Goal: Transaction & Acquisition: Purchase product/service

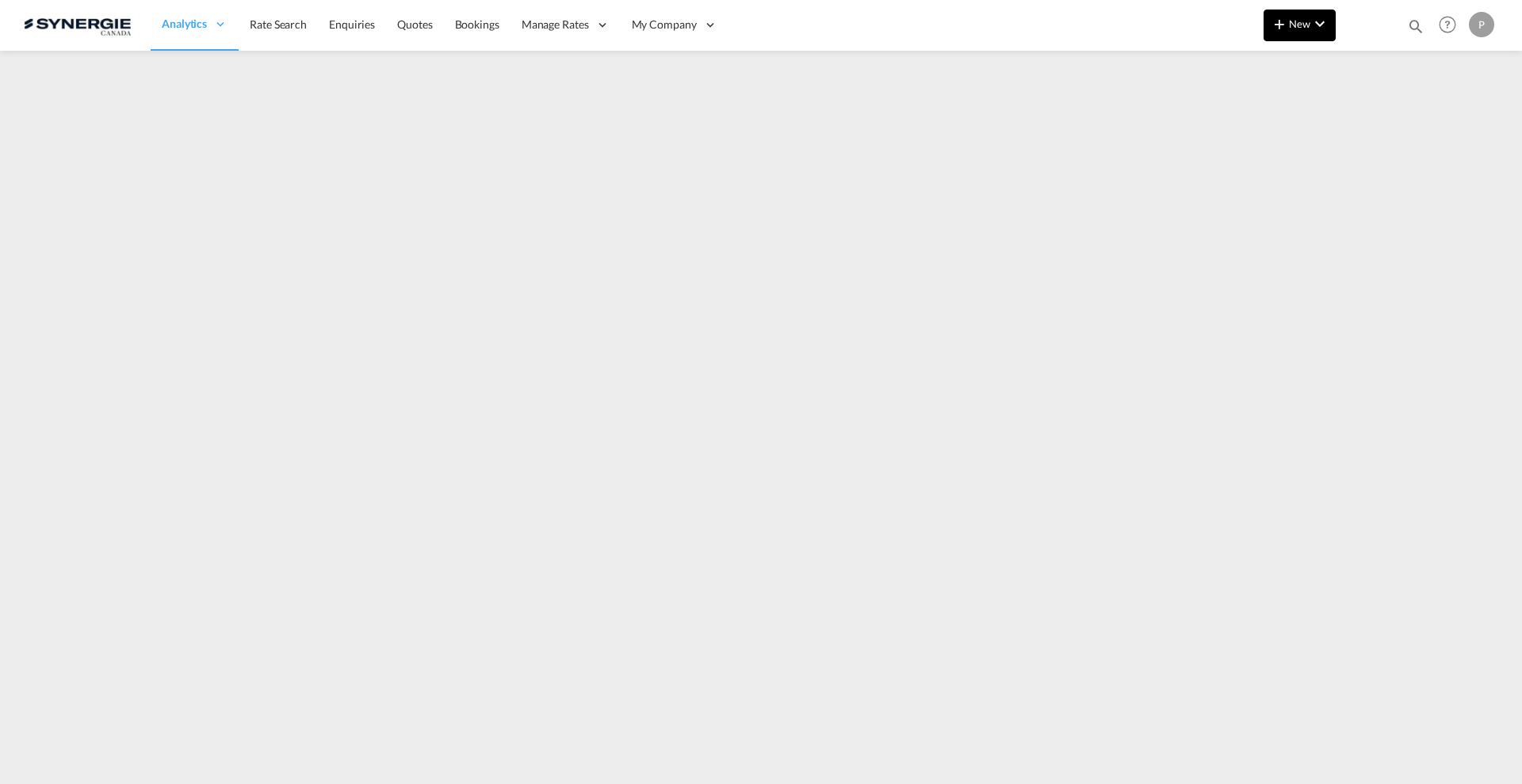
click at [1329, 31] on md-icon "icon-chevron-down" at bounding box center [1320, 23] width 19 height 19
click at [926, 59] on md-backdrop at bounding box center [761, 392] width 1522 height 784
click at [1412, 20] on md-icon "icon-magnify" at bounding box center [1416, 26] width 18 height 18
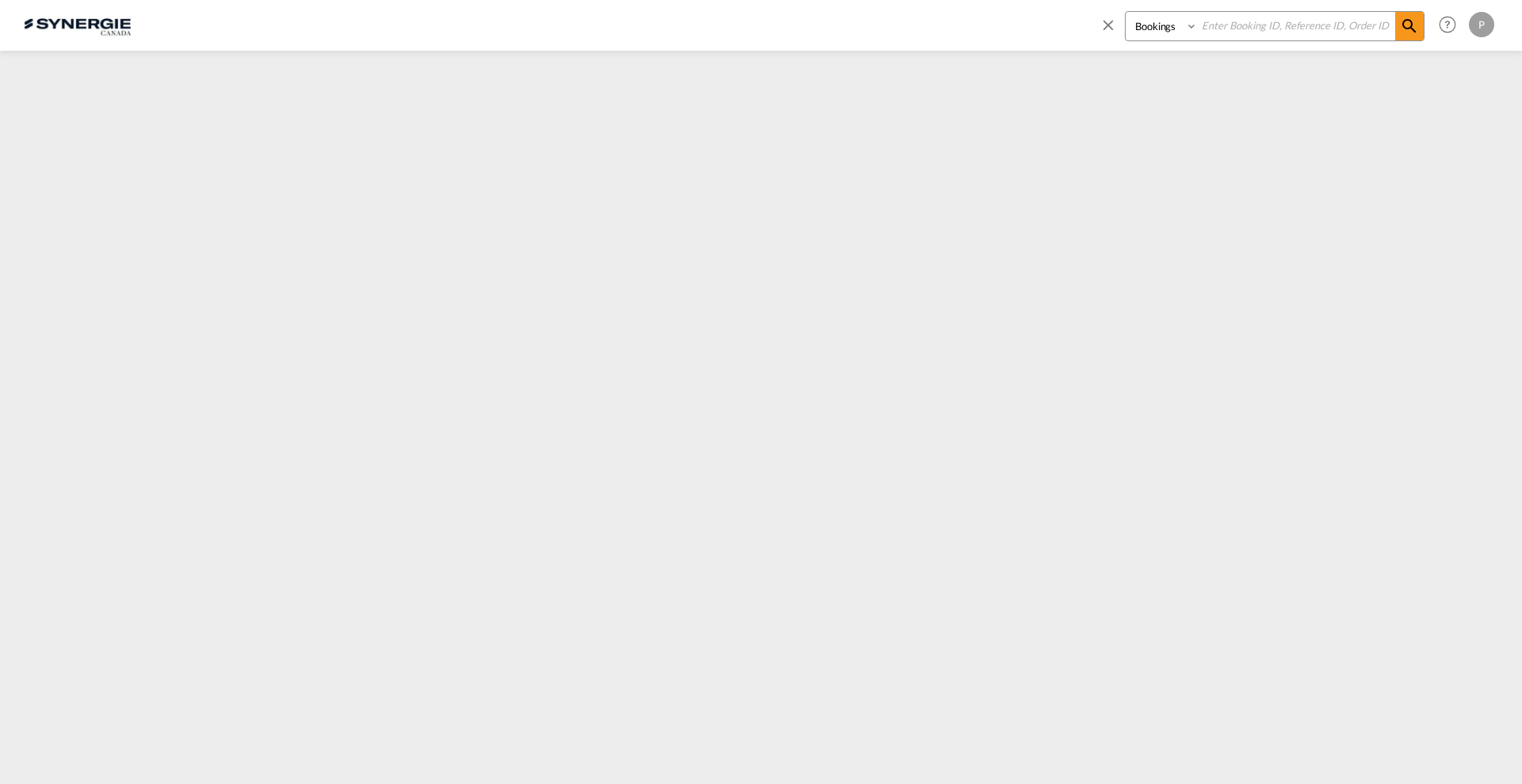
click at [1179, 26] on select "Bookings Quotes Enquiries" at bounding box center [1163, 26] width 75 height 28
select select "Quotes"
click at [1126, 12] on select "Bookings Quotes Enquiries" at bounding box center [1163, 26] width 75 height 28
click at [1282, 20] on input at bounding box center [1297, 25] width 198 height 28
click at [1291, 25] on input at bounding box center [1297, 25] width 198 height 28
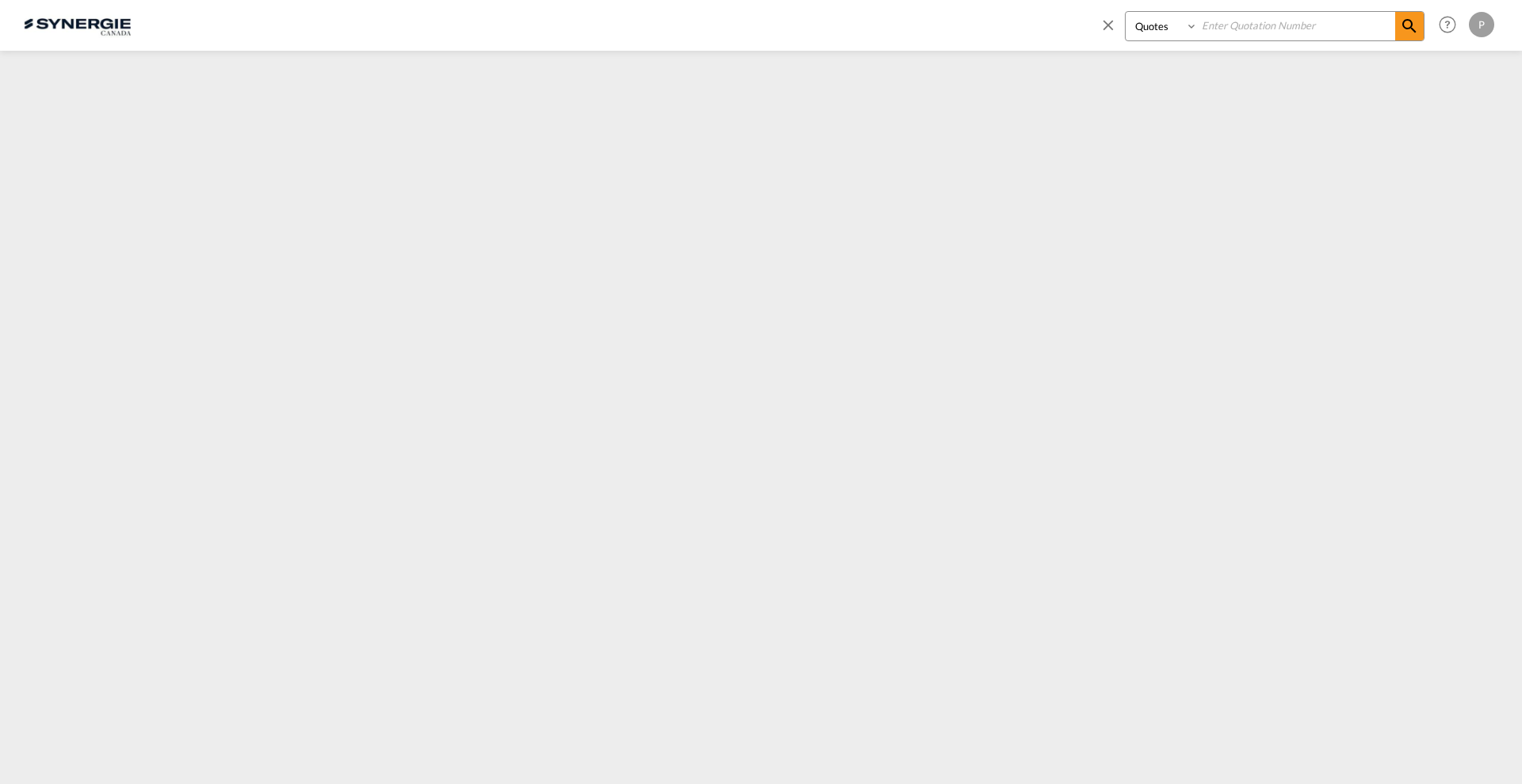
click at [1290, 27] on input at bounding box center [1297, 25] width 198 height 28
click at [1321, 22] on input at bounding box center [1297, 25] width 198 height 28
paste input "SYC000013933"
type input "SYC000013933"
click at [1420, 33] on span at bounding box center [1410, 26] width 28 height 28
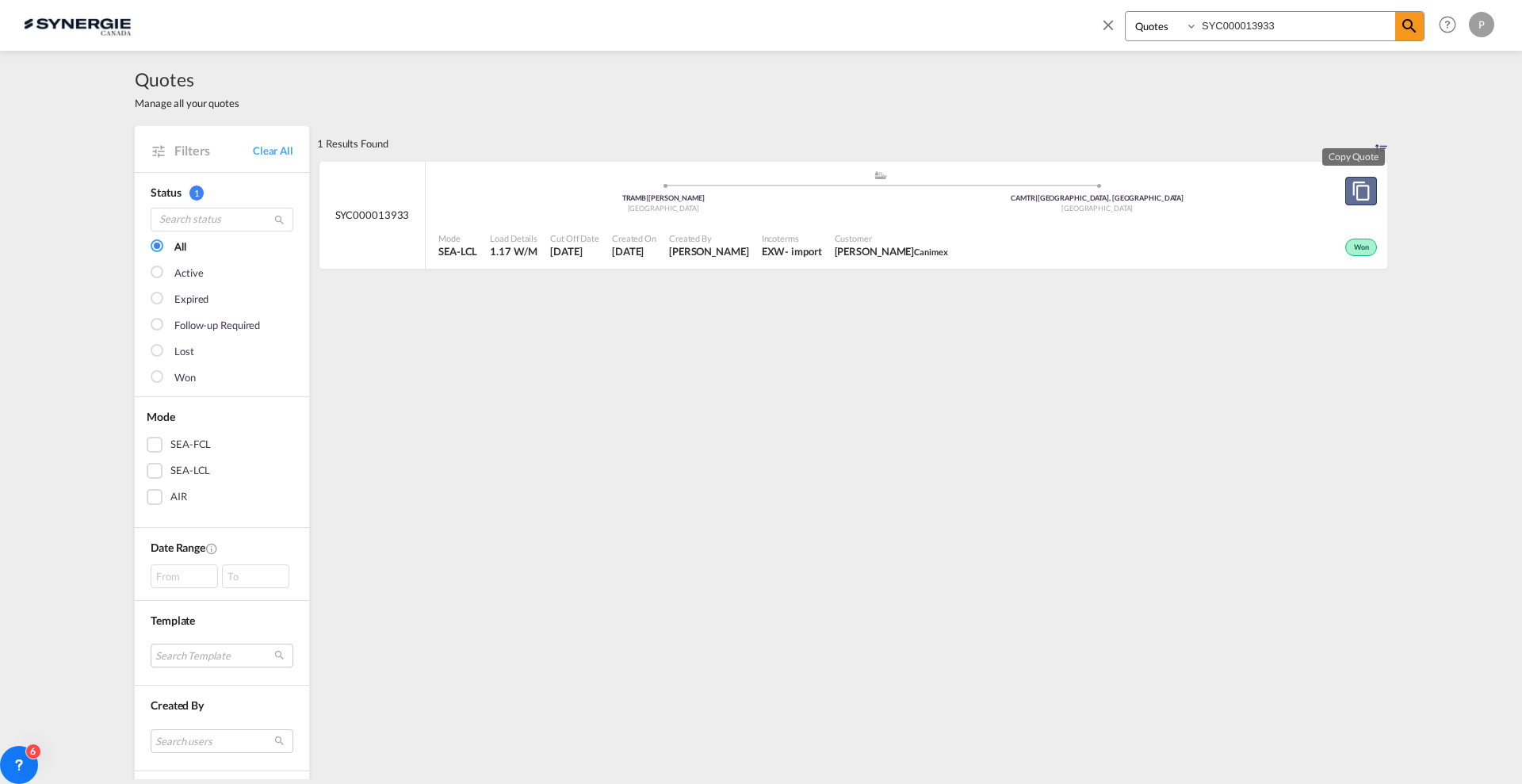
click at [1356, 185] on md-icon "assets/icons/custom/copyQuote.svg" at bounding box center [1361, 191] width 19 height 19
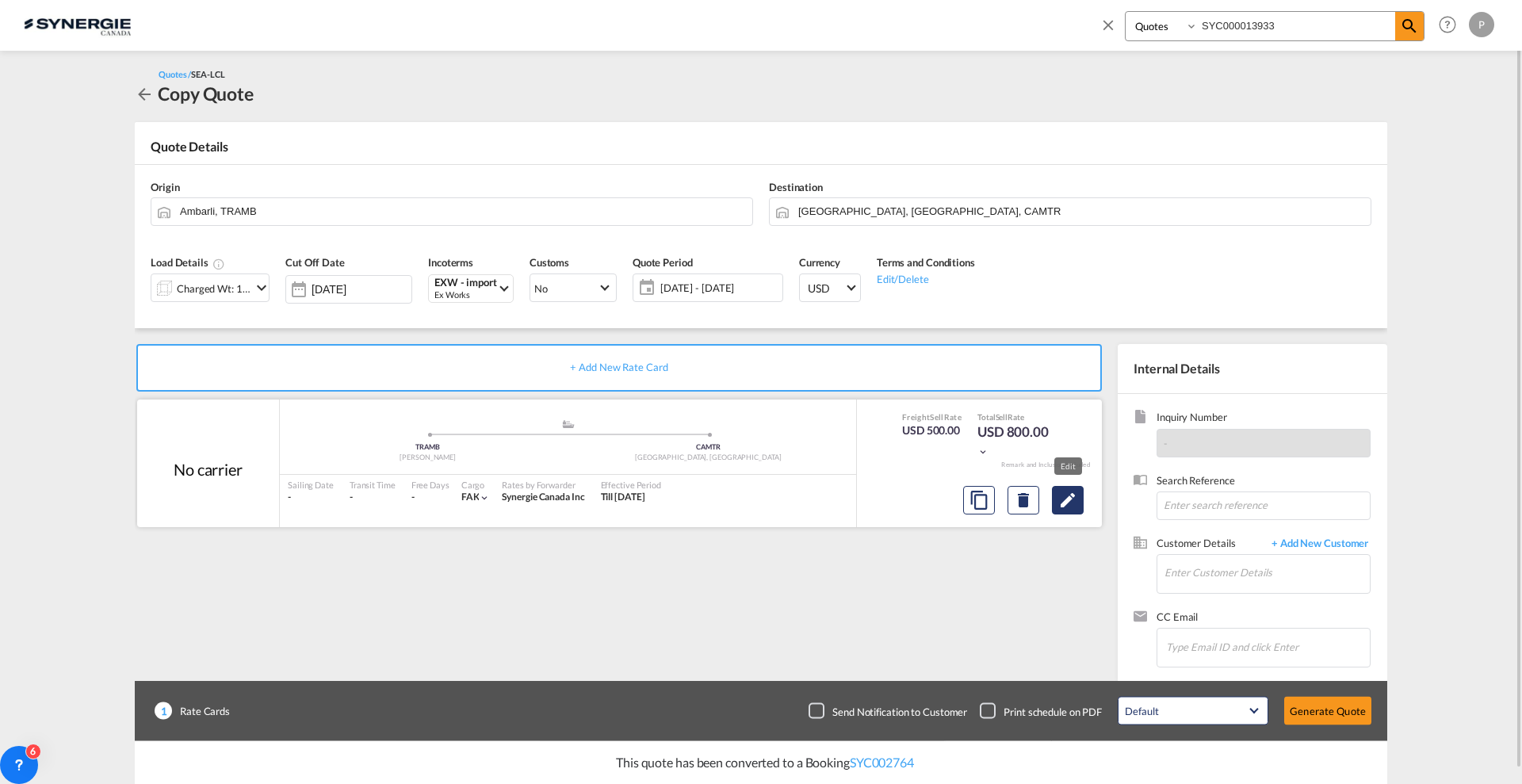
click at [1069, 491] on md-icon "Edit" at bounding box center [1068, 500] width 19 height 19
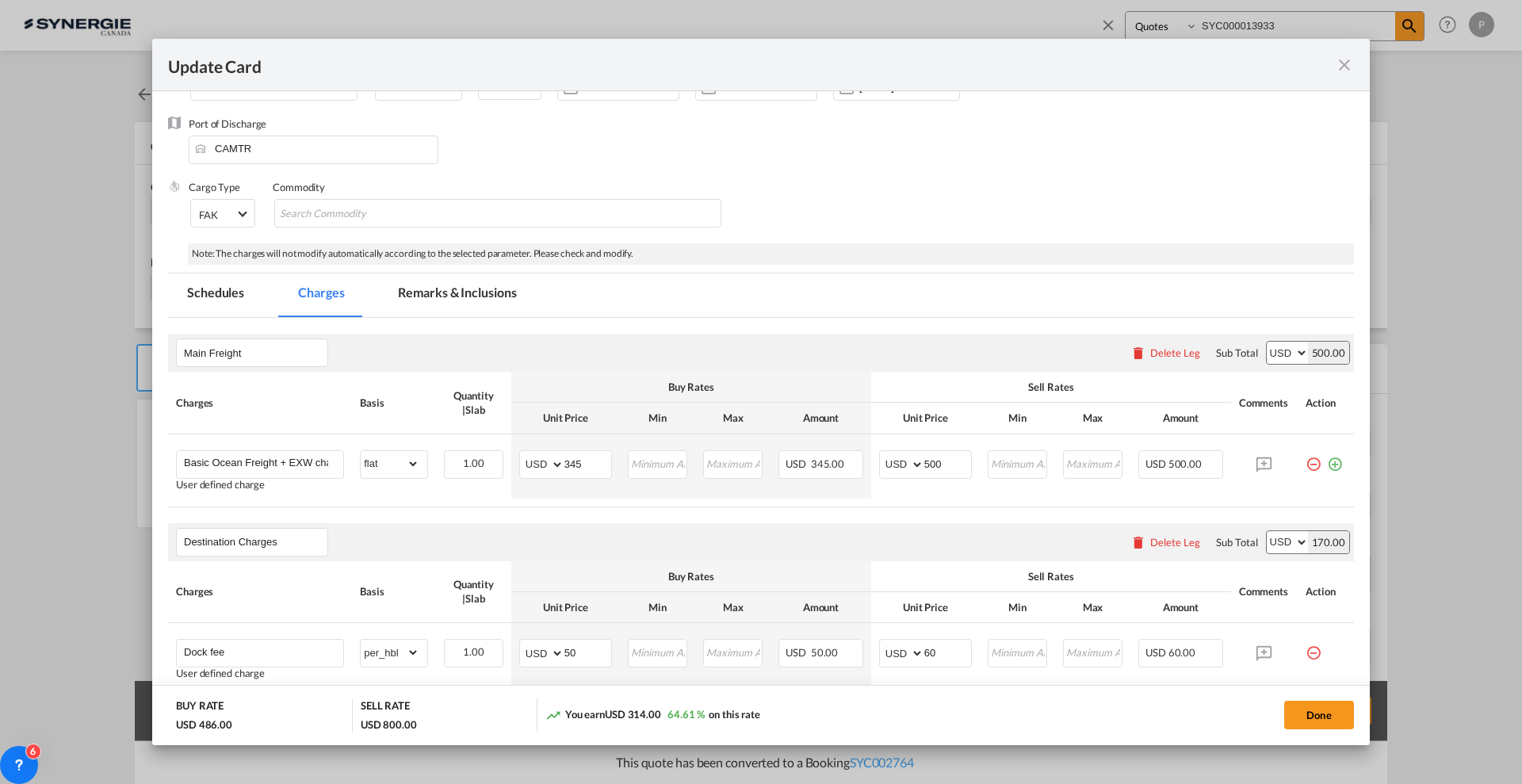
scroll to position [297, 0]
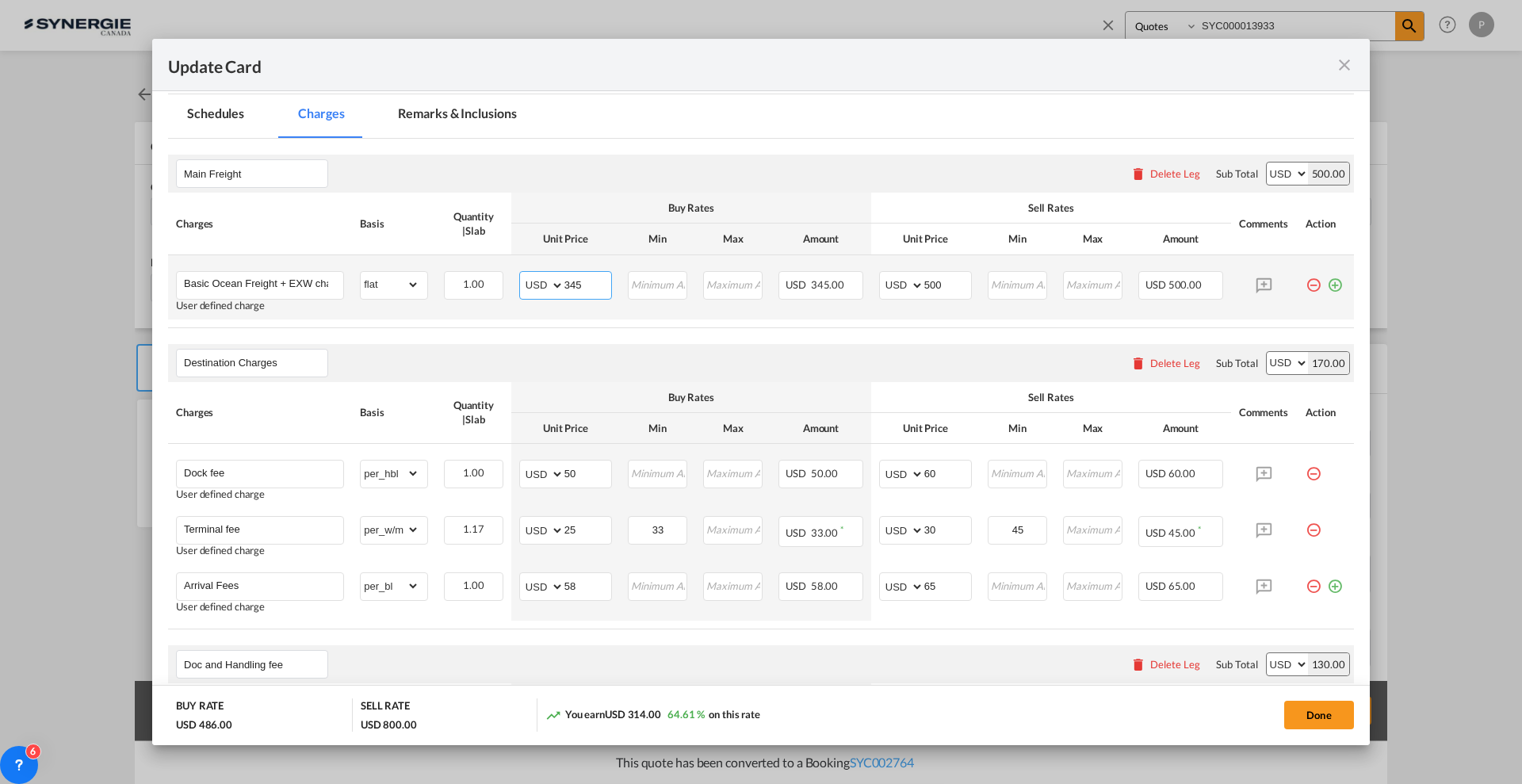
drag, startPoint x: 579, startPoint y: 280, endPoint x: 558, endPoint y: 279, distance: 21.0
click at [558, 279] on md-input-container "AED AFN ALL AMD ANG AOA ARS AUD AWG AZN BAM BBD BDT BGN BHD BIF BMD BND BOB BRL…" at bounding box center [565, 286] width 93 height 28
type input "480"
click at [925, 277] on input "500" at bounding box center [948, 284] width 47 height 23
click at [935, 282] on input "050" at bounding box center [948, 284] width 47 height 23
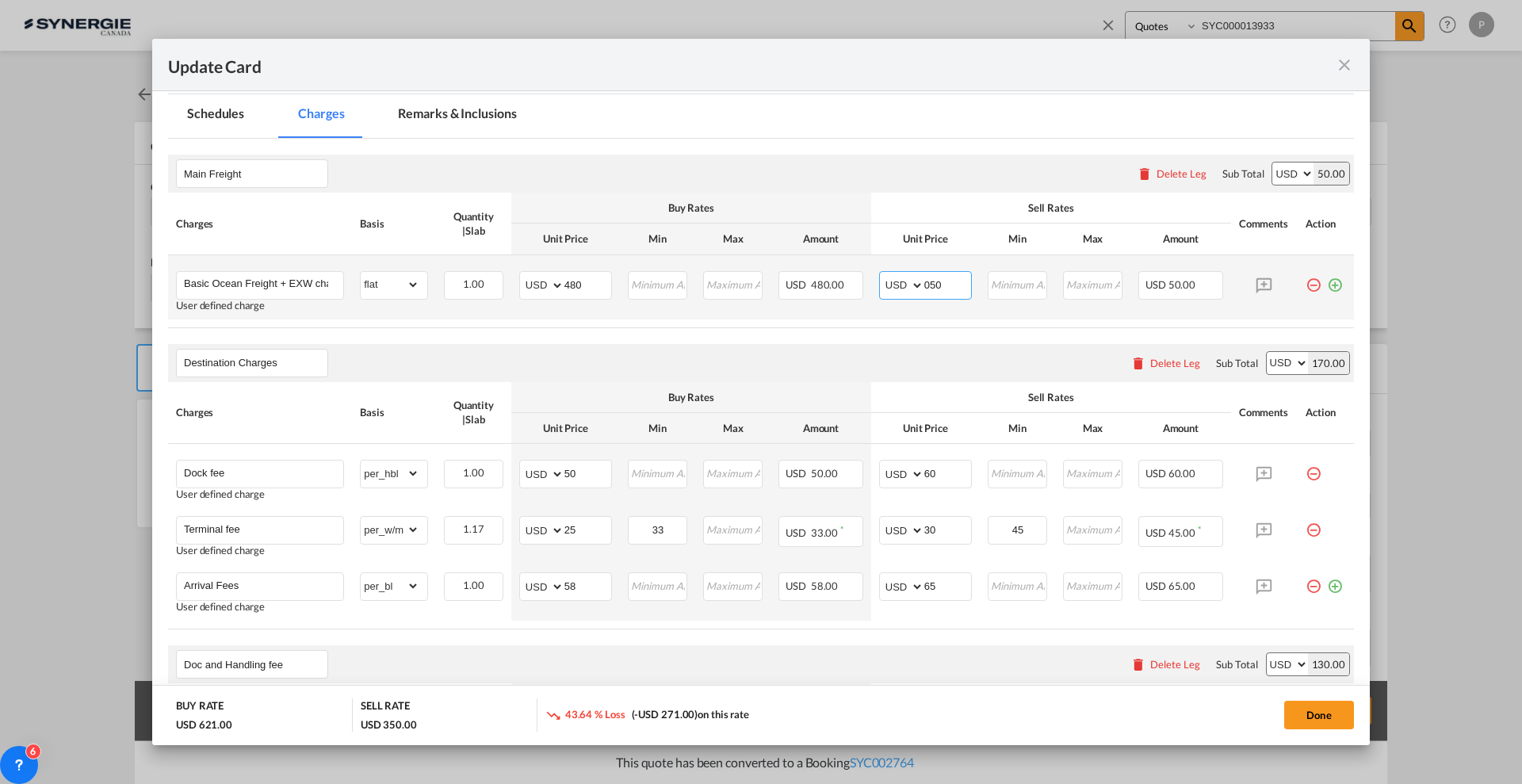
drag, startPoint x: 932, startPoint y: 284, endPoint x: 916, endPoint y: 282, distance: 16.1
click at [916, 282] on md-input-container "AED AFN ALL AMD ANG AOA ARS AUD AWG AZN BAM BBD BDT BGN BHD BIF BMD BND BOB BRL…" at bounding box center [926, 286] width 93 height 28
type input "600"
click at [943, 320] on table "Charges Basis Quantity | Slab Buy Rates Sell Rates Comments Action Unit Price M…" at bounding box center [761, 260] width 1186 height 135
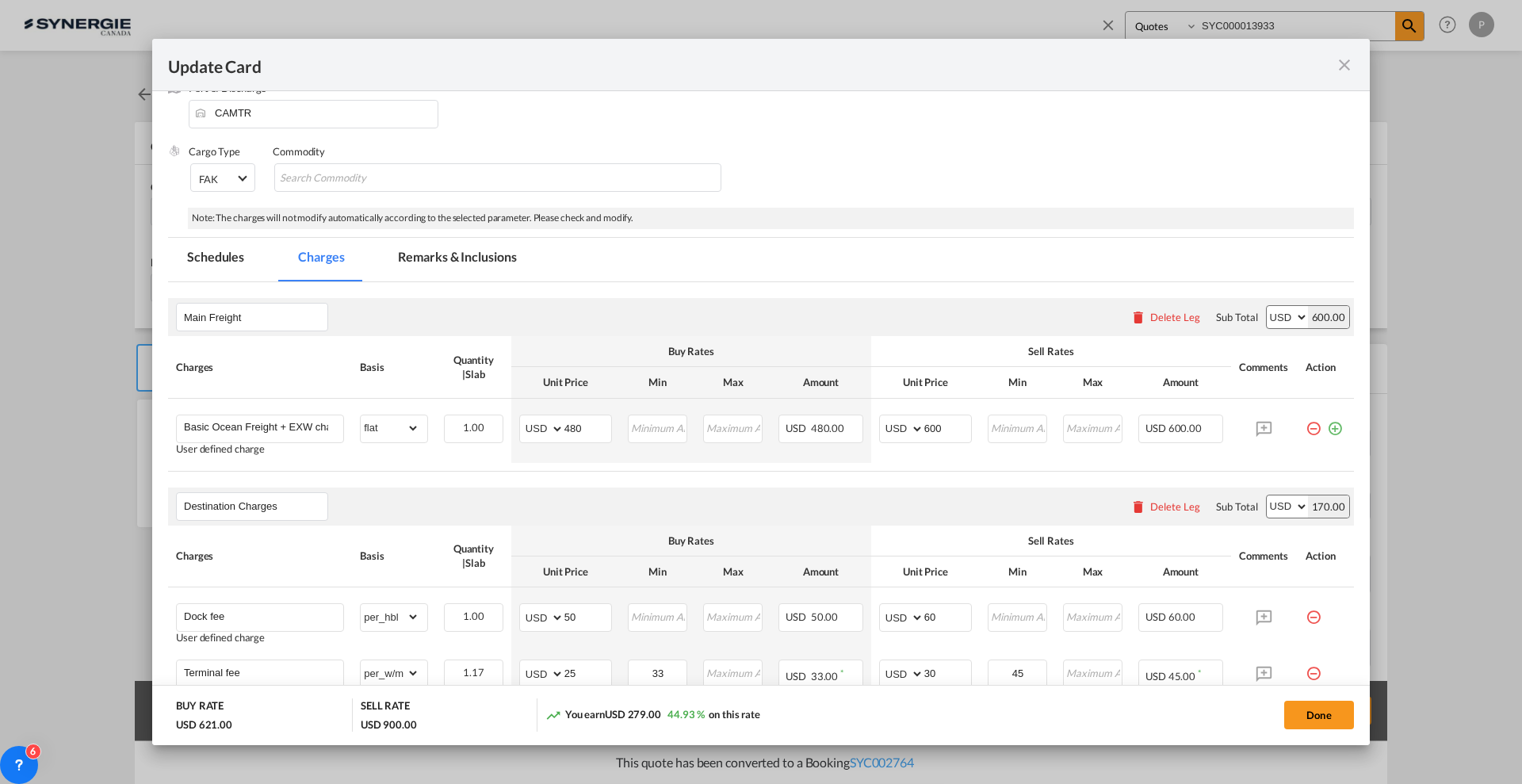
scroll to position [0, 0]
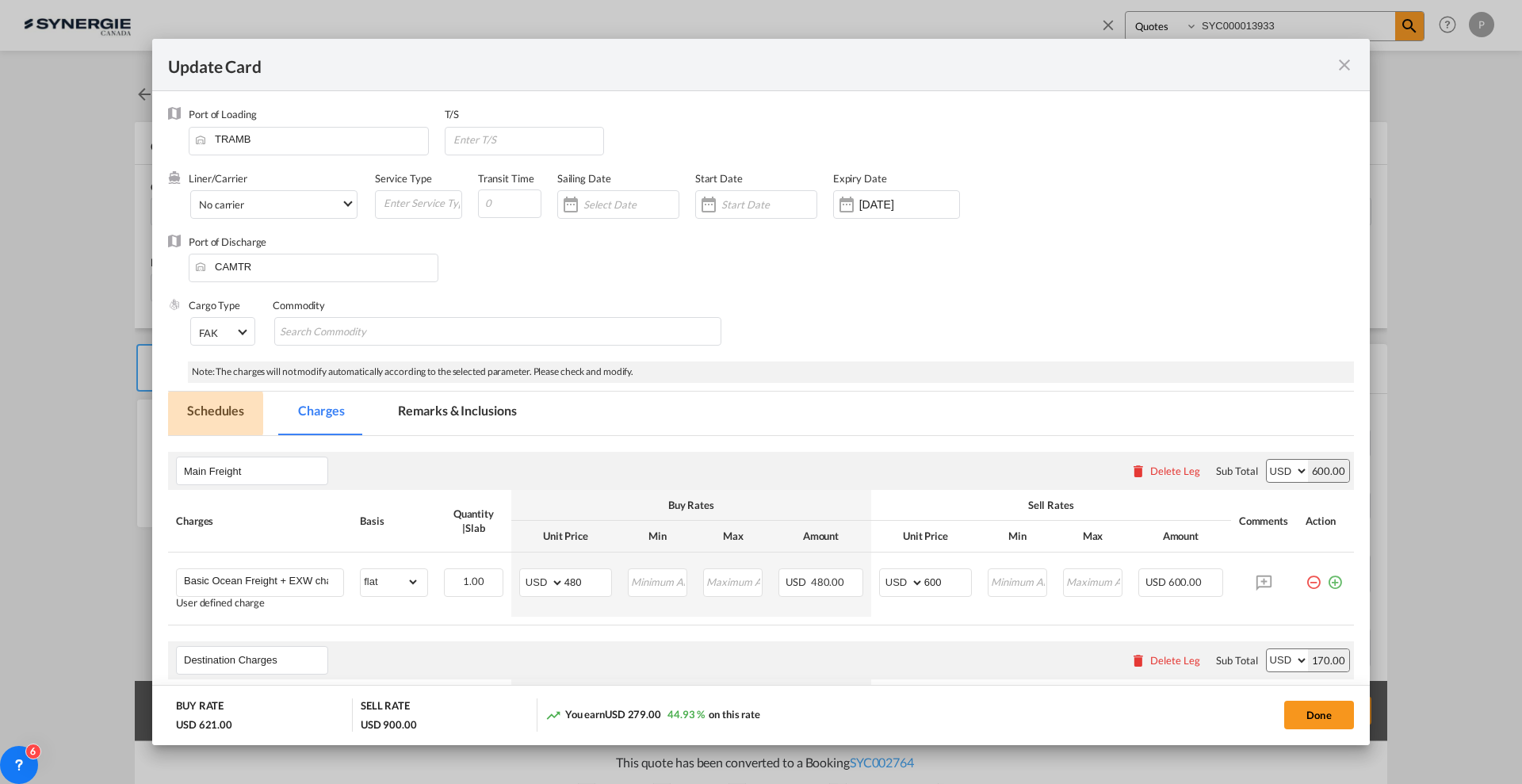
click at [210, 413] on md-tab-item "Schedules" at bounding box center [216, 414] width 95 height 44
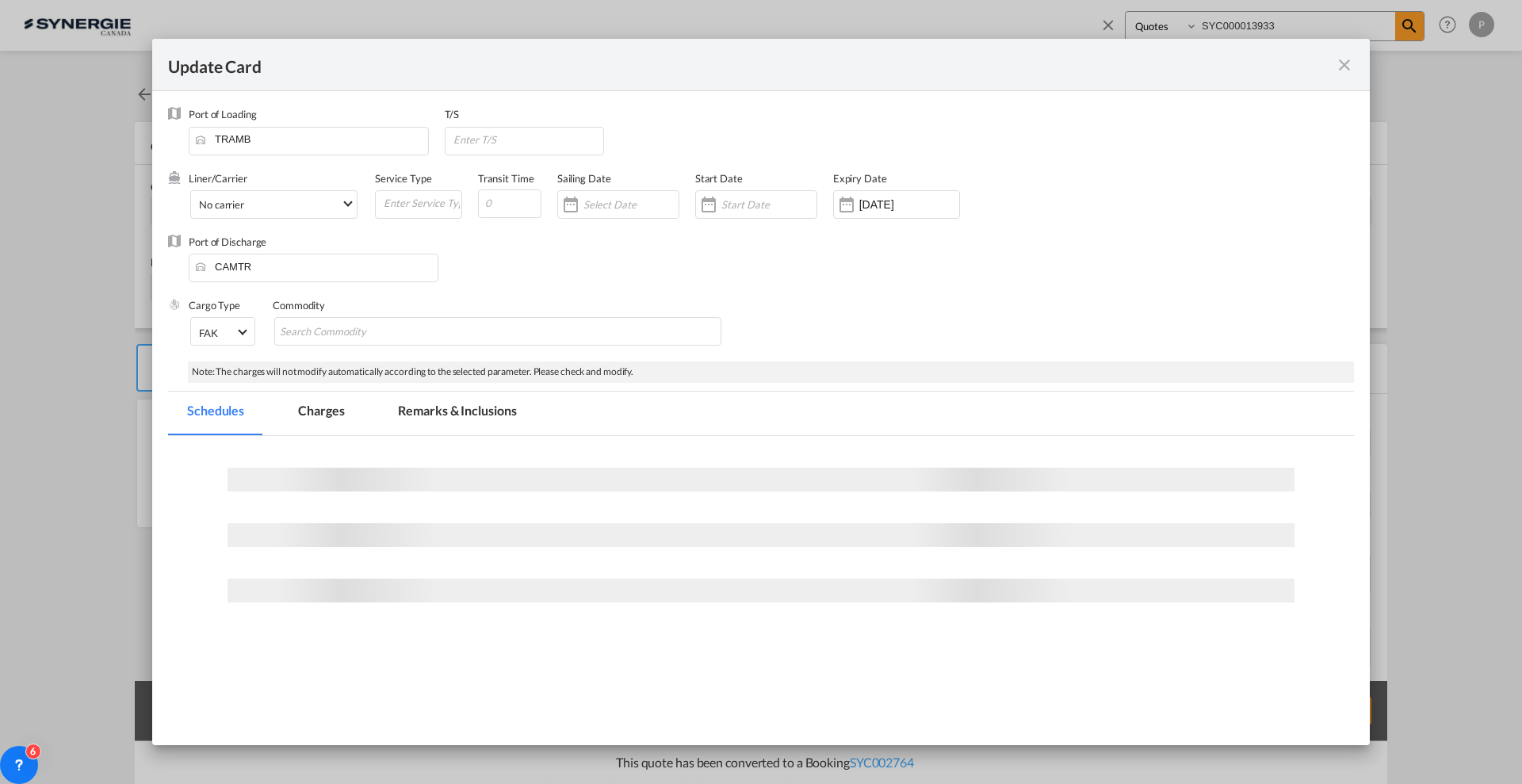
click at [316, 420] on md-tab-item "Charges" at bounding box center [321, 414] width 84 height 44
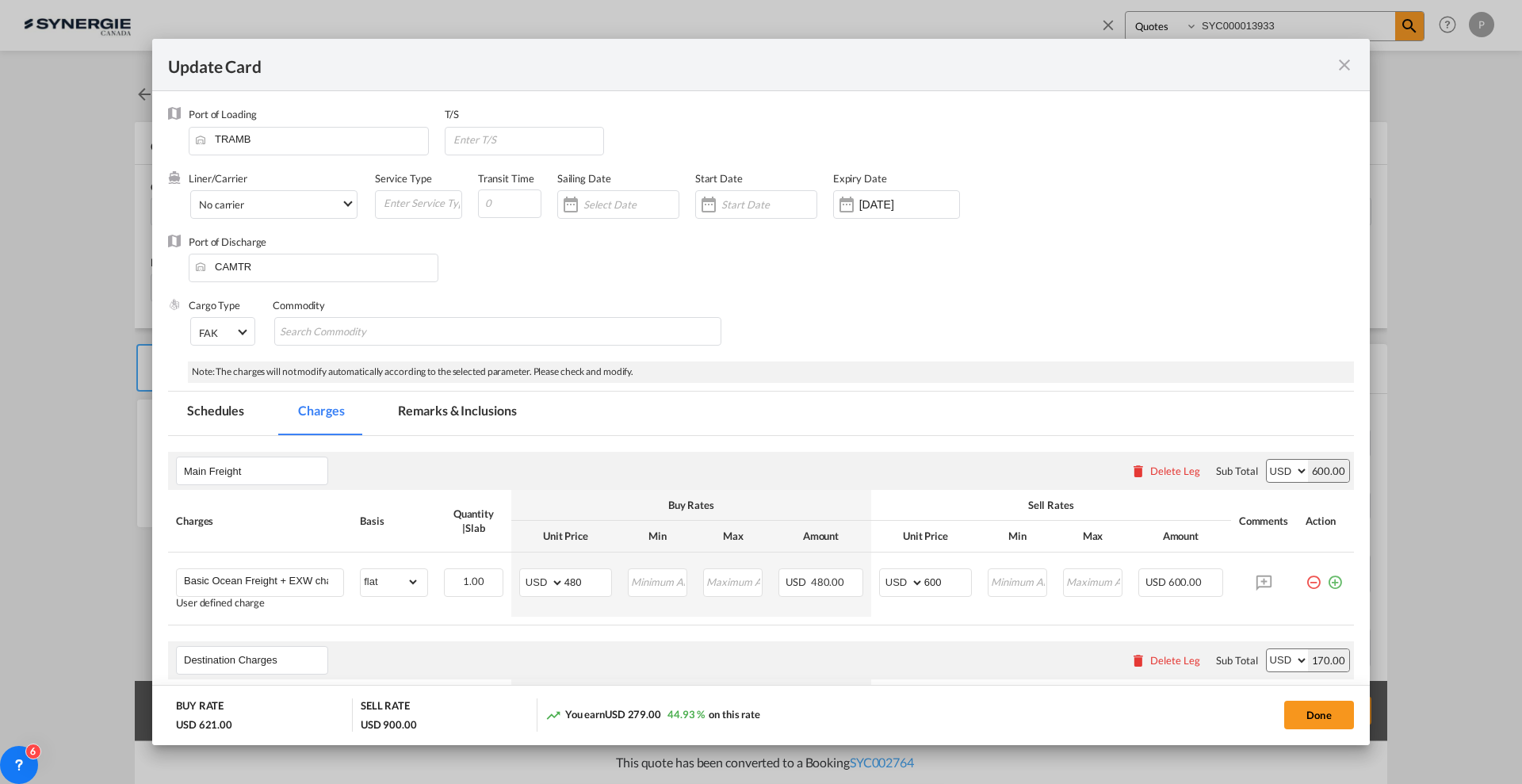
click at [214, 415] on md-tab-item "Schedules" at bounding box center [216, 414] width 95 height 44
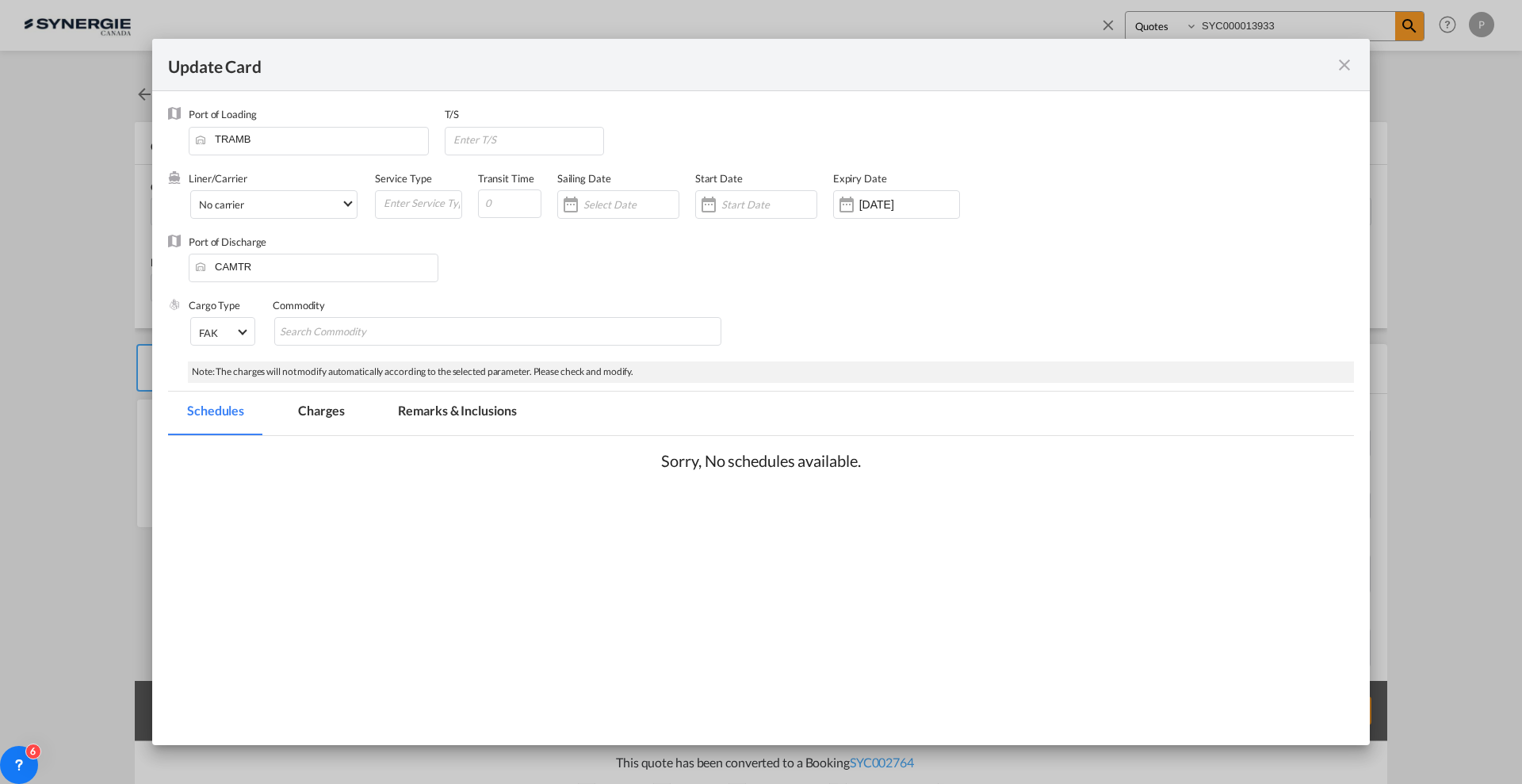
click at [327, 415] on md-tab-item "Charges" at bounding box center [321, 414] width 84 height 44
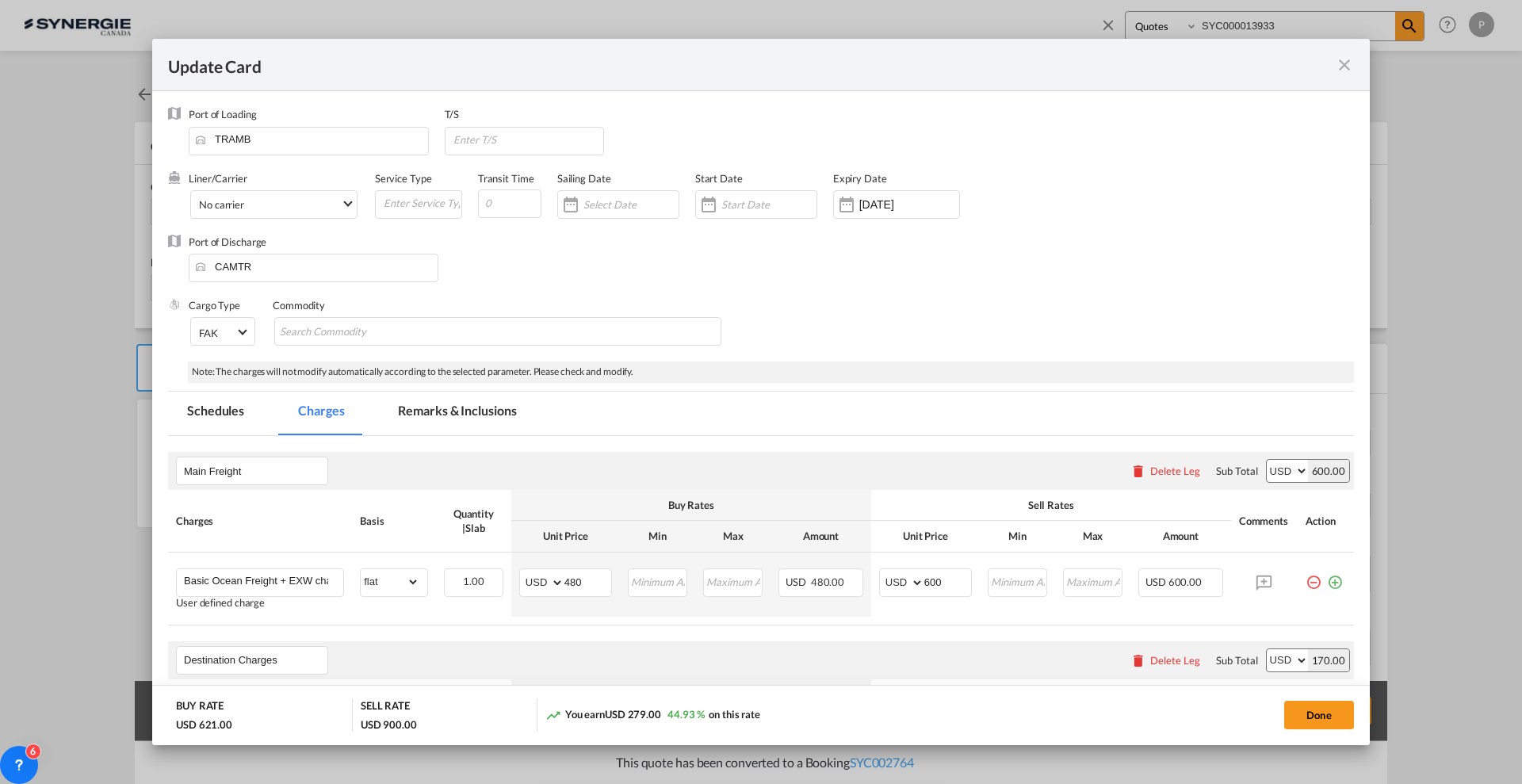
click at [408, 412] on md-tab-item "Remarks & Inclusions" at bounding box center [457, 414] width 156 height 44
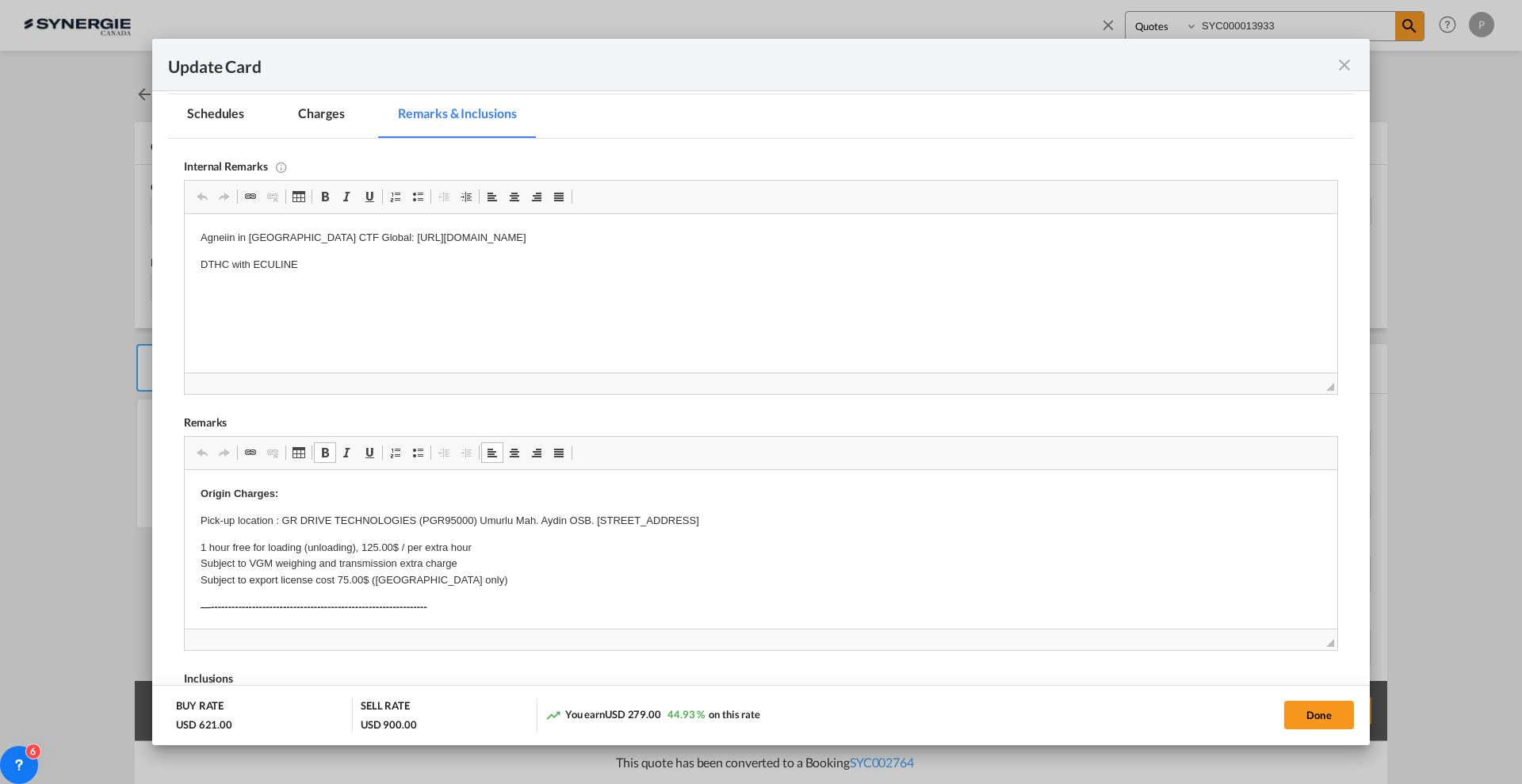
click at [213, 486] on p "Origin Charges:" at bounding box center [761, 494] width 1121 height 17
click at [201, 487] on strong "Origin Charges:" at bounding box center [239, 493] width 78 height 12
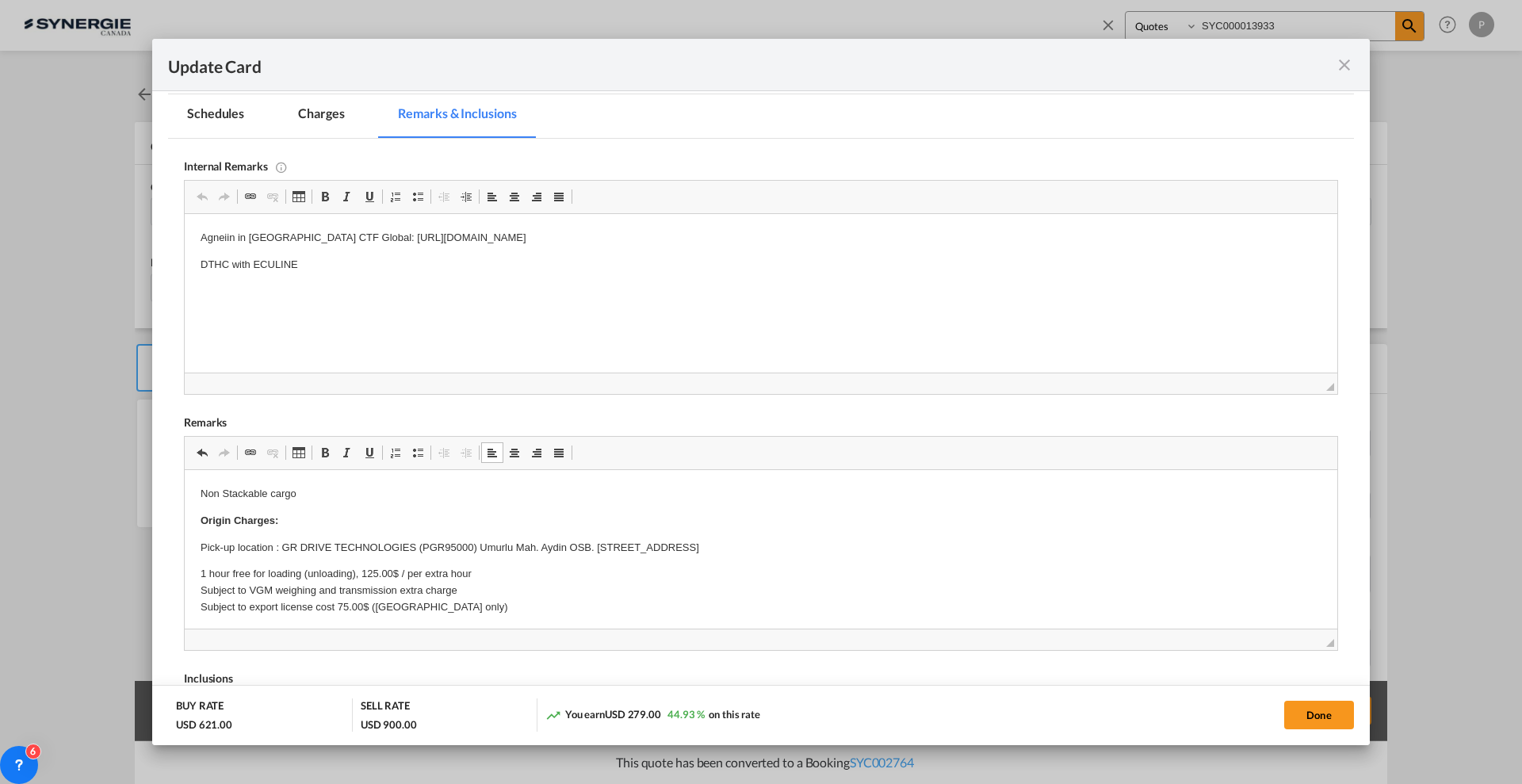
click at [508, 493] on p "Non Stackable cargo" at bounding box center [761, 494] width 1121 height 17
click at [509, 494] on p "Non Stackable cargo" at bounding box center [761, 494] width 1121 height 17
click at [324, 451] on span "Update CardPort of ..." at bounding box center [325, 452] width 13 height 13
click at [335, 493] on p "Non Stackable cargo" at bounding box center [761, 494] width 1121 height 17
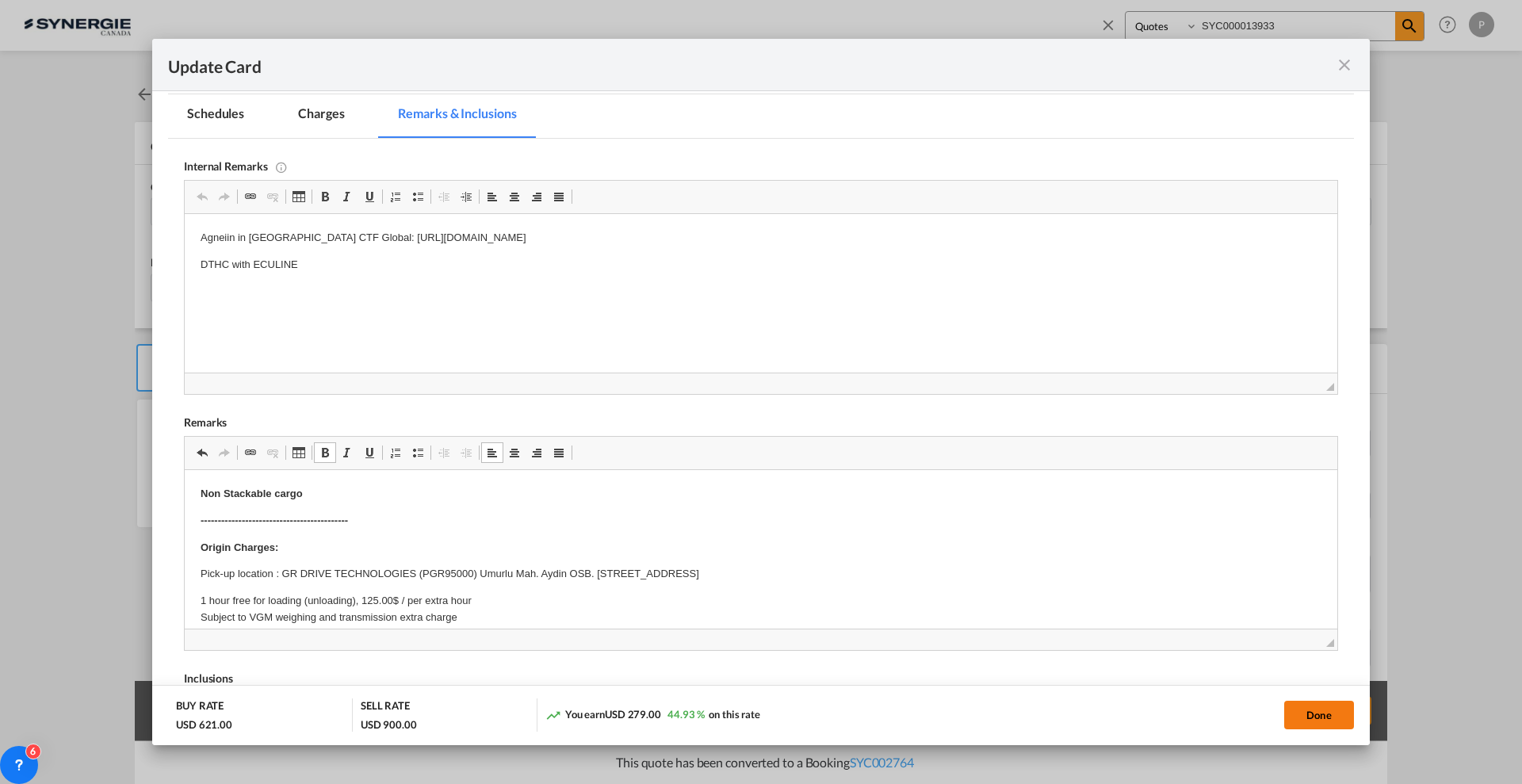
click at [1318, 712] on button "Done" at bounding box center [1318, 715] width 70 height 28
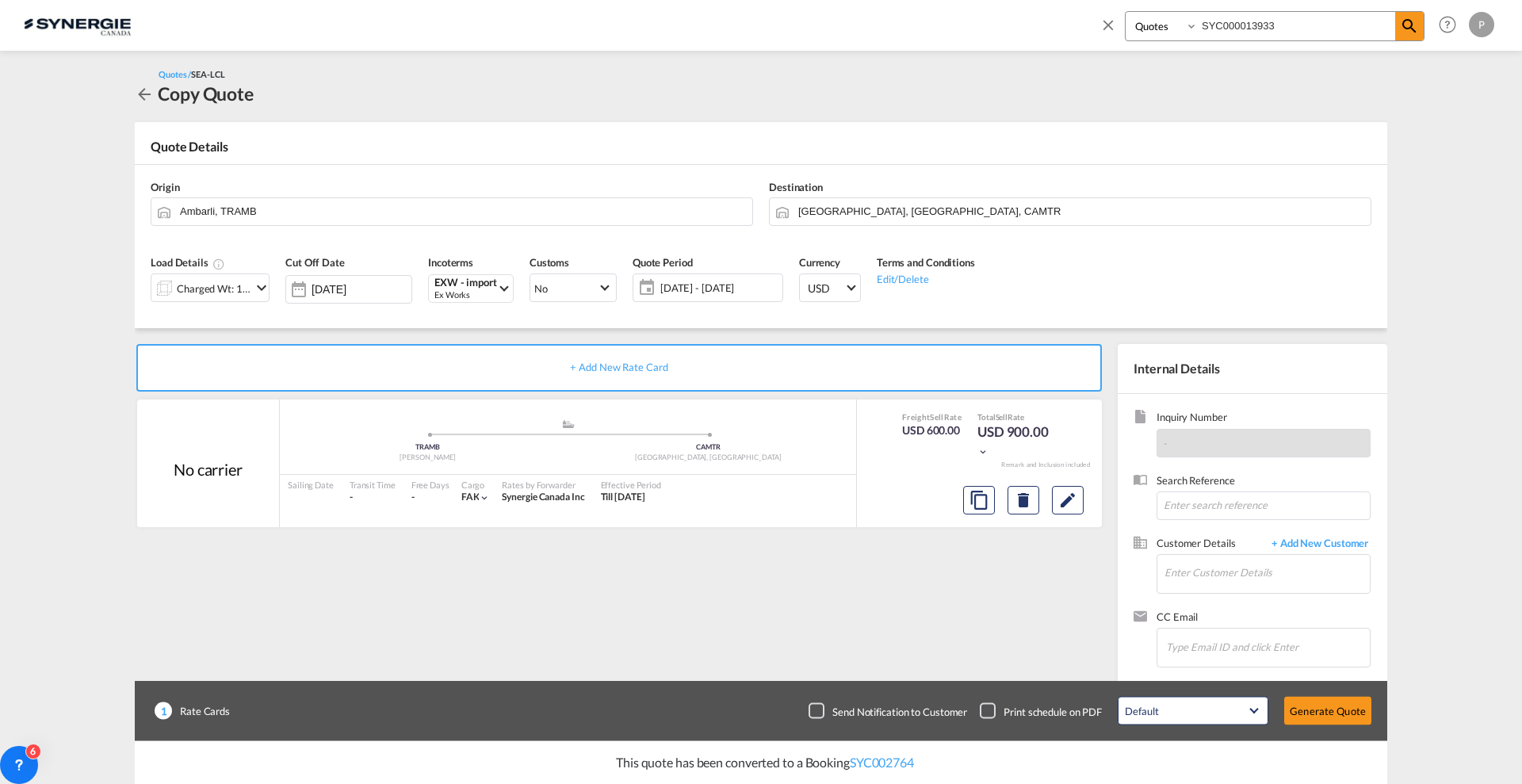
type input "[DATE]"
click at [1269, 572] on input "Enter Customer Details" at bounding box center [1267, 573] width 205 height 36
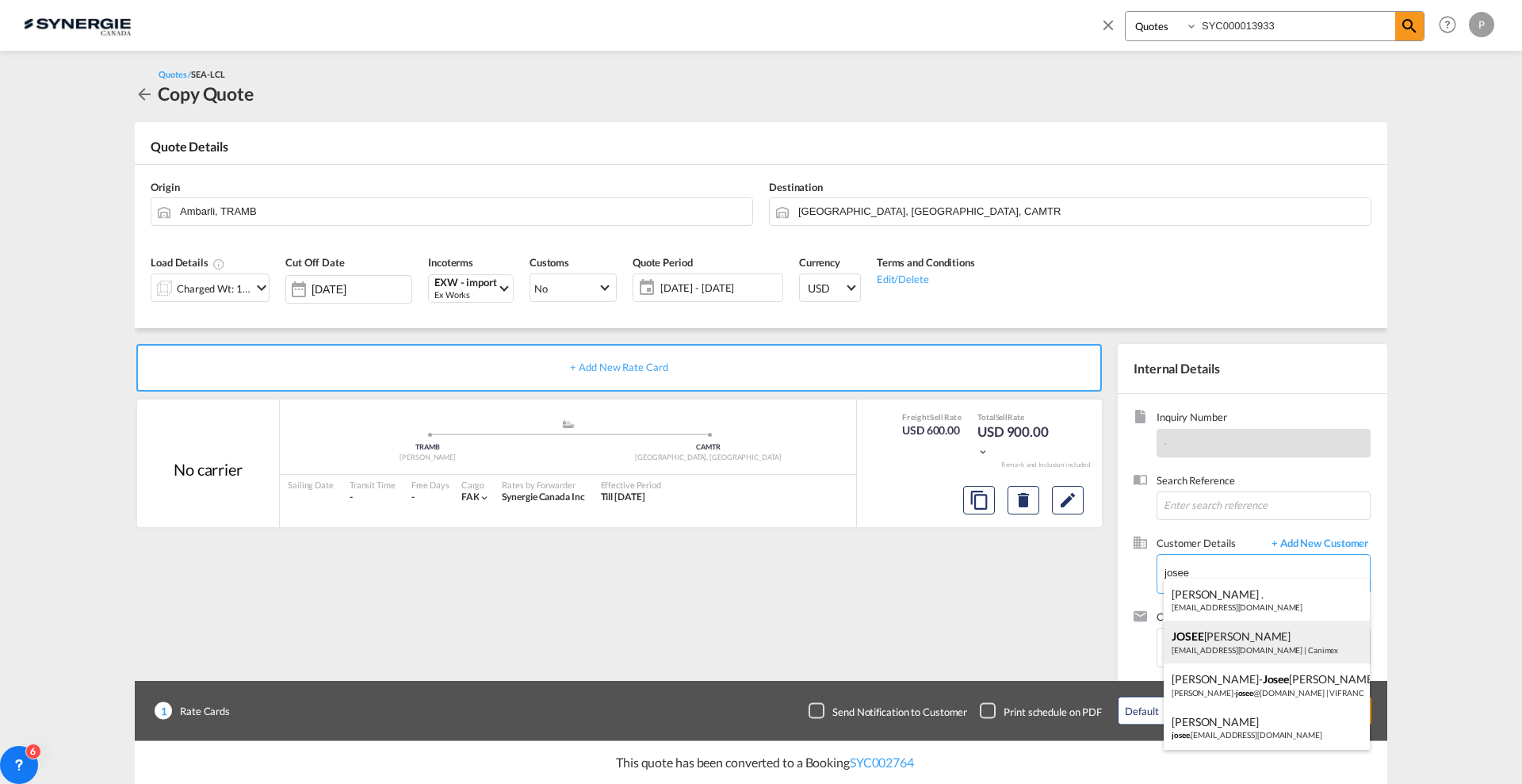
click at [1256, 646] on div "JOSEE LEMAIRE lemairej@canimex.com | Canimex" at bounding box center [1267, 642] width 206 height 43
type input "Canimex, JOSEE LEMAIRE, lemairej@canimex.com"
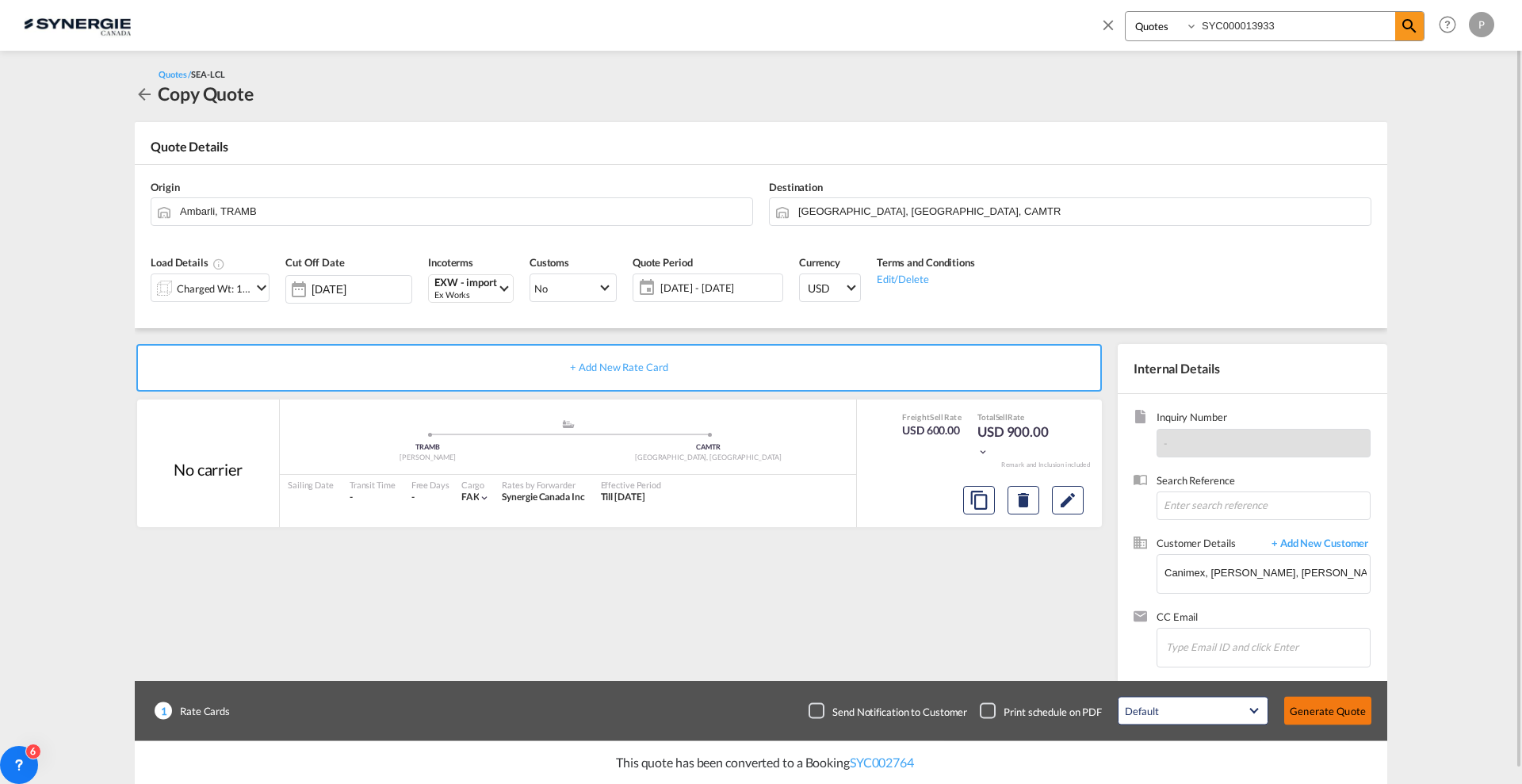
click at [1324, 711] on button "Generate Quote" at bounding box center [1328, 711] width 87 height 28
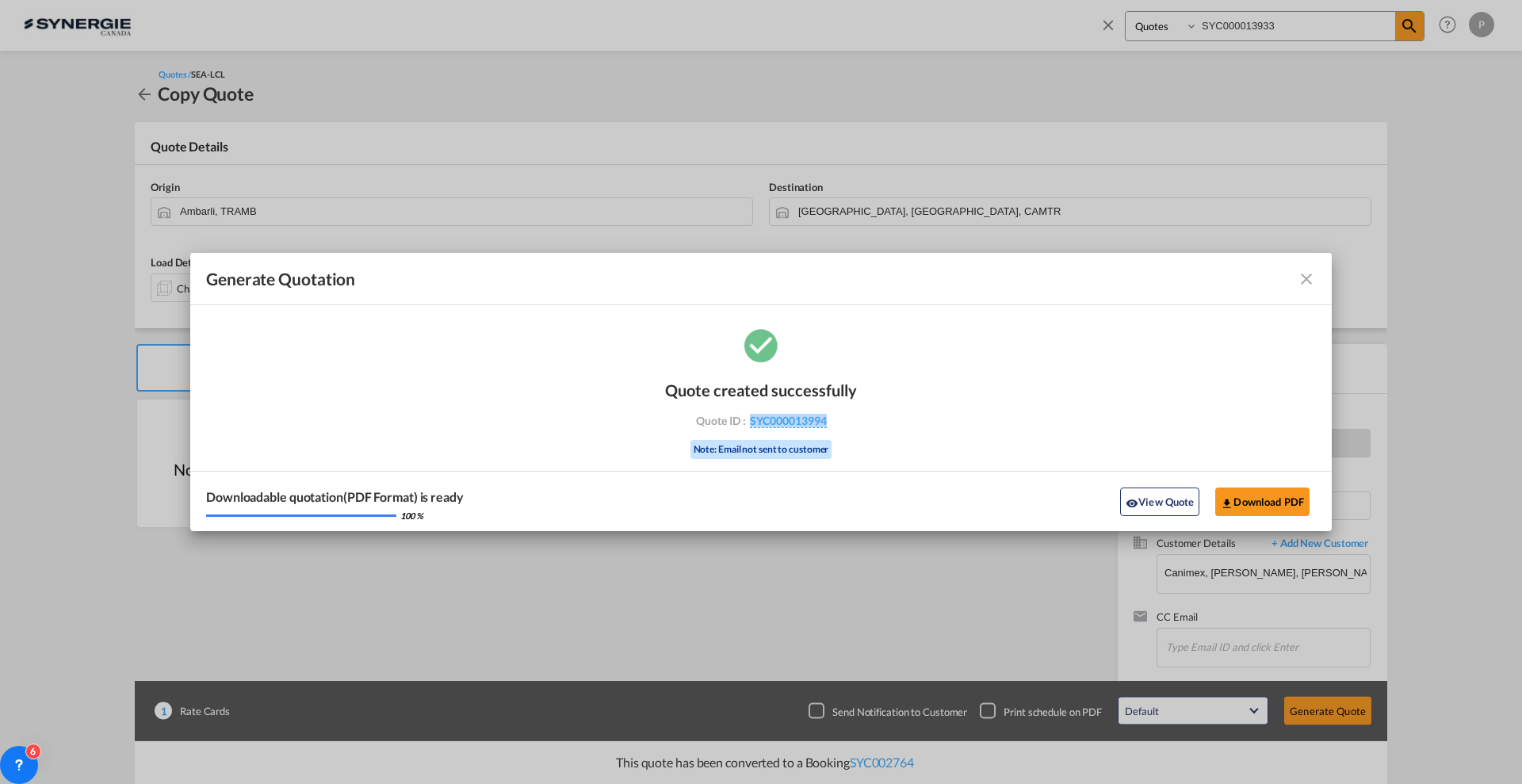
drag, startPoint x: 842, startPoint y: 429, endPoint x: 740, endPoint y: 431, distance: 102.0
click at [740, 431] on div "Quote created successfully Quote ID : SYC000013994 Note: Email not sent to cust…" at bounding box center [761, 418] width 192 height 107
copy span "SYC000013994"
click at [1239, 497] on button "Download PDF" at bounding box center [1262, 502] width 95 height 28
click at [1153, 494] on button "View Quote" at bounding box center [1159, 502] width 80 height 28
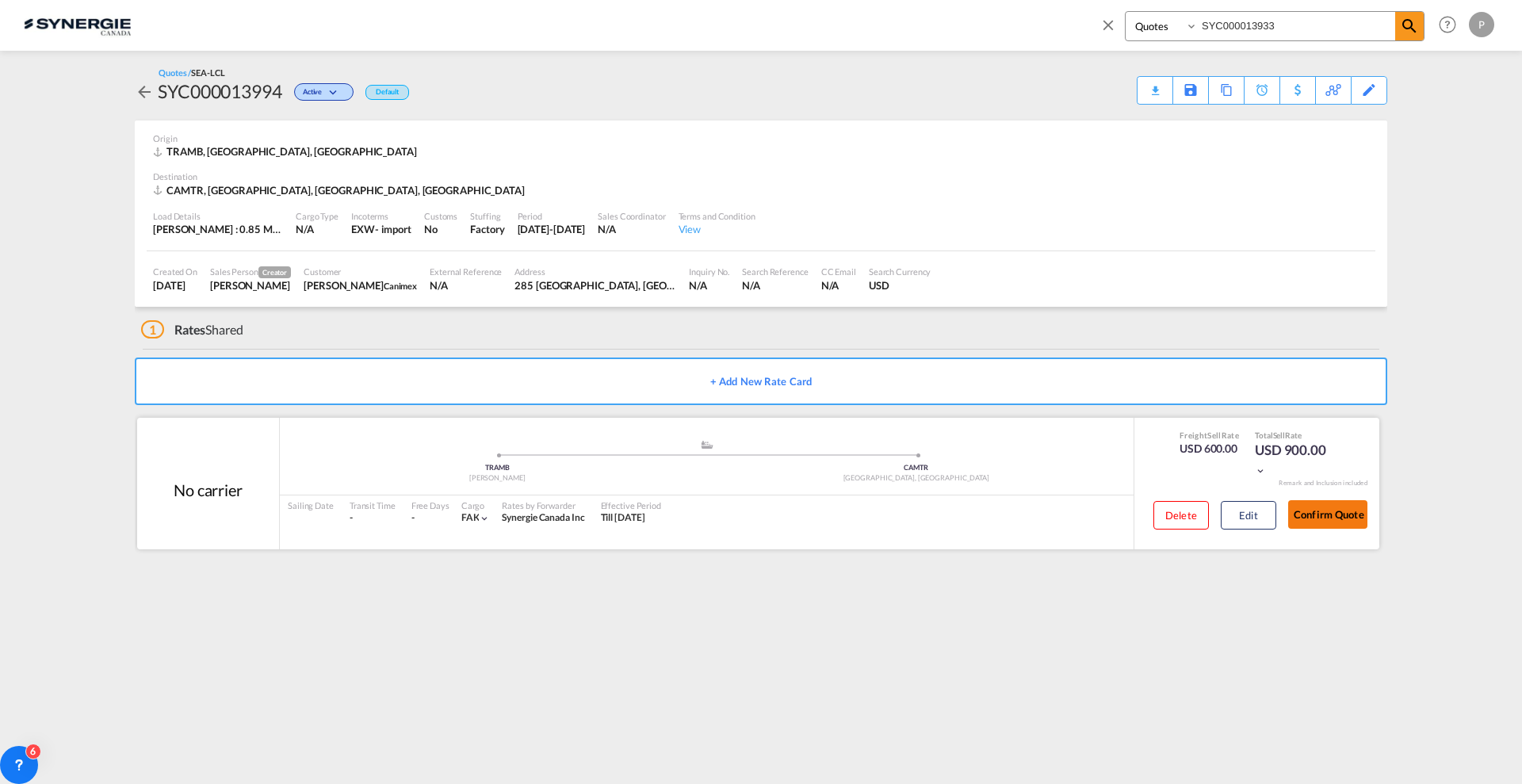
click at [1328, 508] on button "Confirm Quote" at bounding box center [1328, 514] width 80 height 28
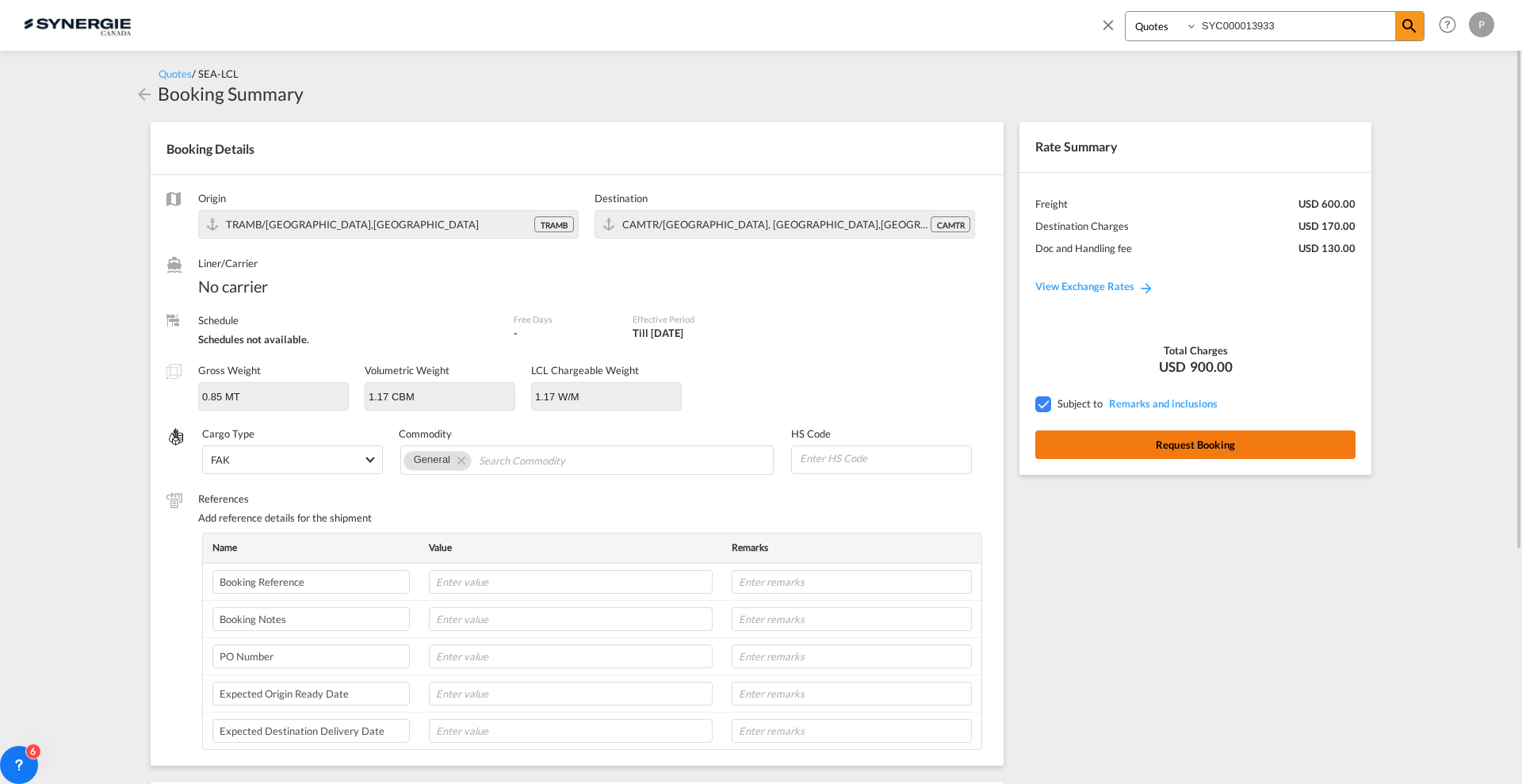
click at [1208, 448] on button "Request Booking" at bounding box center [1195, 445] width 320 height 28
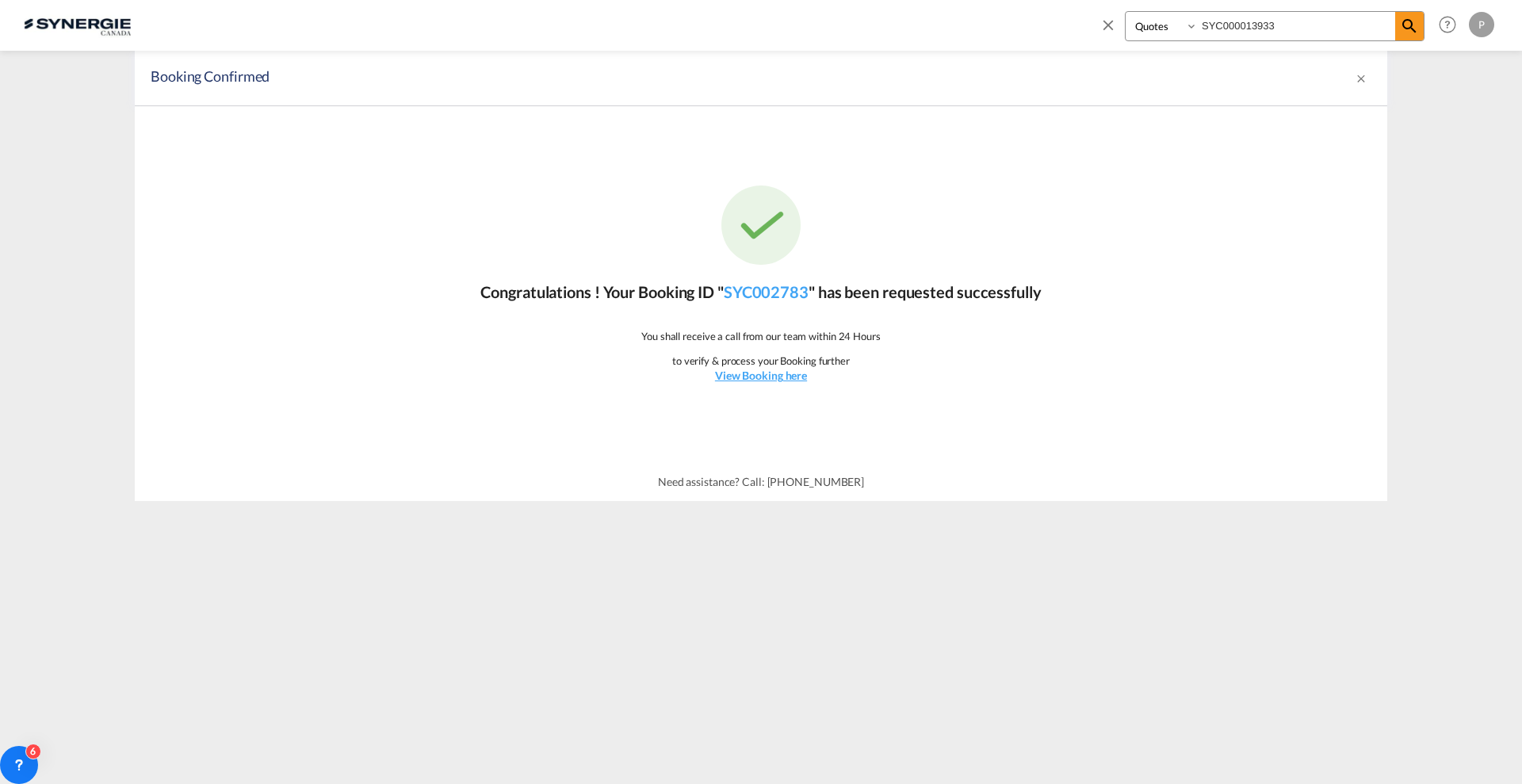
drag, startPoint x: 1274, startPoint y: 14, endPoint x: 1258, endPoint y: 15, distance: 16.0
click at [1258, 15] on input "SYC000013933" at bounding box center [1297, 25] width 198 height 28
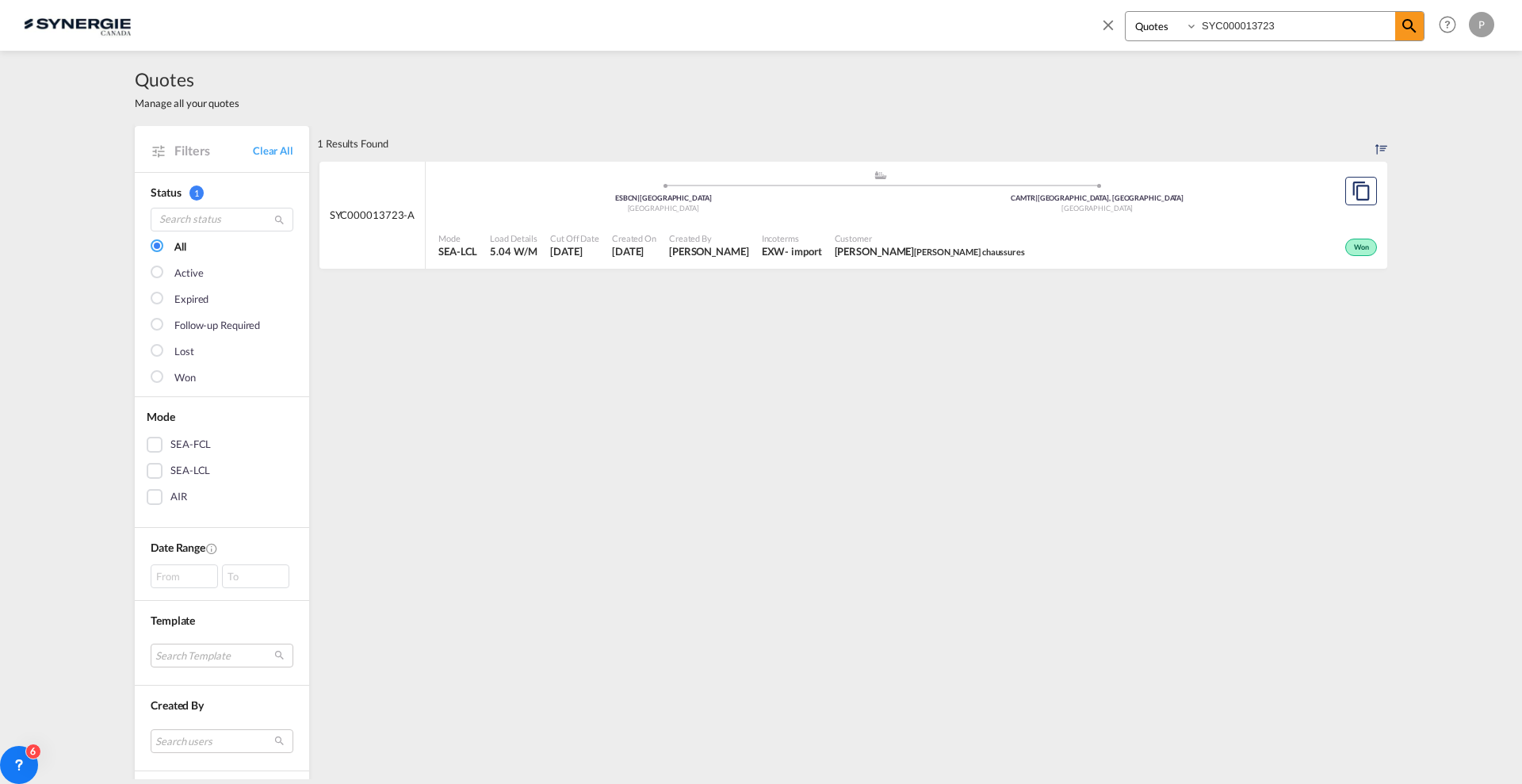
drag, startPoint x: 1290, startPoint y: 21, endPoint x: 1256, endPoint y: 18, distance: 34.1
click at [1256, 18] on input "SYC000013723" at bounding box center [1297, 25] width 198 height 28
click at [1132, 226] on div "Active" at bounding box center [1203, 245] width 357 height 39
click at [1253, 14] on input "SYC000013947" at bounding box center [1297, 25] width 198 height 28
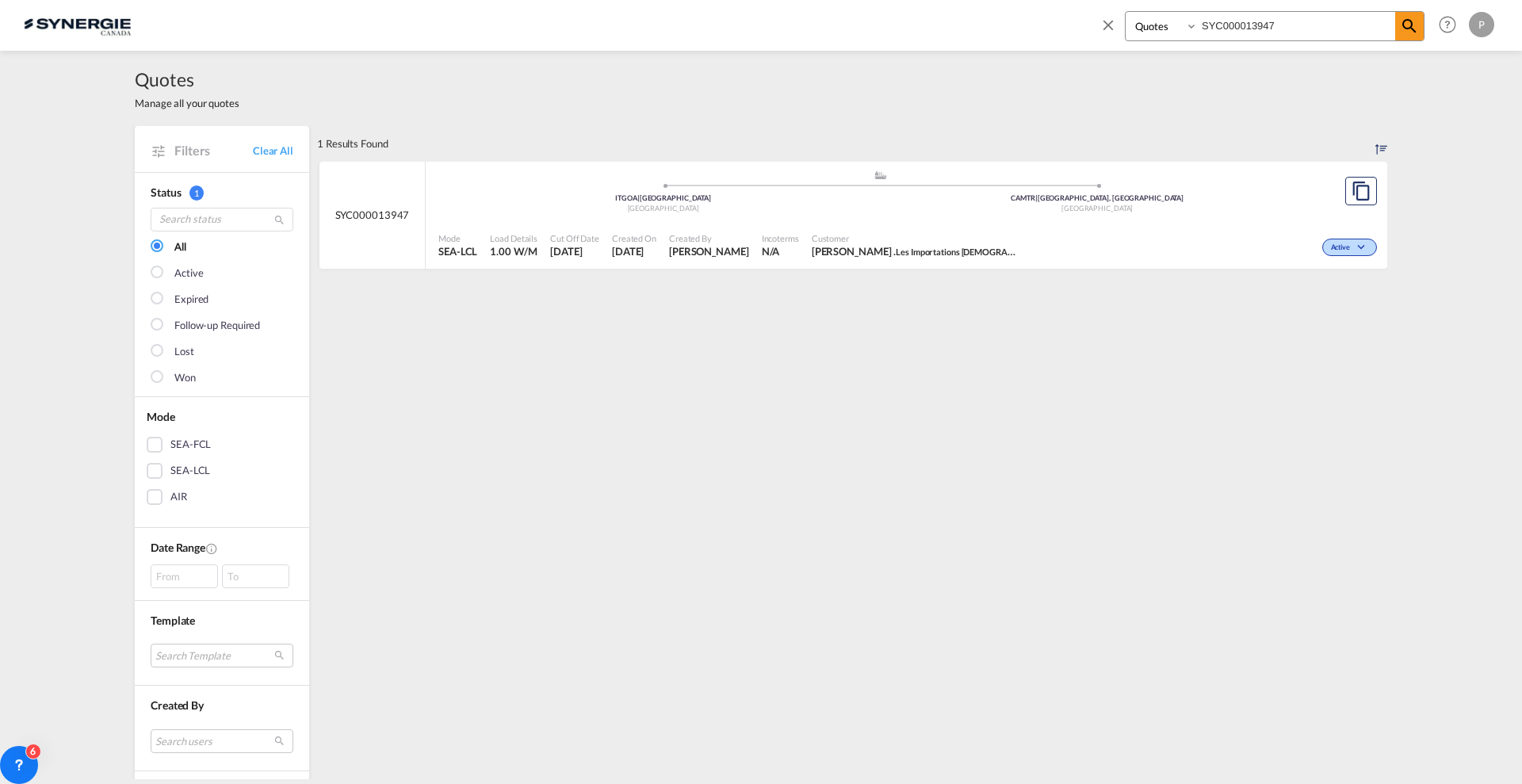
paste input "2741"
type input "SYC000012741"
click at [1418, 26] on md-icon "icon-magnify" at bounding box center [1410, 26] width 19 height 19
click at [1076, 224] on div "Mode SEA-LCL Load Details 6.15 W/M Cut Off Date 26 Jun 2025 Created On 26 Jun 2…" at bounding box center [906, 245] width 962 height 48
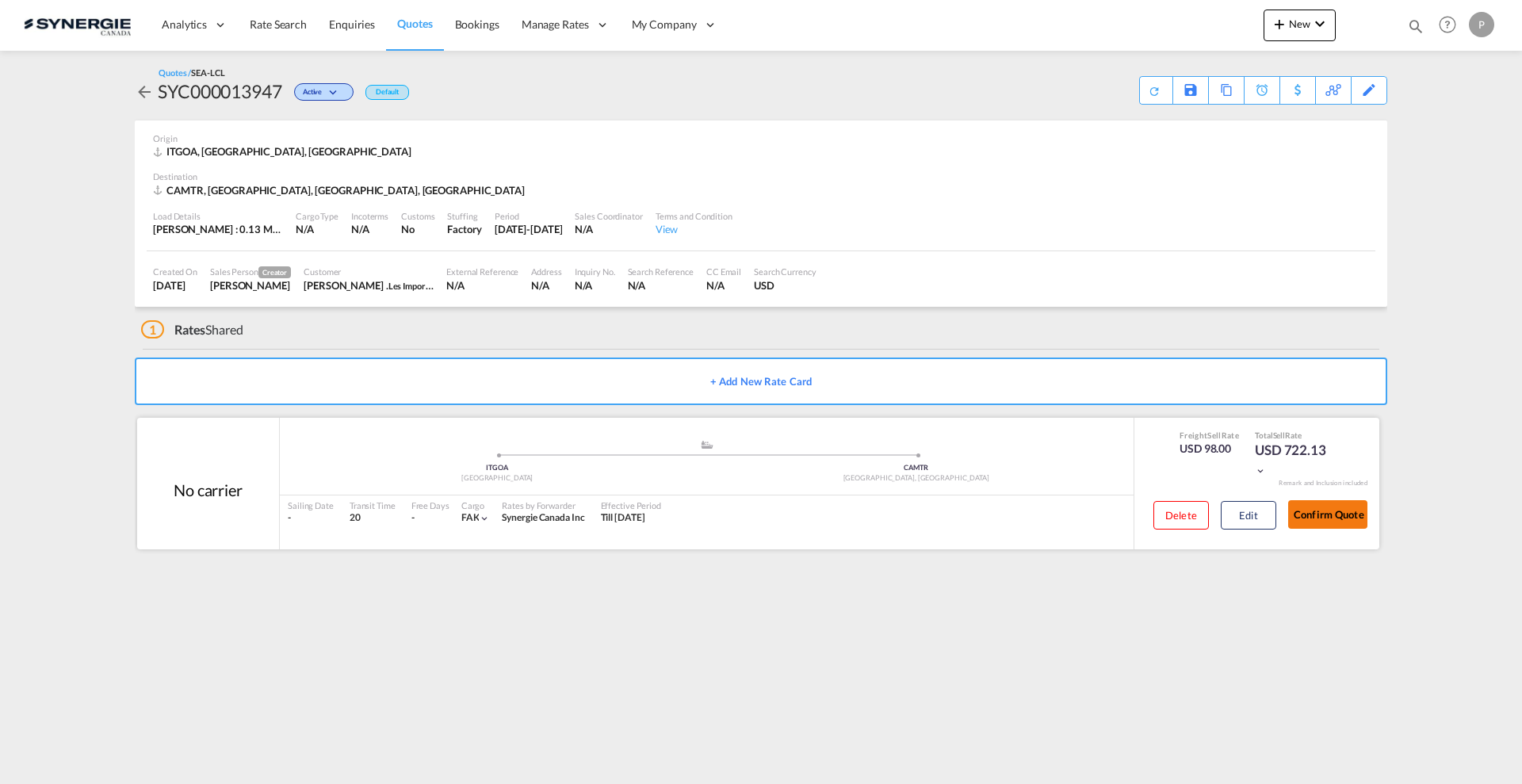
click at [1327, 510] on button "Confirm Quote" at bounding box center [1328, 514] width 80 height 28
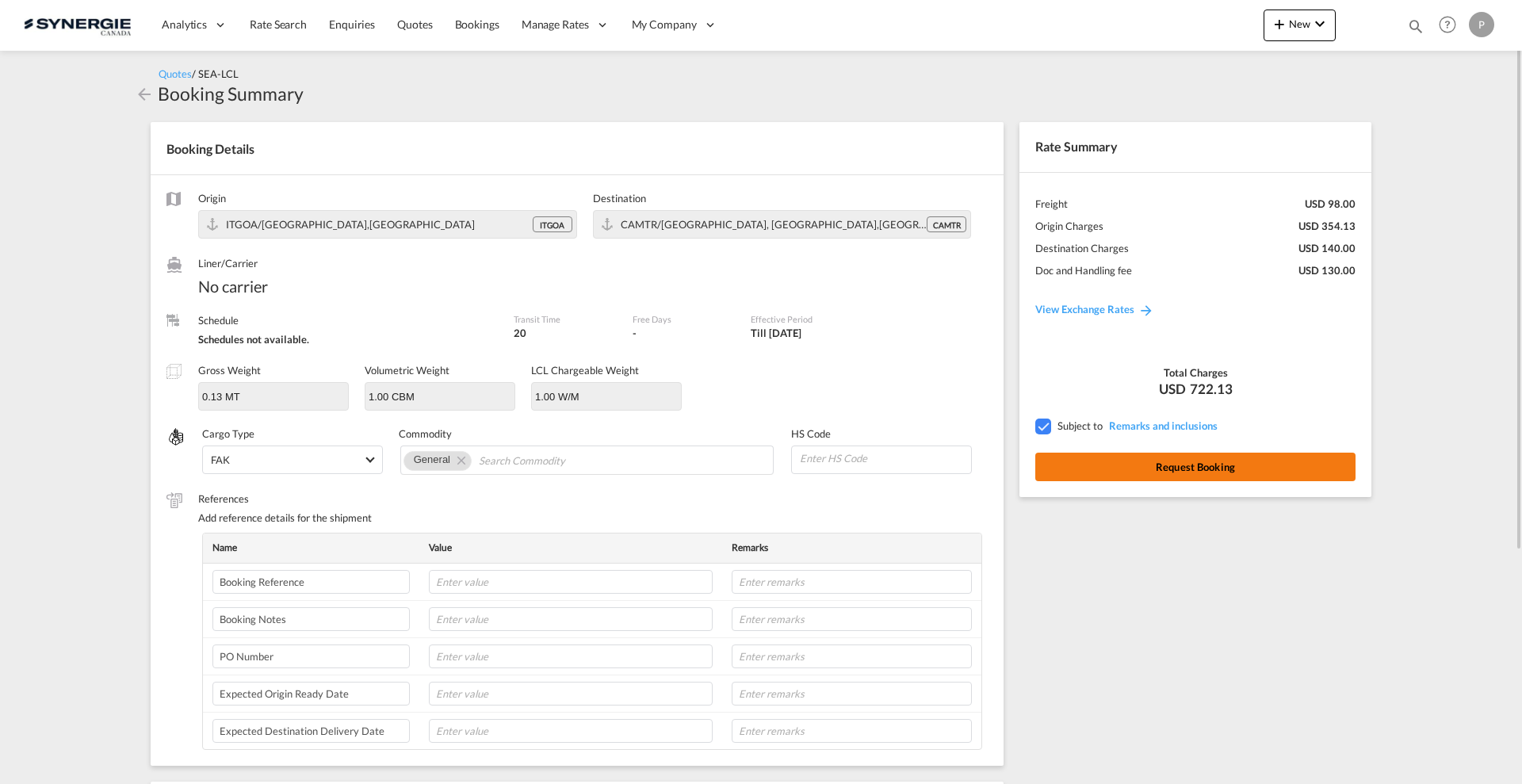
click at [1215, 471] on button "Request Booking" at bounding box center [1195, 467] width 320 height 28
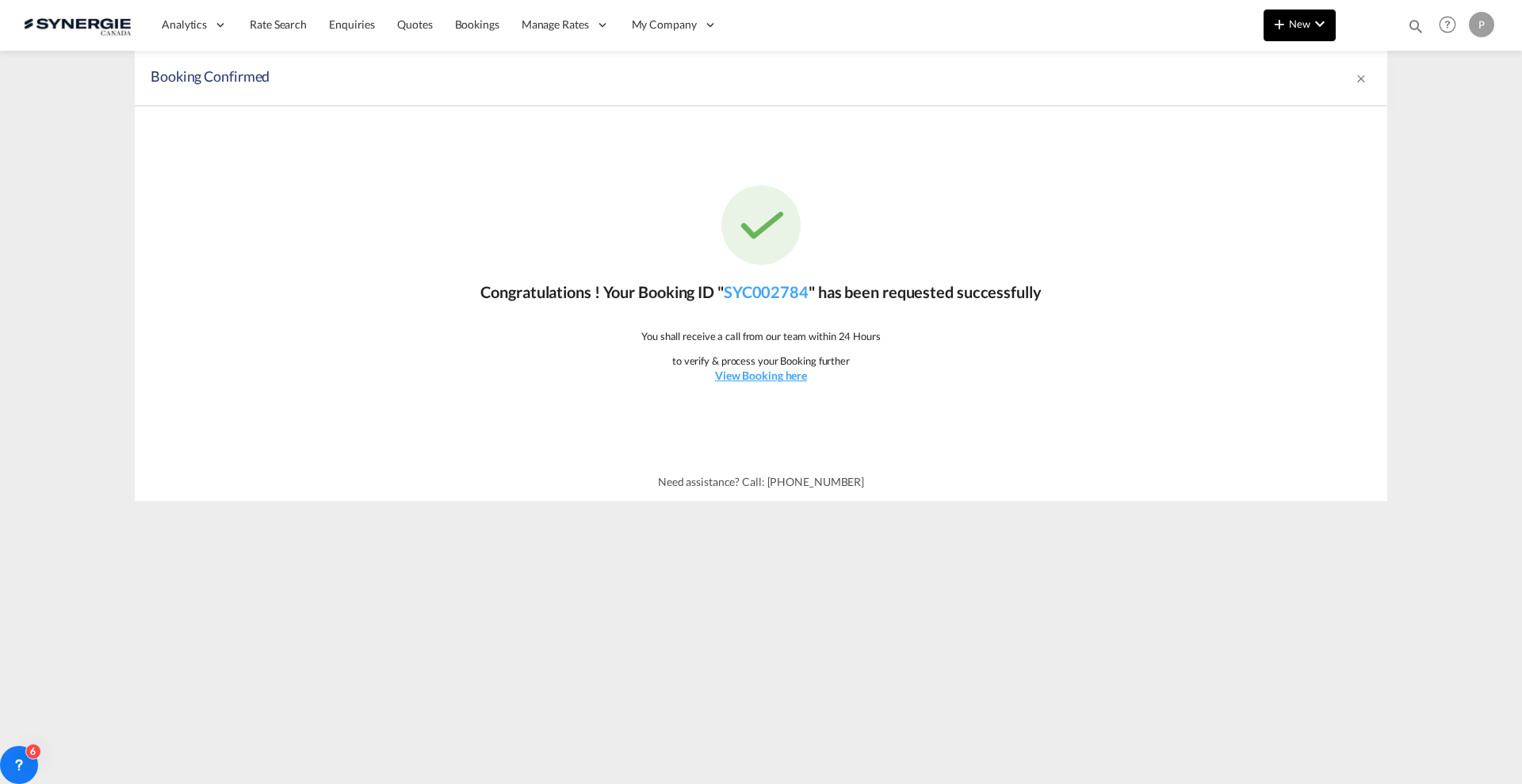
click at [1280, 23] on md-icon "icon-plus 400-fg" at bounding box center [1279, 23] width 19 height 19
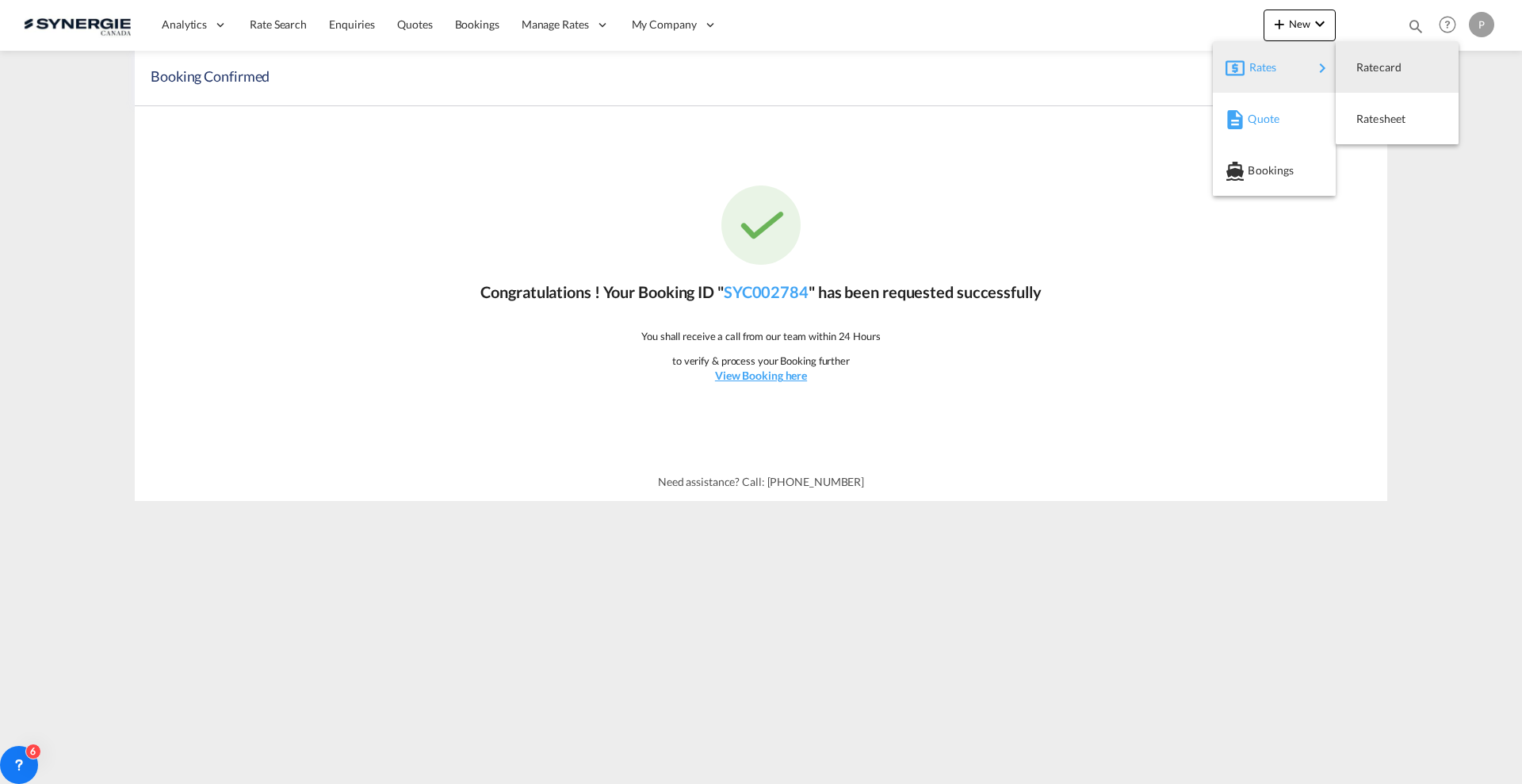
click at [1248, 111] on span "Quote" at bounding box center [1256, 119] width 18 height 32
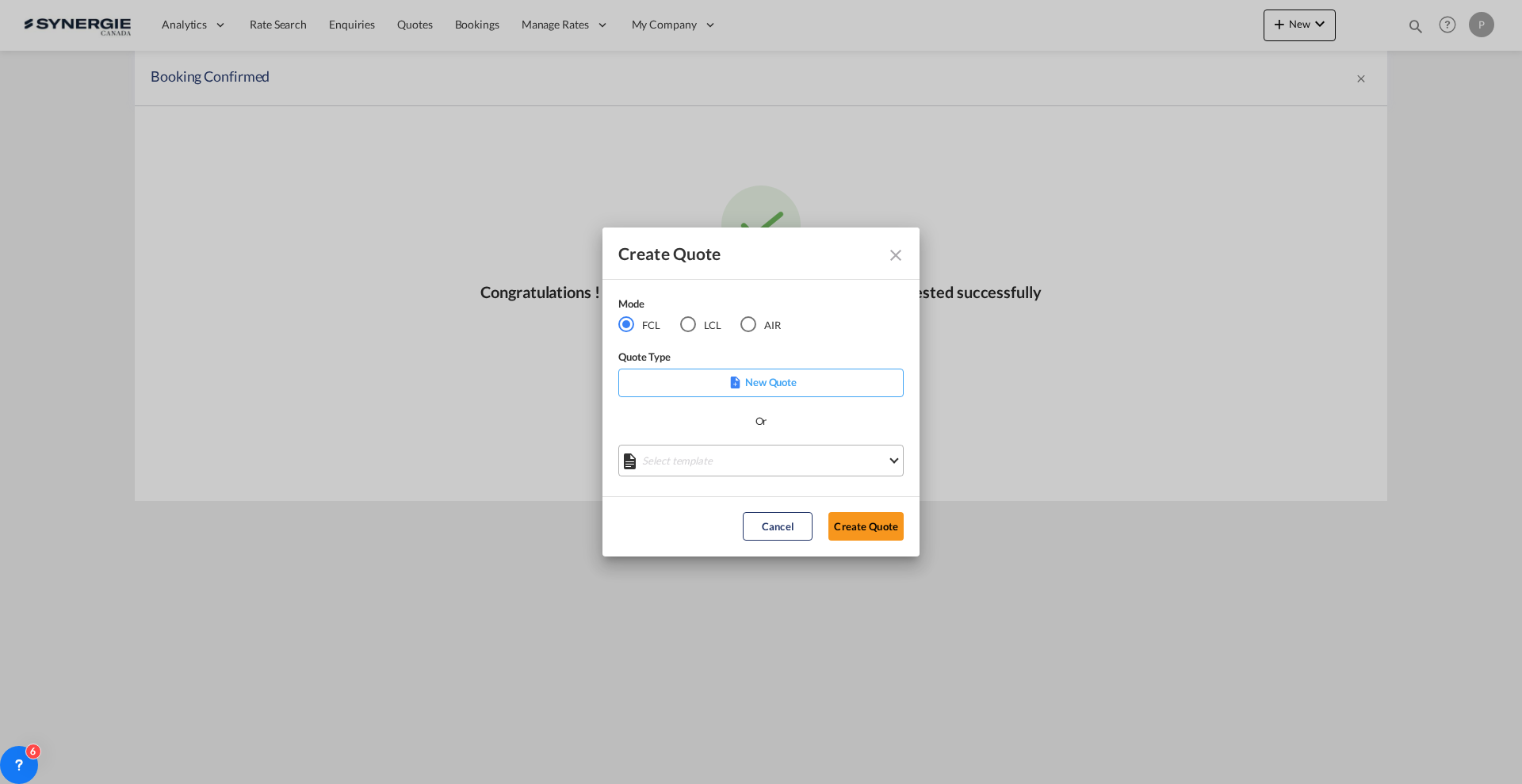
click at [716, 452] on md-select "Select template *NEW* FCL FREEHAND / DAP Pablo Gomez Saldarriaga | 10 Jul 2025 …" at bounding box center [761, 461] width 286 height 32
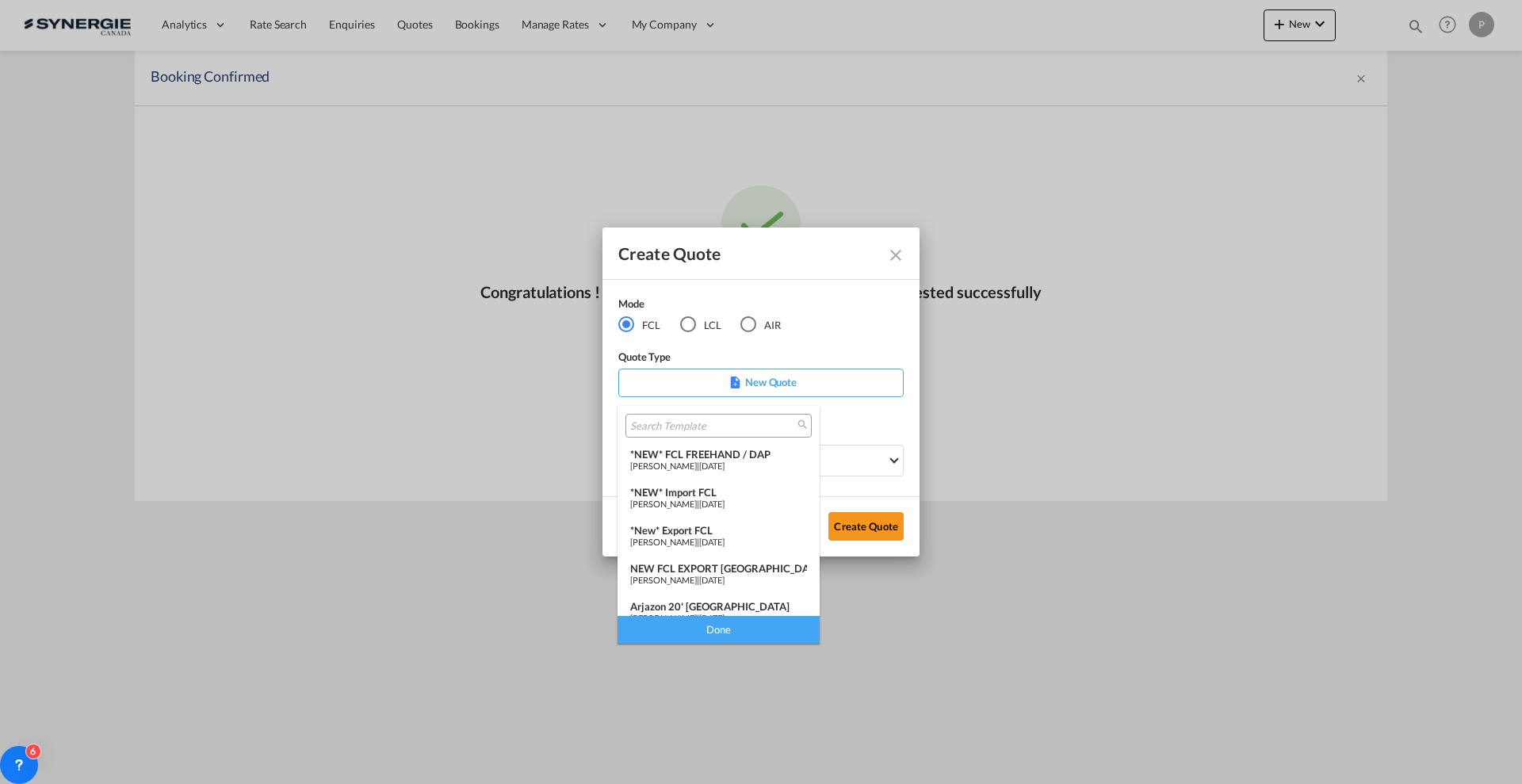
click at [697, 462] on span "[PERSON_NAME]" at bounding box center [664, 466] width 67 height 10
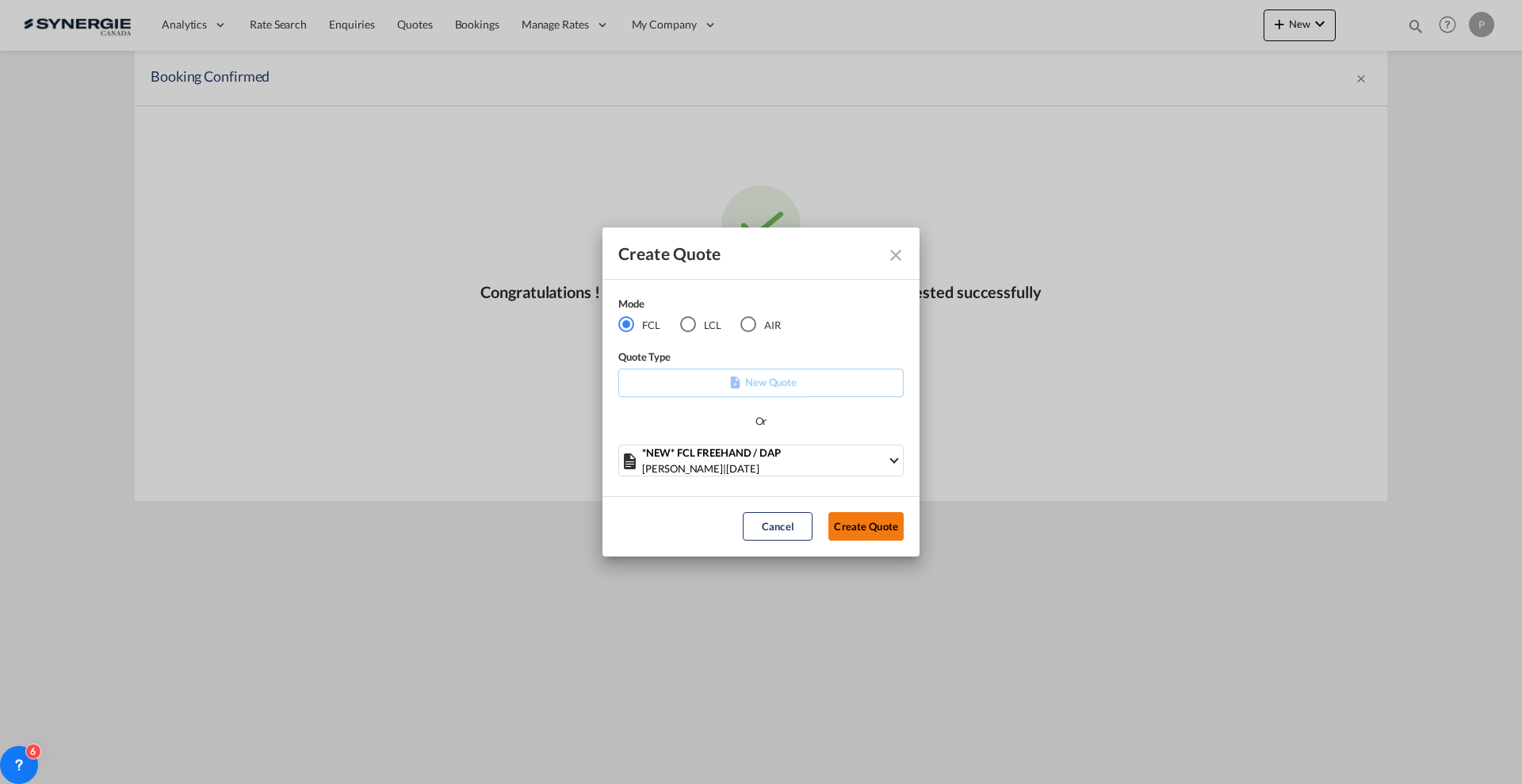
click at [858, 525] on button "Create Quote" at bounding box center [866, 526] width 75 height 28
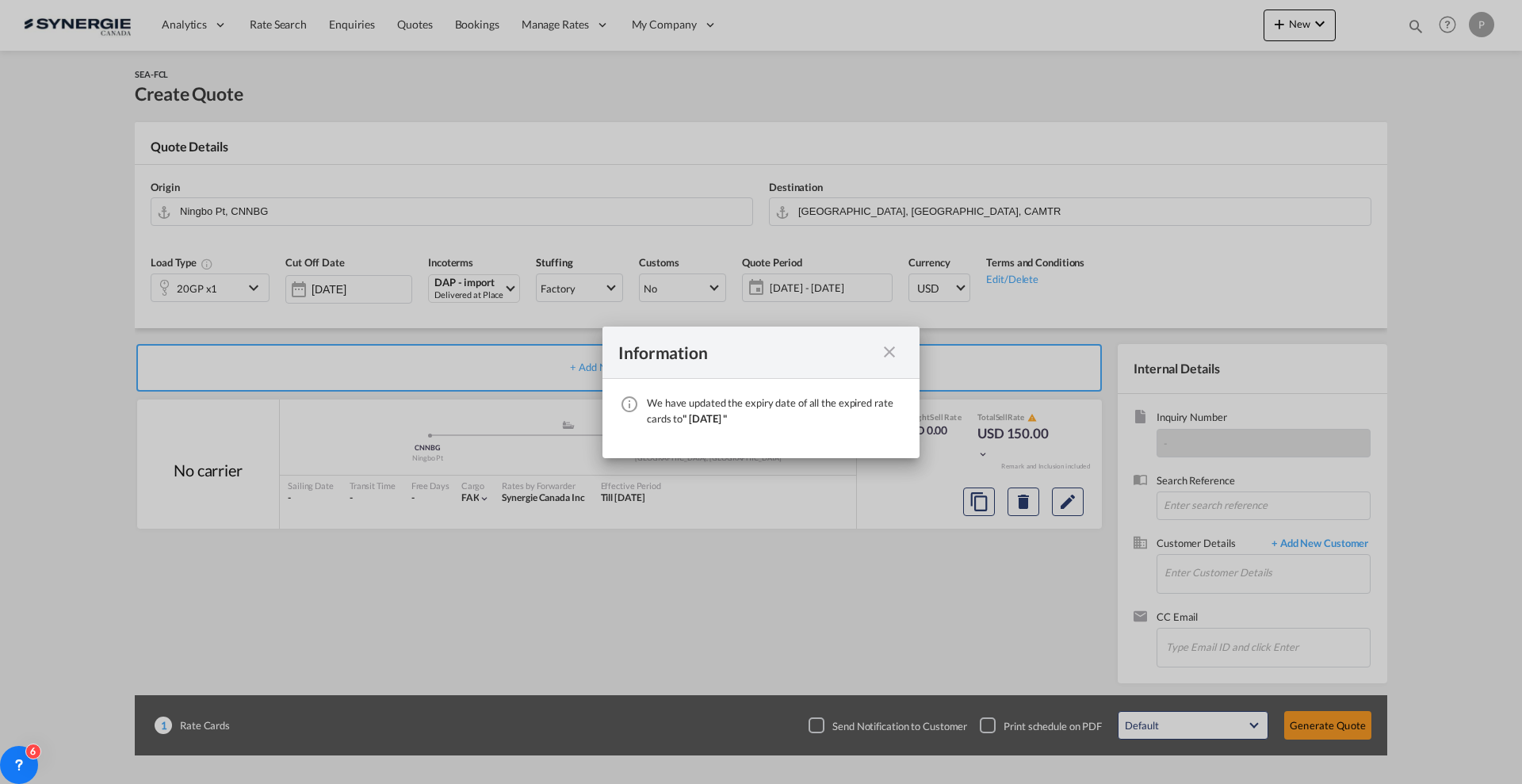
click at [895, 356] on md-icon "icon-close fg-AAA8AD cursor" at bounding box center [890, 352] width 19 height 19
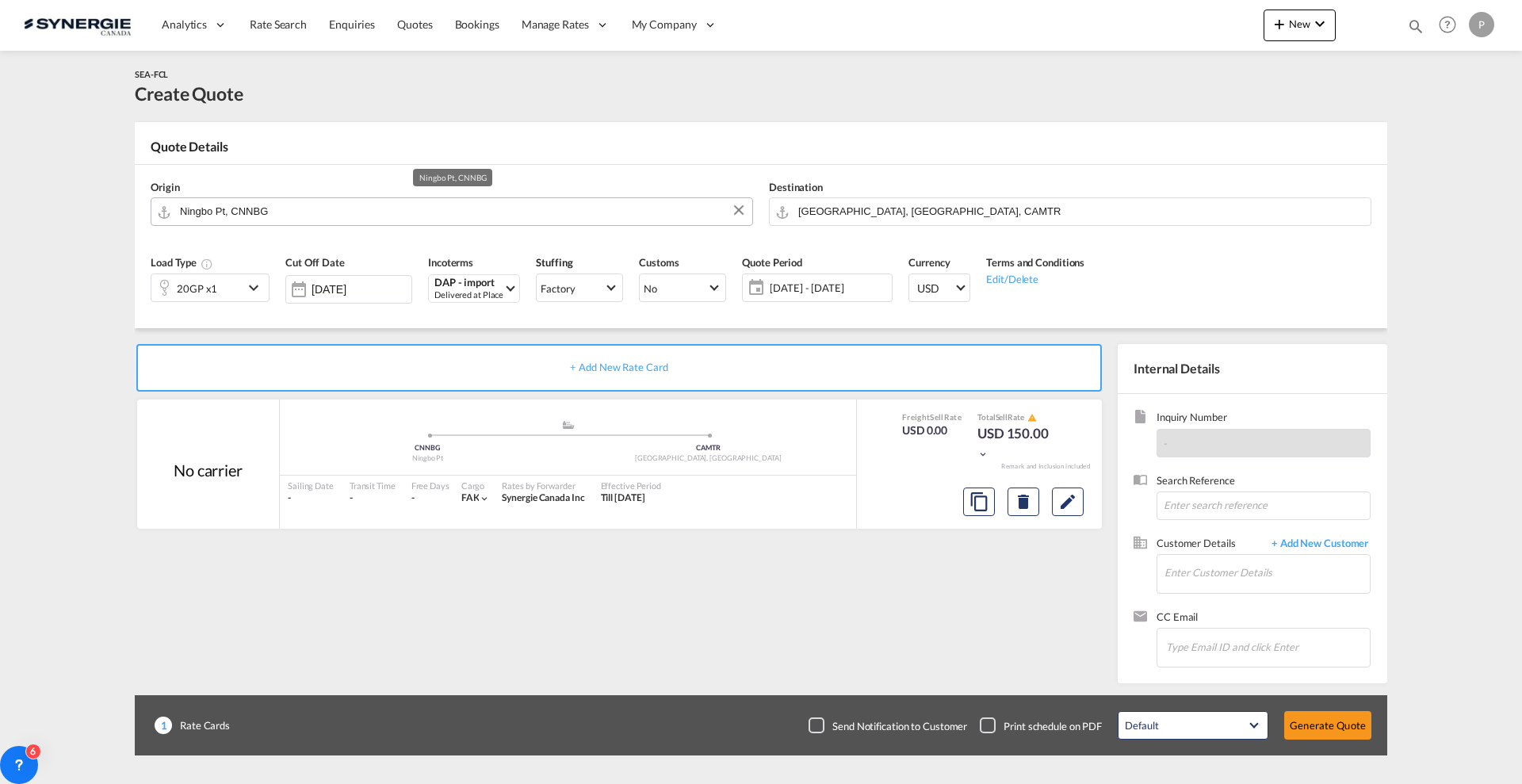
click at [234, 213] on input "Ningbo Pt, CNNBG" at bounding box center [462, 211] width 565 height 28
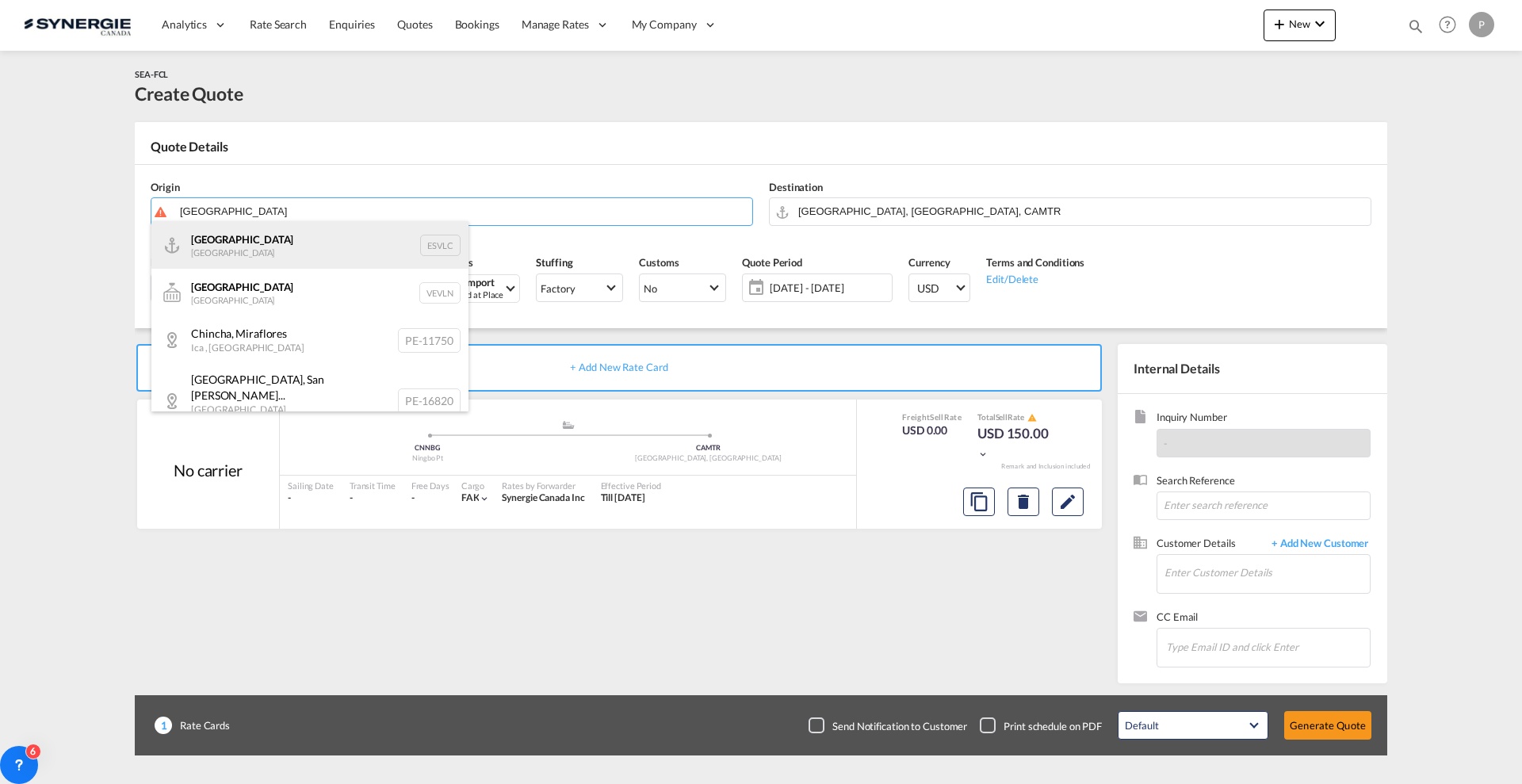
click at [247, 235] on div "Valencia Spain ESVLC" at bounding box center [310, 245] width 317 height 48
type input "Valencia, ESVLC"
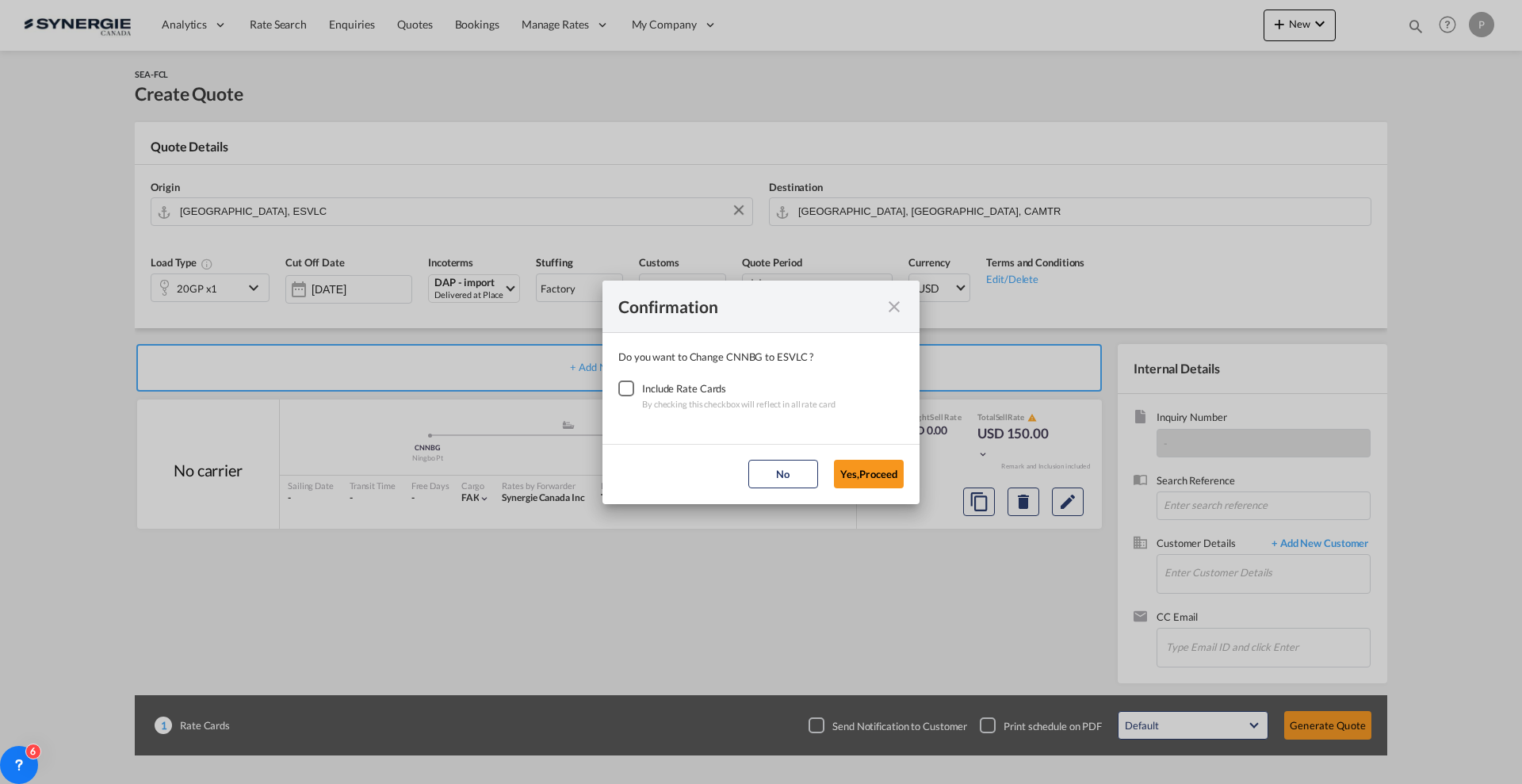
click at [625, 393] on div "Checkbox No Ink" at bounding box center [626, 388] width 16 height 16
click at [842, 473] on button "Yes,Proceed" at bounding box center [869, 474] width 70 height 28
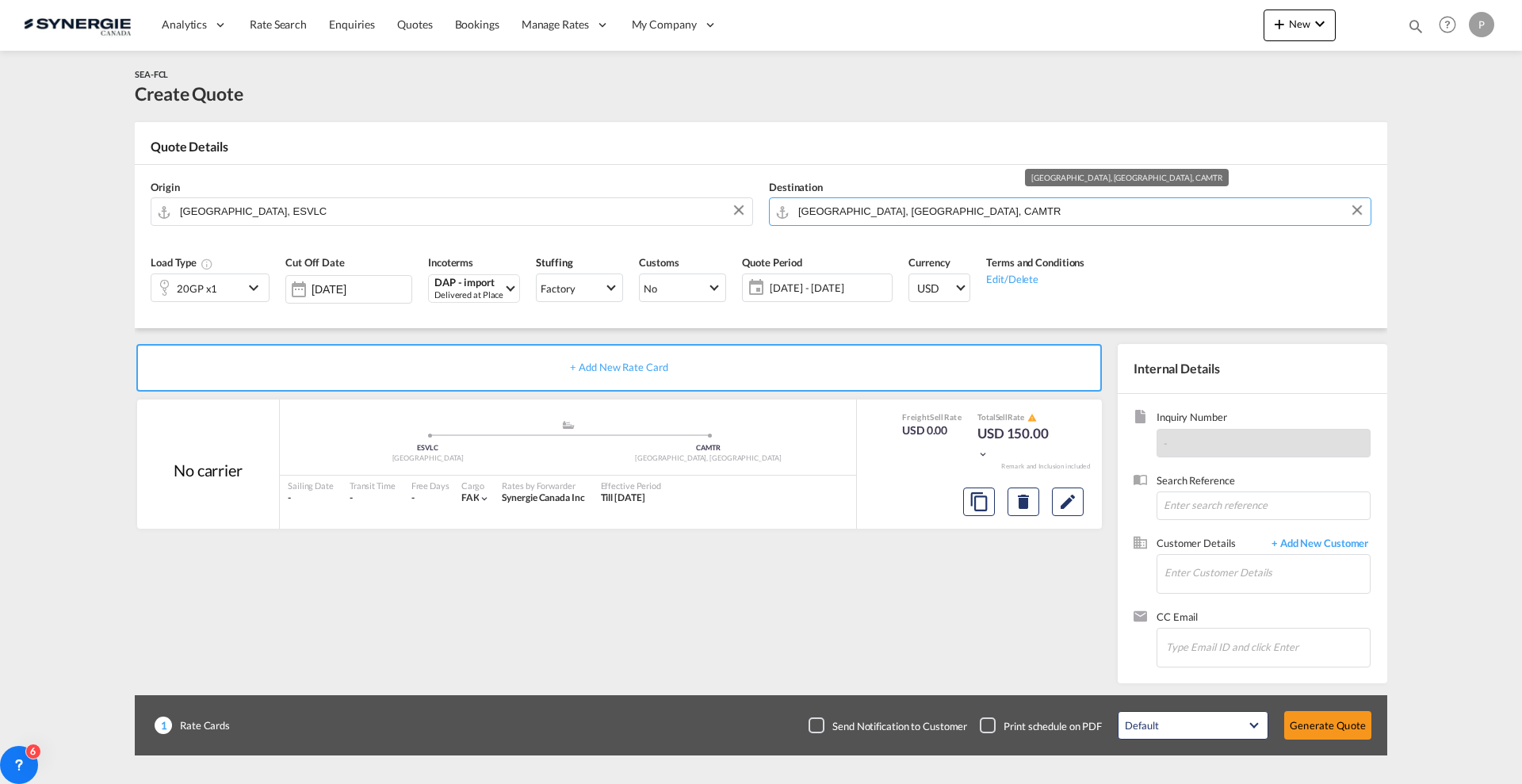
click at [880, 204] on input "[GEOGRAPHIC_DATA], [GEOGRAPHIC_DATA], CAMTR" at bounding box center [1081, 211] width 565 height 28
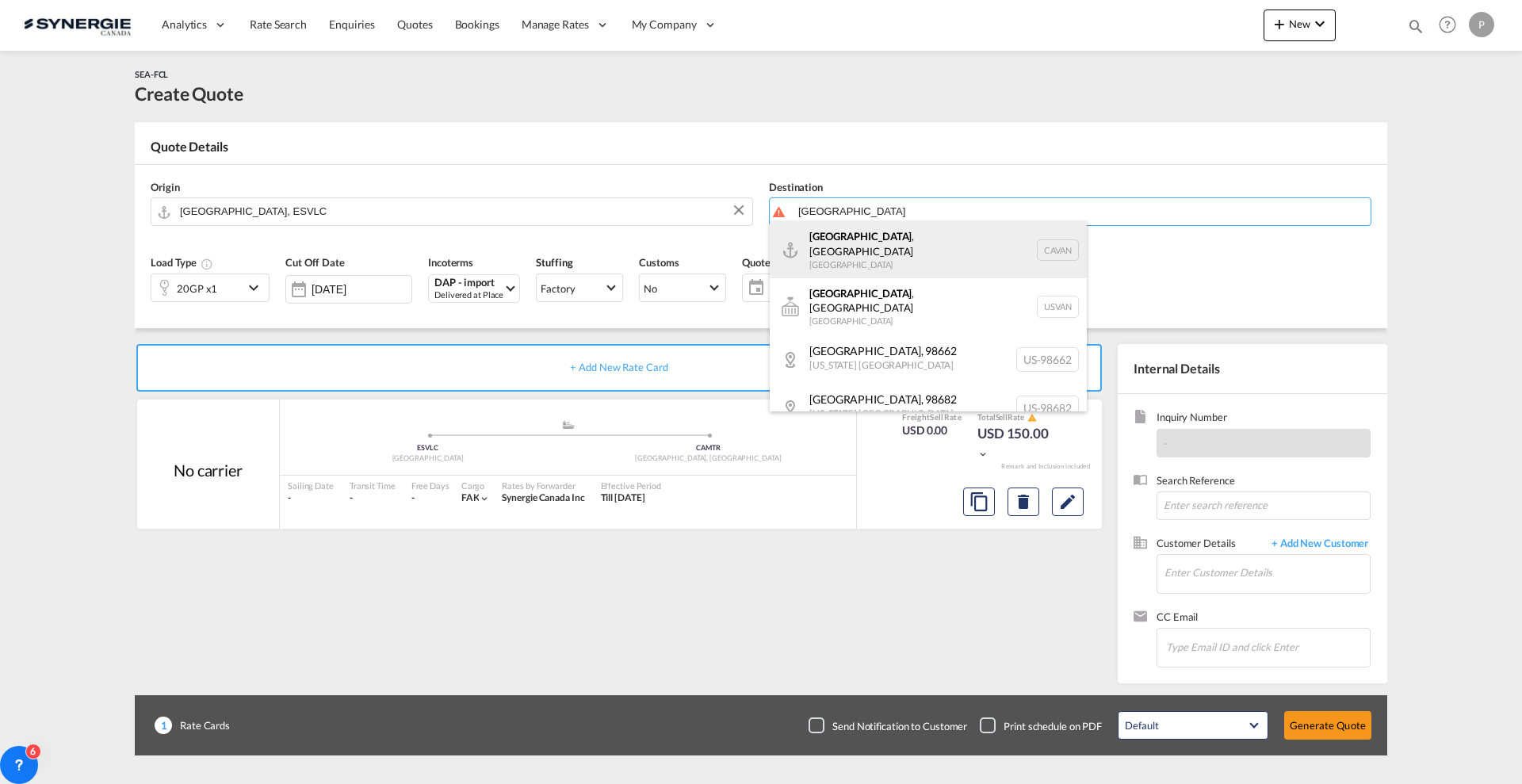
click at [889, 243] on div "Vancouver , BC Canada CAVAN" at bounding box center [928, 250] width 317 height 57
type input "Vancouver, BC, CAVAN"
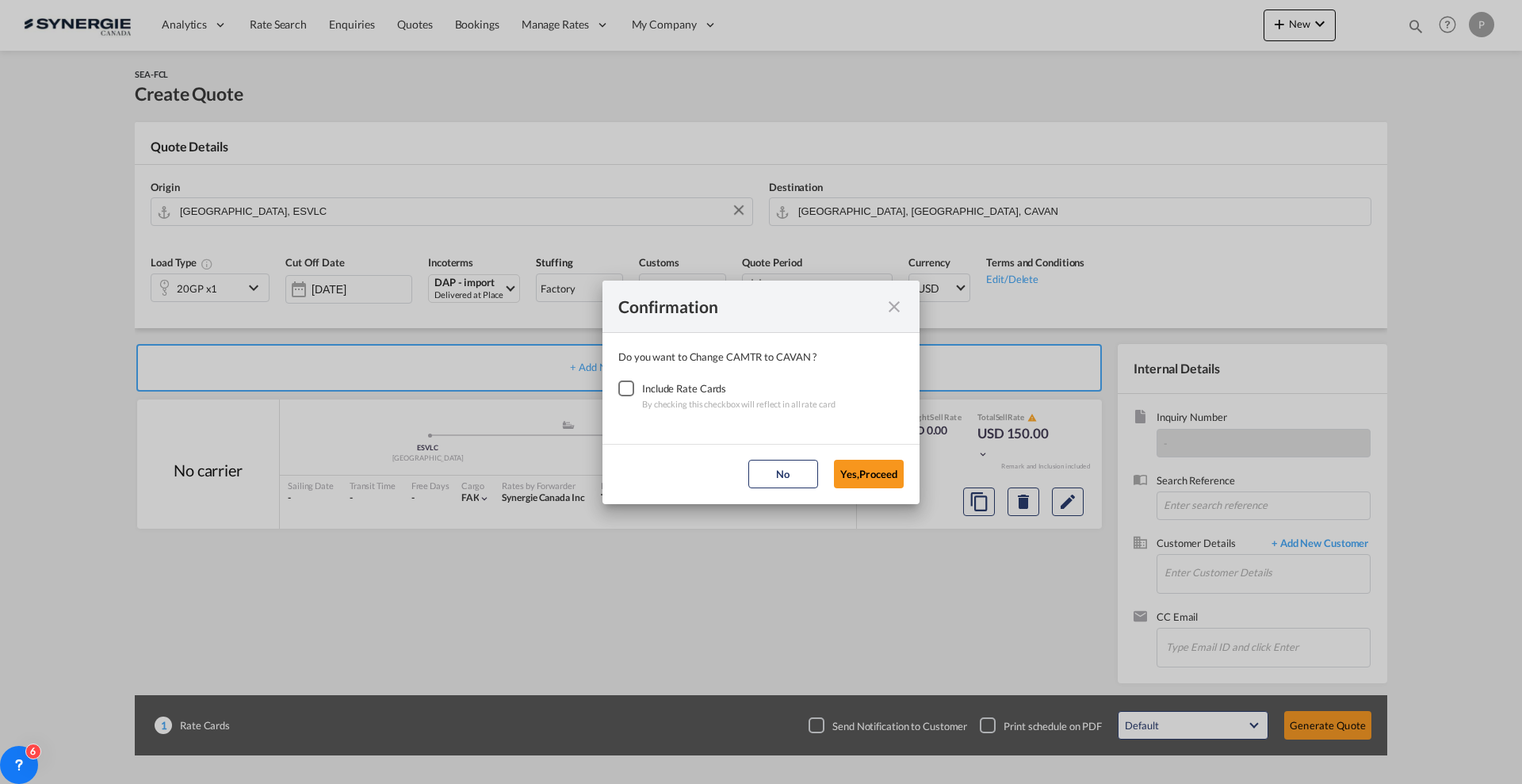
click at [634, 388] on div "Checkbox No Ink" at bounding box center [626, 388] width 16 height 16
click at [876, 472] on button "Yes,Proceed" at bounding box center [869, 474] width 70 height 28
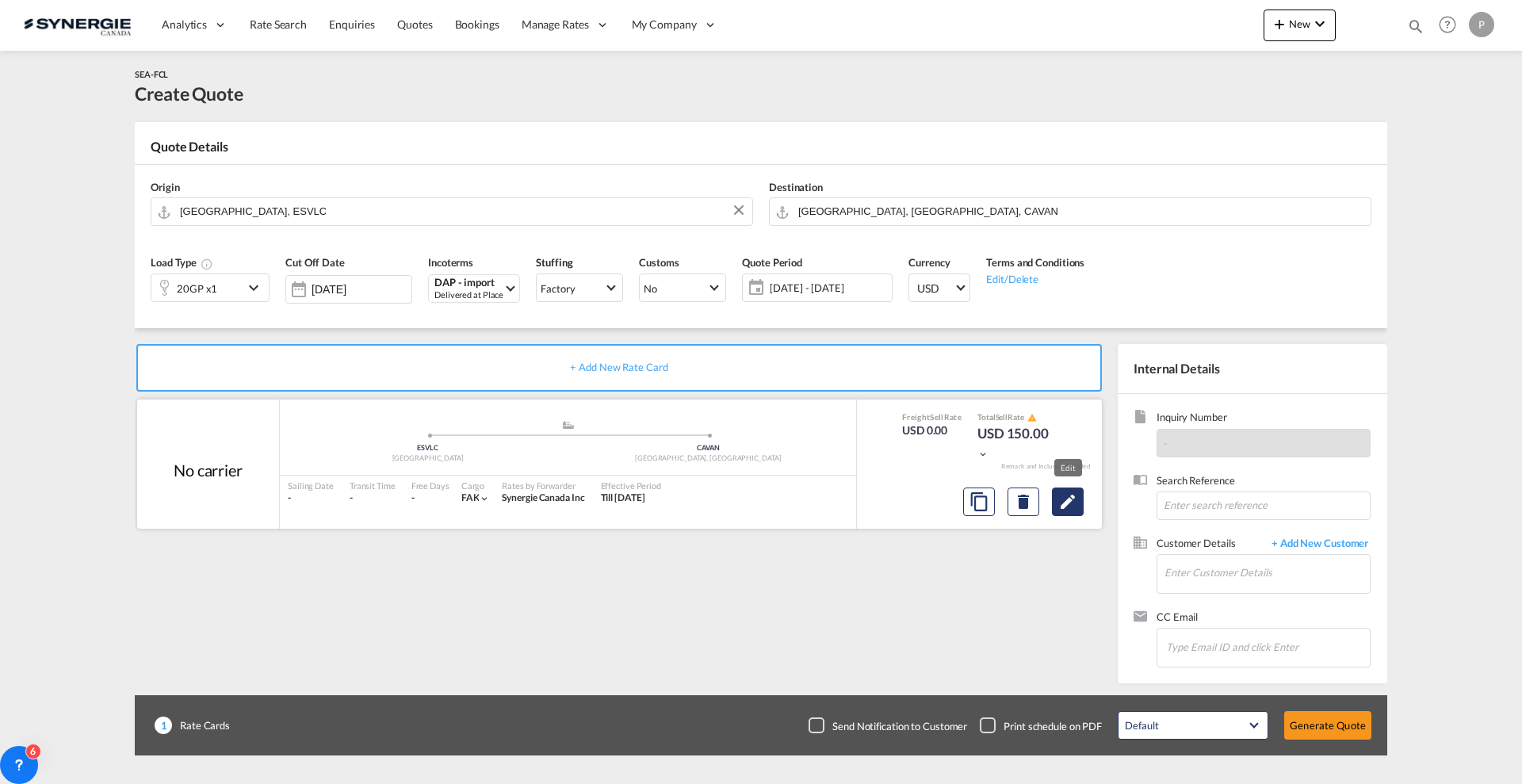
click at [1066, 507] on md-icon "Edit" at bounding box center [1068, 502] width 19 height 19
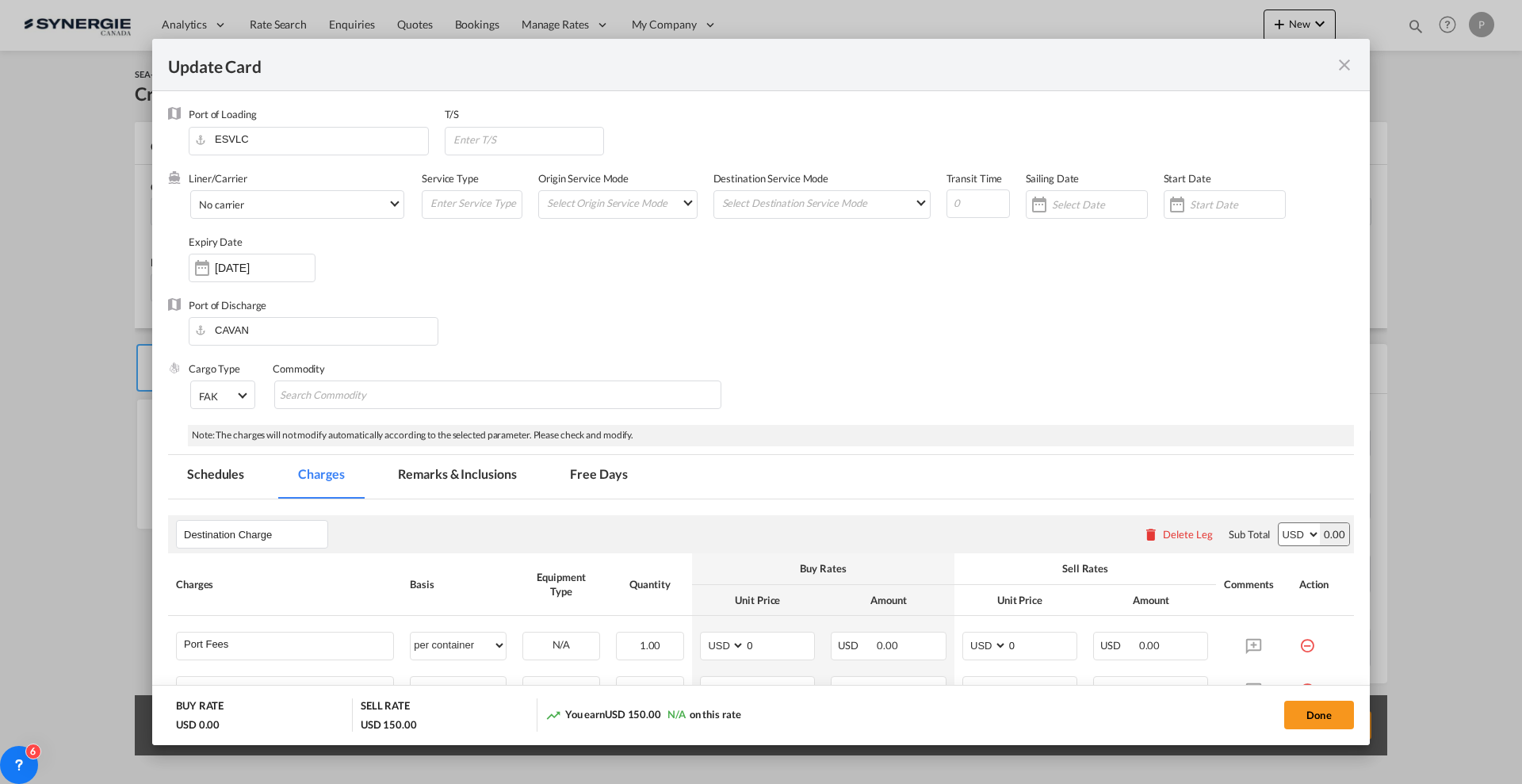
select select "per container"
select select "per B/L"
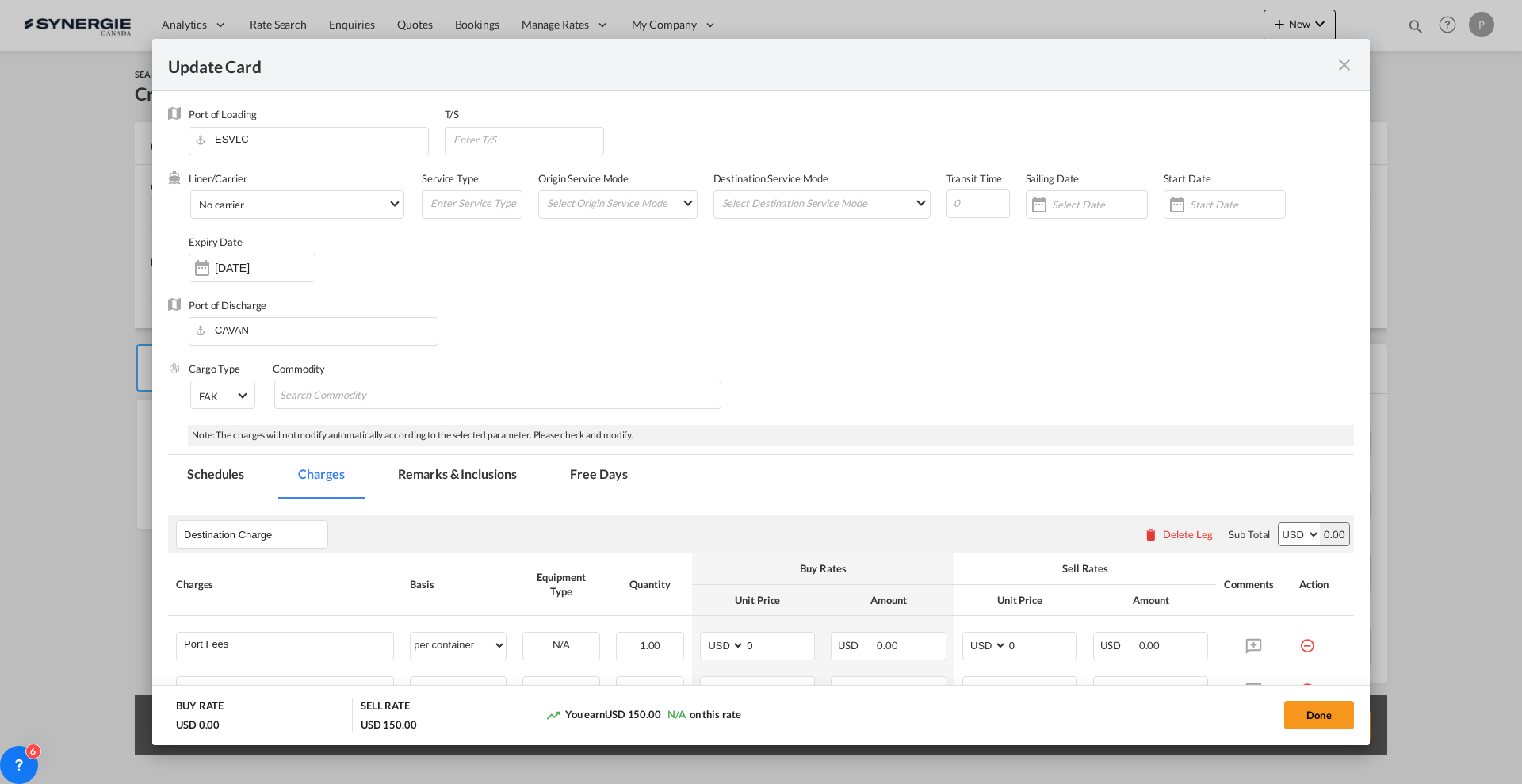
select select "per B/L"
select select "per shipment"
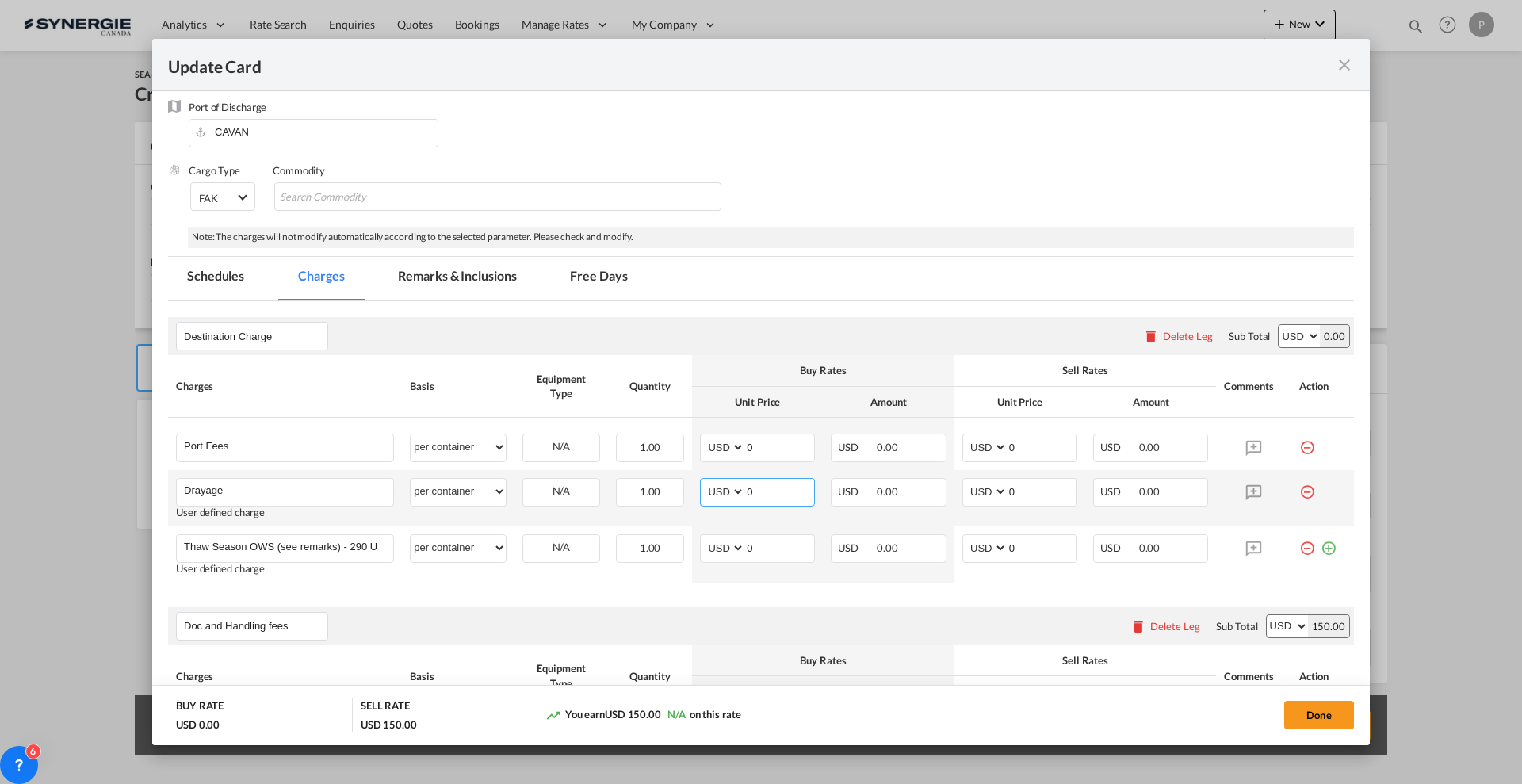
click at [769, 485] on input "0" at bounding box center [780, 491] width 69 height 23
click at [794, 498] on input "0" at bounding box center [780, 491] width 69 height 23
type input "472"
click at [750, 464] on td "AED AFN ALL AMD ANG AOA ARS AUD AWG AZN BAM BBD BDT BGN BHD BIF BMD BND BOB BRL…" at bounding box center [757, 444] width 131 height 52
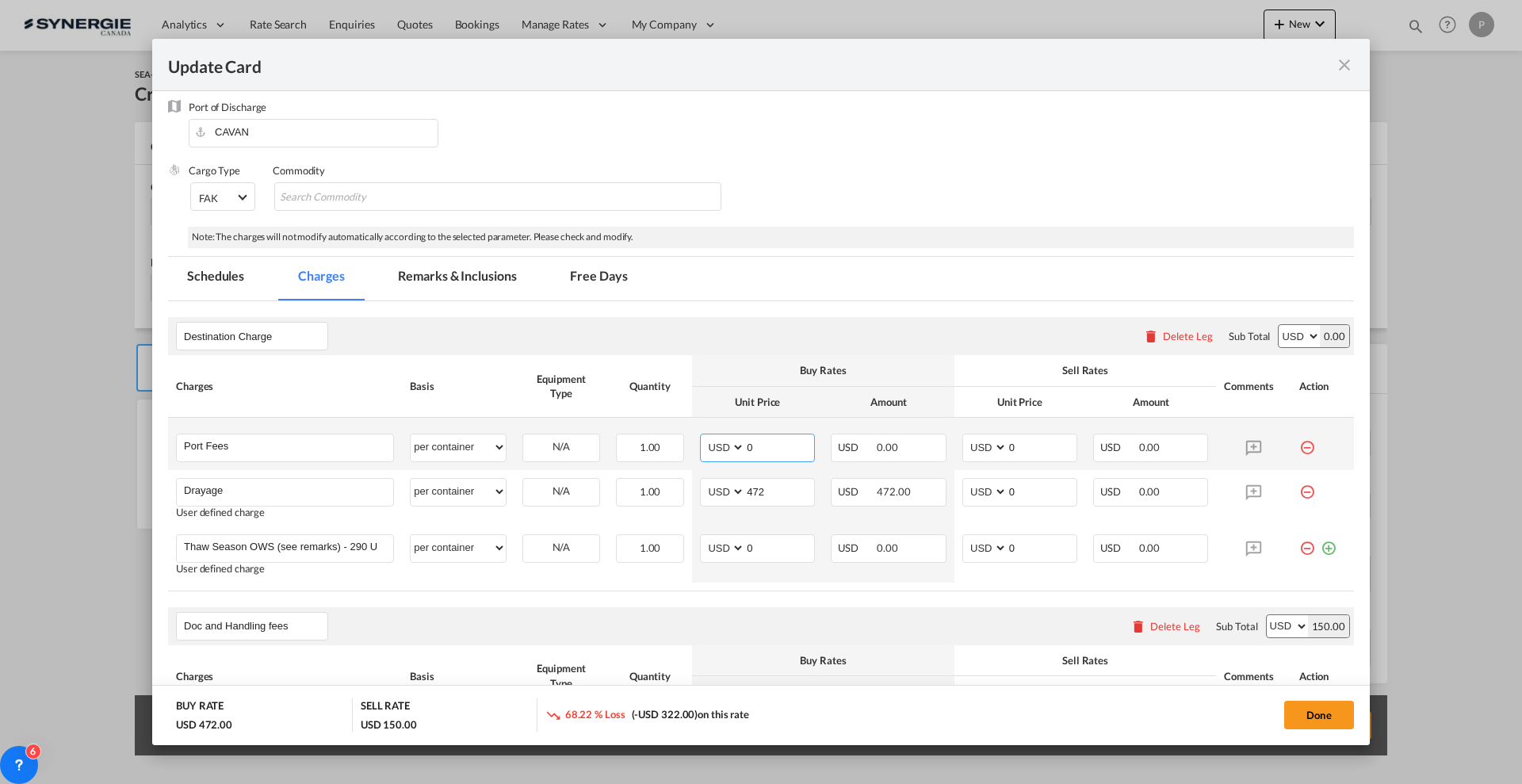
click at [763, 446] on input "0" at bounding box center [780, 446] width 69 height 23
type input "61"
click at [1040, 447] on input "0" at bounding box center [1042, 446] width 69 height 23
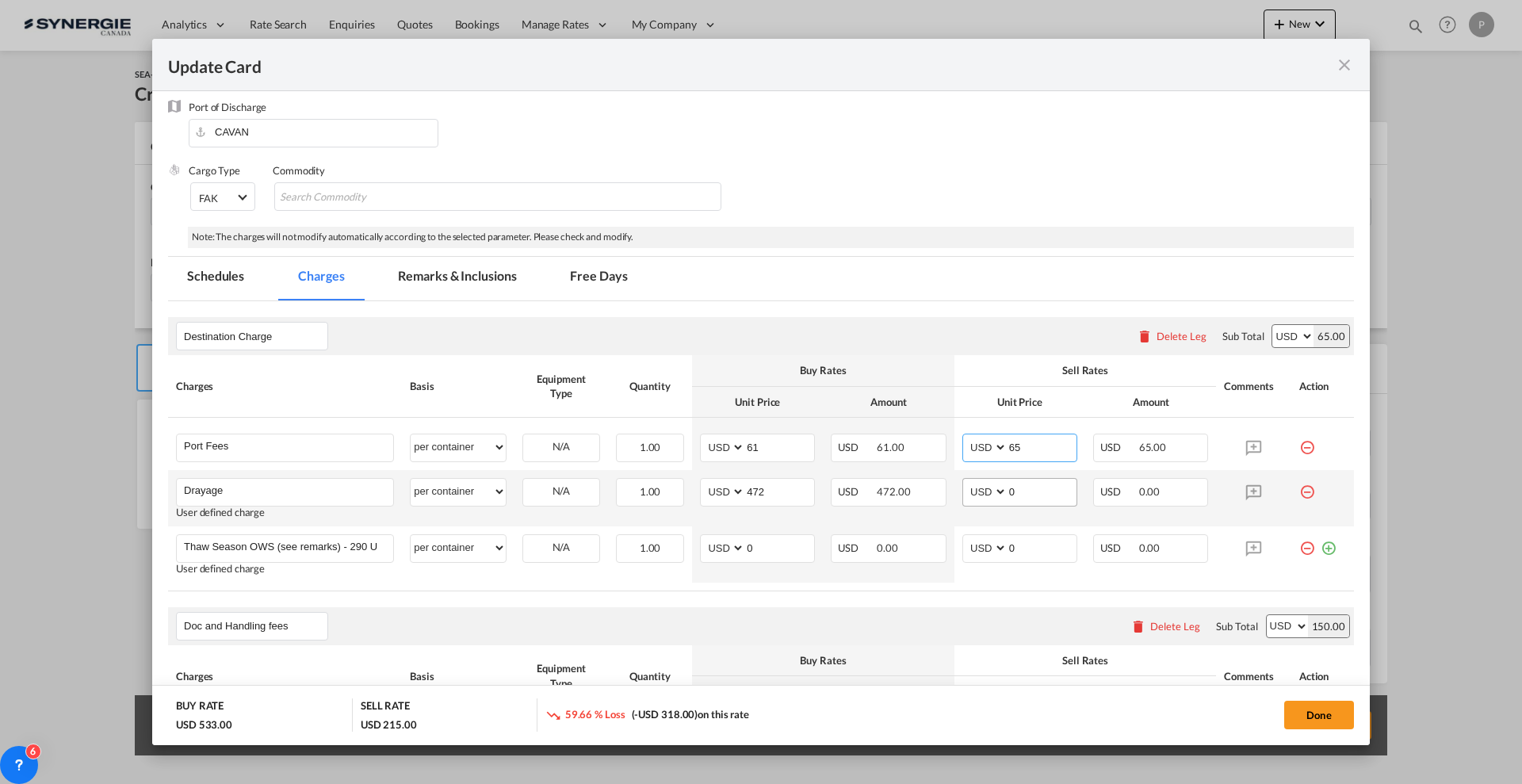
type input "65"
click at [1045, 479] on input "0" at bounding box center [1042, 491] width 69 height 23
type input "525"
click at [1299, 547] on md-icon "icon-minus-circle-outline red-400-fg" at bounding box center [1307, 542] width 16 height 16
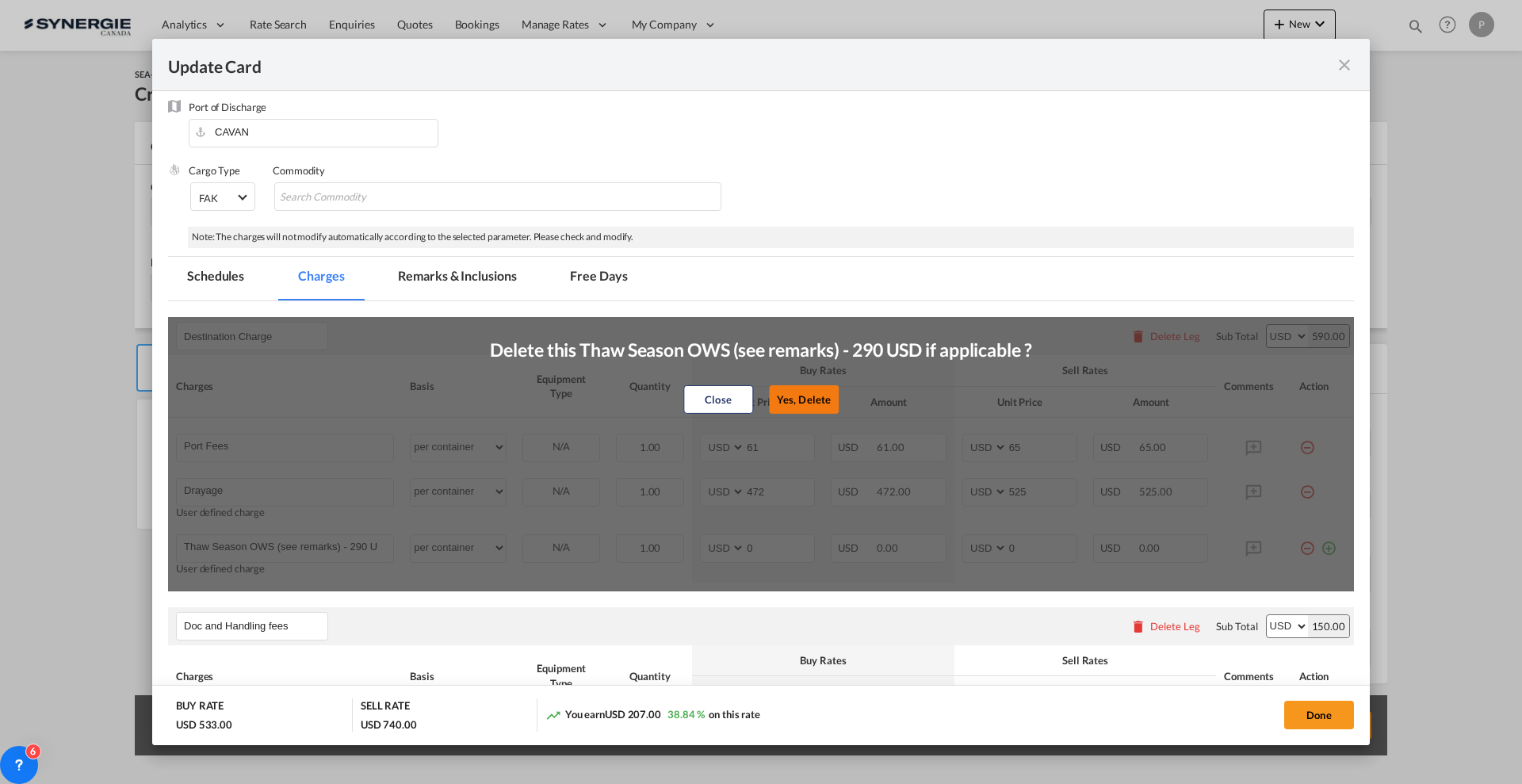
click at [797, 394] on button "Yes, Delete" at bounding box center [803, 400] width 70 height 28
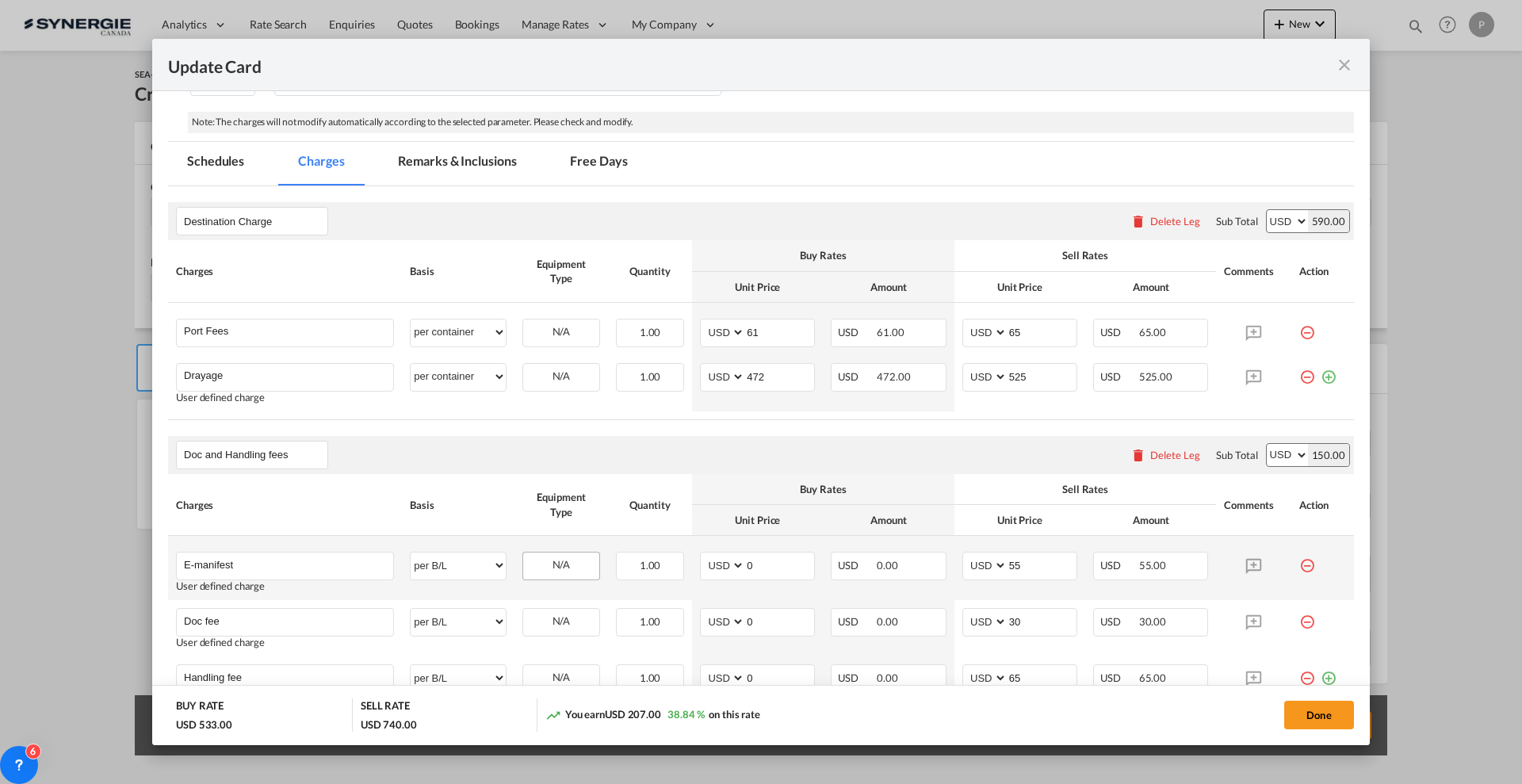
scroll to position [396, 0]
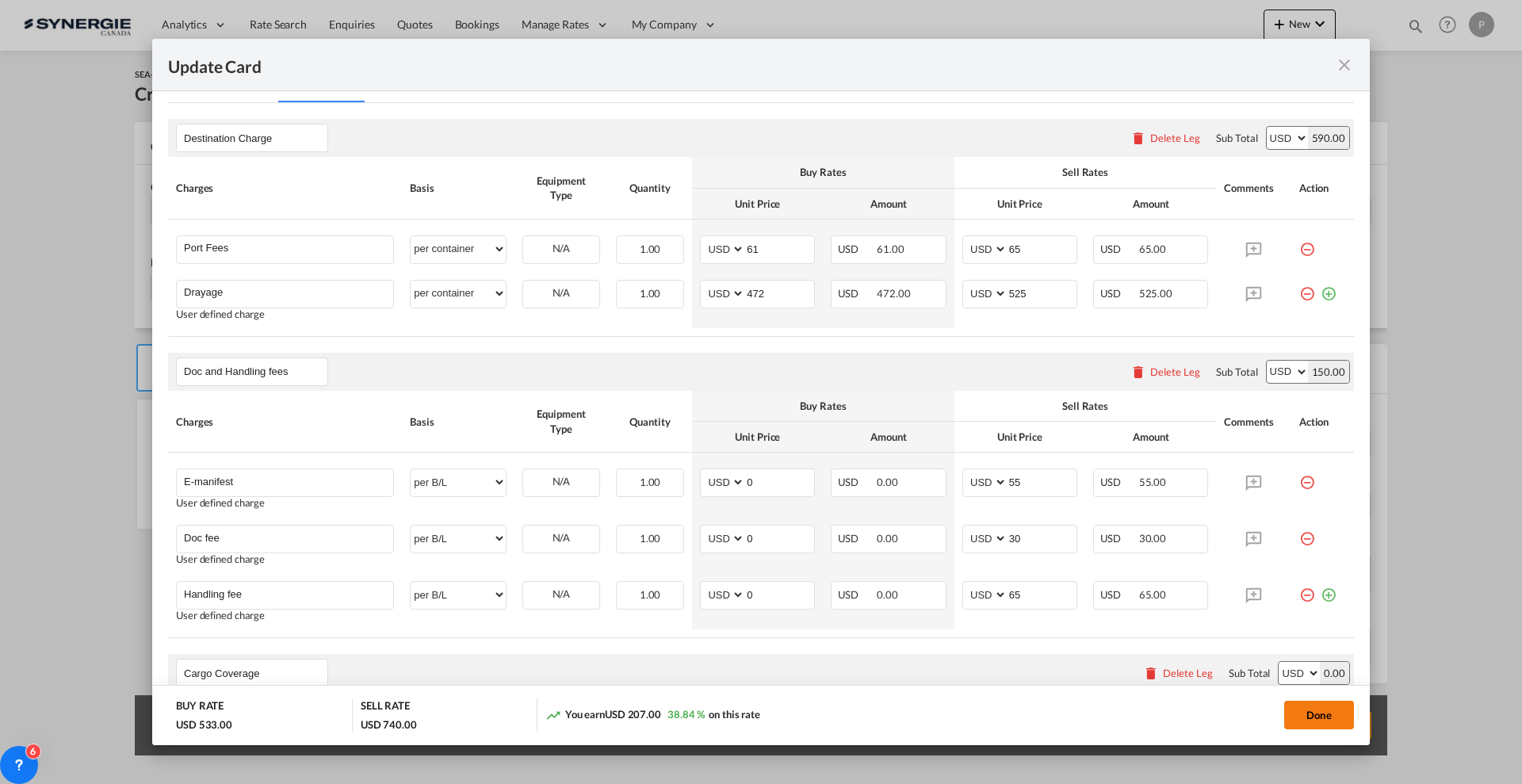
click at [1329, 716] on button "Done" at bounding box center [1318, 715] width 70 height 28
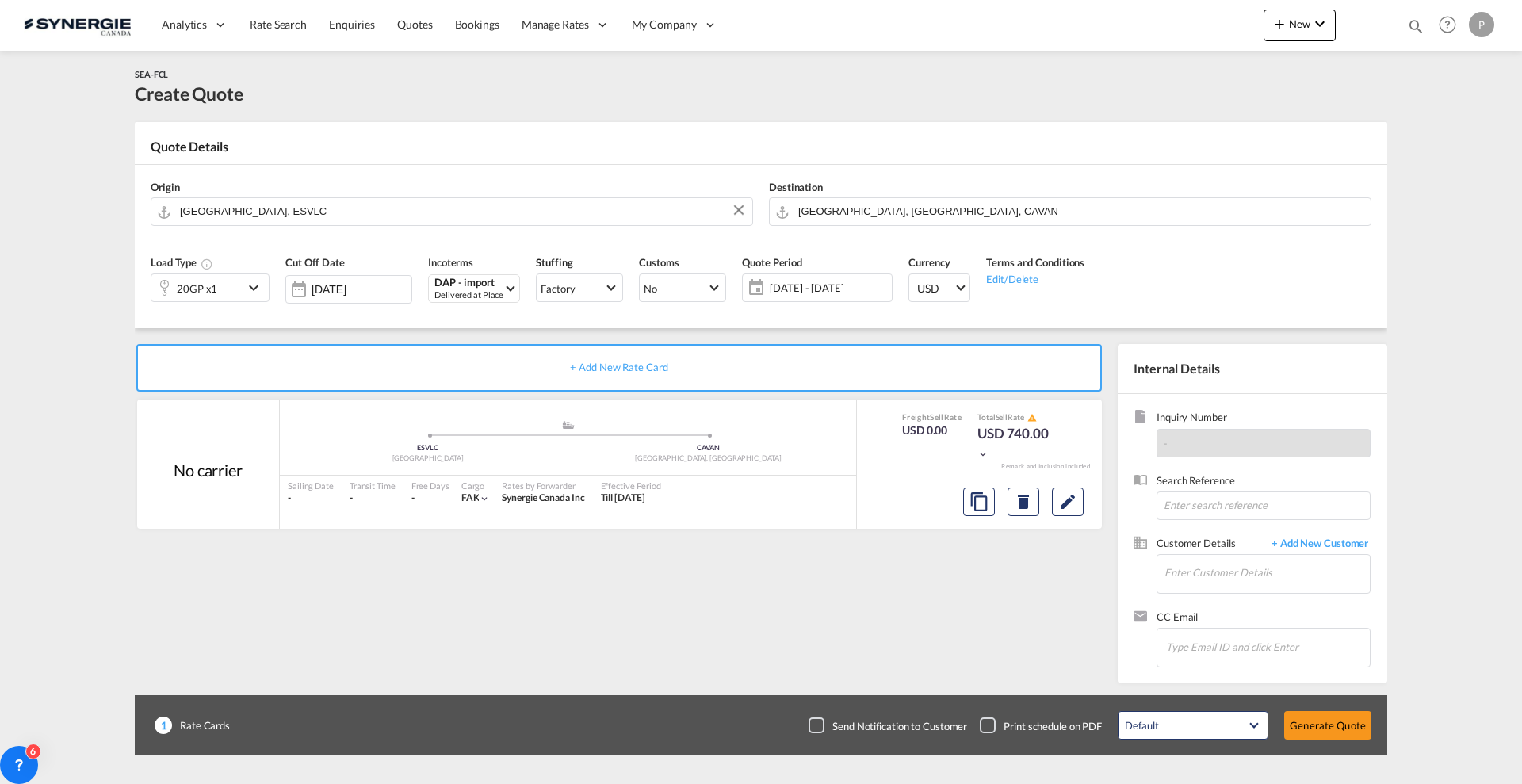
type input "10 Sep 2025"
click at [1171, 567] on input "Enter Customer Details" at bounding box center [1267, 573] width 205 height 36
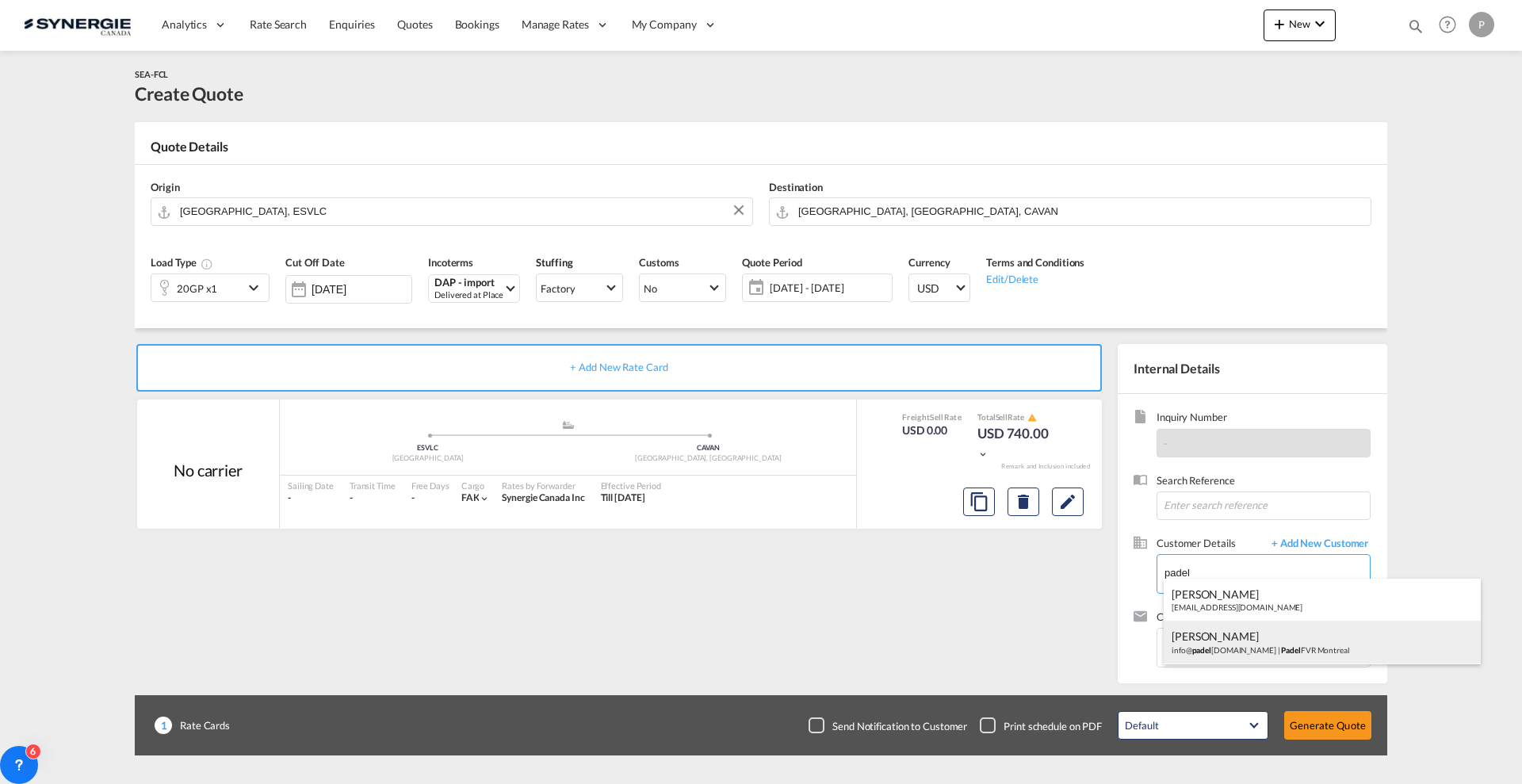
click at [1311, 637] on div "Nader Ghadban info@ padel fvr.ca | Padel FVR Montreal" at bounding box center [1323, 642] width 317 height 43
type input "Padel FVR Montreal, Nader Ghadban, info@padelfvr.ca"
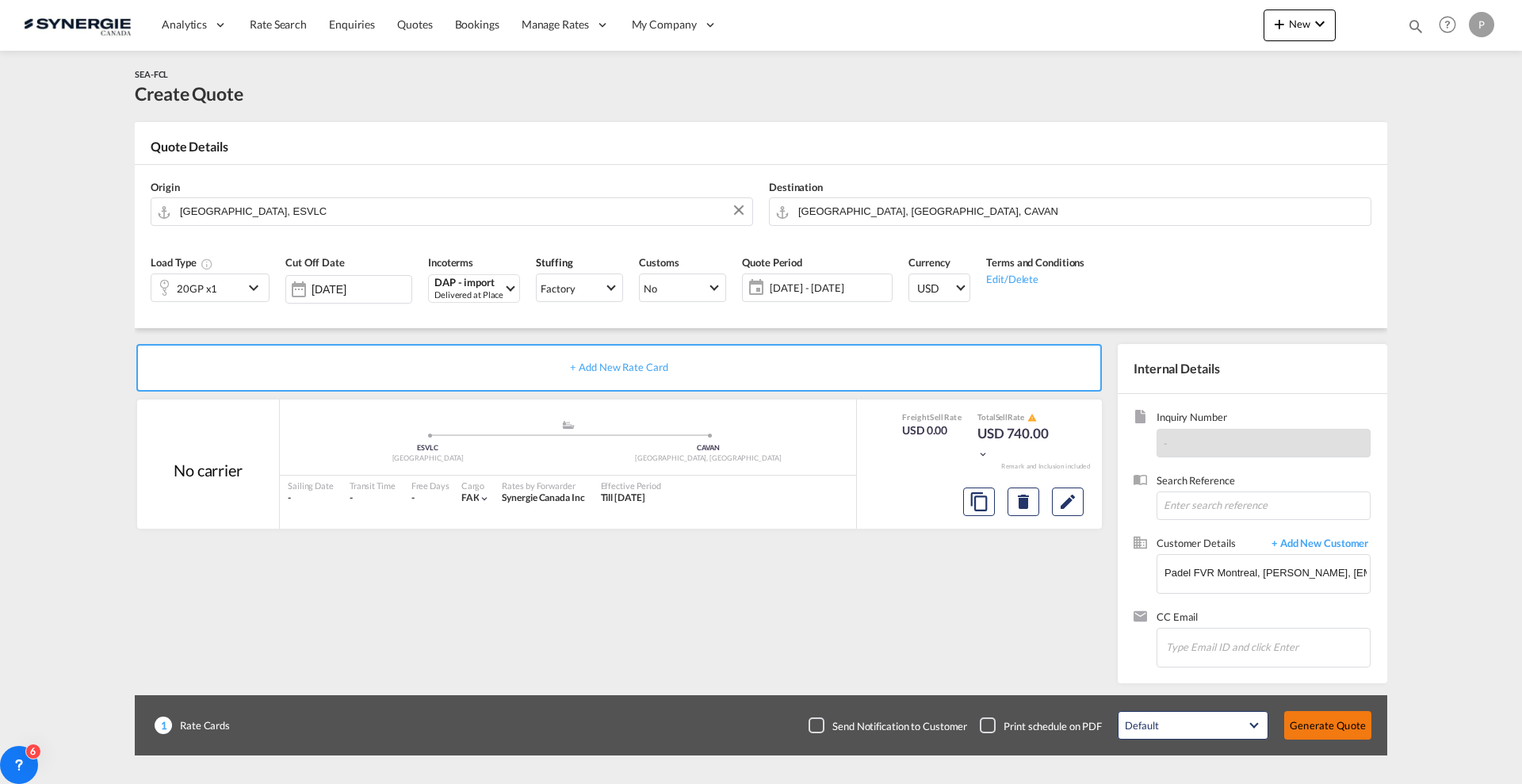
click at [1353, 732] on button "Generate Quote" at bounding box center [1328, 725] width 87 height 28
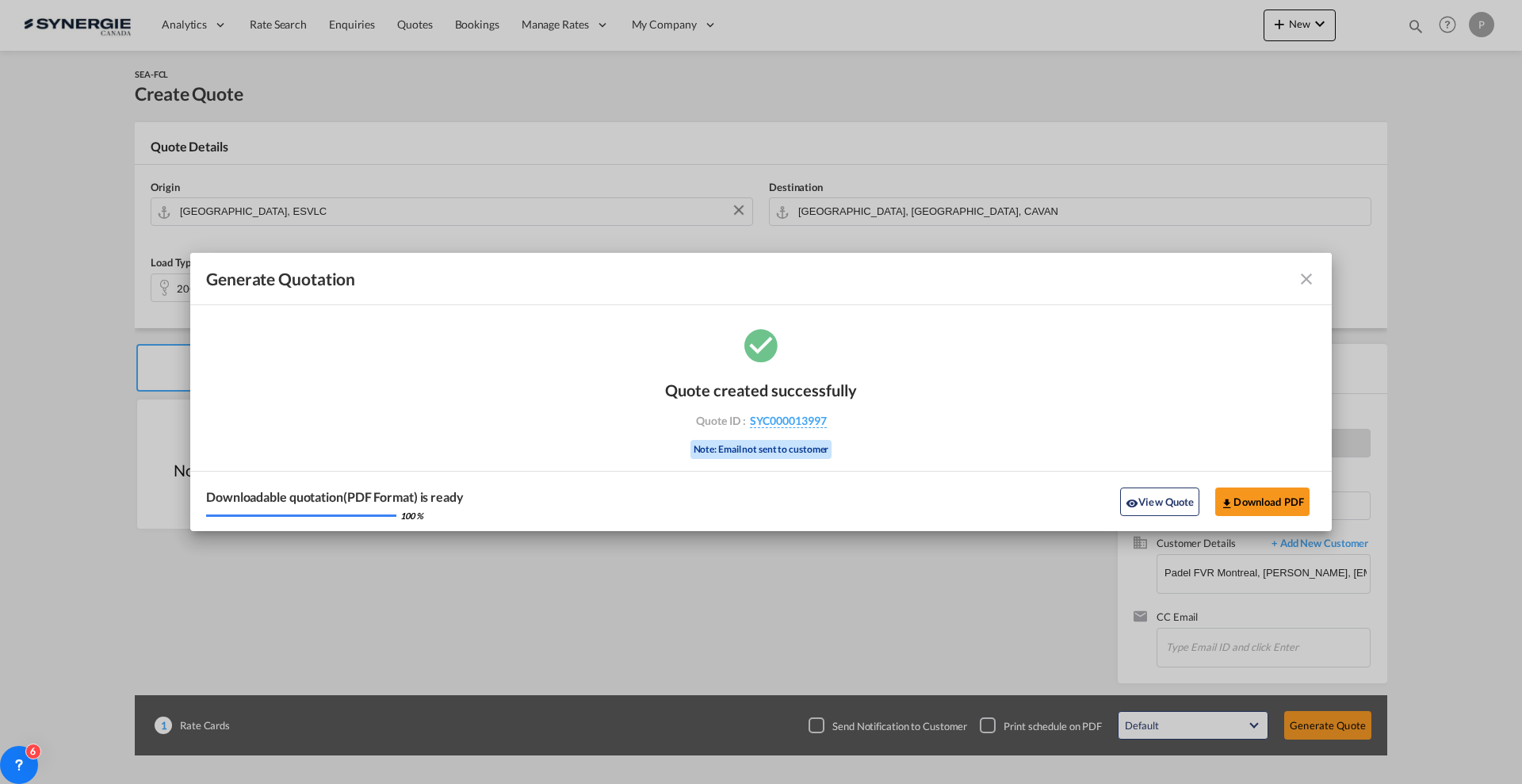
click at [851, 428] on div "Quote created successfully Quote ID : SYC000013997 Note: Email not sent to cust…" at bounding box center [761, 418] width 192 height 107
copy div "SYC000013997"
click at [1265, 494] on button "Download PDF" at bounding box center [1262, 502] width 95 height 28
click at [1277, 500] on button "Download PDF" at bounding box center [1262, 502] width 95 height 28
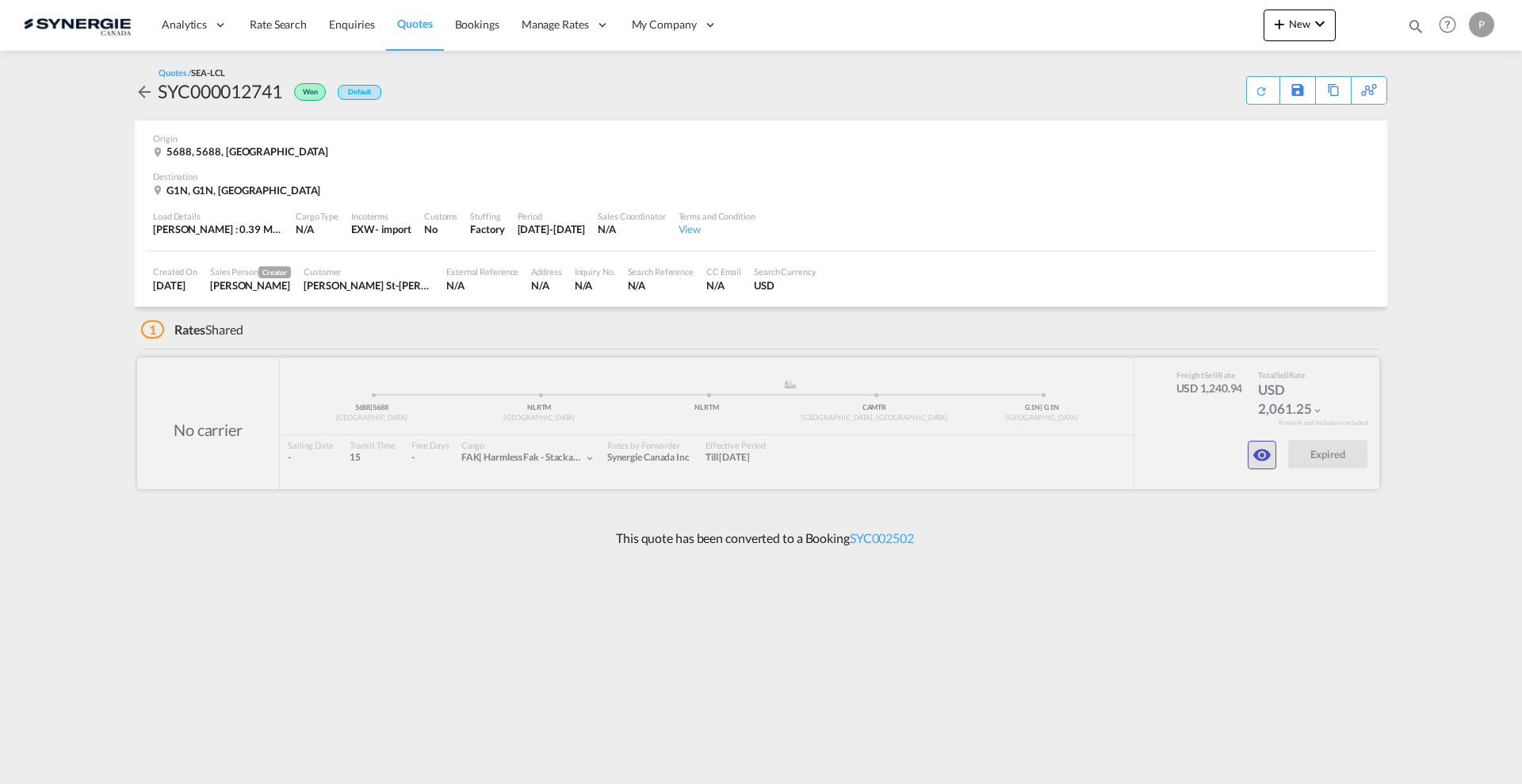
click at [1248, 452] on button "button" at bounding box center [1262, 455] width 28 height 28
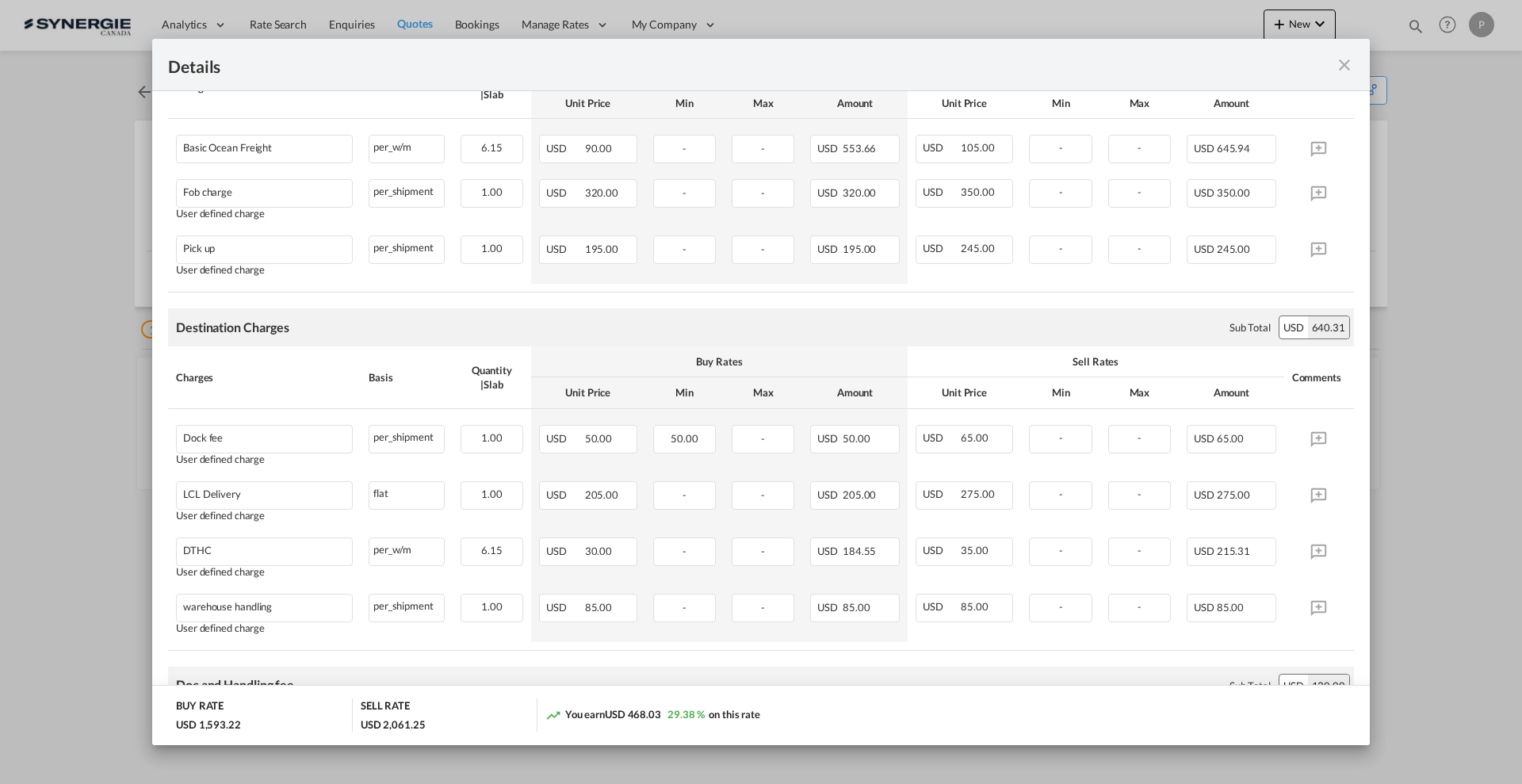
scroll to position [496, 0]
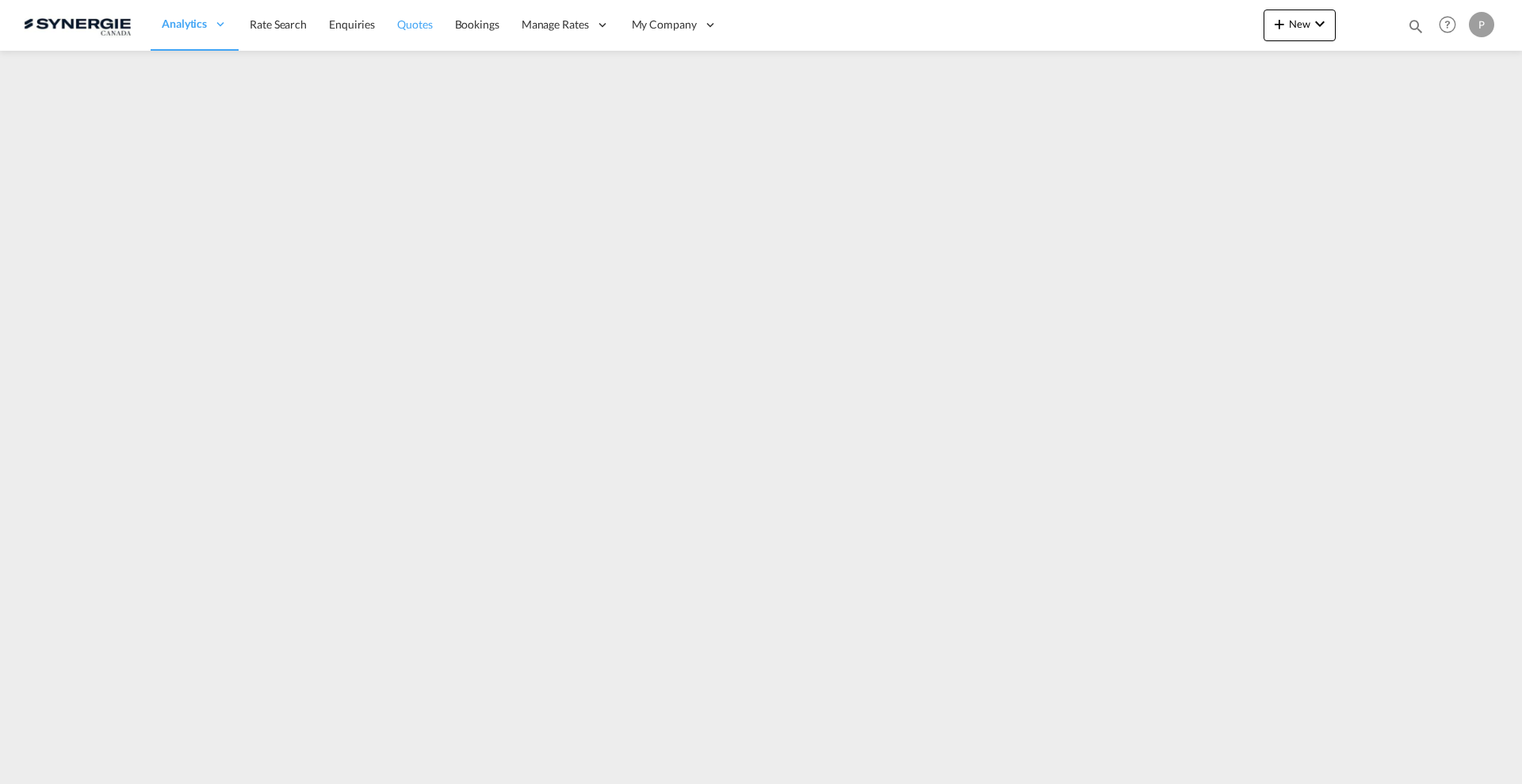
click at [428, 23] on span "Quotes" at bounding box center [415, 24] width 35 height 13
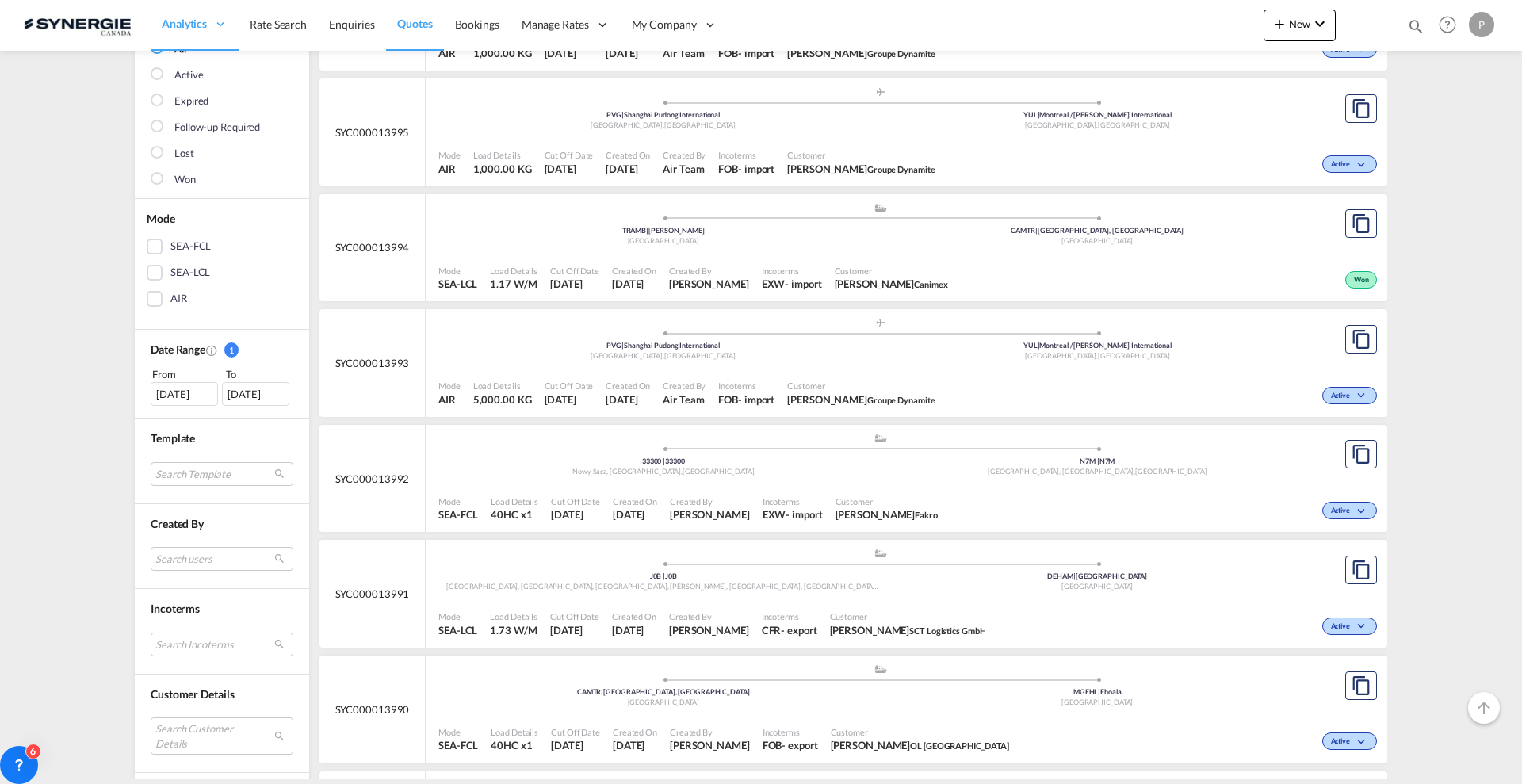
scroll to position [396, 0]
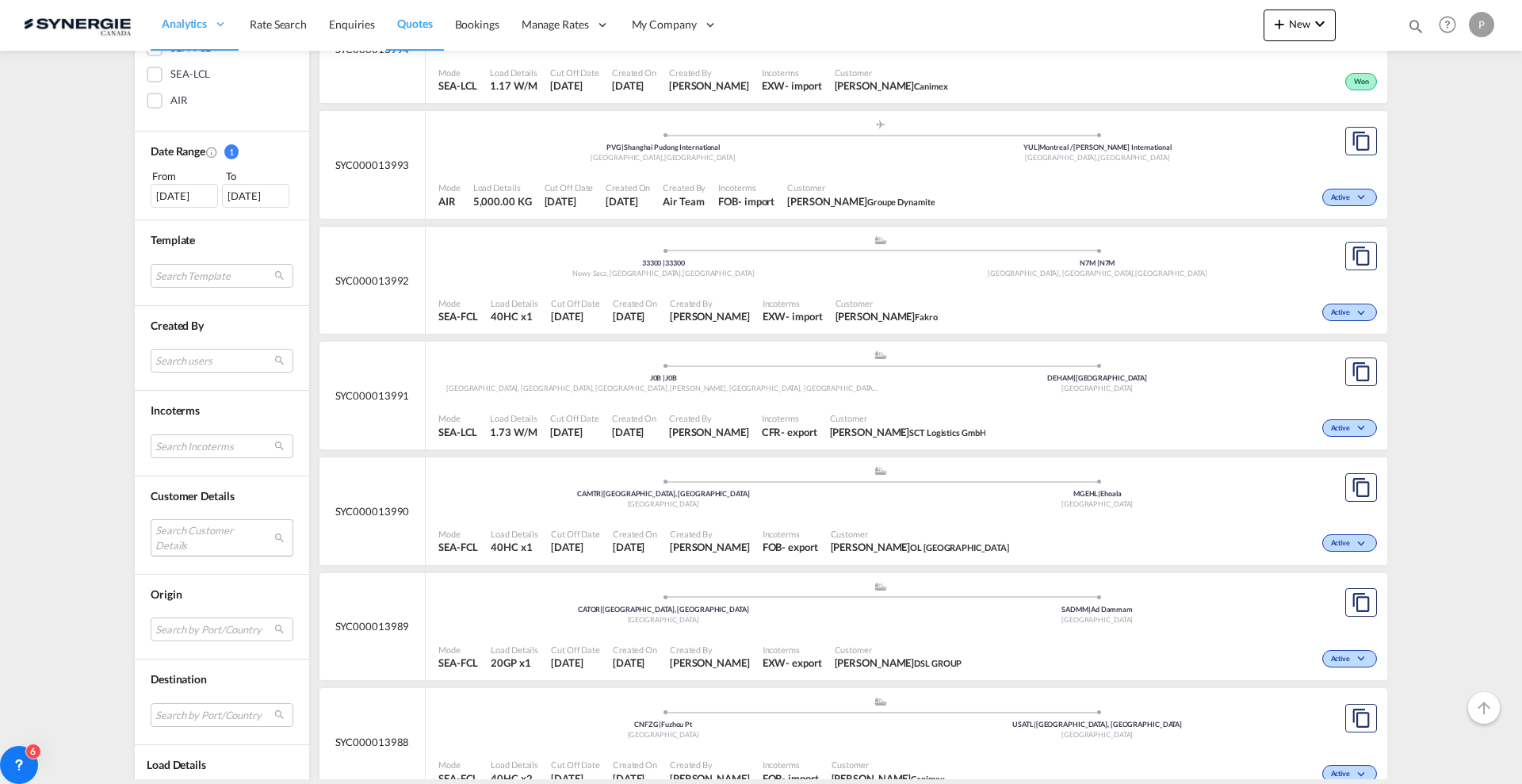
click at [207, 545] on md-select "Search Customer Details user name user henning Braatz henning.braatz@sct-ham.co…" at bounding box center [222, 538] width 142 height 37
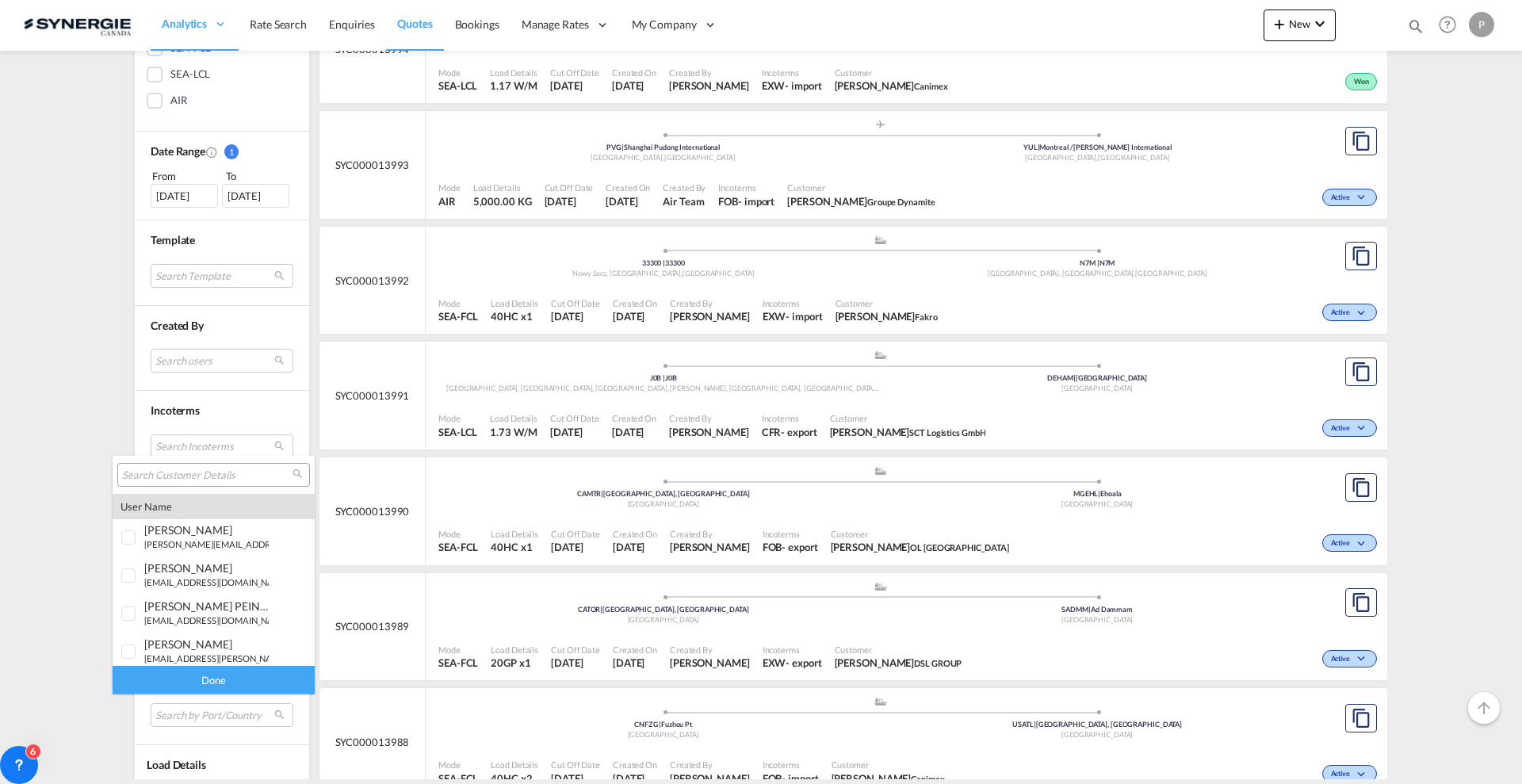
click at [215, 472] on input "search" at bounding box center [208, 475] width 171 height 14
type input "padel"
click at [227, 639] on div "padel fvr montreal" at bounding box center [206, 638] width 125 height 13
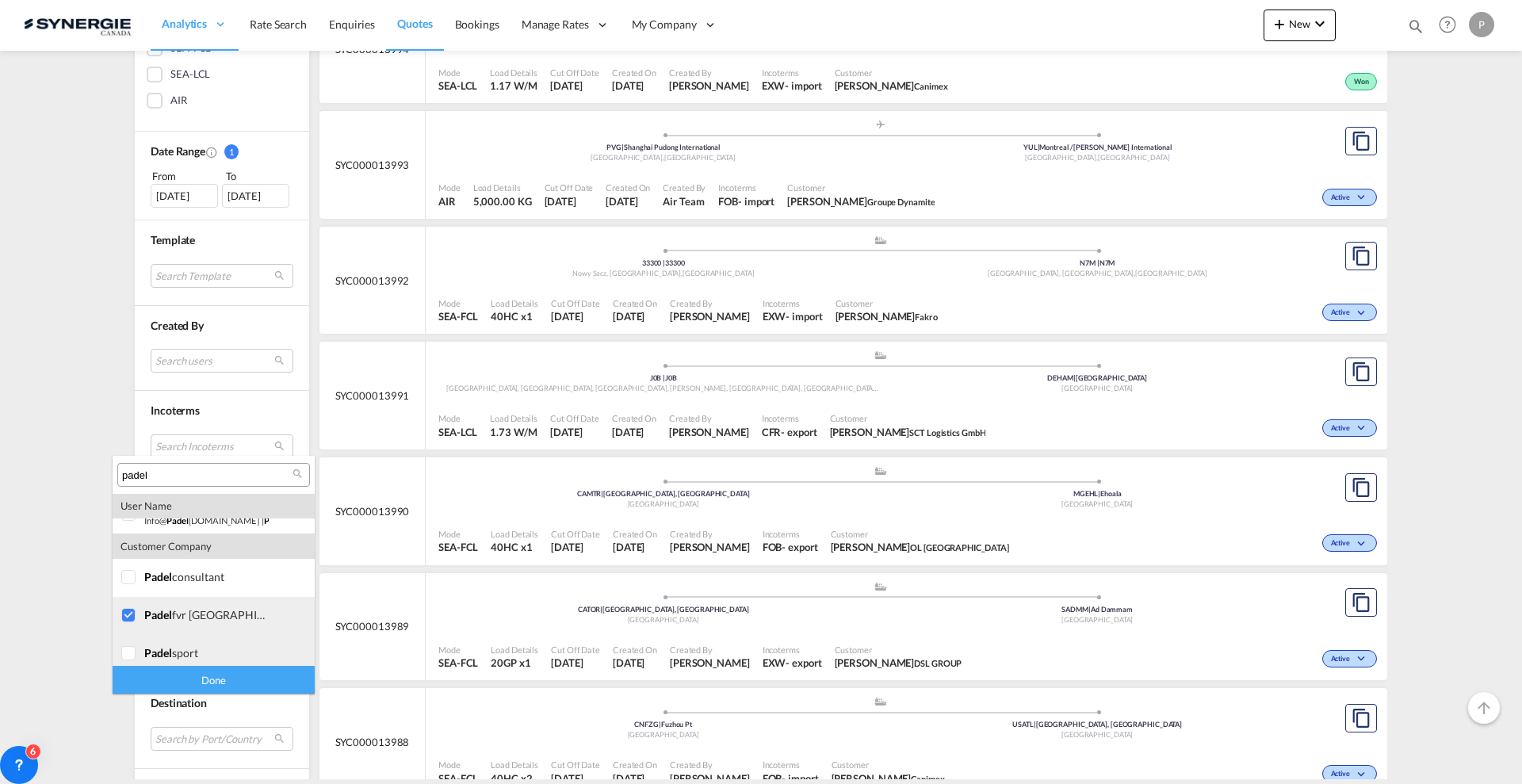
scroll to position [31, 0]
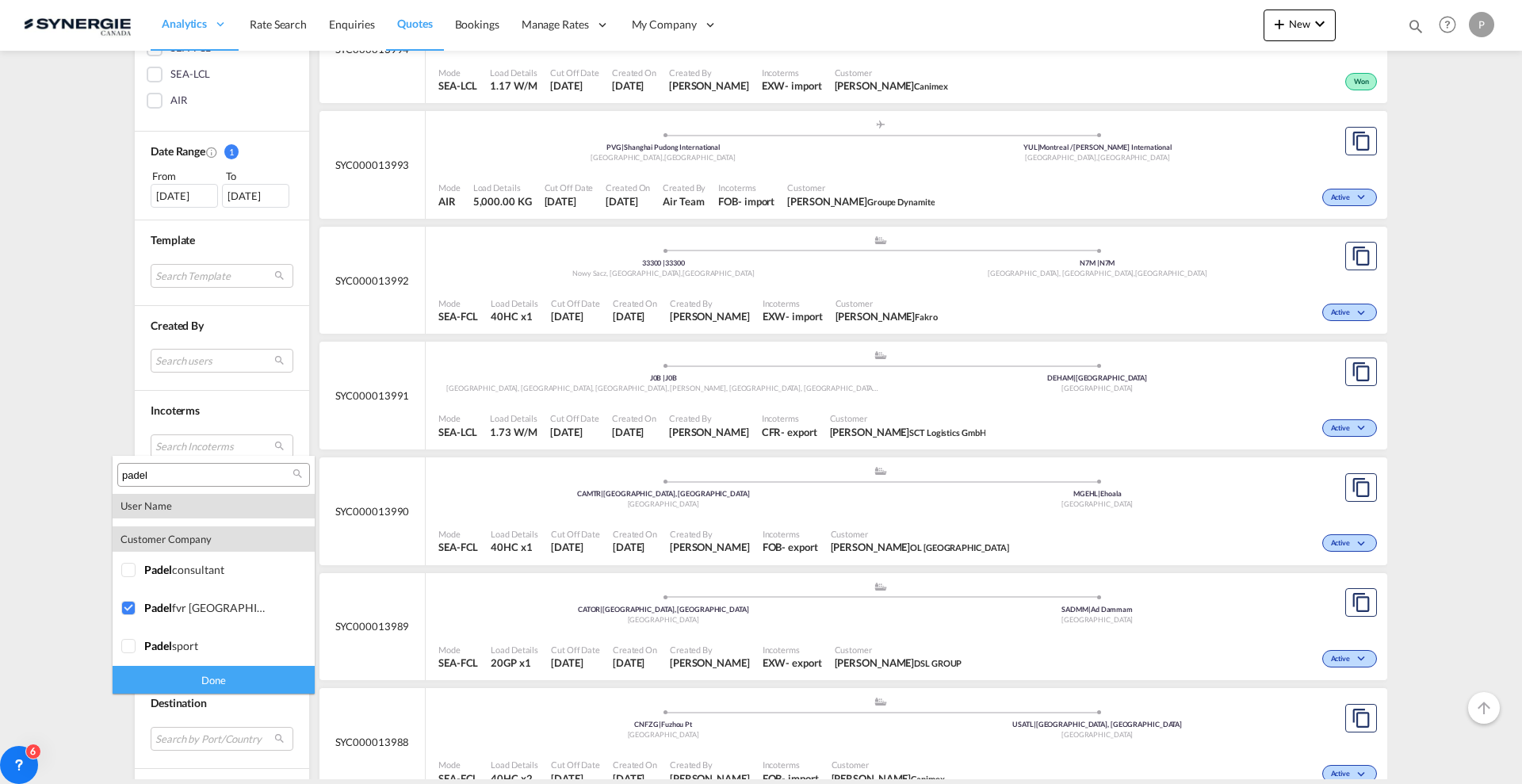
click at [224, 677] on div "Done" at bounding box center [213, 679] width 202 height 28
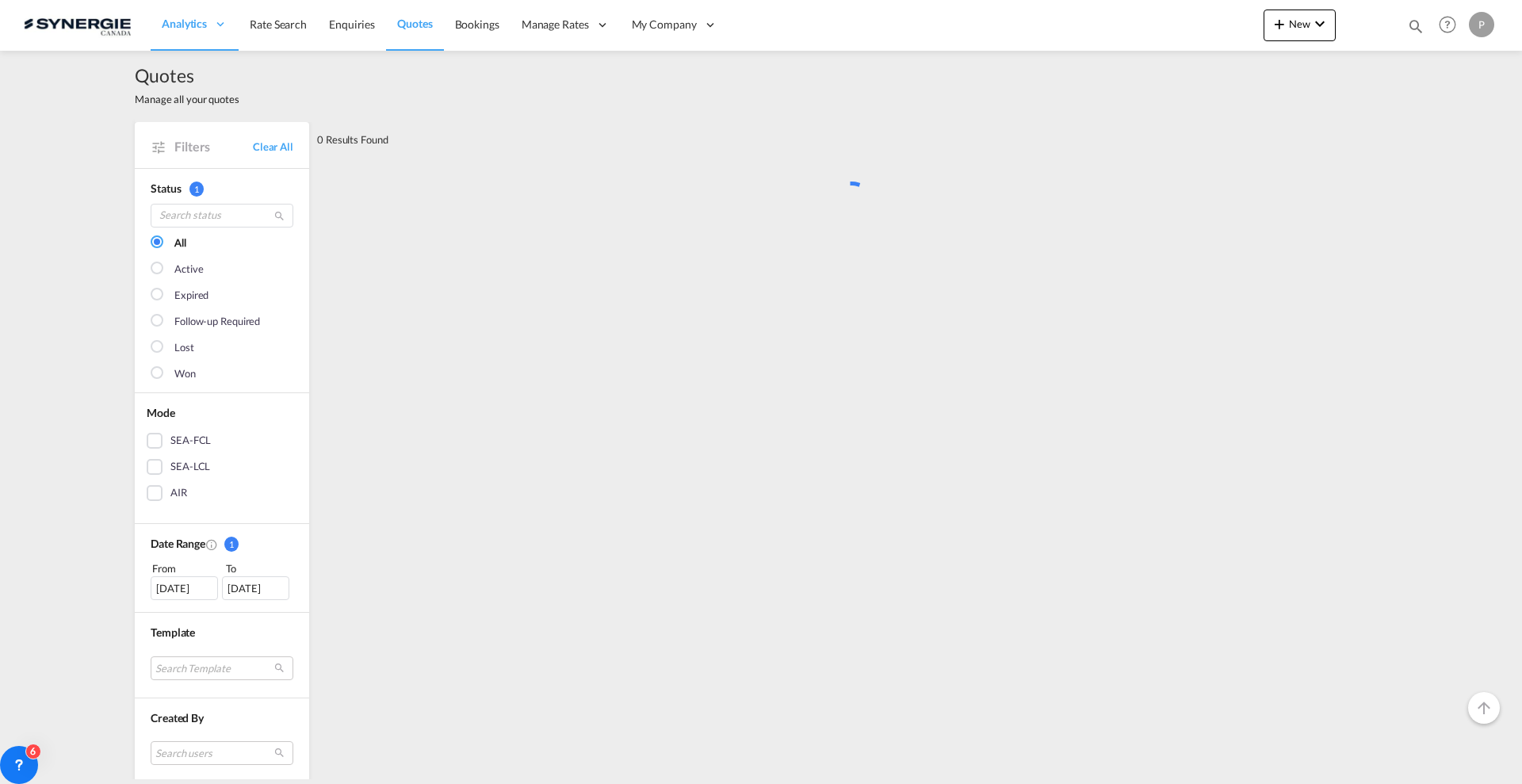
scroll to position [0, 0]
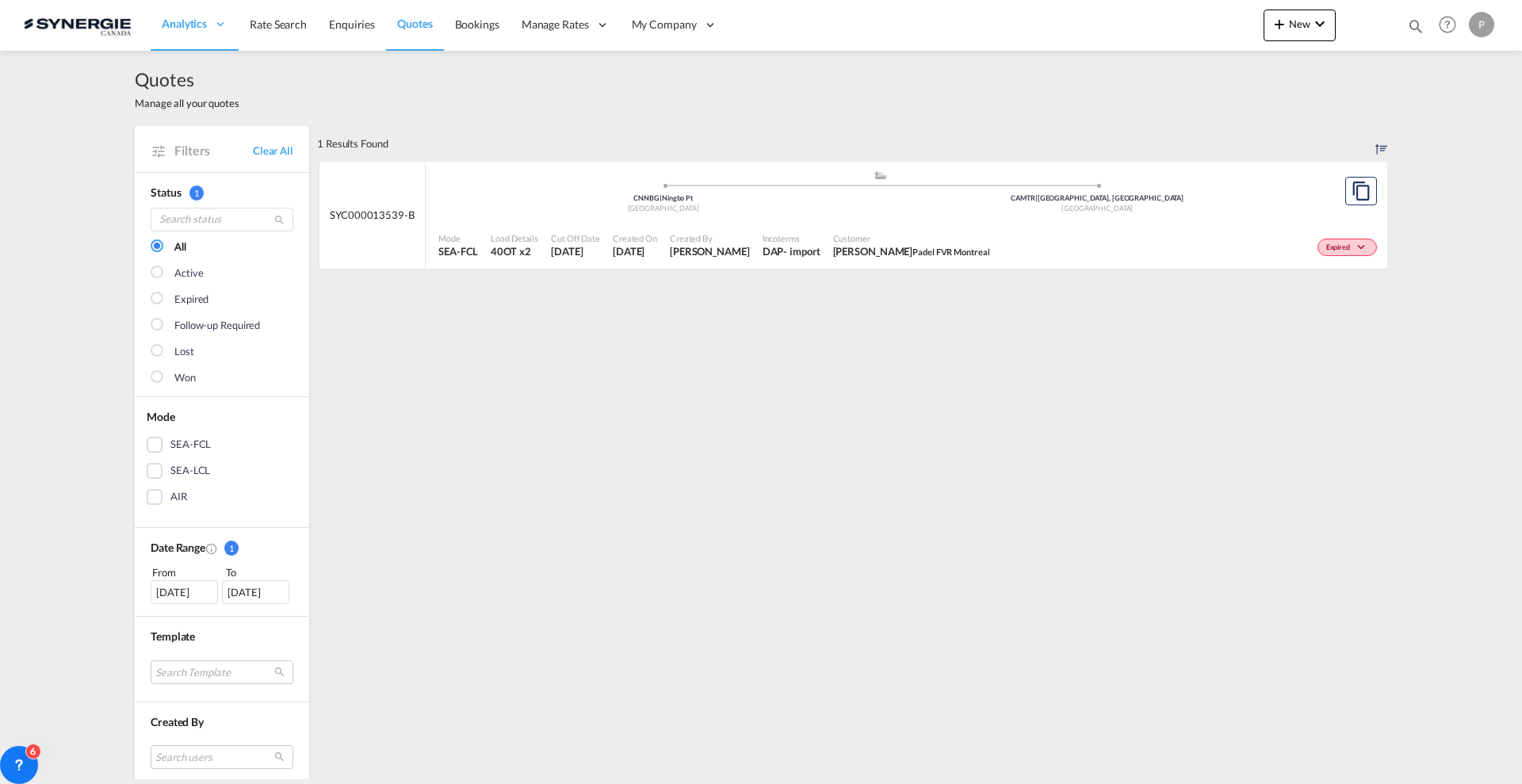
click at [756, 239] on div "Created By Pablo Gomez Saldarriaga" at bounding box center [709, 245] width 93 height 39
click at [1413, 29] on md-icon "icon-magnify" at bounding box center [1416, 26] width 18 height 18
click at [1178, 28] on select "Bookings Quotes Enquiries" at bounding box center [1163, 26] width 75 height 28
select select "Quotes"
click at [1126, 12] on select "Bookings Quotes Enquiries" at bounding box center [1163, 26] width 75 height 28
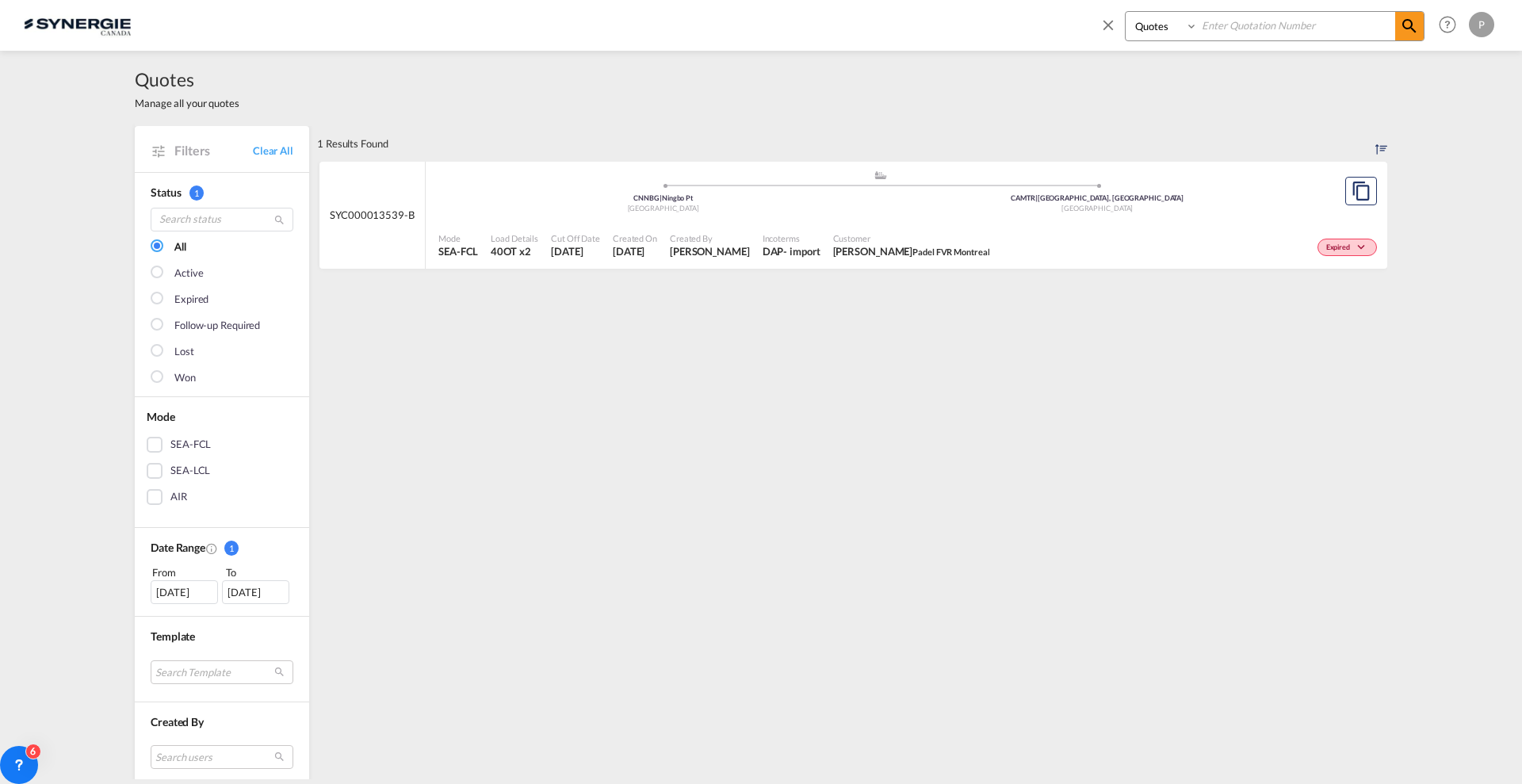
click at [1272, 17] on input at bounding box center [1297, 25] width 198 height 28
paste input "SYC000013892"
type input "SYC000013892"
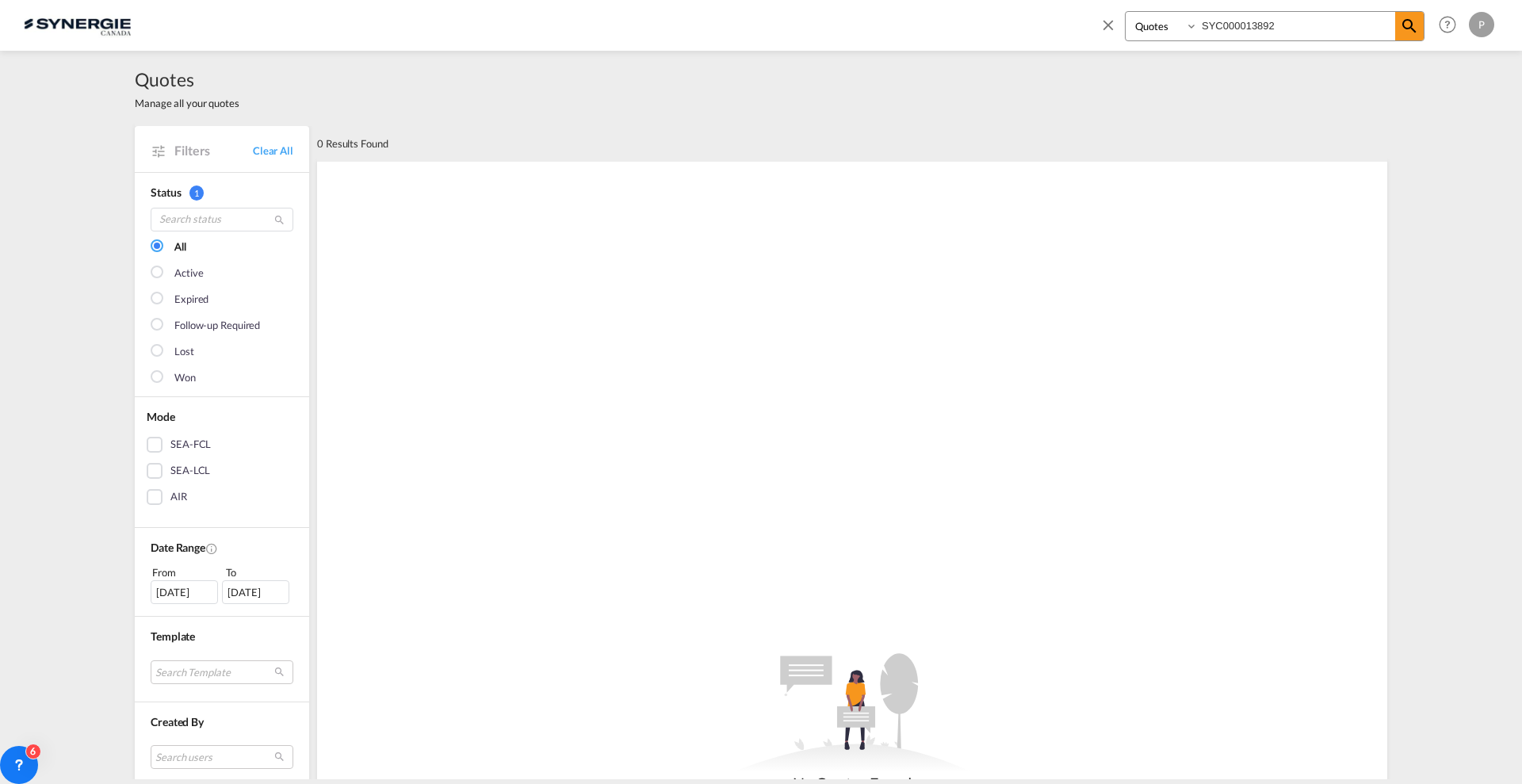
click at [7, 180] on div "Quotes Manage all your quotes Filters Clear All Status 1 All Active Expired Fol…" at bounding box center [761, 415] width 1522 height 729
click at [1358, 23] on input "SYC000013892" at bounding box center [1297, 25] width 198 height 28
drag, startPoint x: 275, startPoint y: 149, endPoint x: 890, endPoint y: 101, distance: 616.9
click at [274, 148] on link "Clear All" at bounding box center [273, 150] width 40 height 14
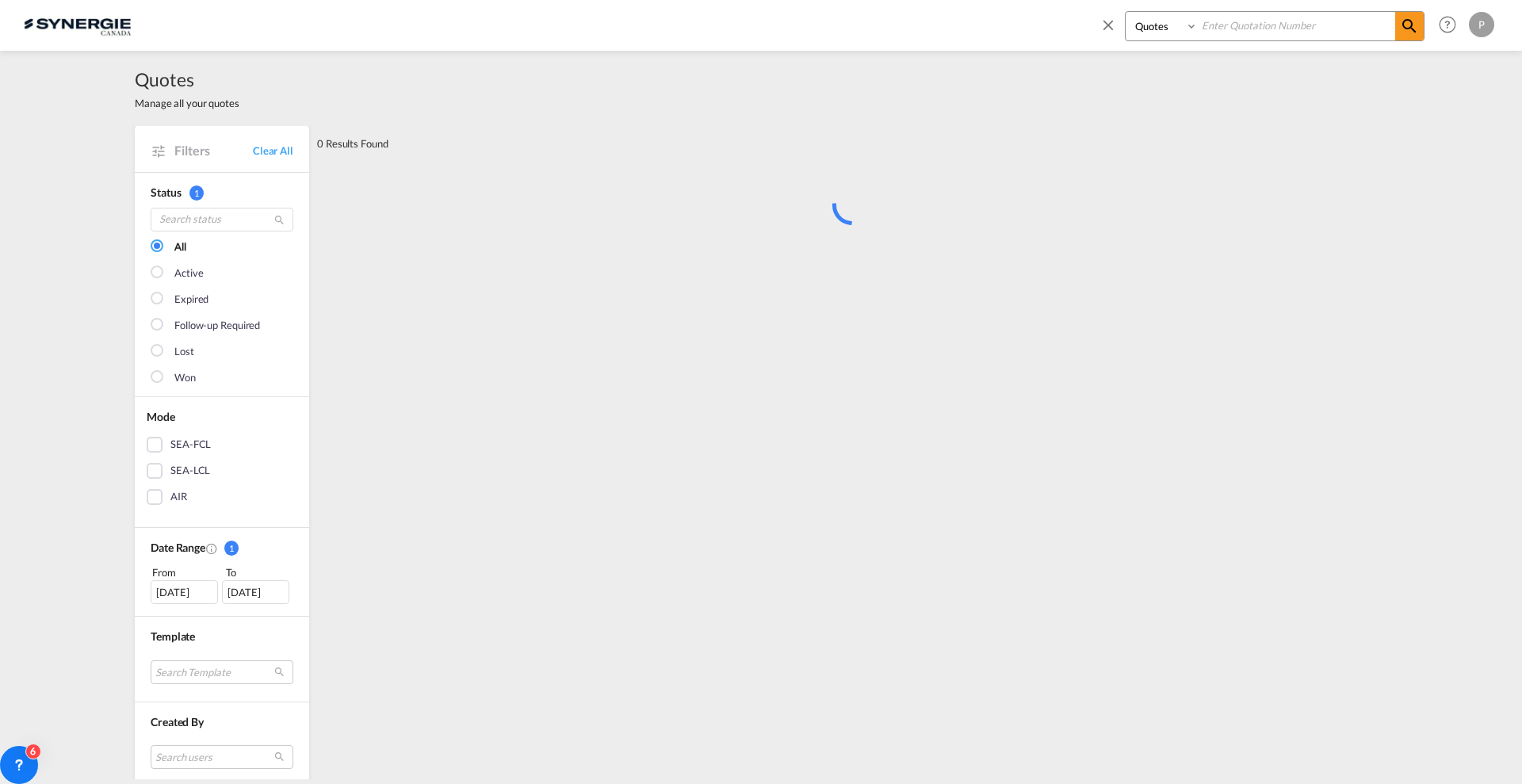
click at [1292, 21] on input at bounding box center [1297, 25] width 198 height 28
paste input "SYC000013892"
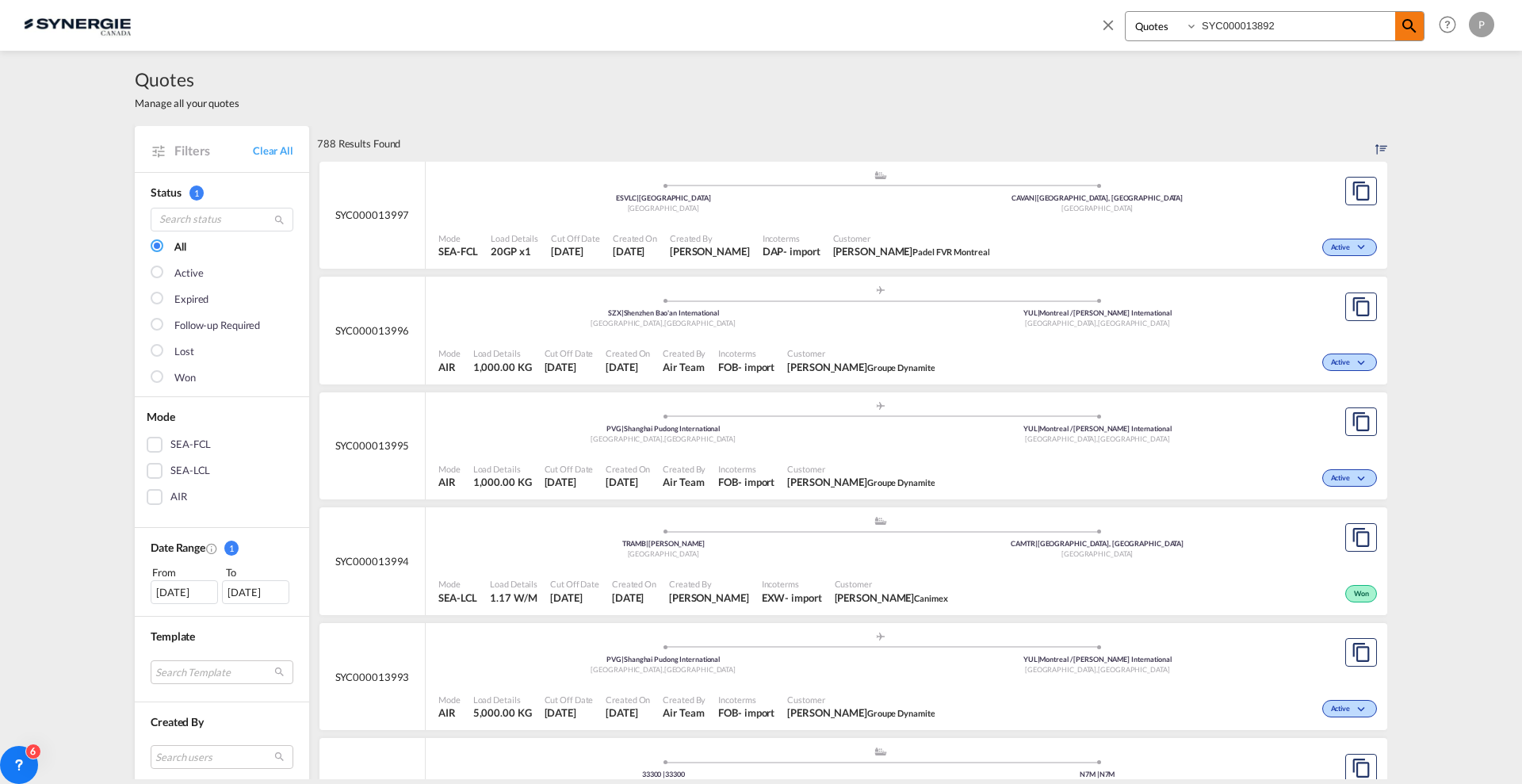
type input "SYC000013892"
click at [1412, 24] on md-icon "icon-magnify" at bounding box center [1410, 26] width 19 height 19
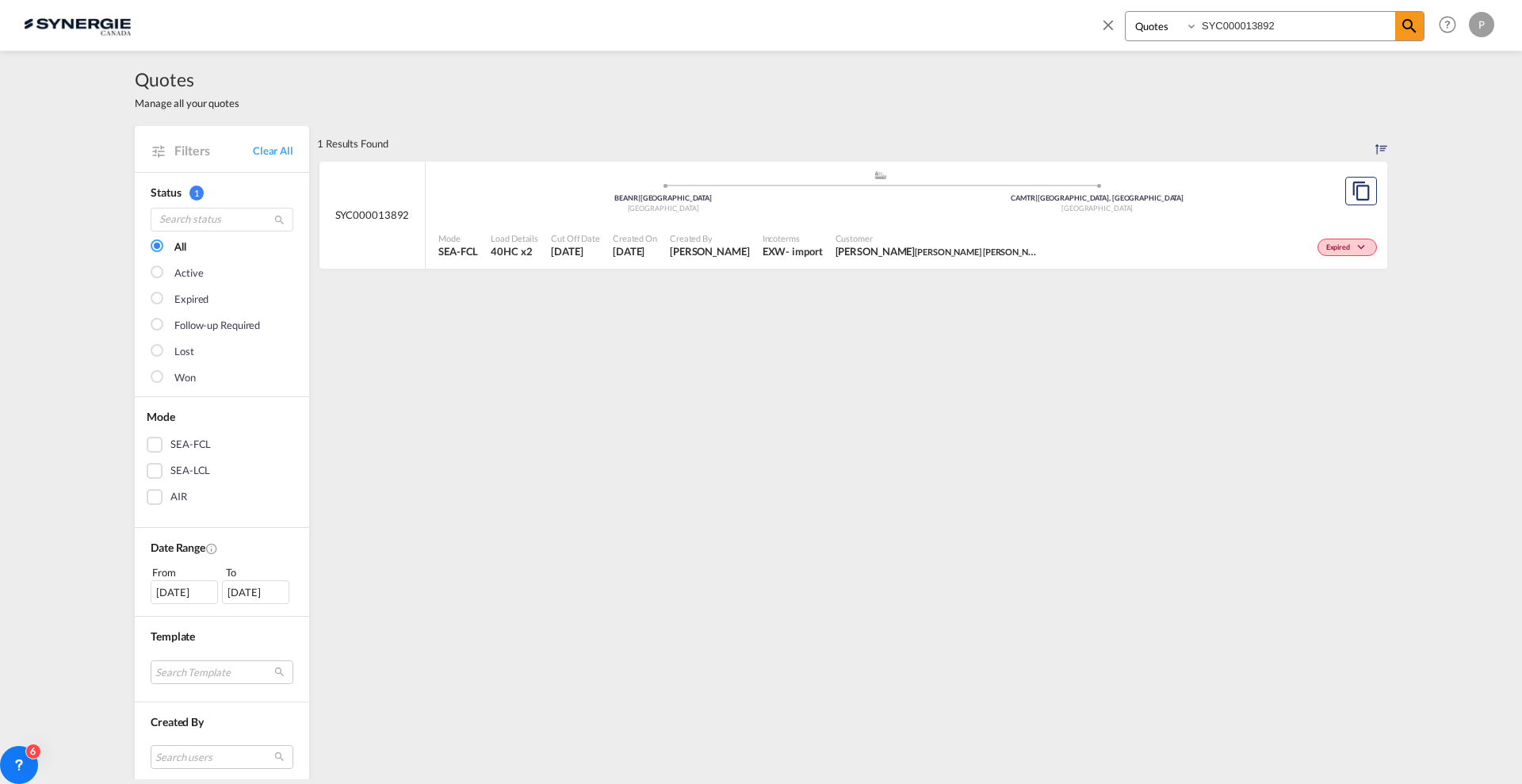
click at [1048, 238] on div "Expired" at bounding box center [1215, 245] width 333 height 39
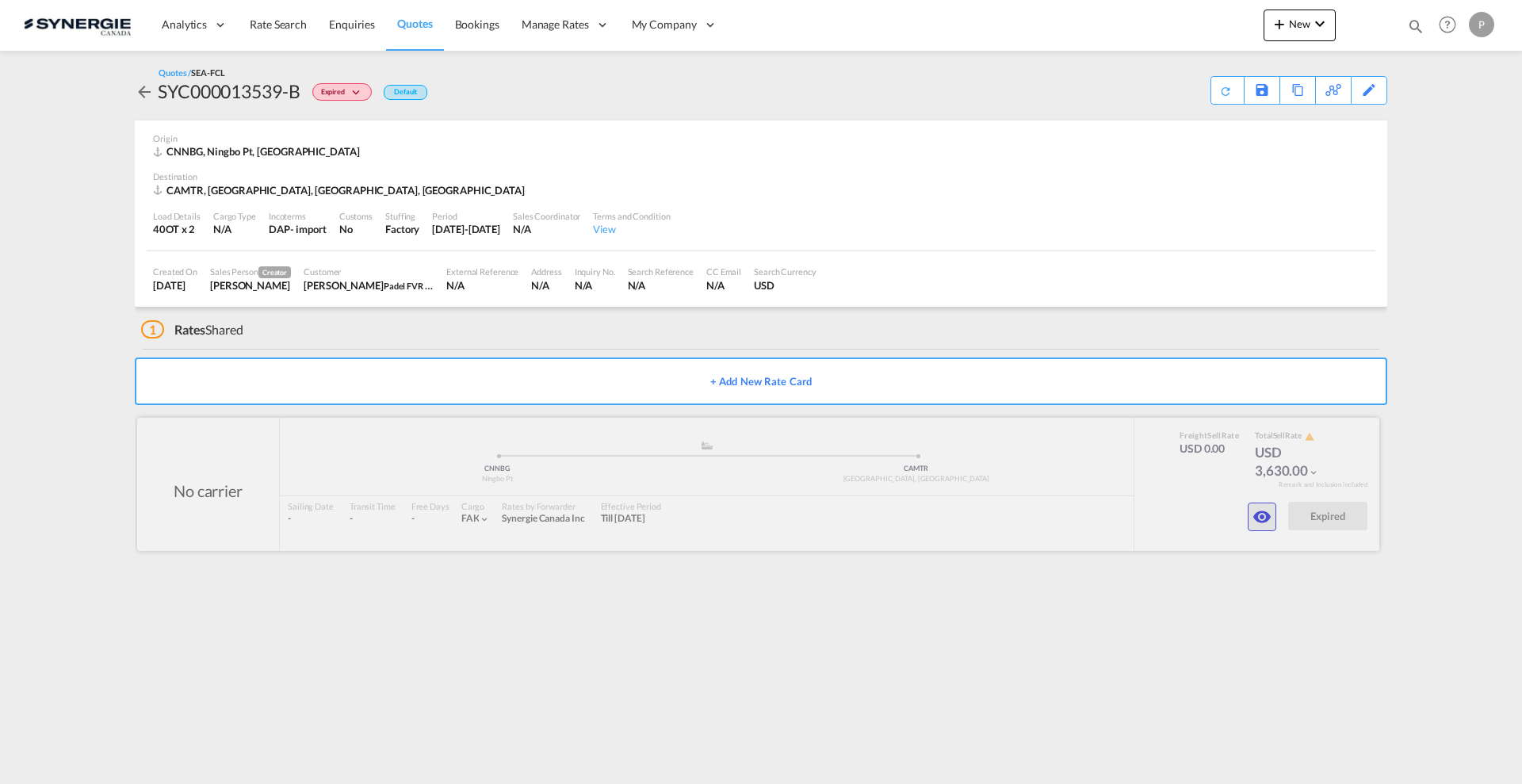
click at [1272, 519] on button "button" at bounding box center [1262, 517] width 28 height 28
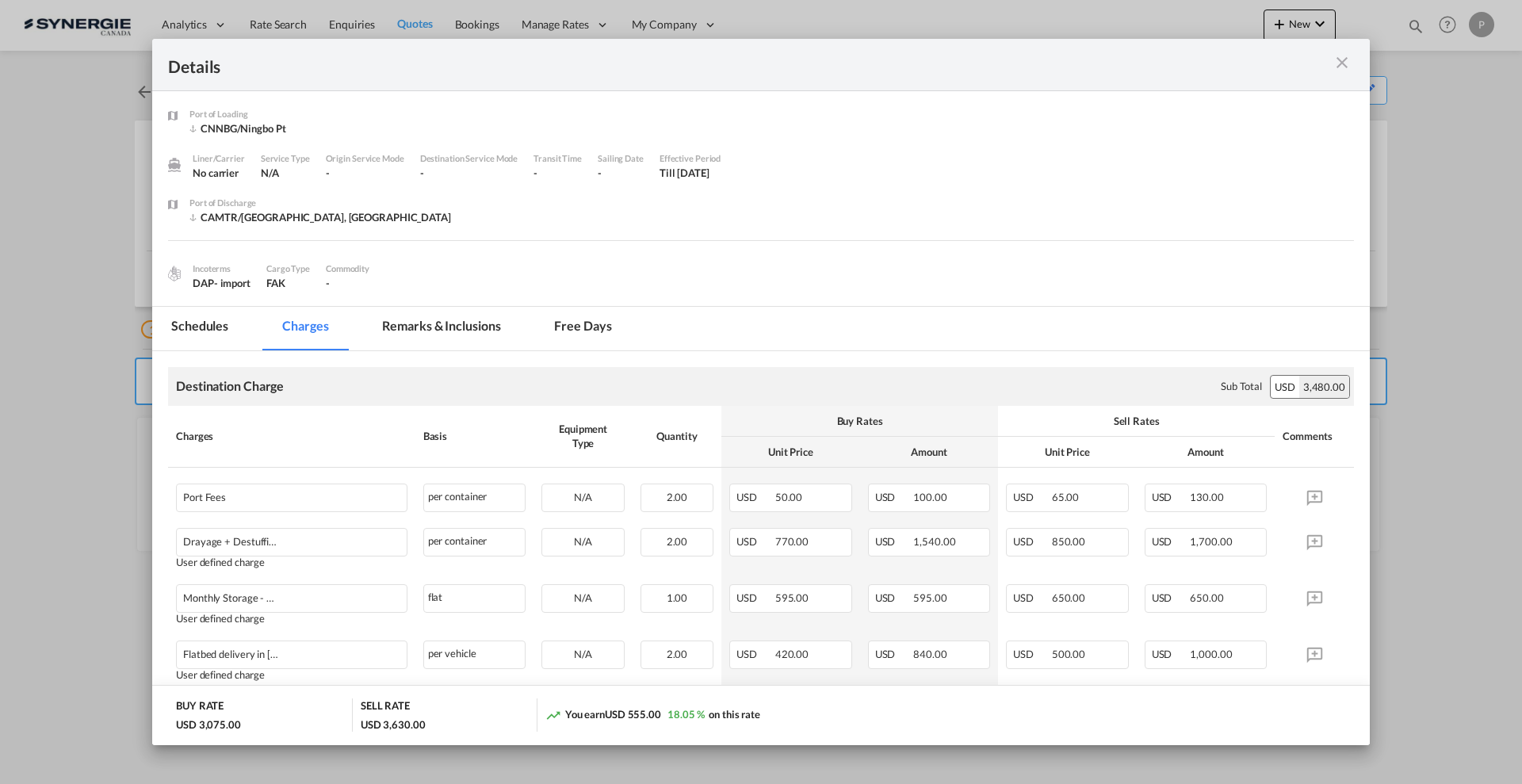
click at [437, 320] on md-tab-item "Remarks & Inclusions" at bounding box center [441, 328] width 156 height 44
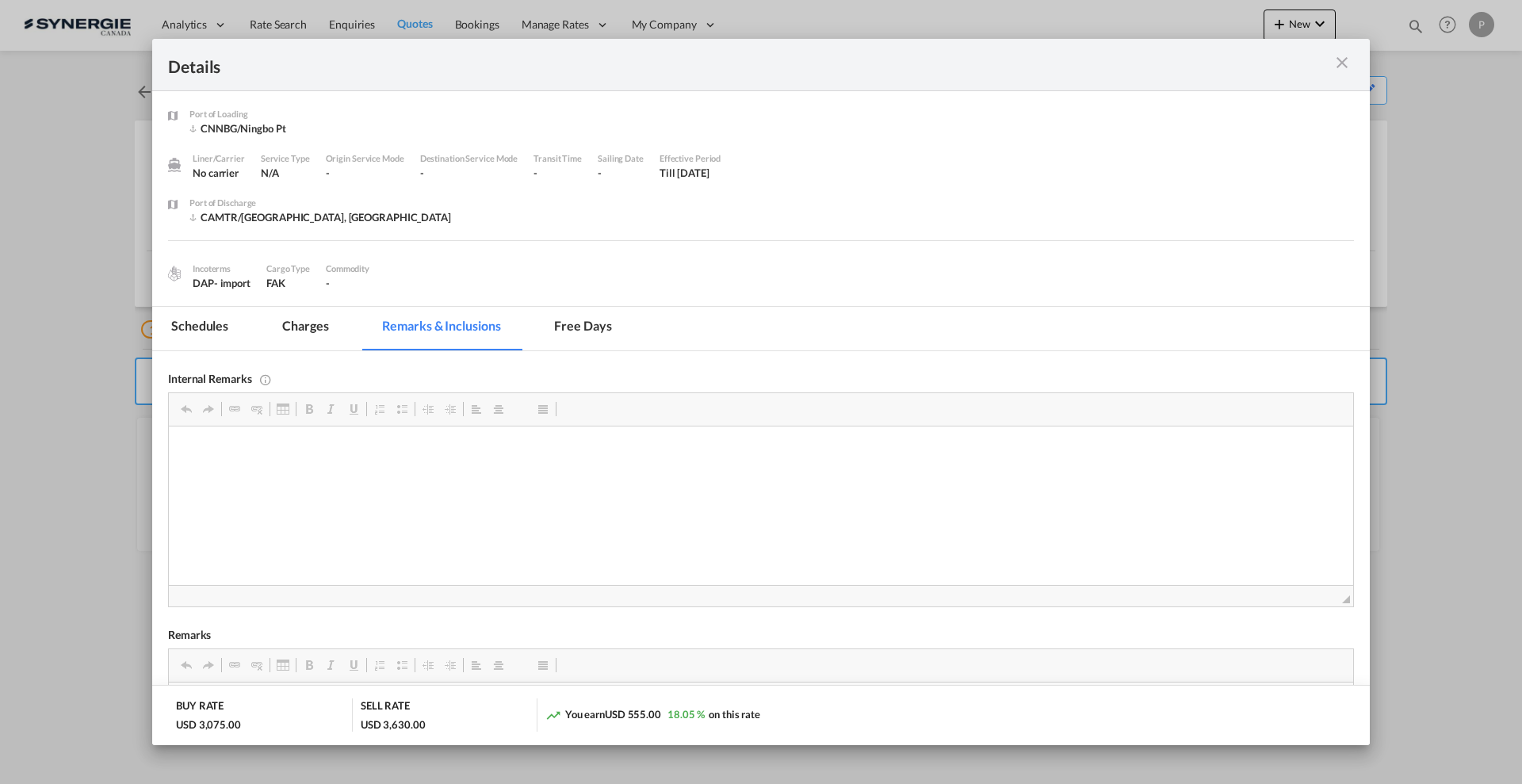
click at [311, 335] on md-tab-item "Charges" at bounding box center [305, 328] width 84 height 44
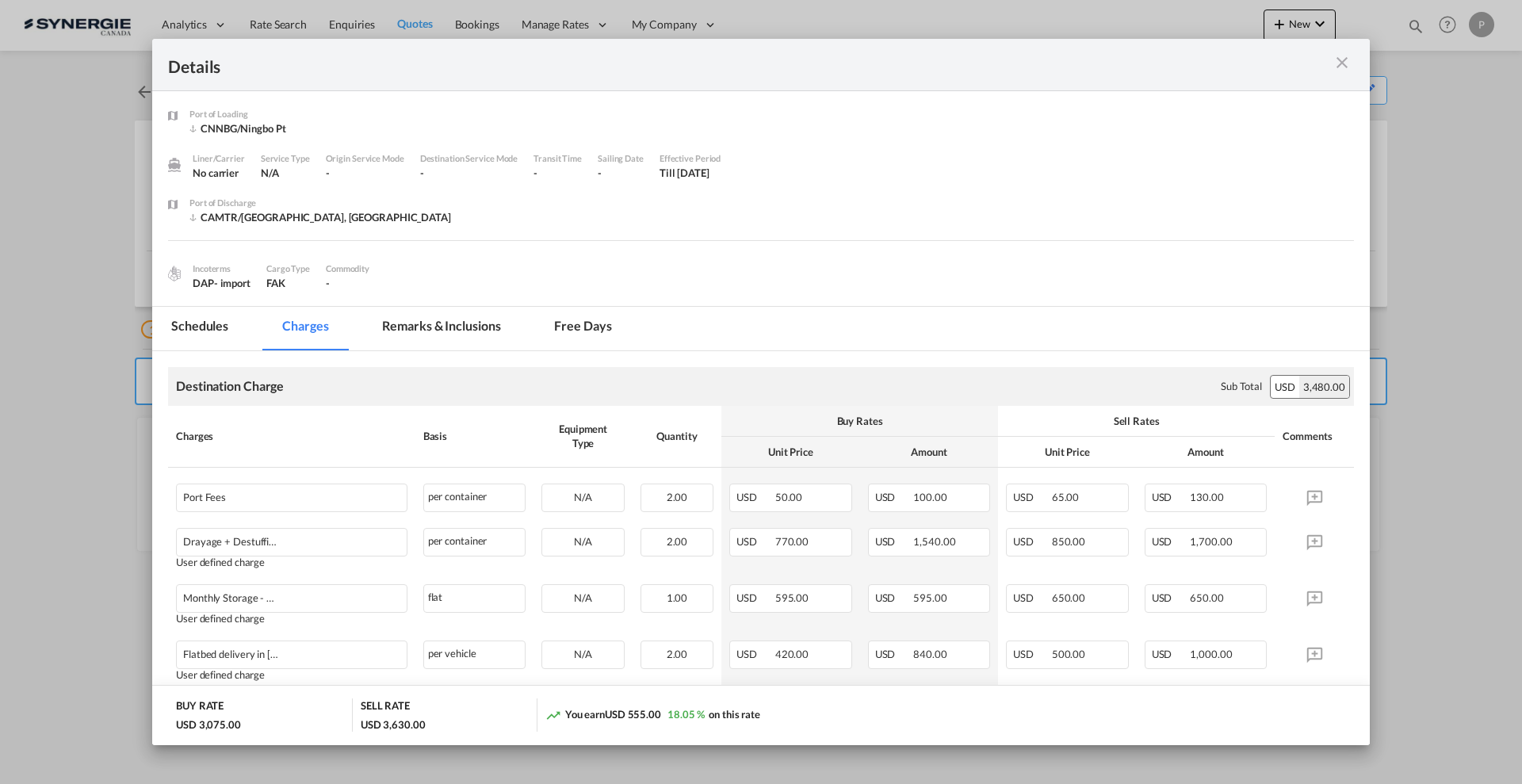
click at [1345, 62] on md-icon "icon-close m-3 fg-AAA8AD cursor" at bounding box center [1342, 62] width 19 height 19
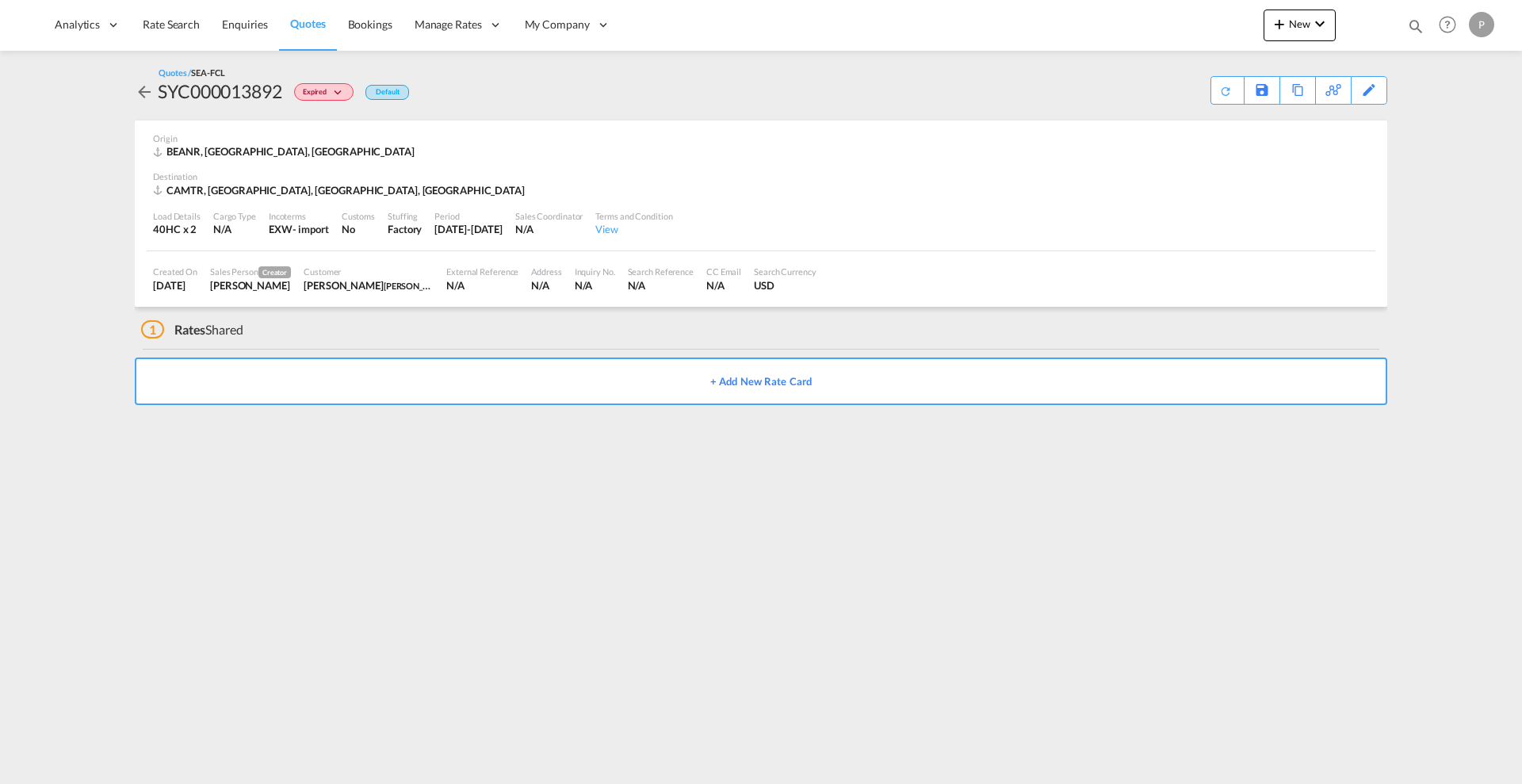
drag, startPoint x: 470, startPoint y: 221, endPoint x: 478, endPoint y: 224, distance: 8.5
click at [478, 224] on div "[DATE]-[DATE]" at bounding box center [468, 229] width 68 height 14
click at [1414, 27] on md-icon "icon-magnify" at bounding box center [1416, 26] width 18 height 18
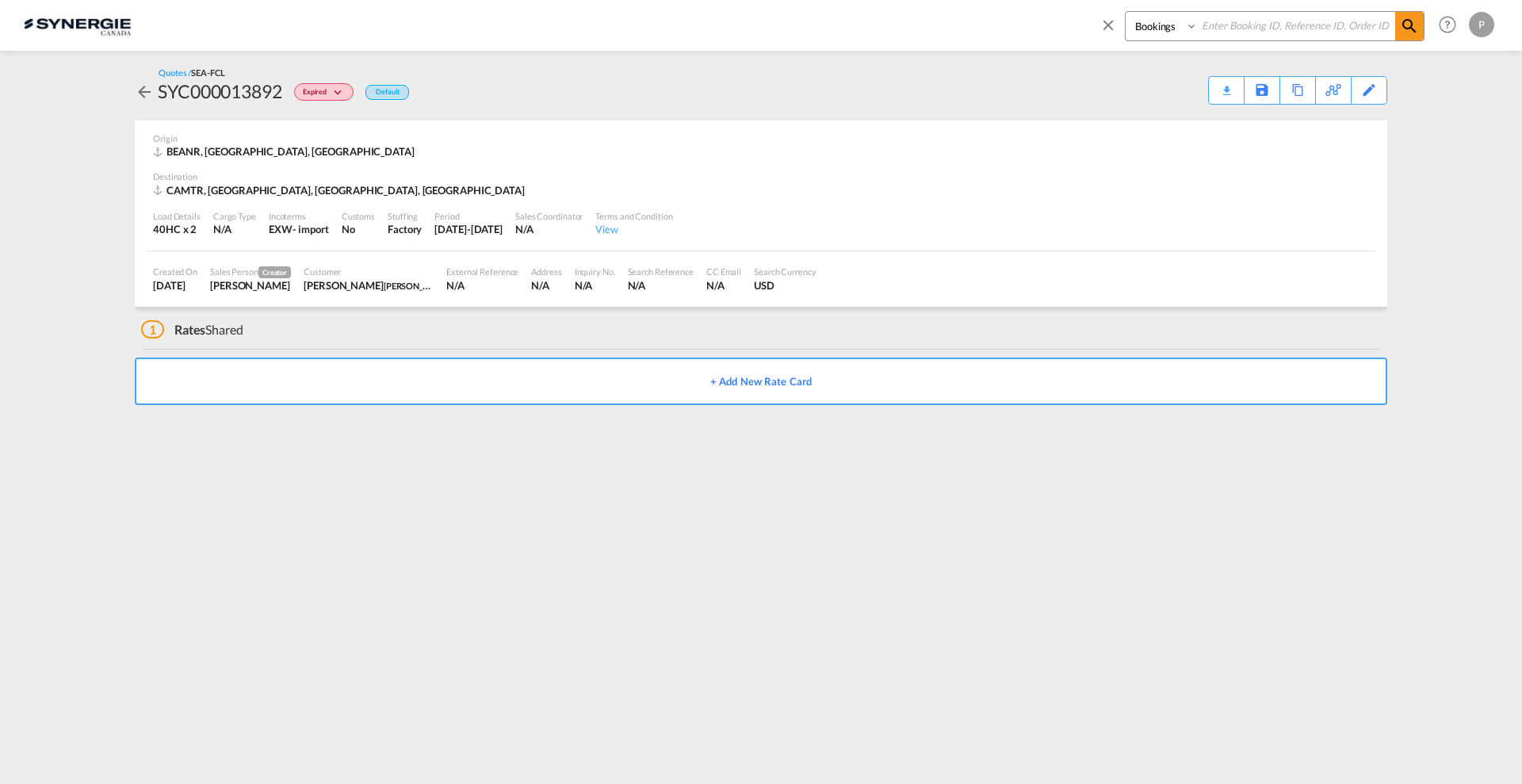
click at [1163, 34] on select "Bookings Quotes Enquiries" at bounding box center [1163, 26] width 75 height 28
select select "Quotes"
click at [1126, 12] on select "Bookings Quotes Enquiries" at bounding box center [1163, 26] width 75 height 28
click at [1207, 34] on input at bounding box center [1297, 25] width 198 height 28
paste input "SYC000013934"
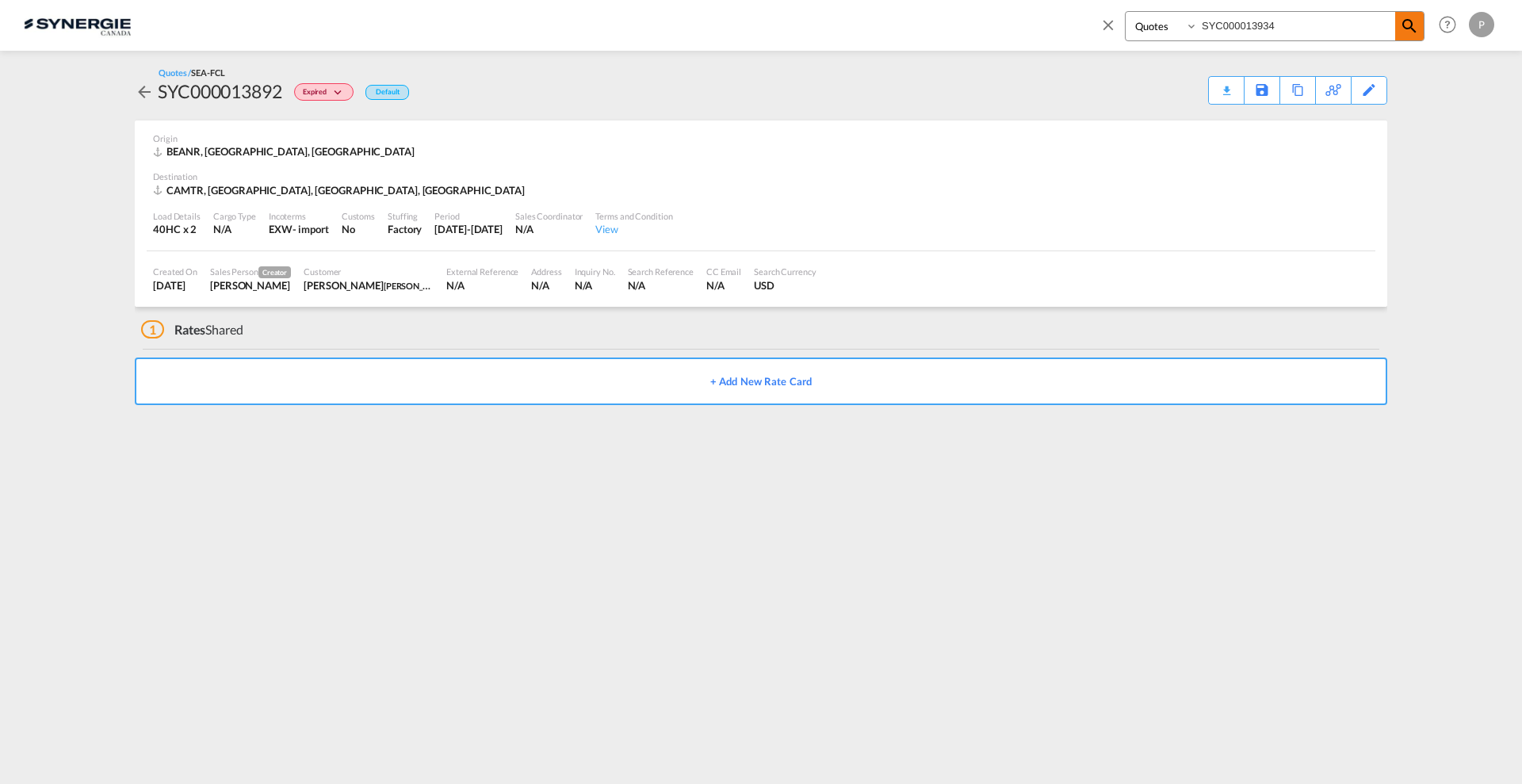
type input "SYC000013934"
click at [1407, 27] on md-icon "icon-magnify" at bounding box center [1410, 26] width 19 height 19
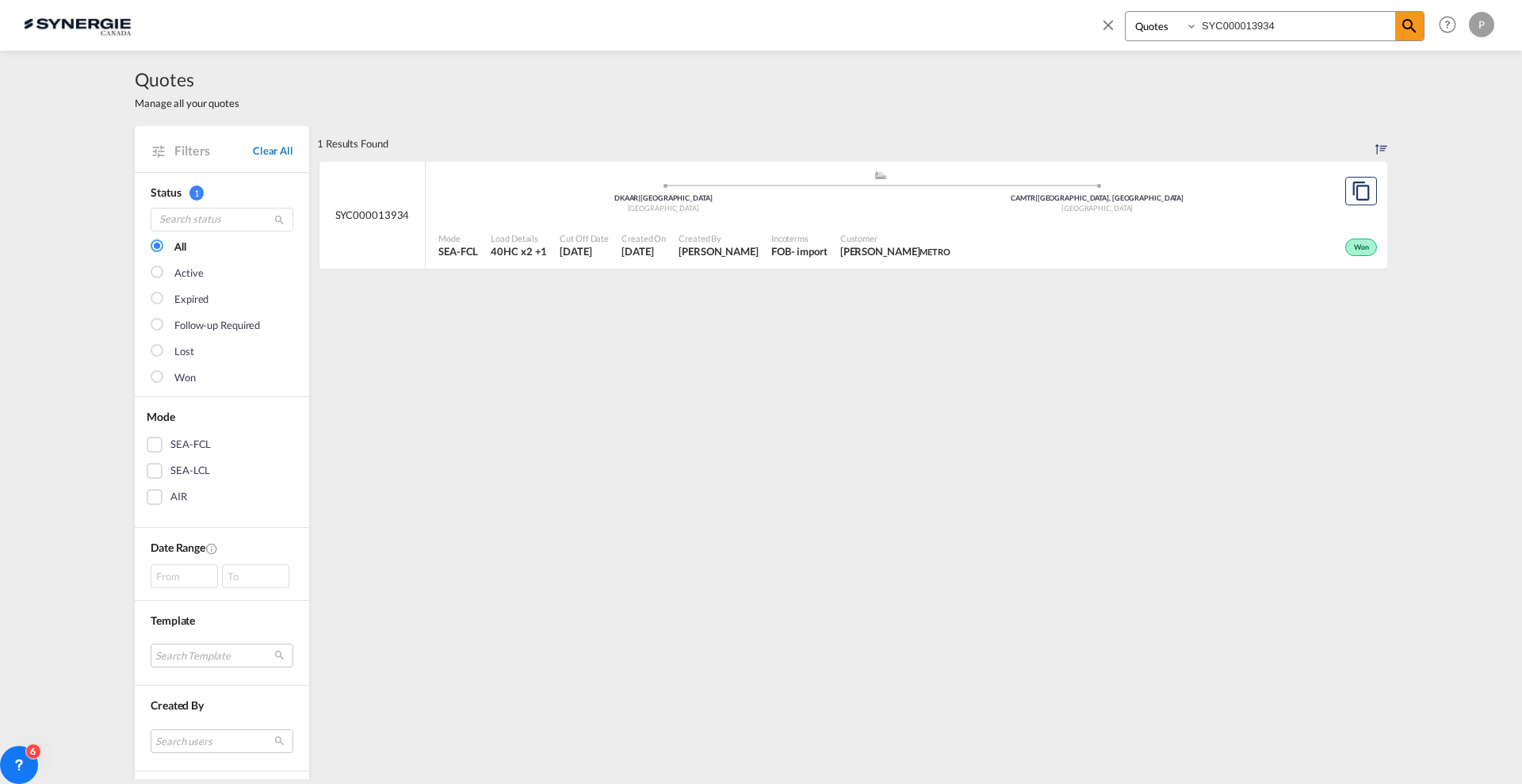
click at [281, 147] on link "Clear All" at bounding box center [273, 150] width 40 height 14
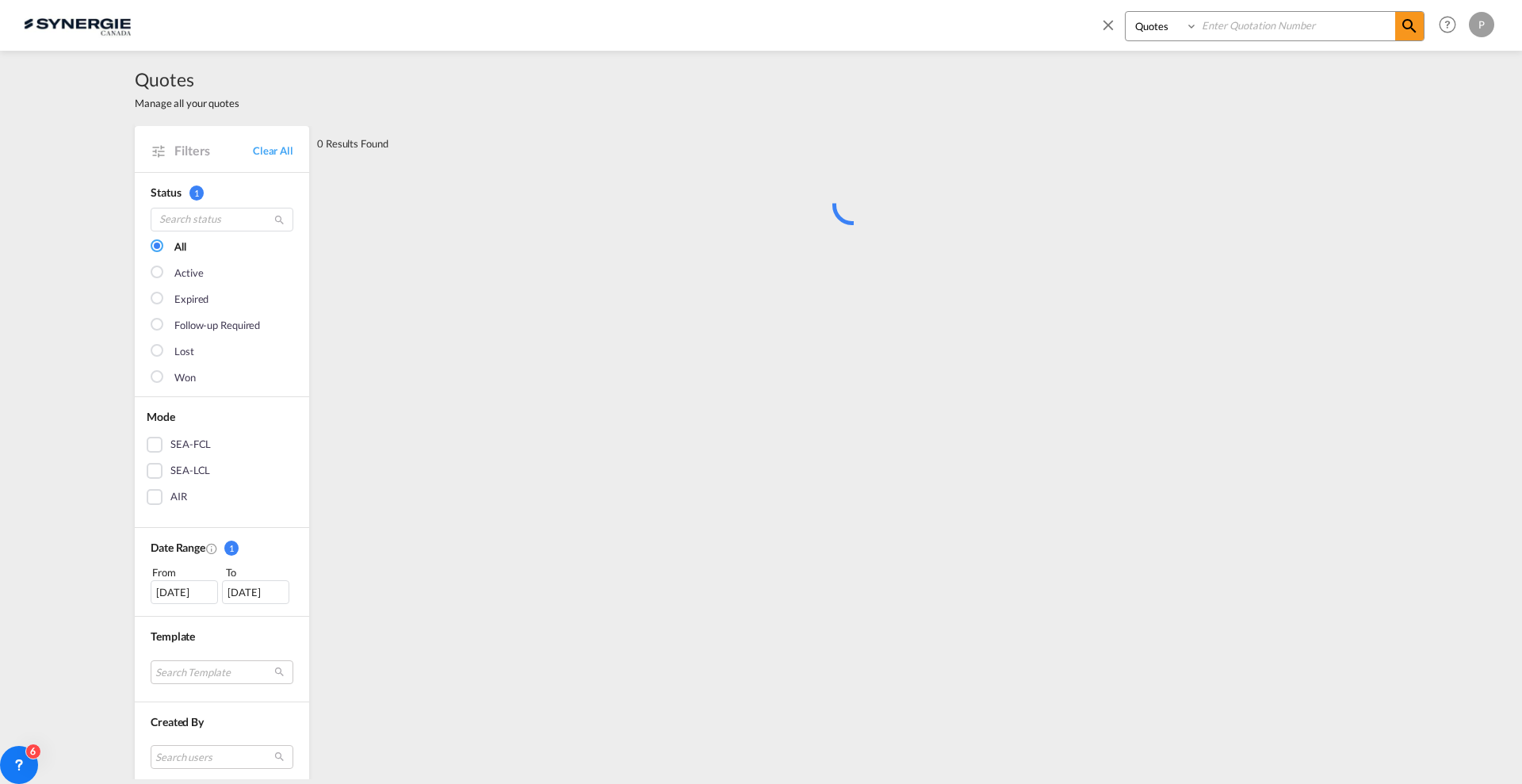
click at [1277, 26] on input at bounding box center [1297, 25] width 198 height 28
paste input "SYC000013958"
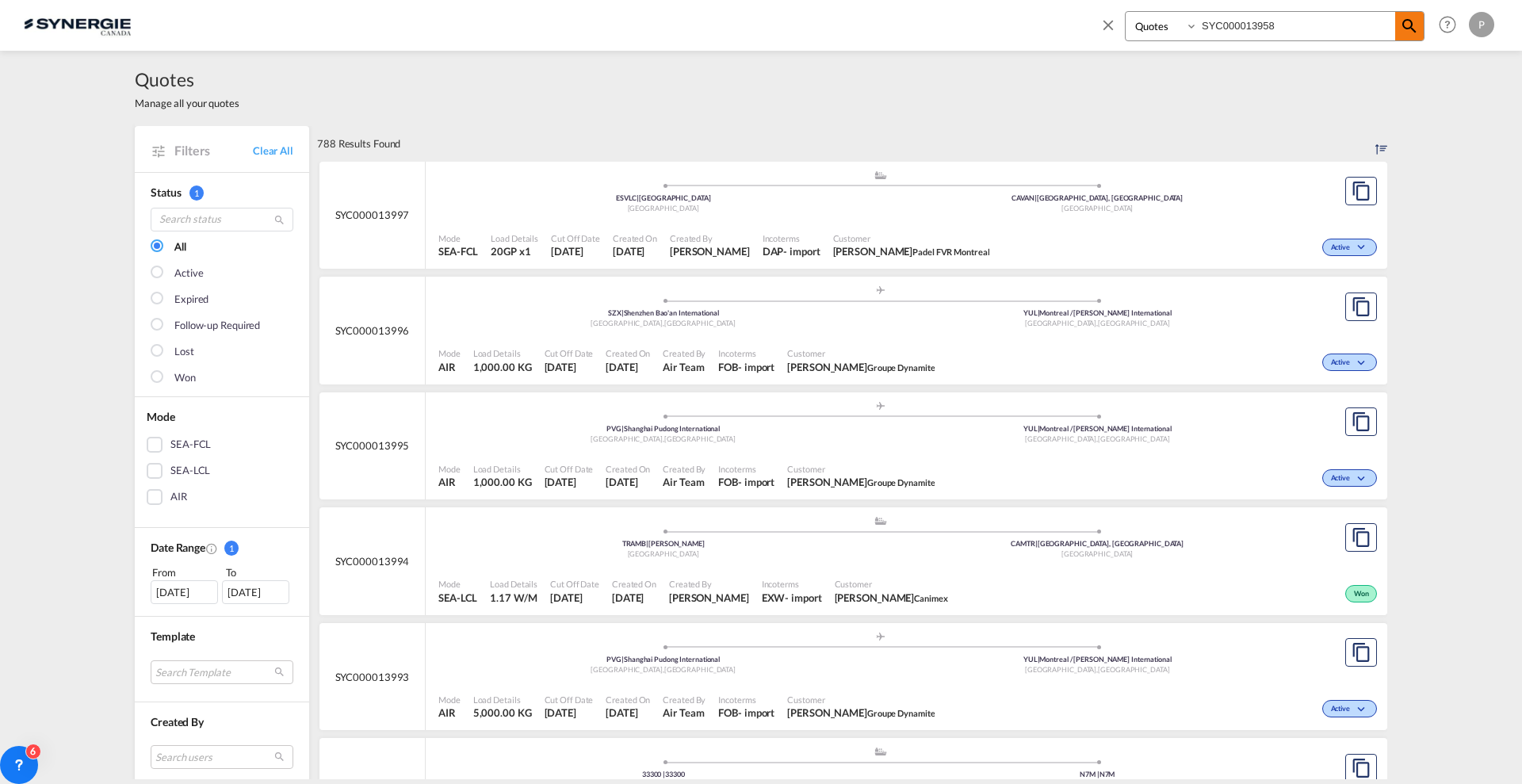
type input "SYC000013958"
click at [1410, 28] on md-icon "icon-magnify" at bounding box center [1410, 26] width 19 height 19
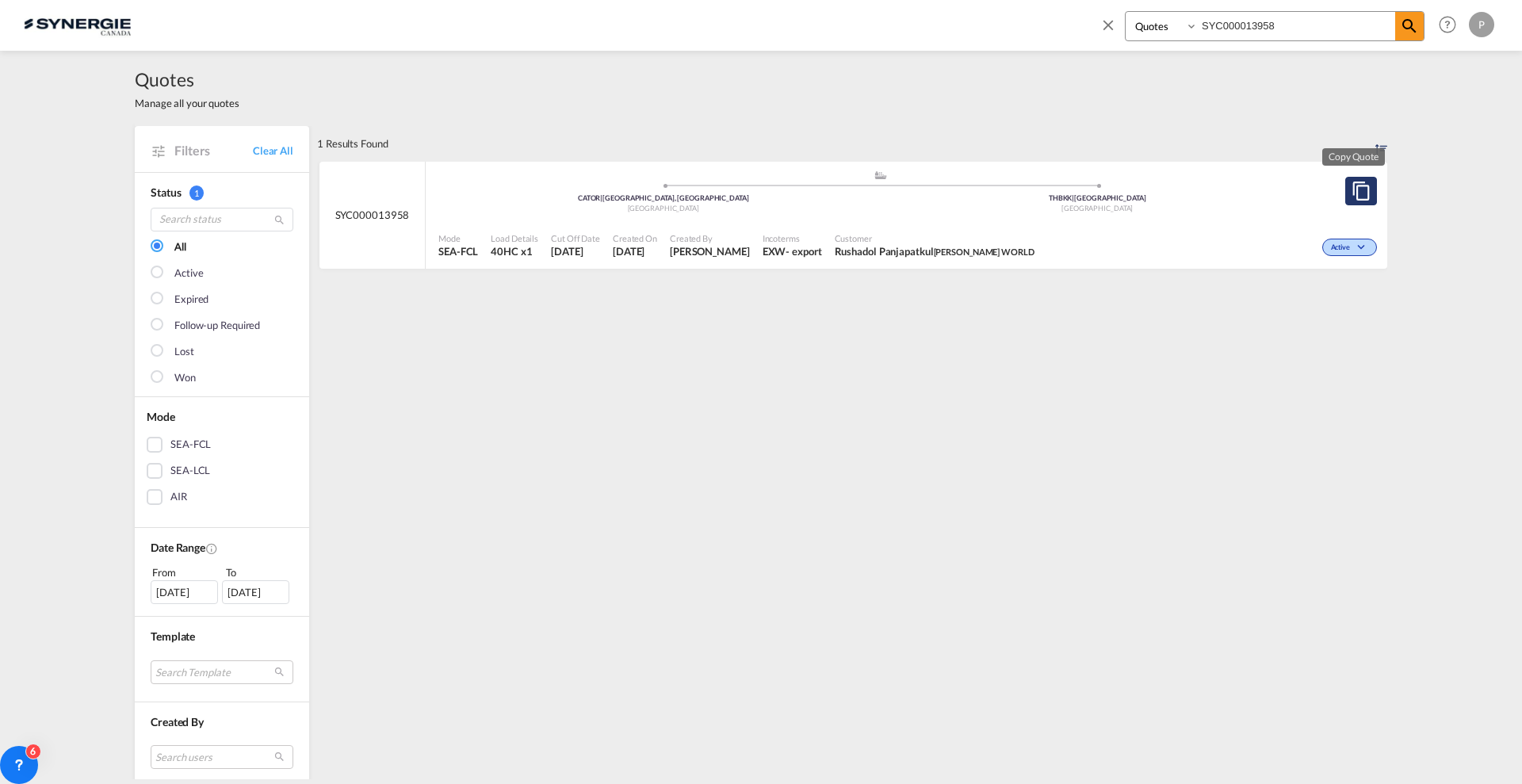
click at [1354, 193] on md-icon "assets/icons/custom/copyQuote.svg" at bounding box center [1361, 191] width 19 height 19
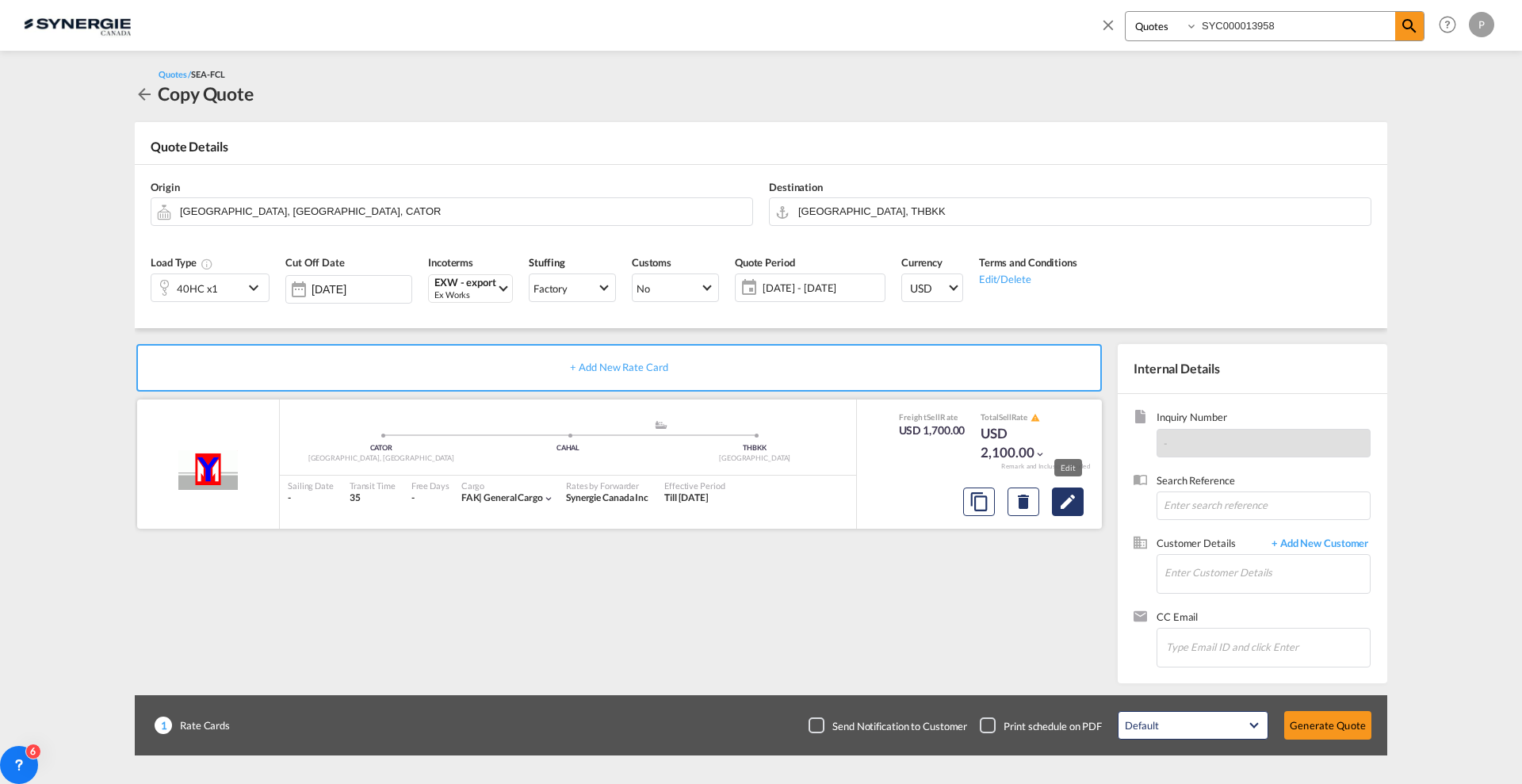
click at [1081, 512] on button "Edit" at bounding box center [1068, 502] width 32 height 28
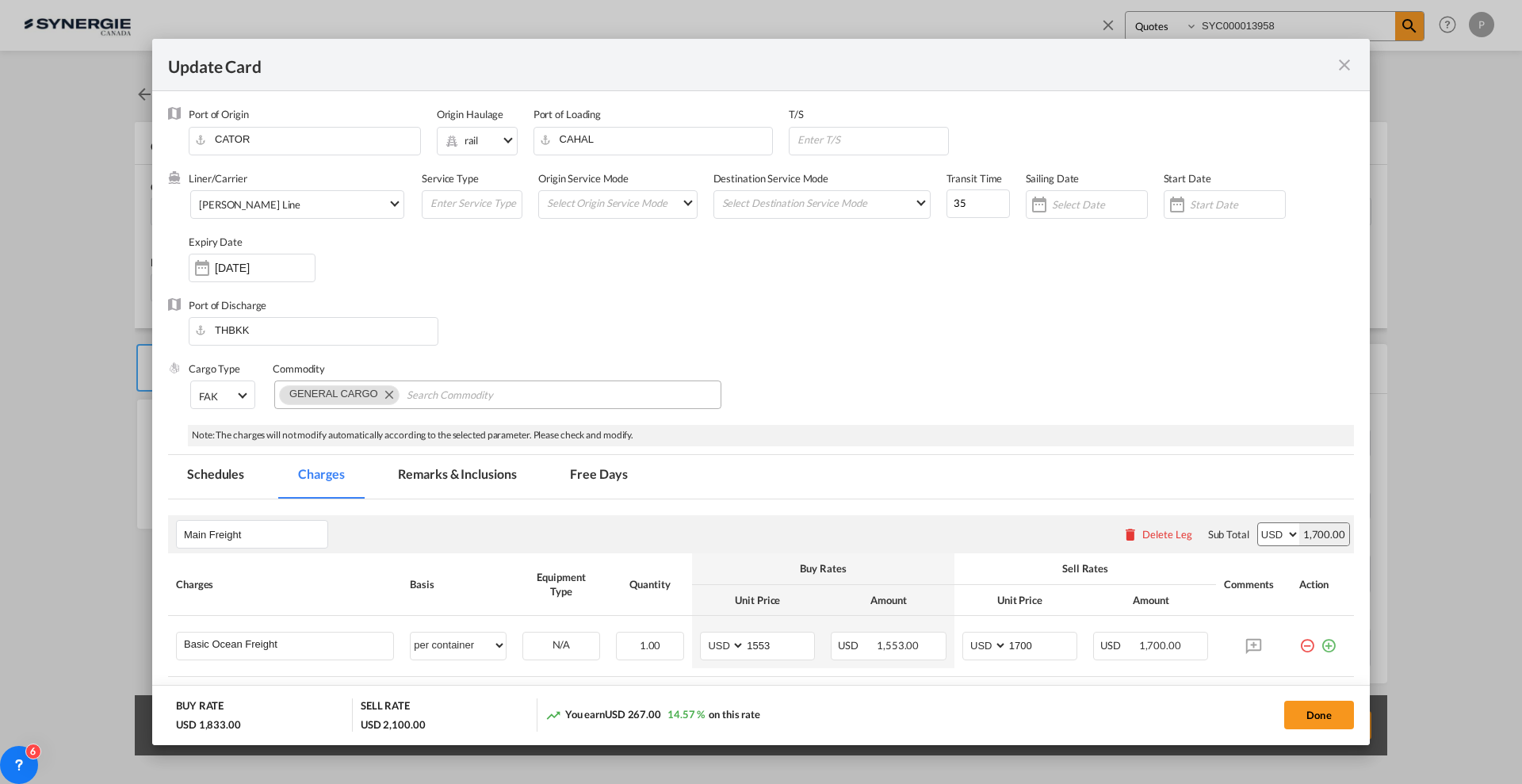
select select "per container"
select select "per B/L"
select select "per day"
select select "per container"
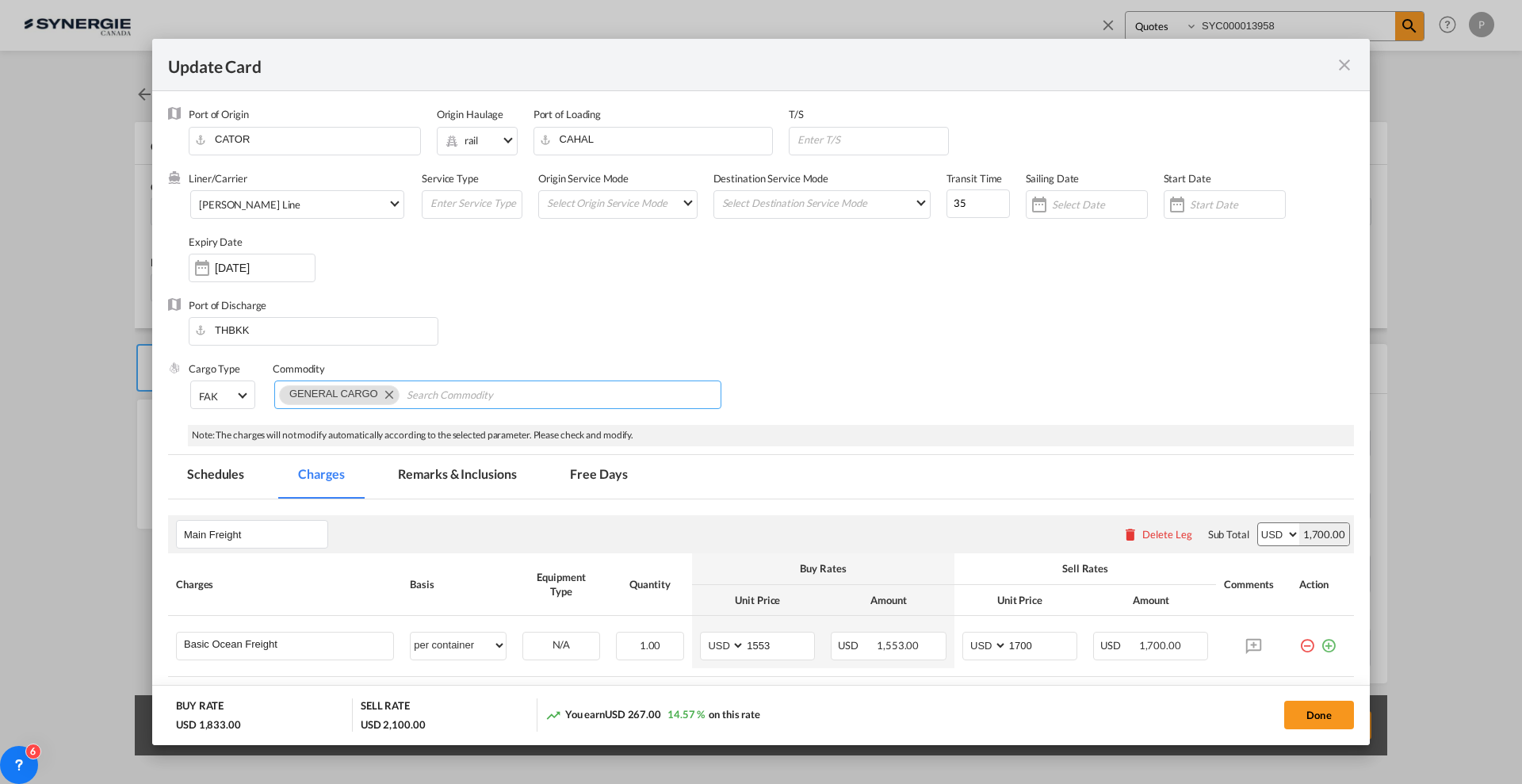
click at [392, 396] on md-icon "Remove GENERAL CARGO" at bounding box center [388, 394] width 19 height 19
click at [390, 395] on input "Chips input." at bounding box center [352, 395] width 145 height 25
paste input "UN 3082 / Class 9 / PG III"
type input "UN 3082 / Class 9 / PG III"
click at [220, 396] on span "FAK" at bounding box center [218, 396] width 37 height 14
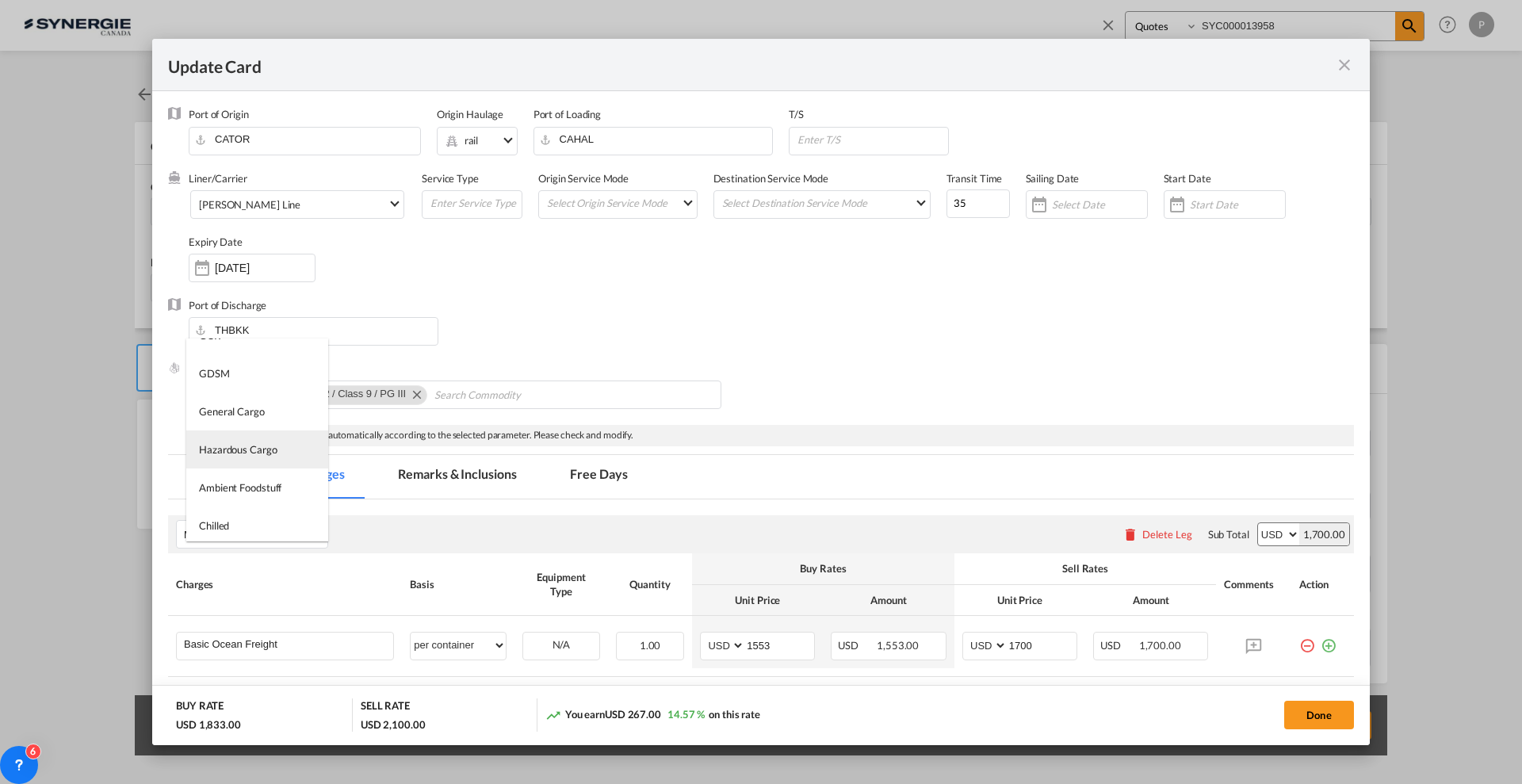
scroll to position [99, 0]
click at [285, 453] on md-option "Hazardous Cargo" at bounding box center [256, 448] width 142 height 38
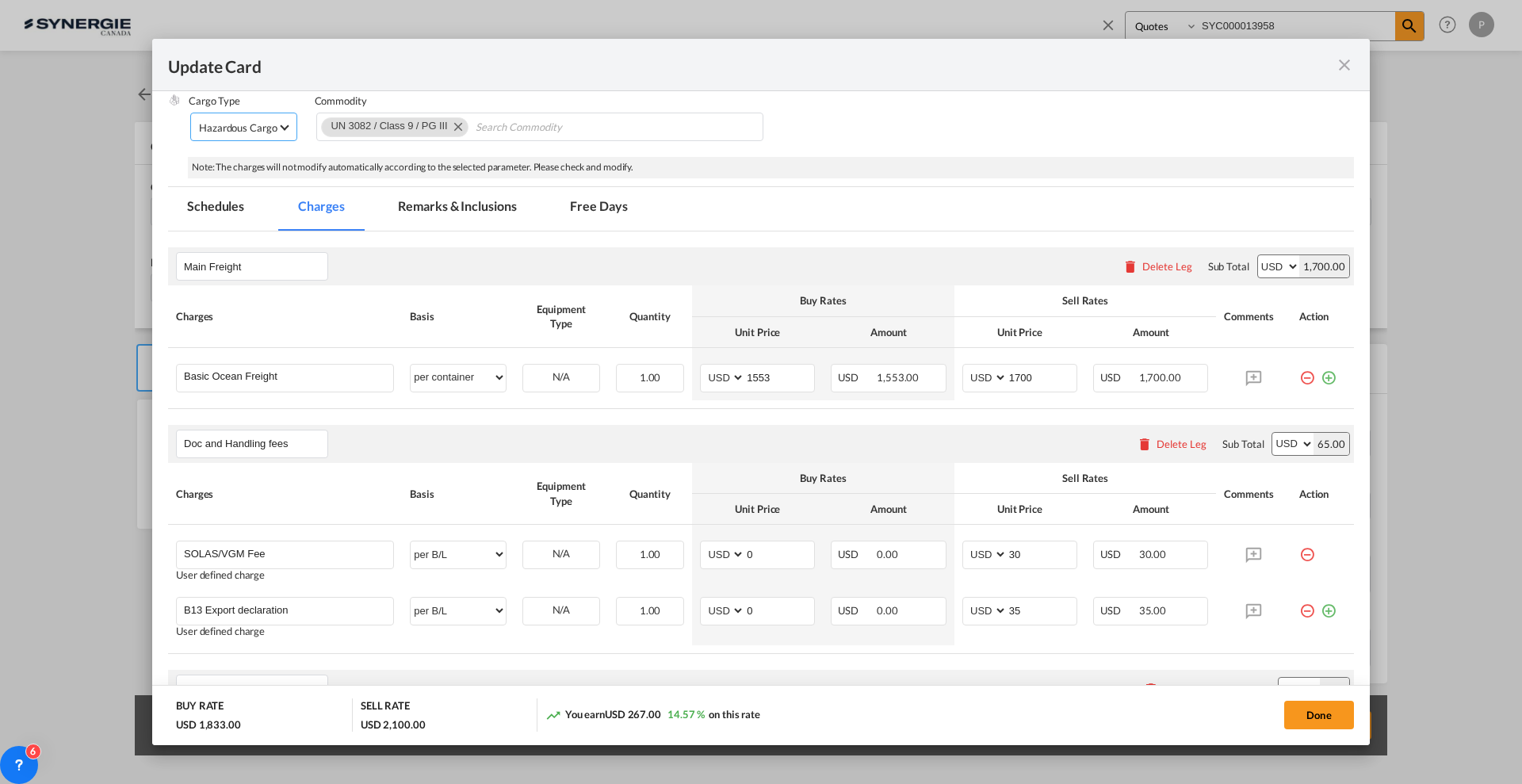
scroll to position [297, 0]
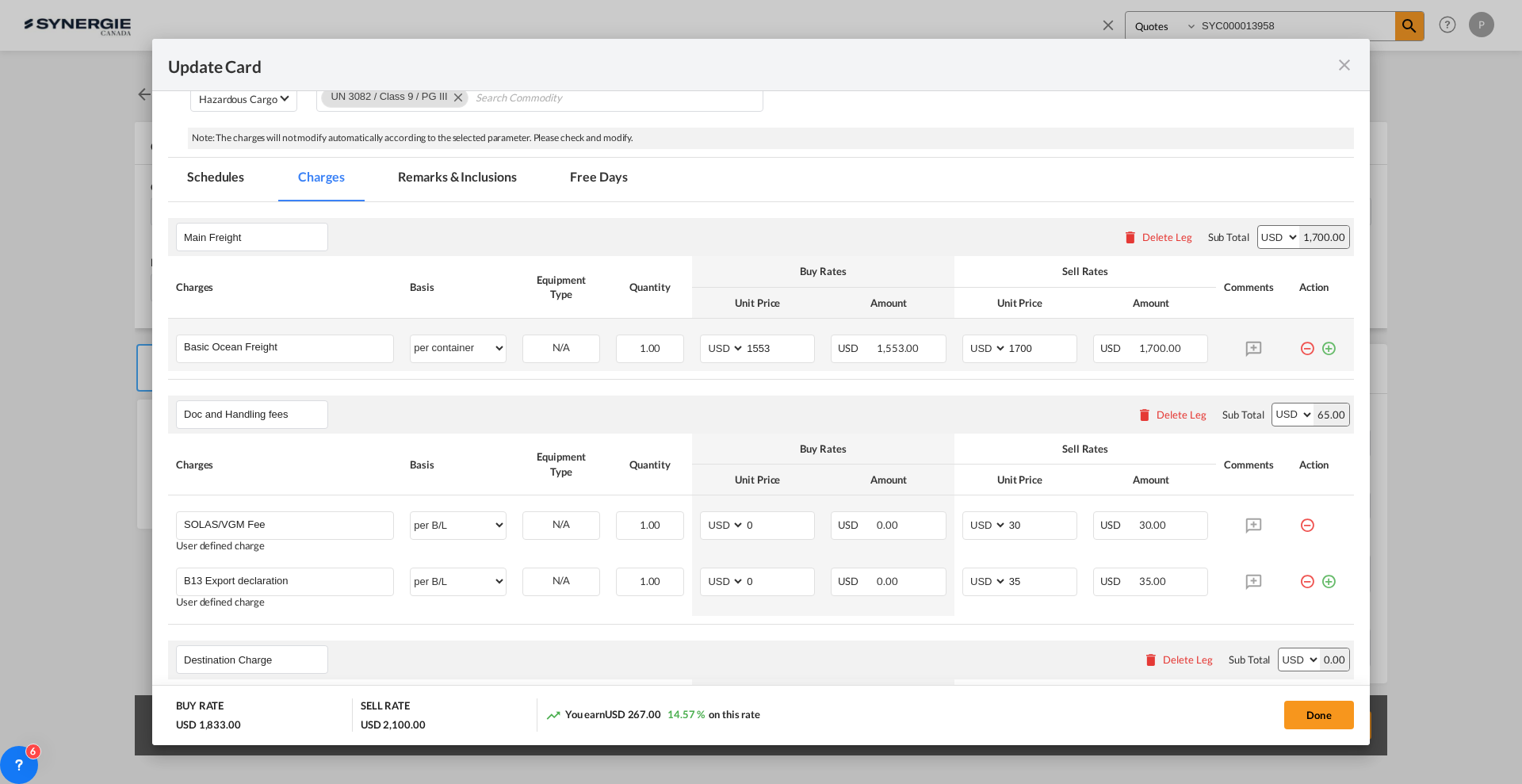
click at [1321, 350] on md-icon "icon-plus-circle-outline green-400-fg" at bounding box center [1329, 342] width 16 height 16
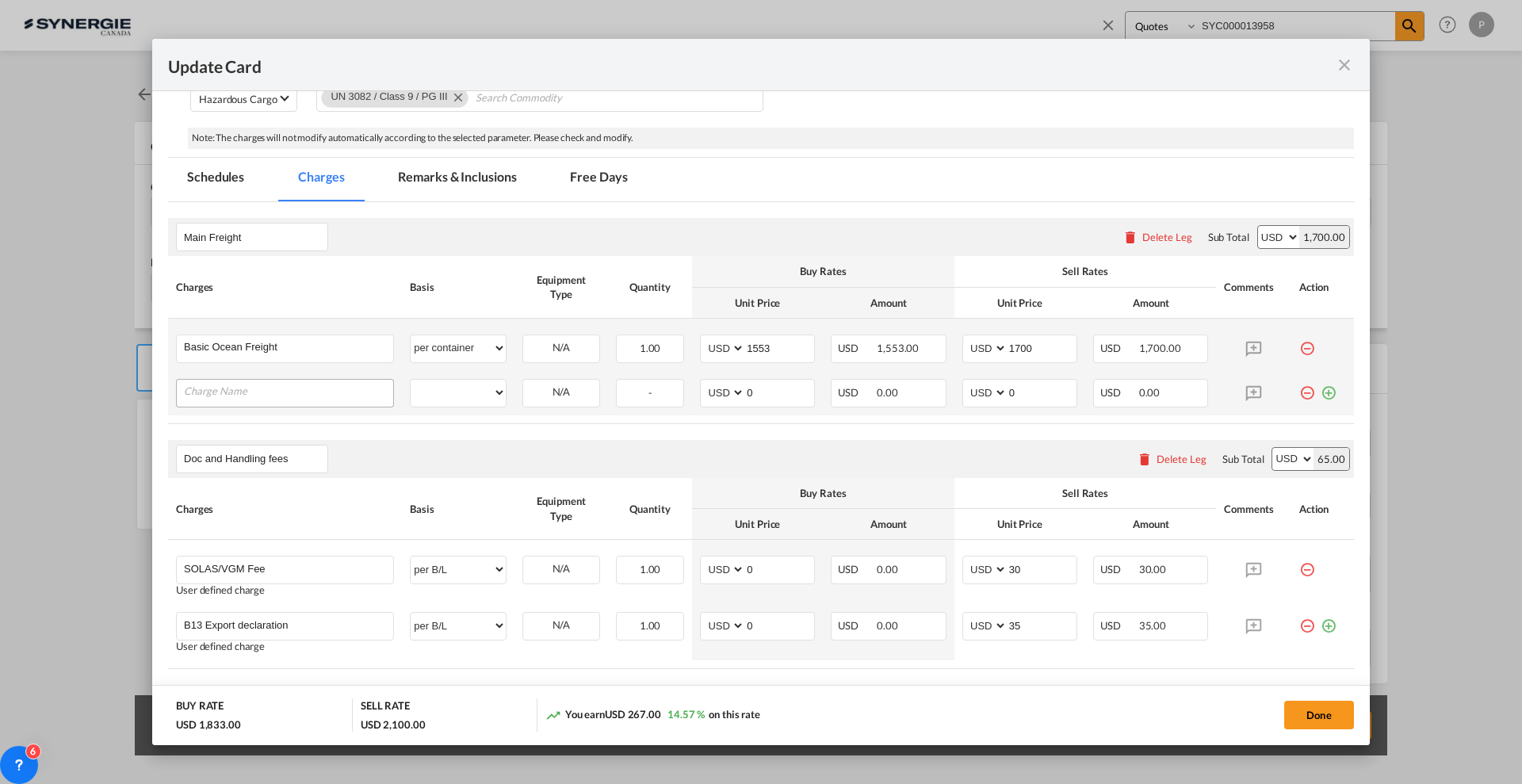
click at [331, 391] on input "Charge Name" at bounding box center [289, 391] width 209 height 23
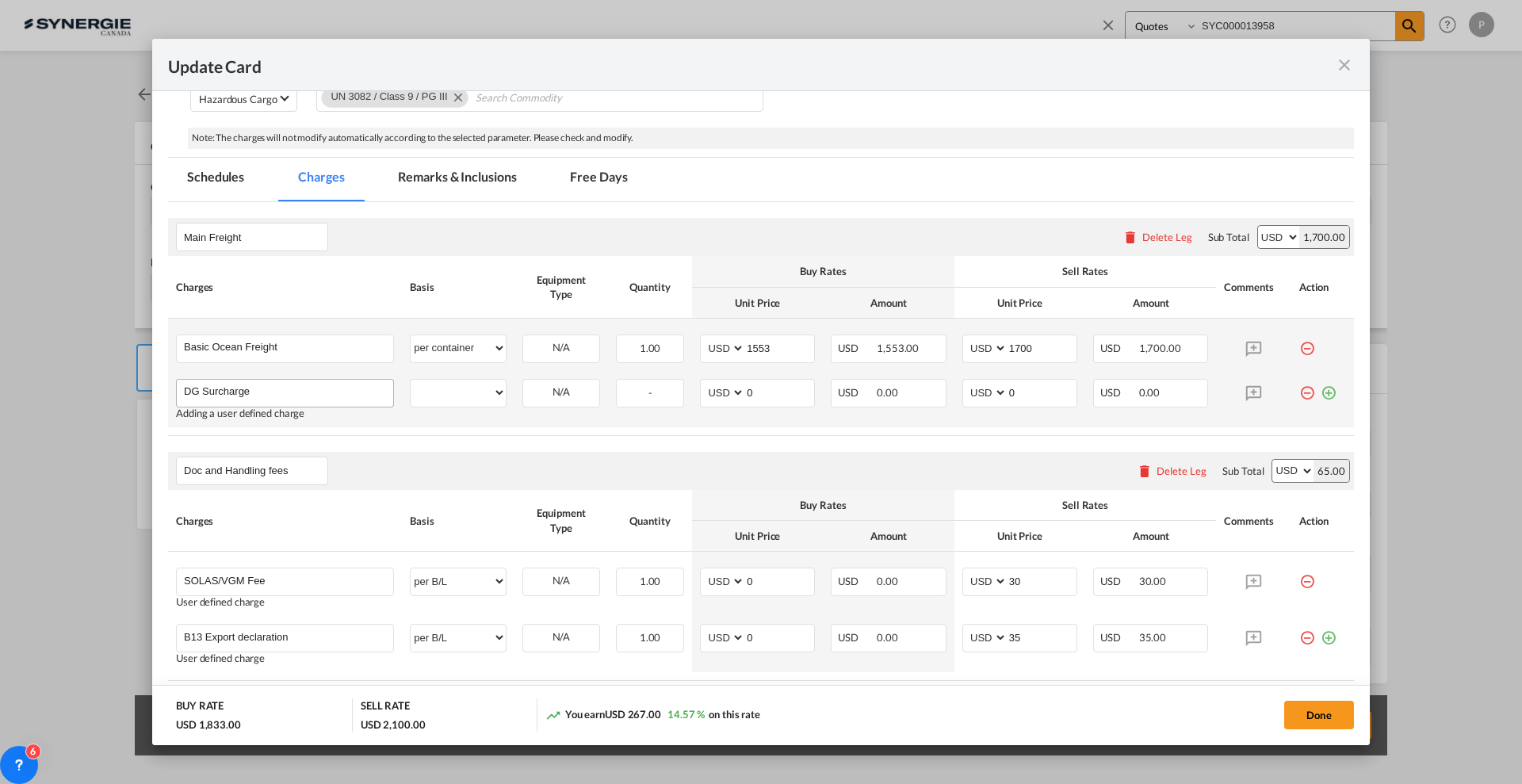
type input "DG Surcharge"
select select "per container"
type input "375"
type input "400"
click at [474, 176] on md-tab-item "Remarks & Inclusions" at bounding box center [457, 179] width 156 height 44
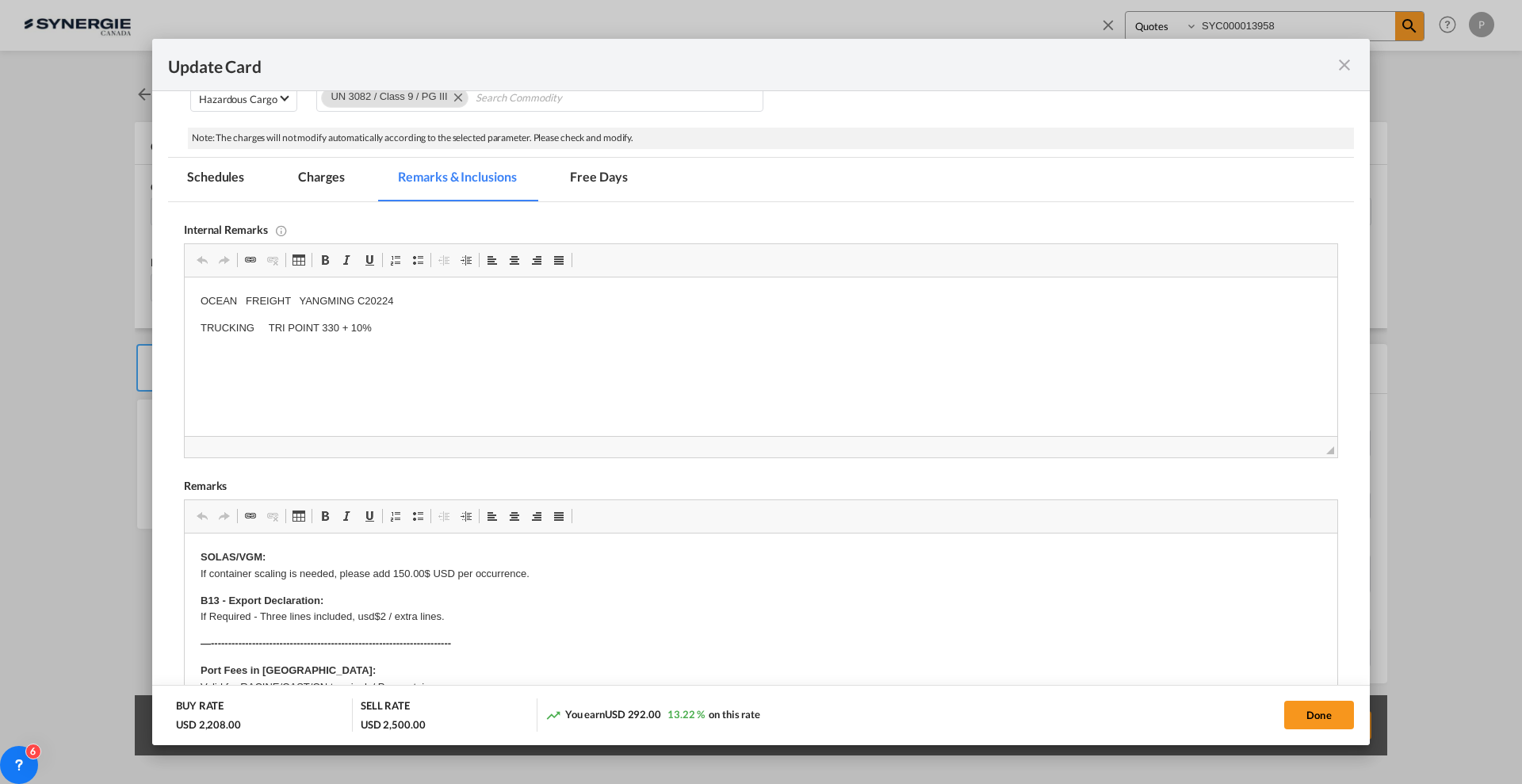
scroll to position [0, 0]
drag, startPoint x: 514, startPoint y: 285, endPoint x: 519, endPoint y: 302, distance: 17.7
click at [520, 302] on p "OCEAN FREIGHT YANGMING C20224" at bounding box center [761, 302] width 1121 height 17
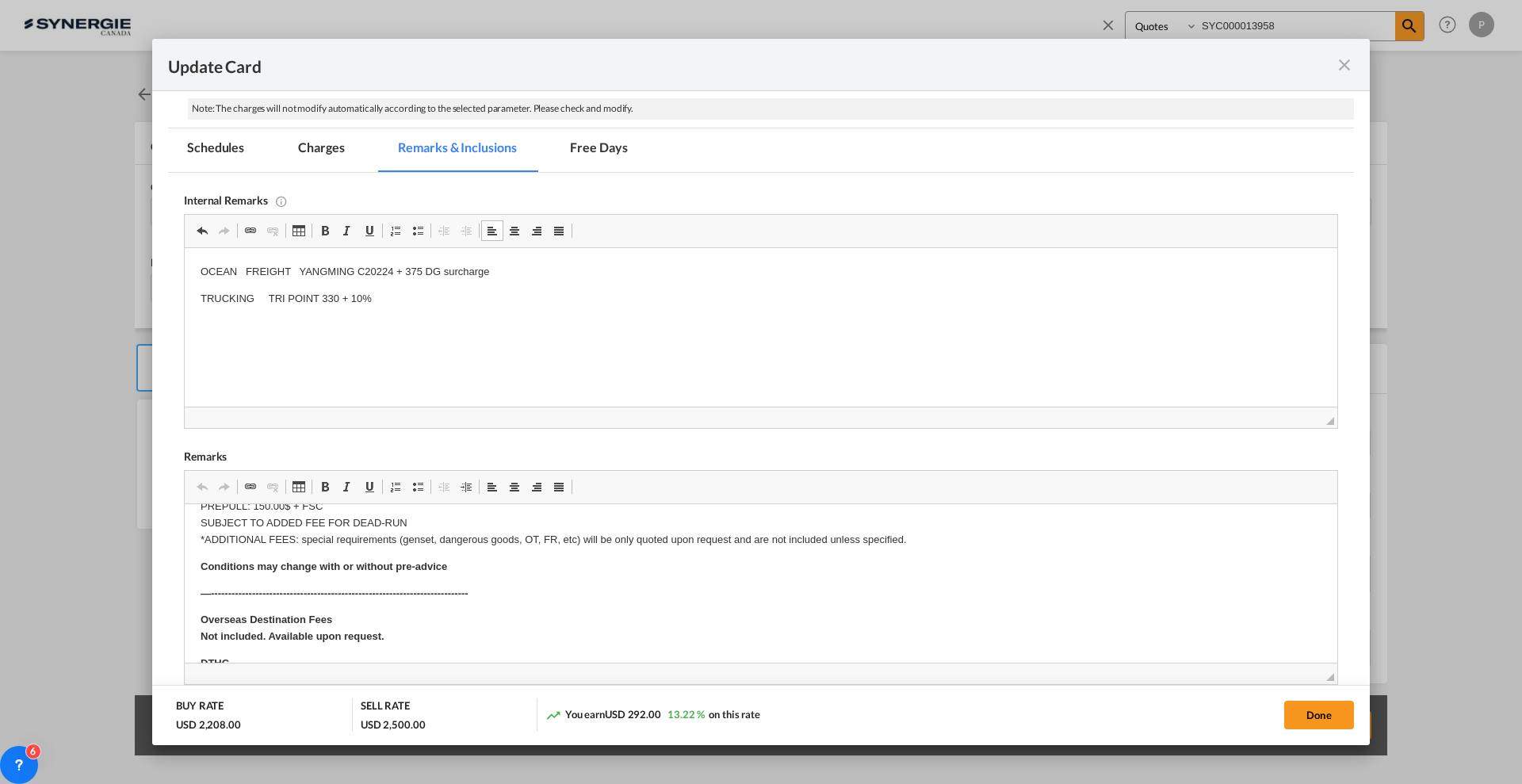
scroll to position [297, 0]
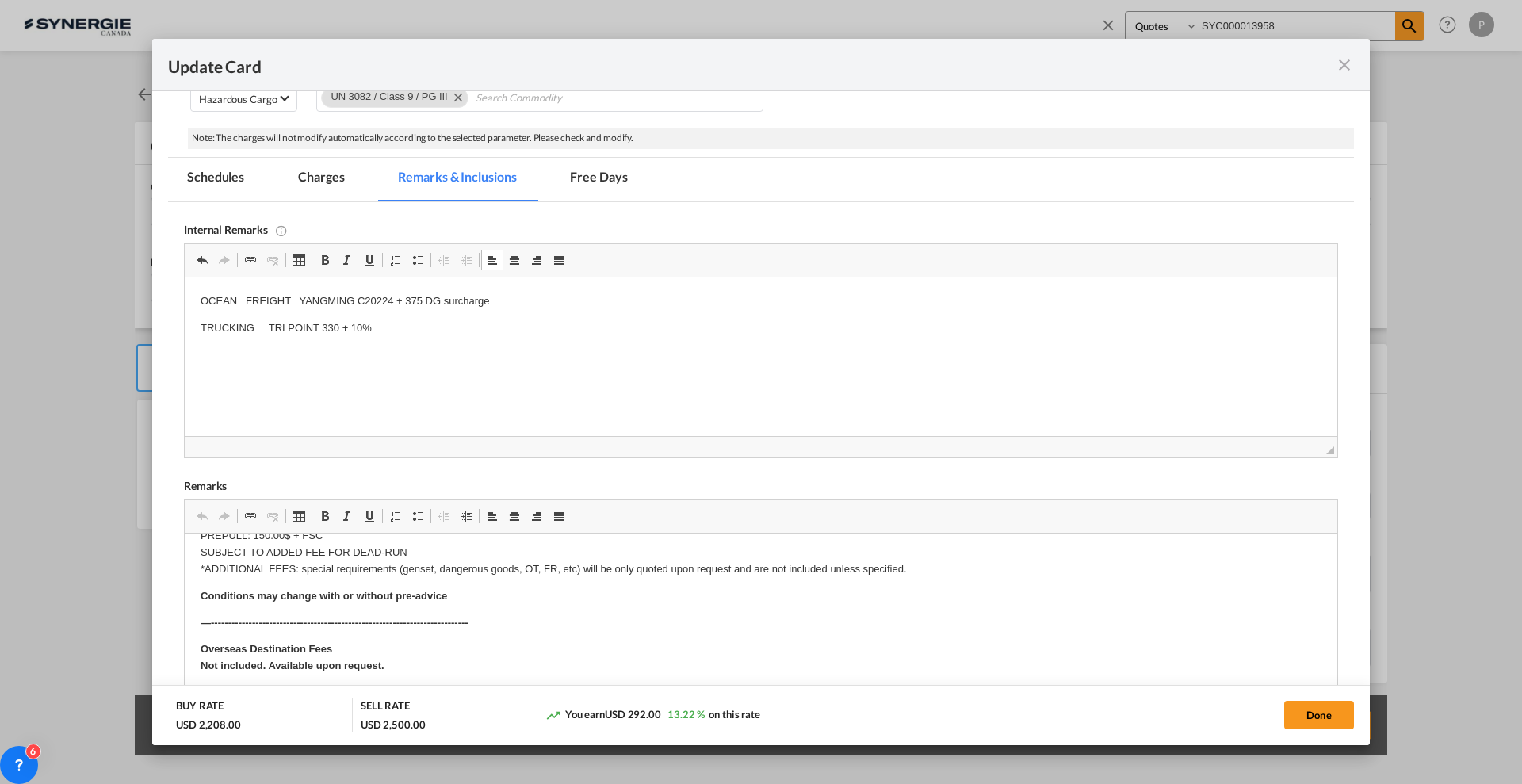
click at [348, 178] on md-tab-item "Charges" at bounding box center [321, 179] width 84 height 44
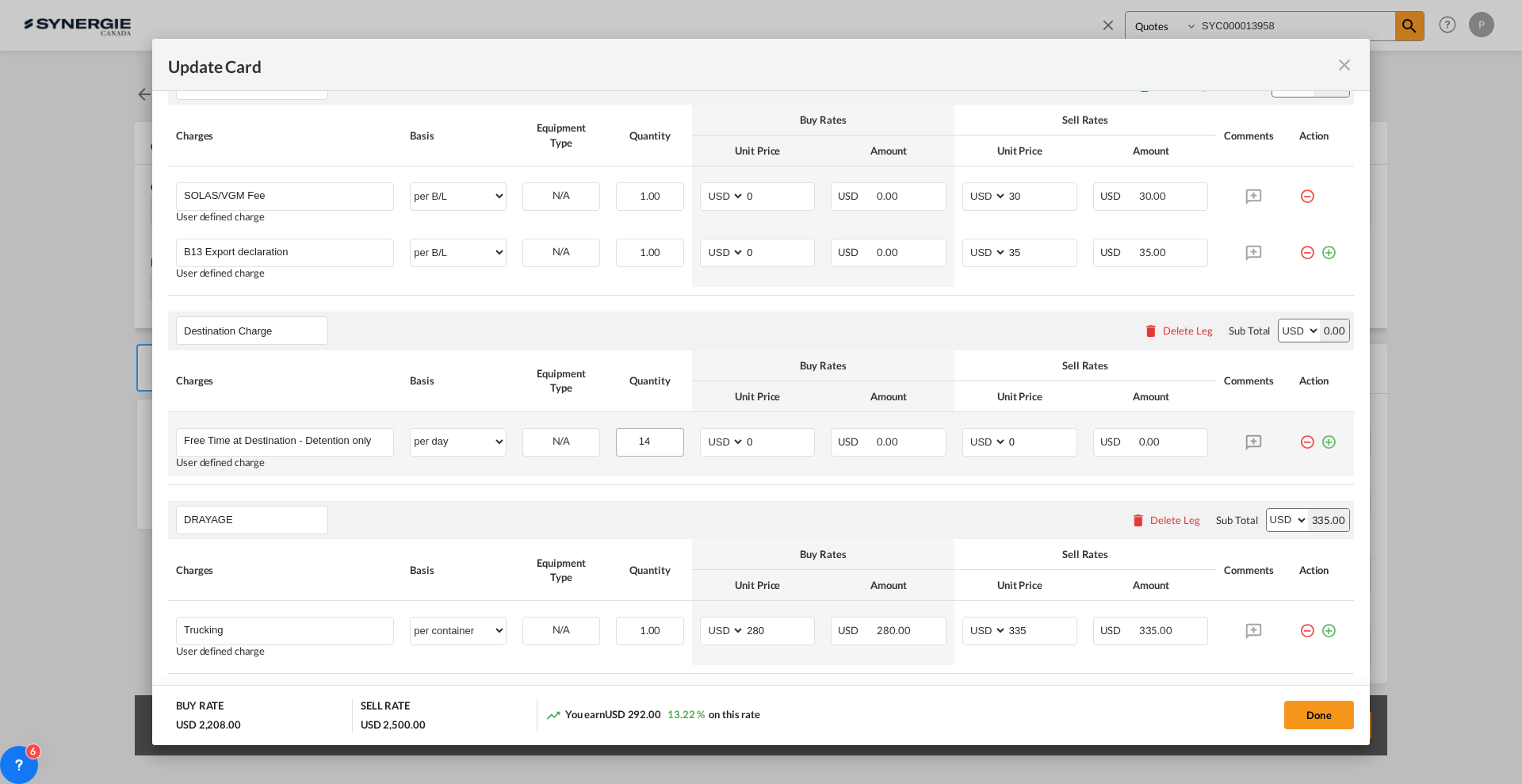
scroll to position [778, 0]
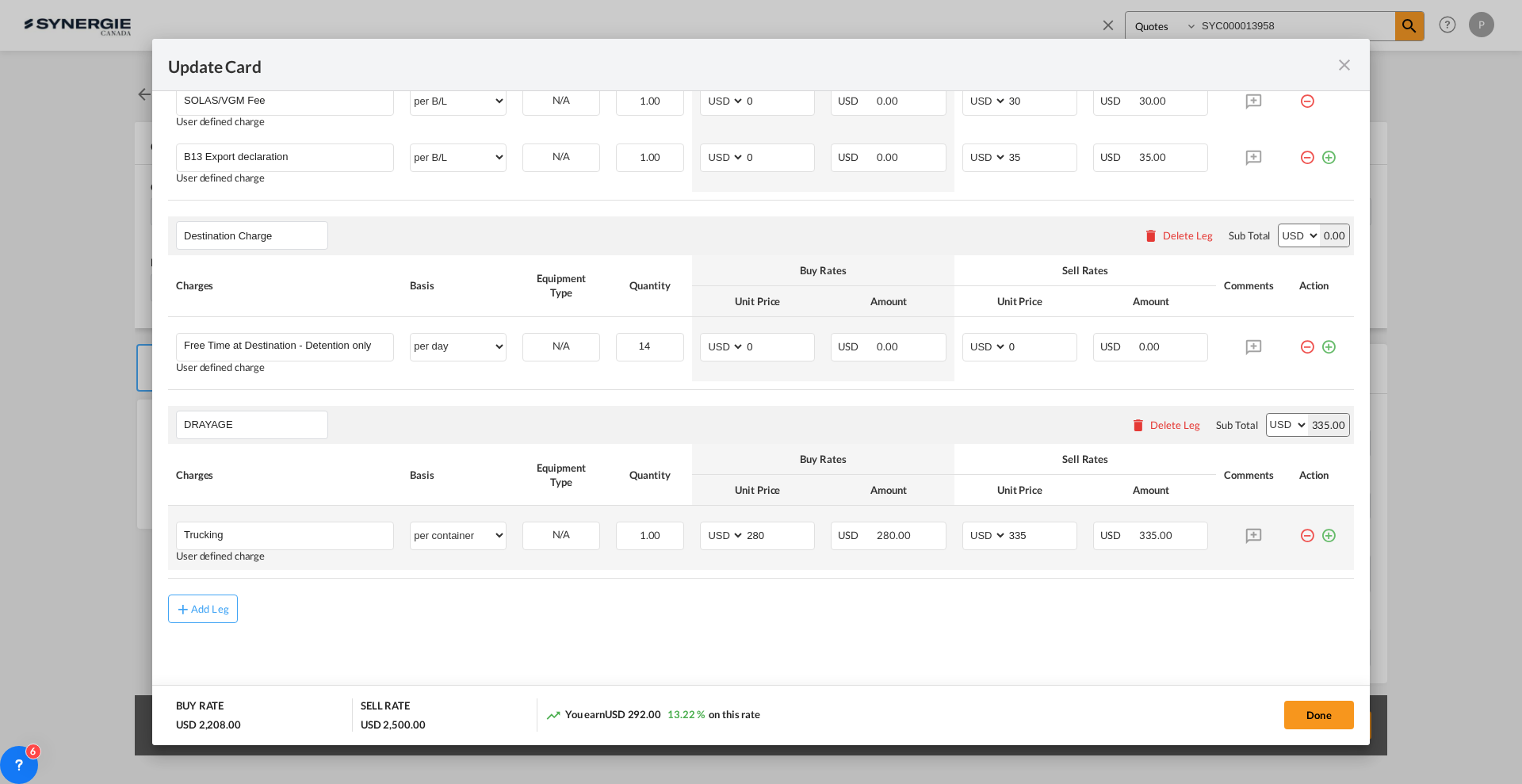
drag, startPoint x: 1321, startPoint y: 535, endPoint x: 1080, endPoint y: 537, distance: 241.0
click at [1321, 535] on md-icon "icon-plus-circle-outline green-400-fg" at bounding box center [1329, 529] width 16 height 16
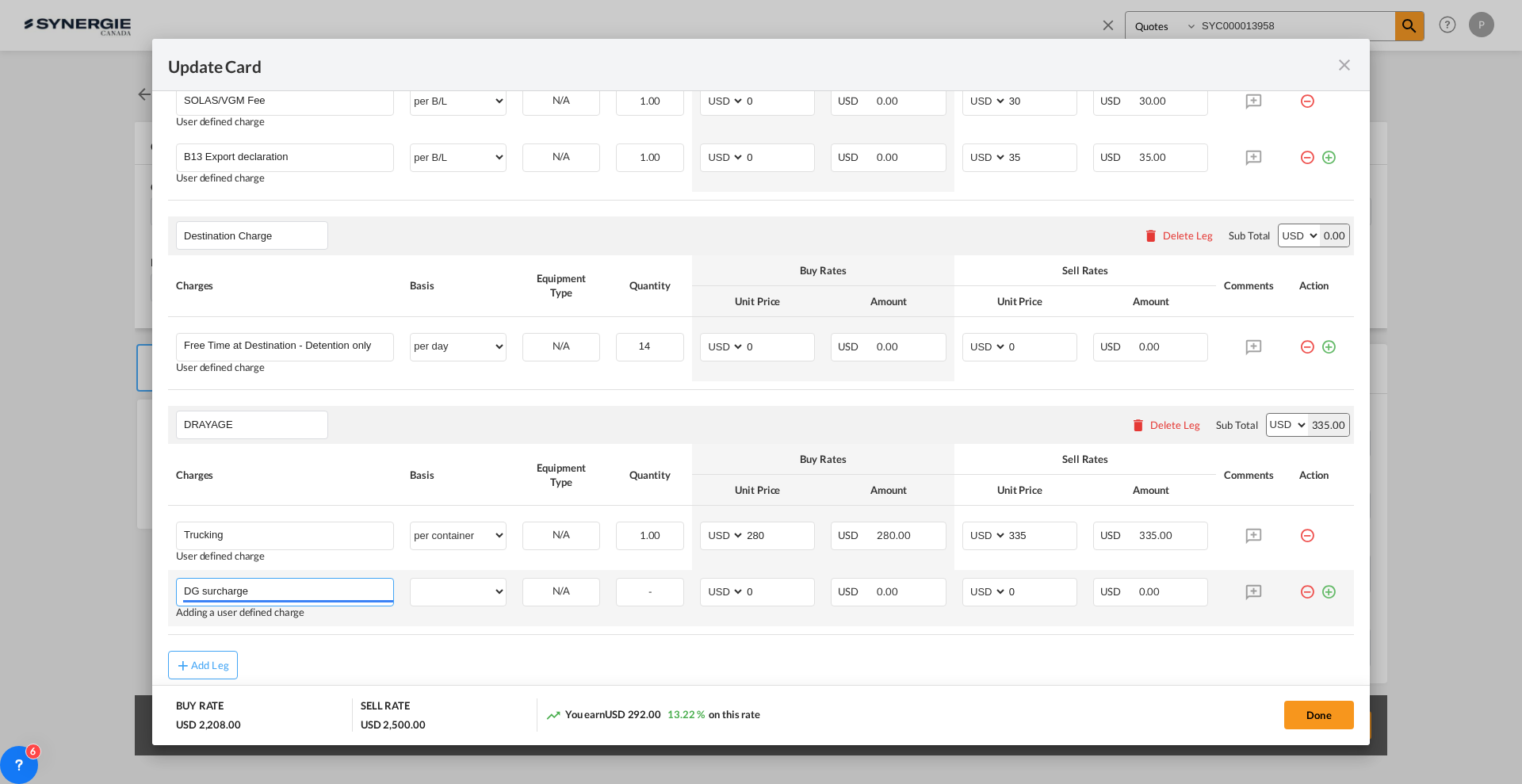
type input "DG surcharge"
select select "per container"
type input "75"
type input "100"
click at [592, 625] on td "N/A Please Select Already exists" at bounding box center [561, 598] width 94 height 56
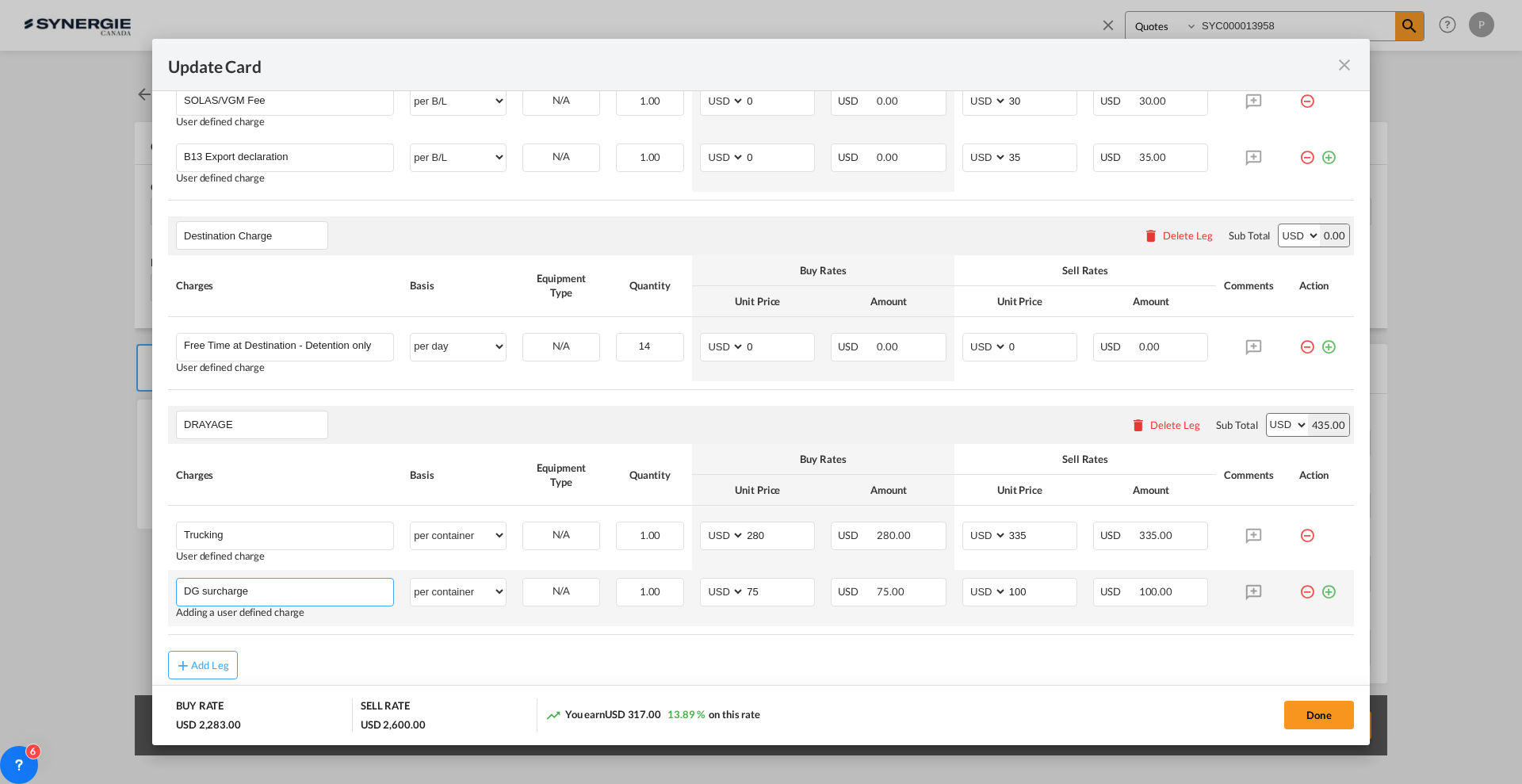
click at [263, 586] on input "DG surcharge" at bounding box center [289, 591] width 209 height 23
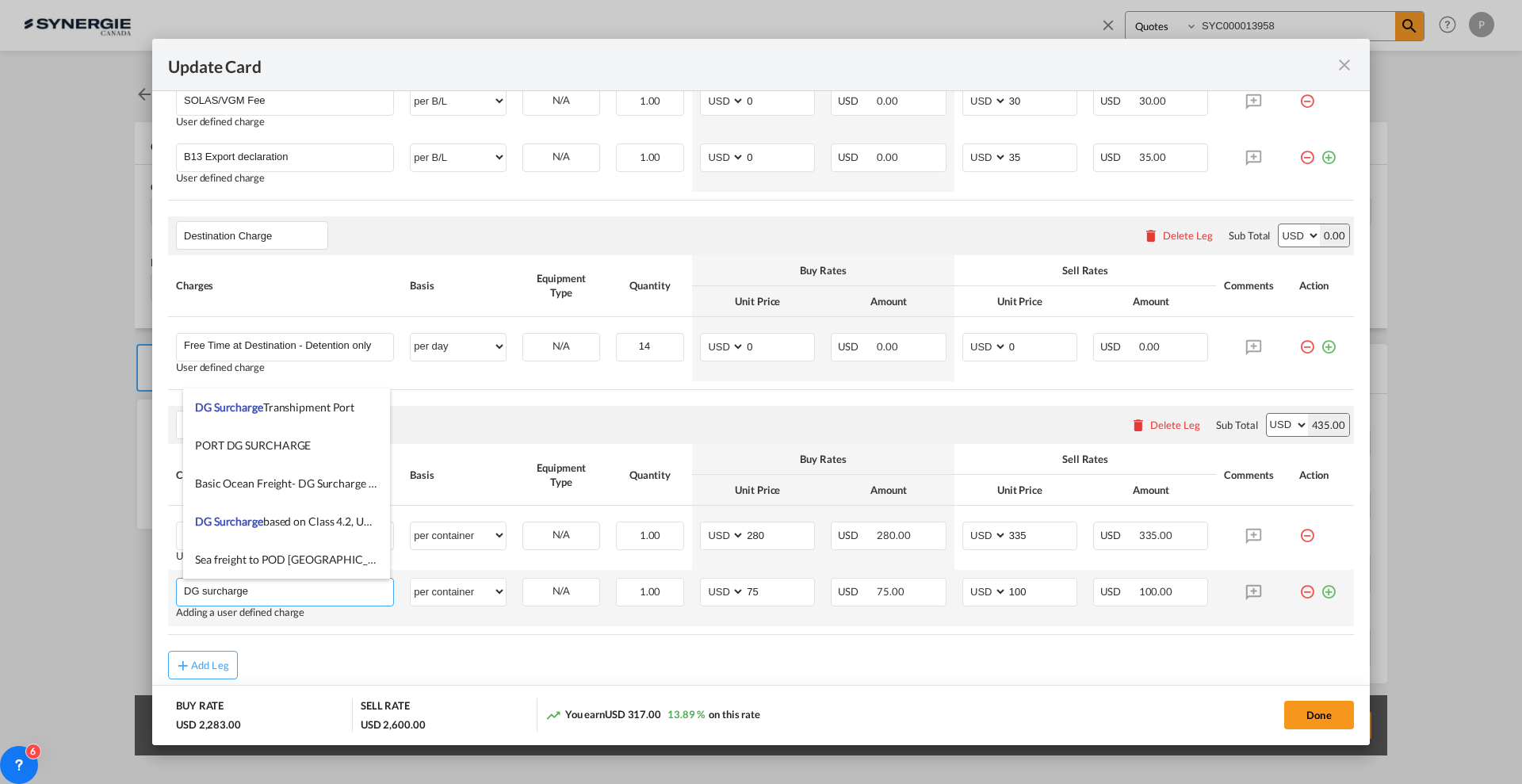
click at [263, 586] on input "DG surcharge" at bounding box center [289, 591] width 209 height 23
click at [263, 585] on input "DG surcharge" at bounding box center [289, 591] width 209 height 23
click at [813, 665] on div "Add Leg" at bounding box center [761, 665] width 1186 height 28
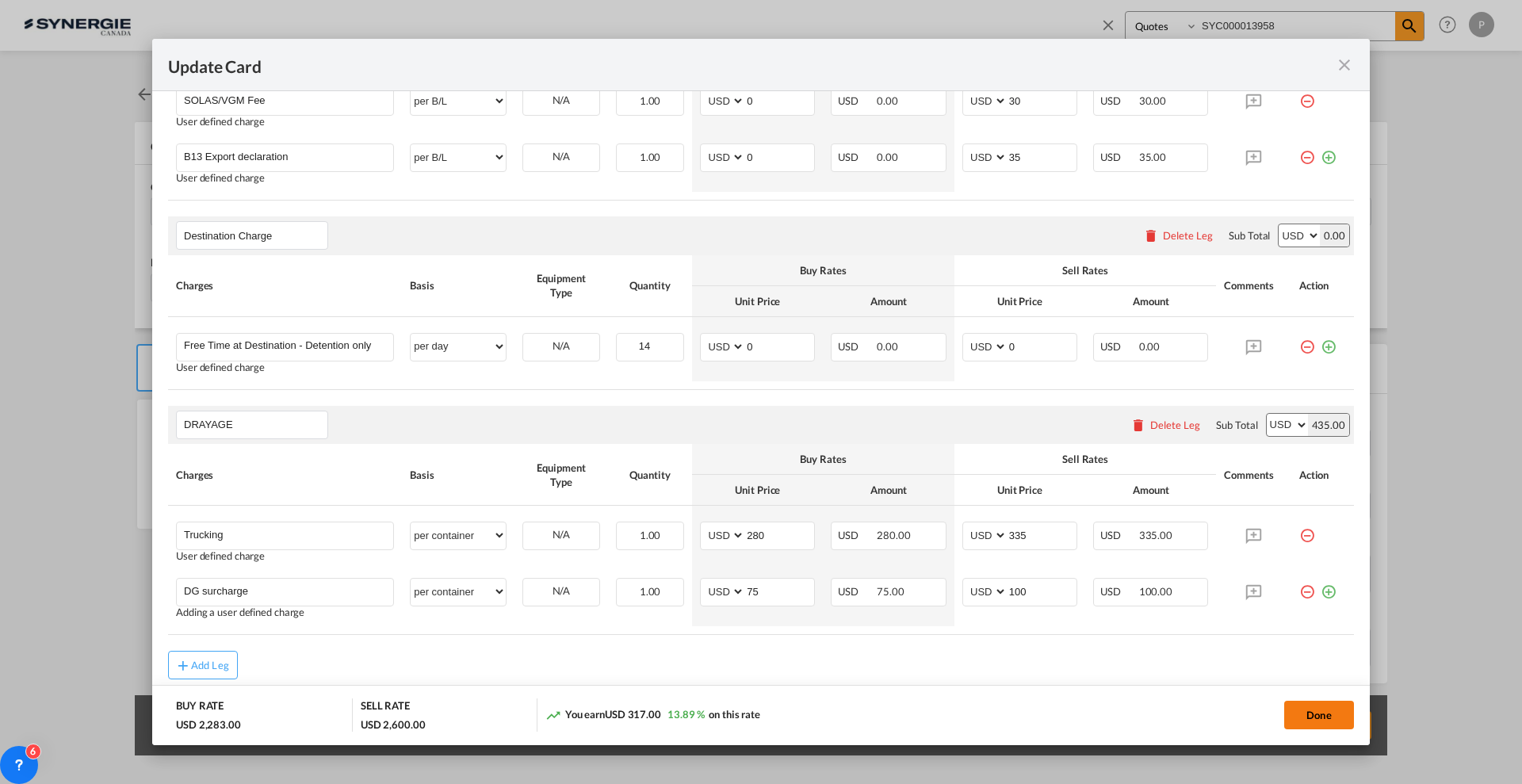
drag, startPoint x: 1346, startPoint y: 703, endPoint x: 1340, endPoint y: 714, distance: 12.5
click at [1346, 702] on button "Done" at bounding box center [1318, 715] width 70 height 28
type input "06 Sep 2025"
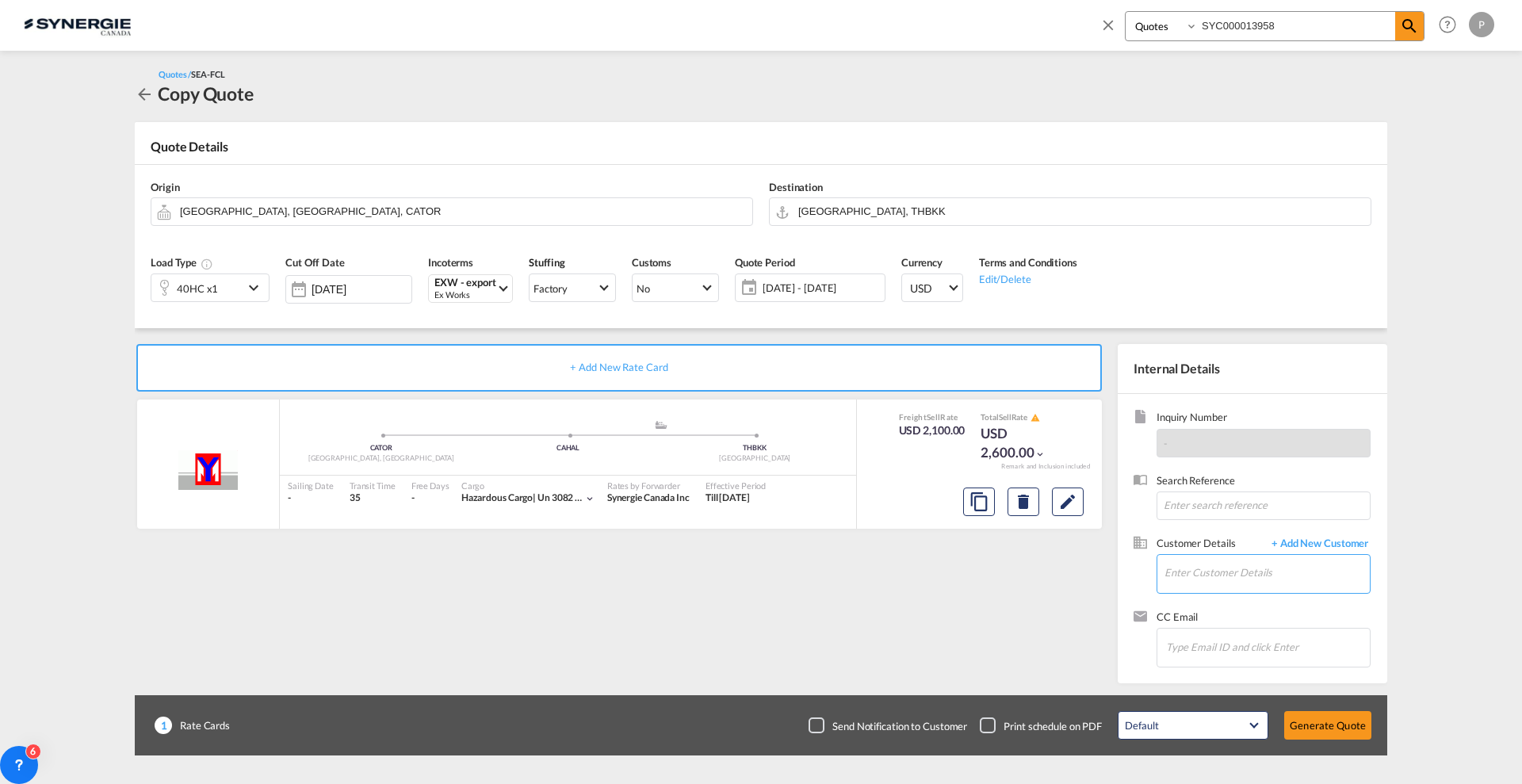
click at [1210, 570] on input "Enter Customer Details" at bounding box center [1267, 573] width 205 height 36
paste input "[EMAIL_ADDRESS][PERSON_NAME][DOMAIN_NAME]"
click at [1268, 609] on div "Rushadol Panjapatkul tha.rushadol.panjapatkul@lam-world.com | LAM WORLD" at bounding box center [1267, 600] width 206 height 43
type input "[PERSON_NAME] WORLD, [PERSON_NAME], [EMAIL_ADDRESS][PERSON_NAME][DOMAIN_NAME]"
click at [1336, 734] on button "Generate Quote" at bounding box center [1328, 725] width 87 height 28
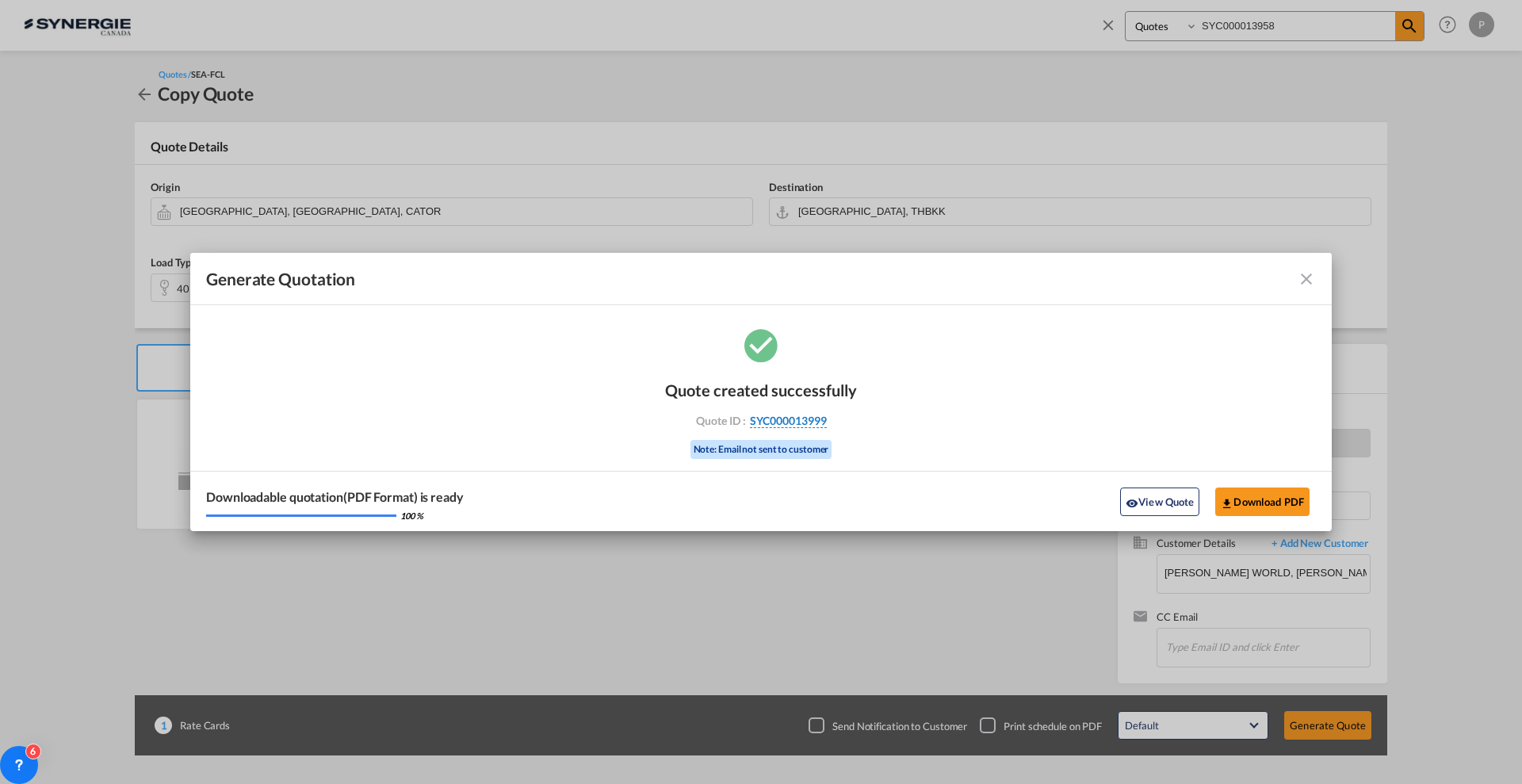
drag, startPoint x: 837, startPoint y: 420, endPoint x: 825, endPoint y: 423, distance: 12.4
click at [825, 423] on div "Quote ID : SYC000013999" at bounding box center [761, 420] width 184 height 14
copy div "SYC000013999"
click at [1287, 503] on button "Download PDF" at bounding box center [1262, 502] width 95 height 28
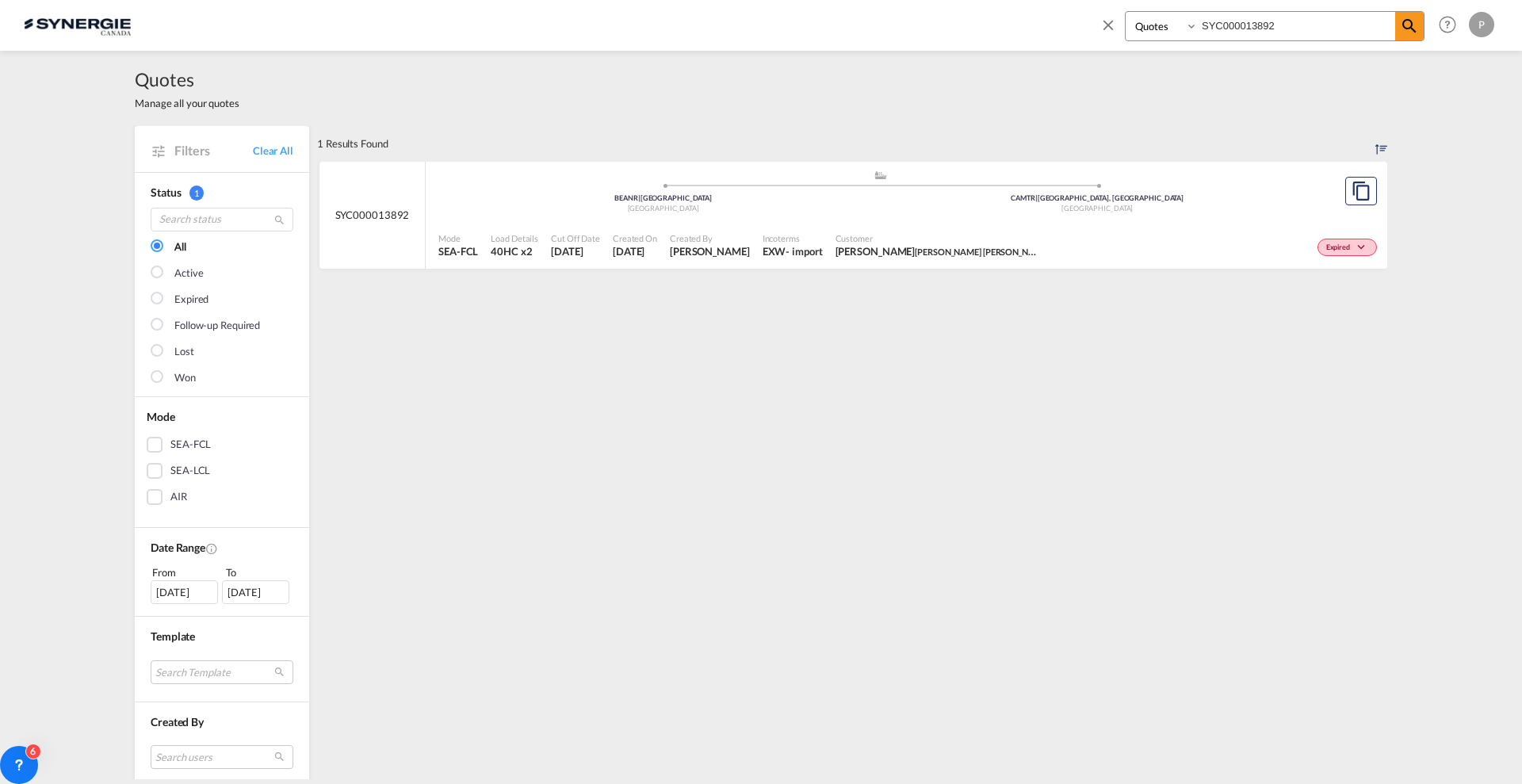
select select "Quotes"
click at [1283, 21] on input "SYC000013892" at bounding box center [1297, 25] width 198 height 28
paste input "957"
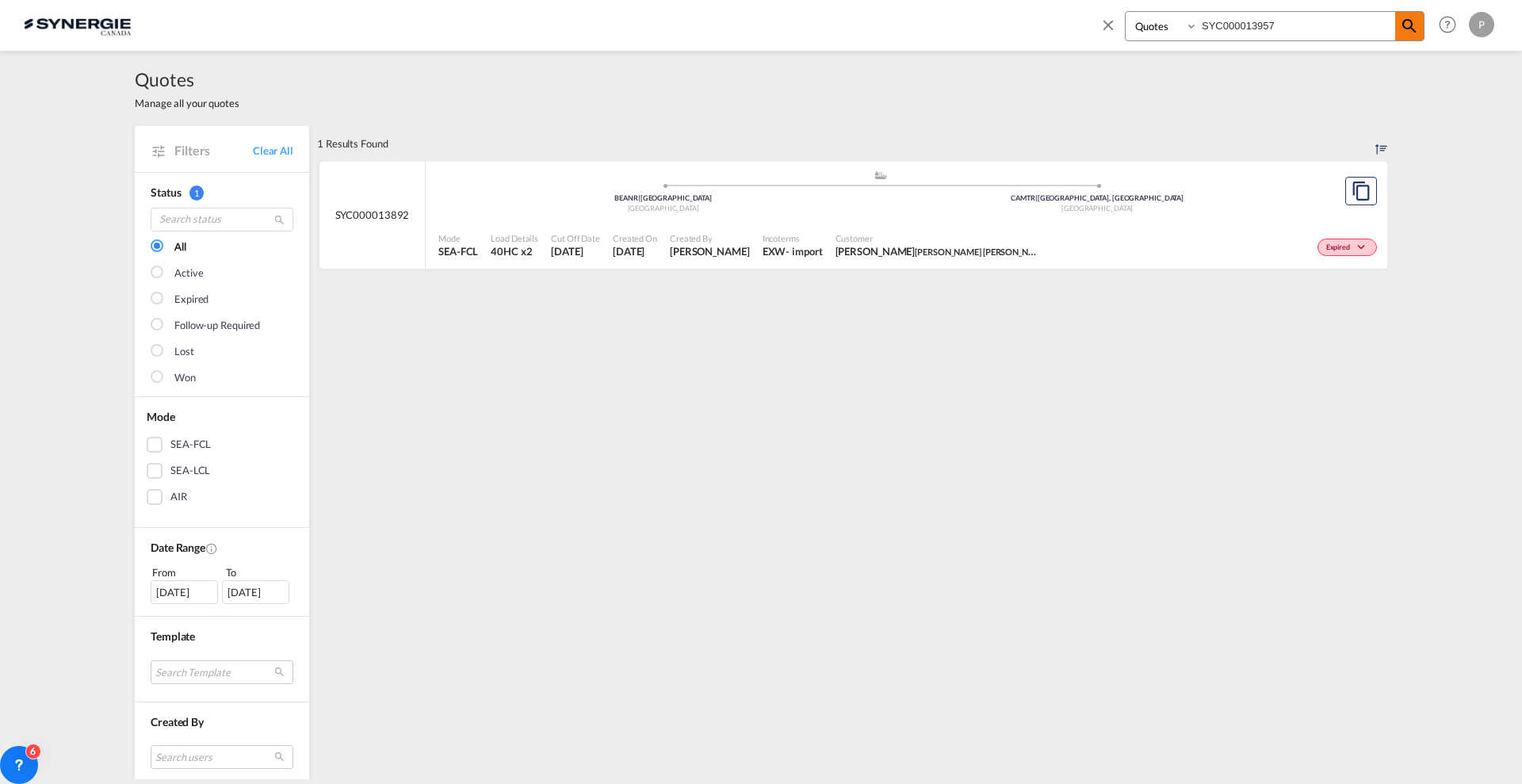
type input "SYC000013957"
click at [1411, 26] on md-icon "icon-magnify" at bounding box center [1410, 26] width 19 height 19
click at [1359, 190] on md-icon "assets/icons/custom/copyQuote.svg" at bounding box center [1361, 191] width 19 height 19
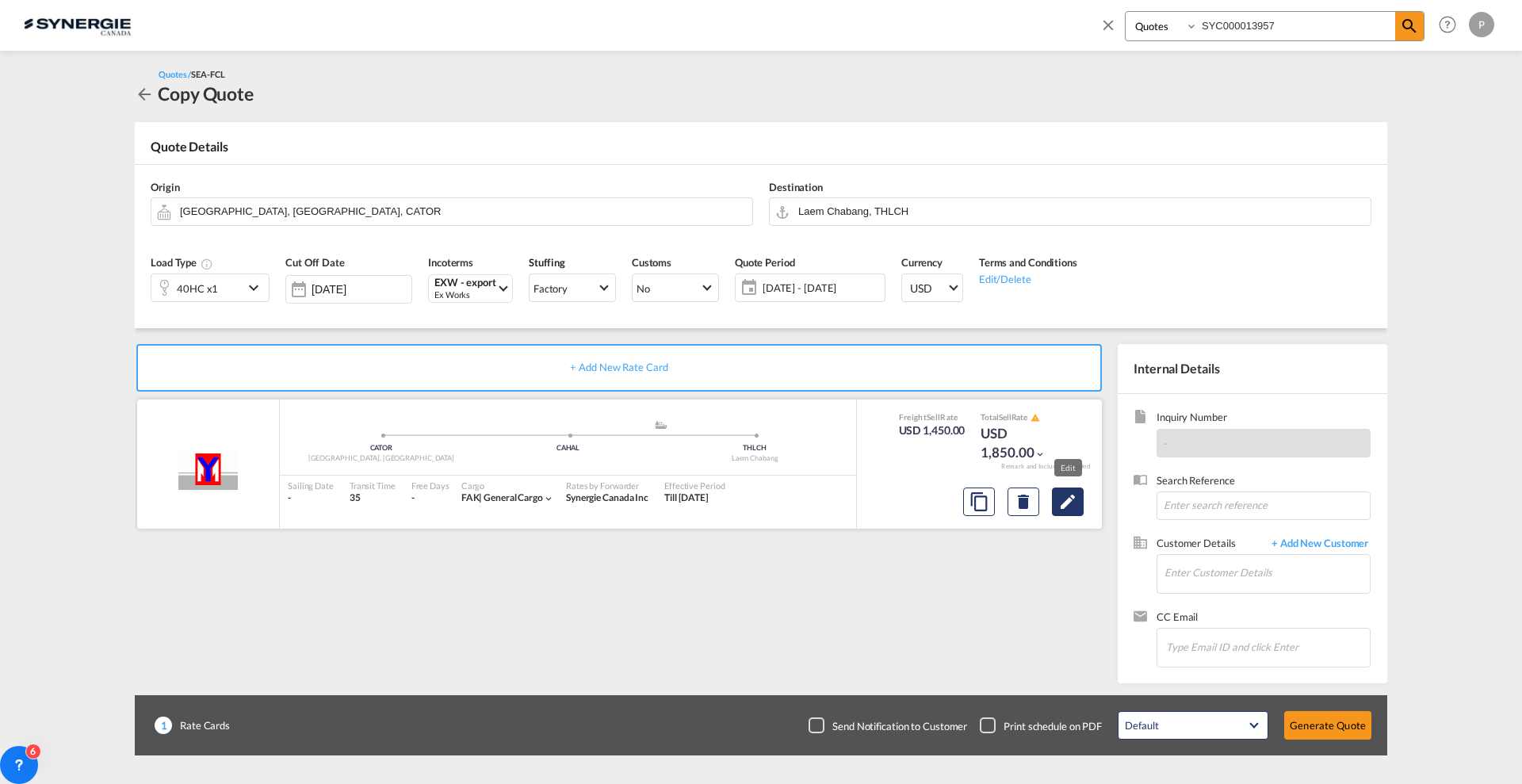
click at [1060, 514] on button "Edit" at bounding box center [1068, 502] width 32 height 28
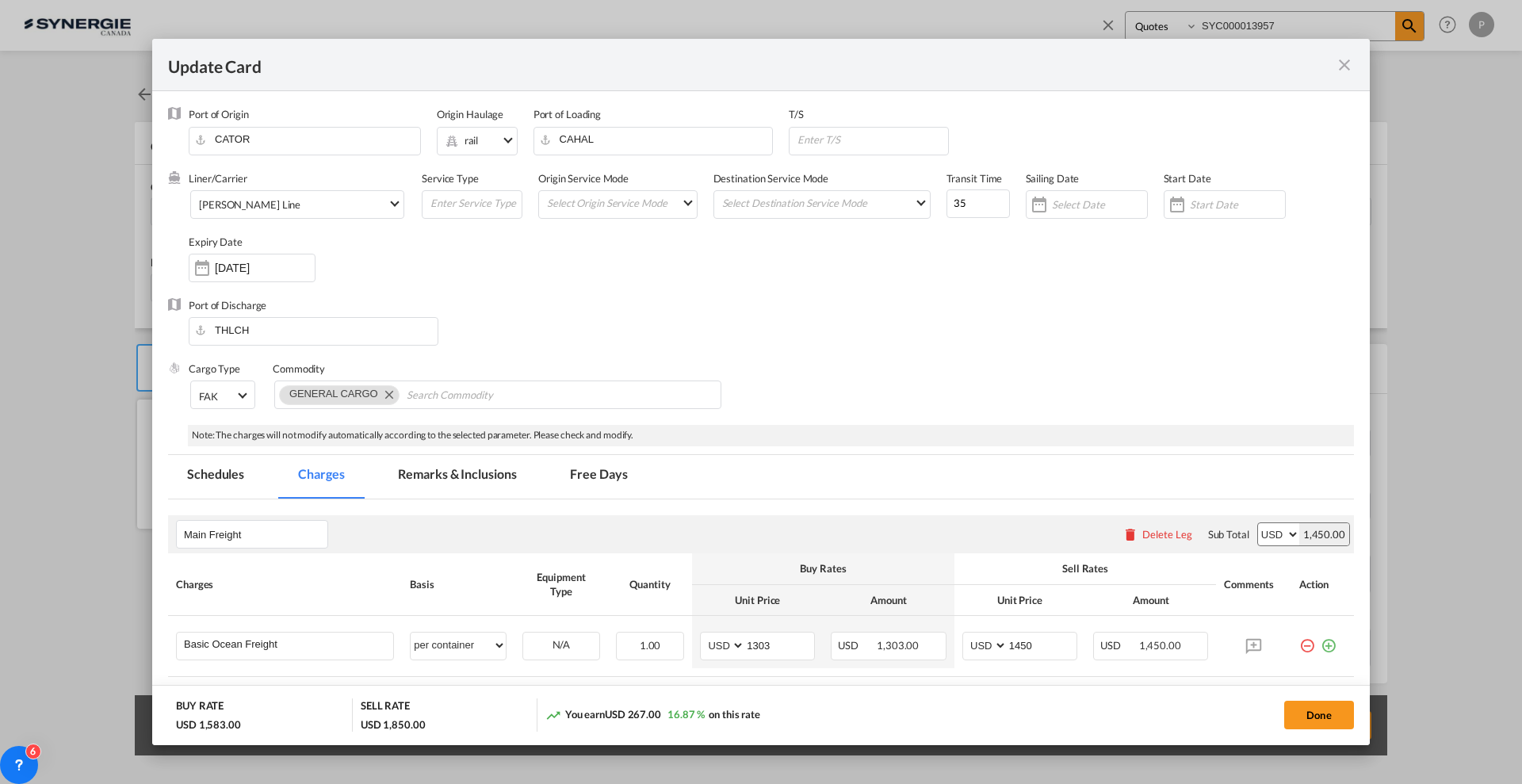
select select "per container"
select select "per B/L"
select select "per day"
select select "per container"
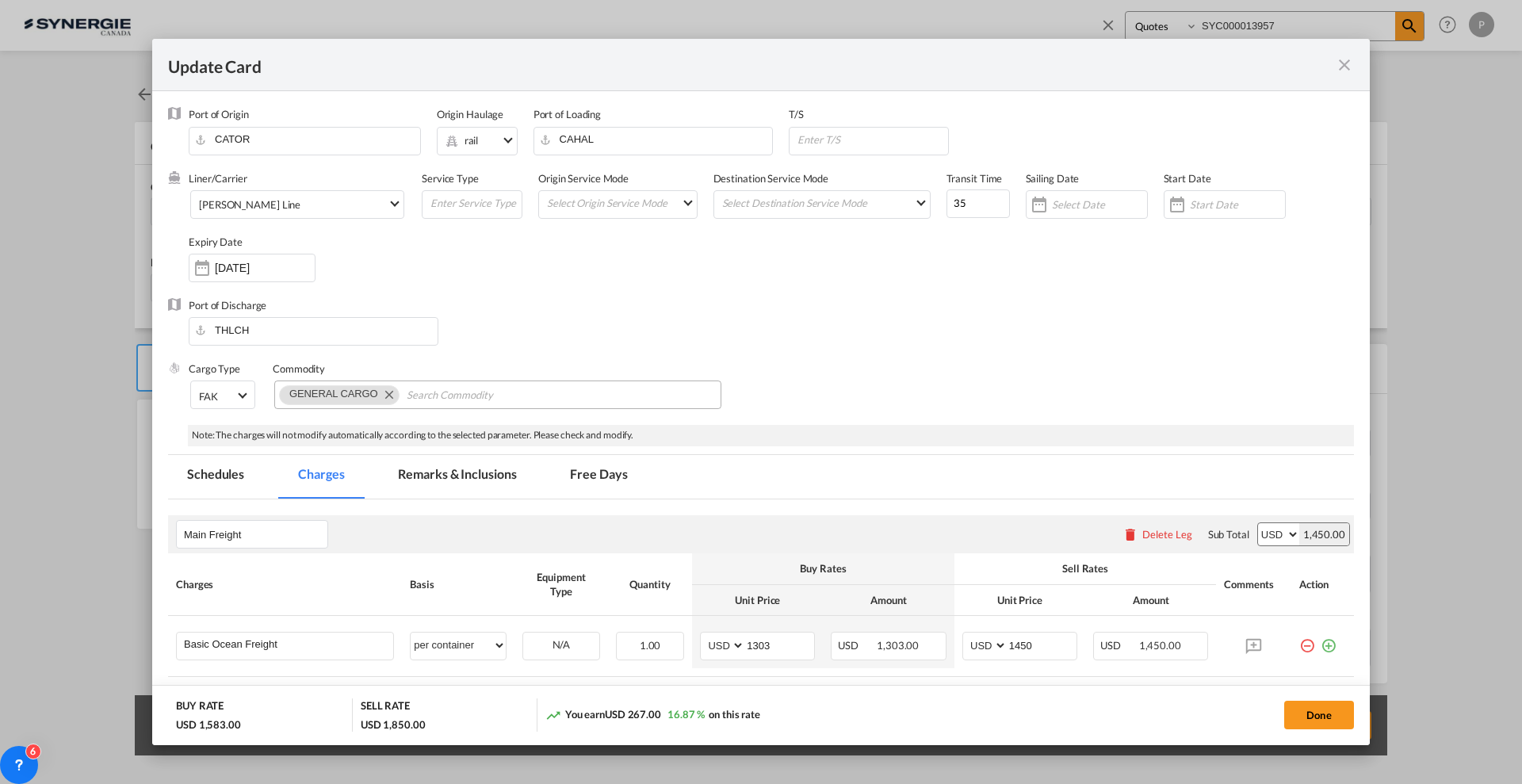
scroll to position [199, 0]
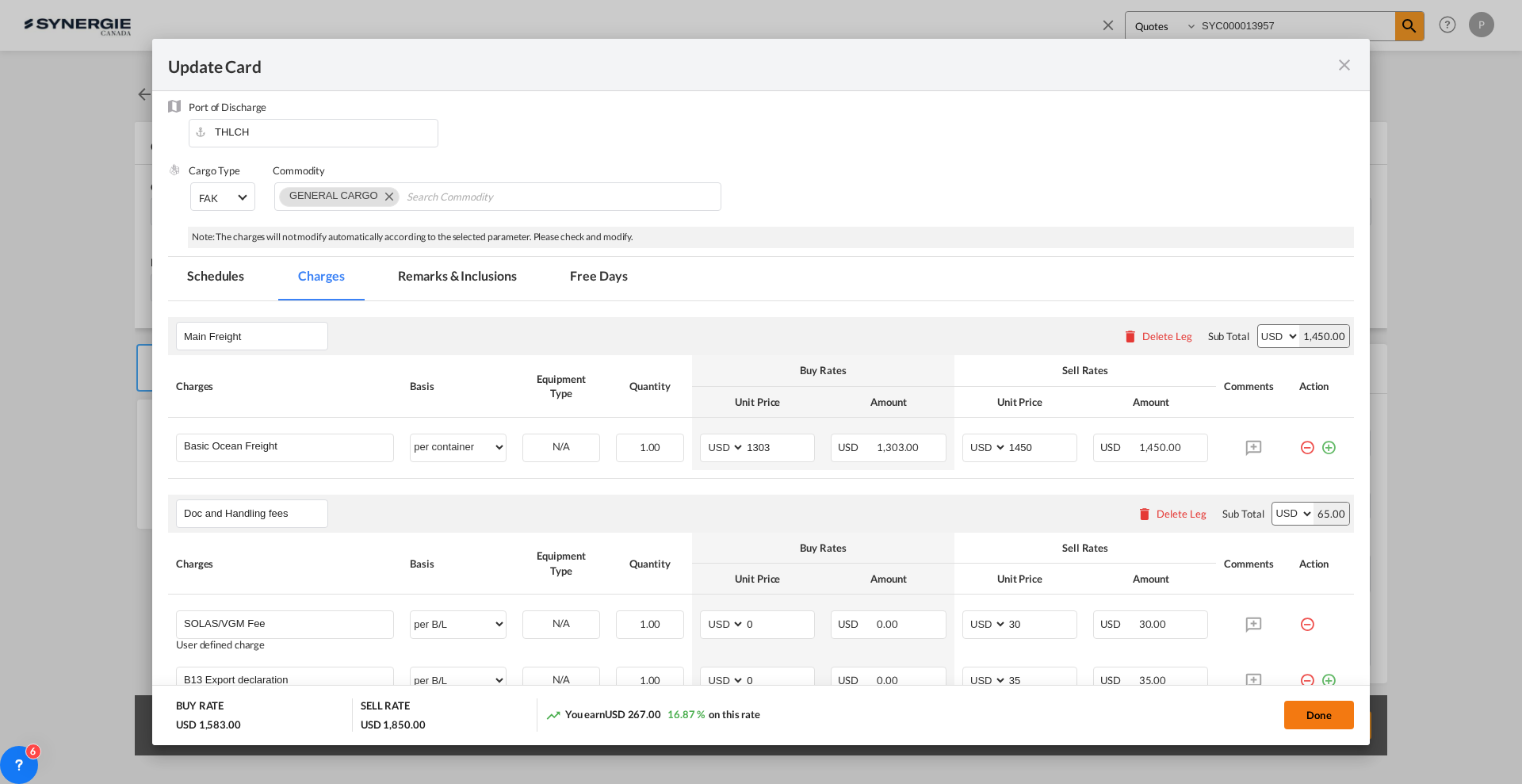
click at [1312, 722] on button "Done" at bounding box center [1318, 715] width 70 height 28
type input "[DATE]"
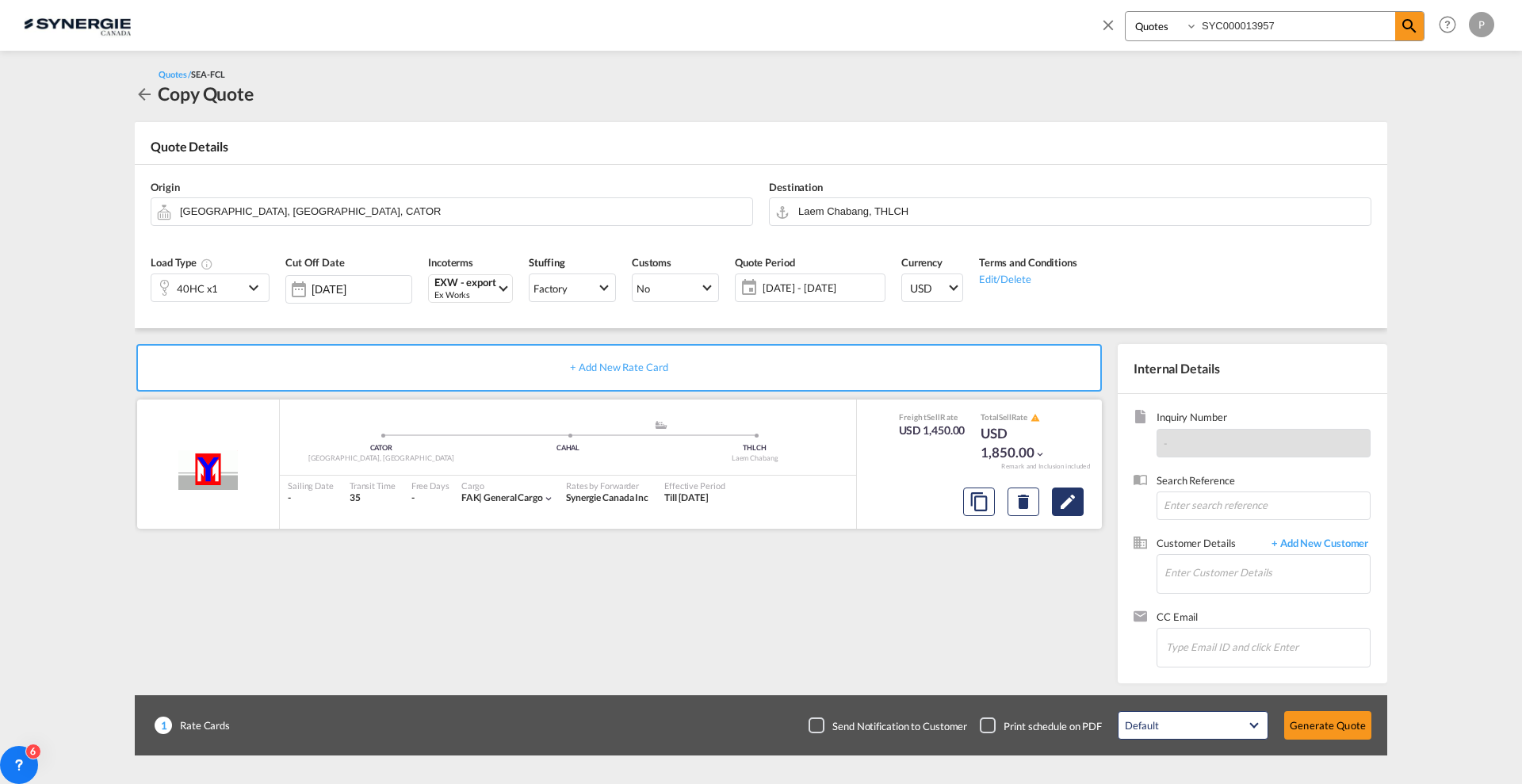
click at [1076, 497] on md-icon "Edit" at bounding box center [1068, 502] width 19 height 19
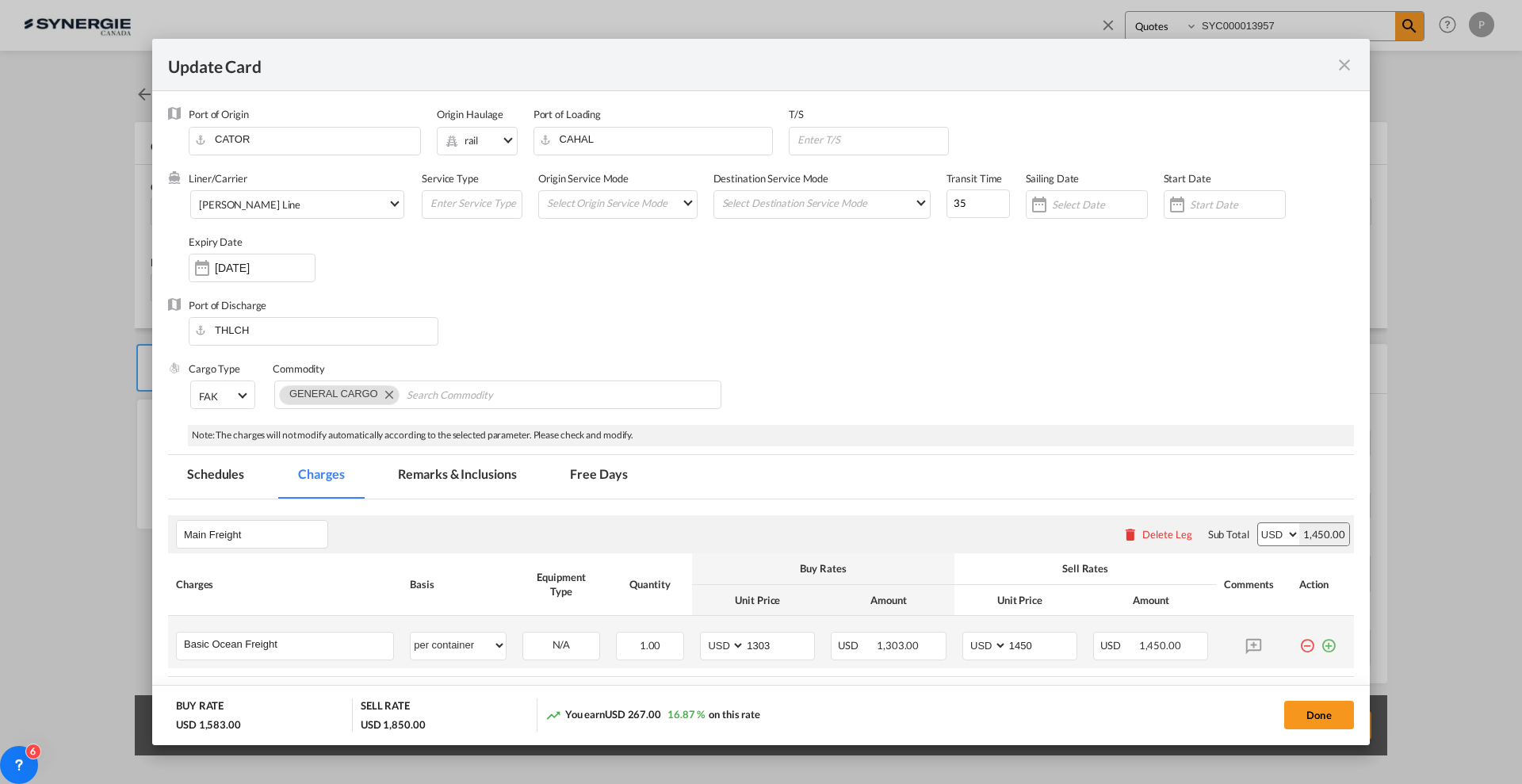
click at [1321, 646] on md-icon "icon-plus-circle-outline green-400-fg" at bounding box center [1329, 639] width 16 height 16
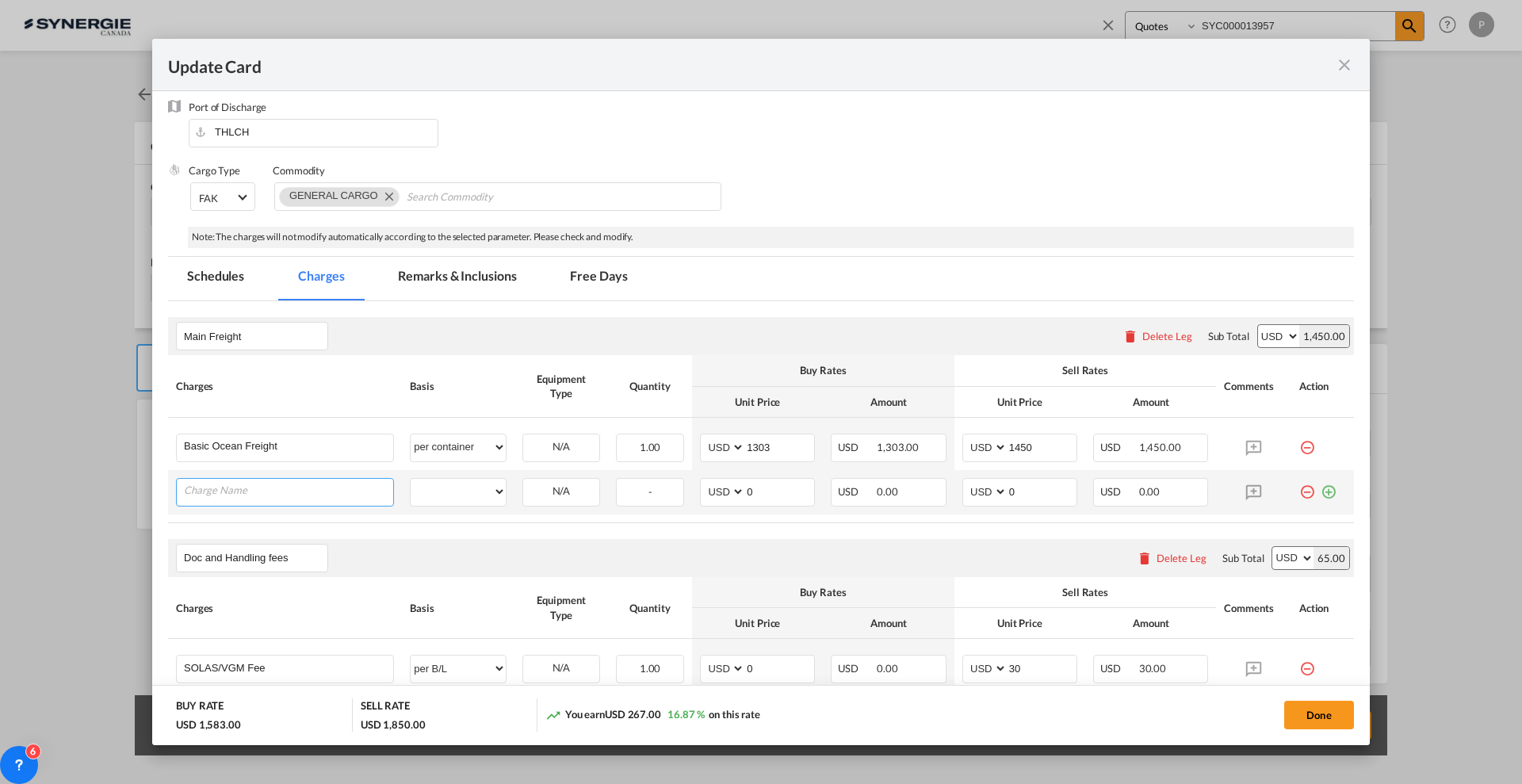
click at [306, 500] on input "Charge Name" at bounding box center [289, 491] width 209 height 23
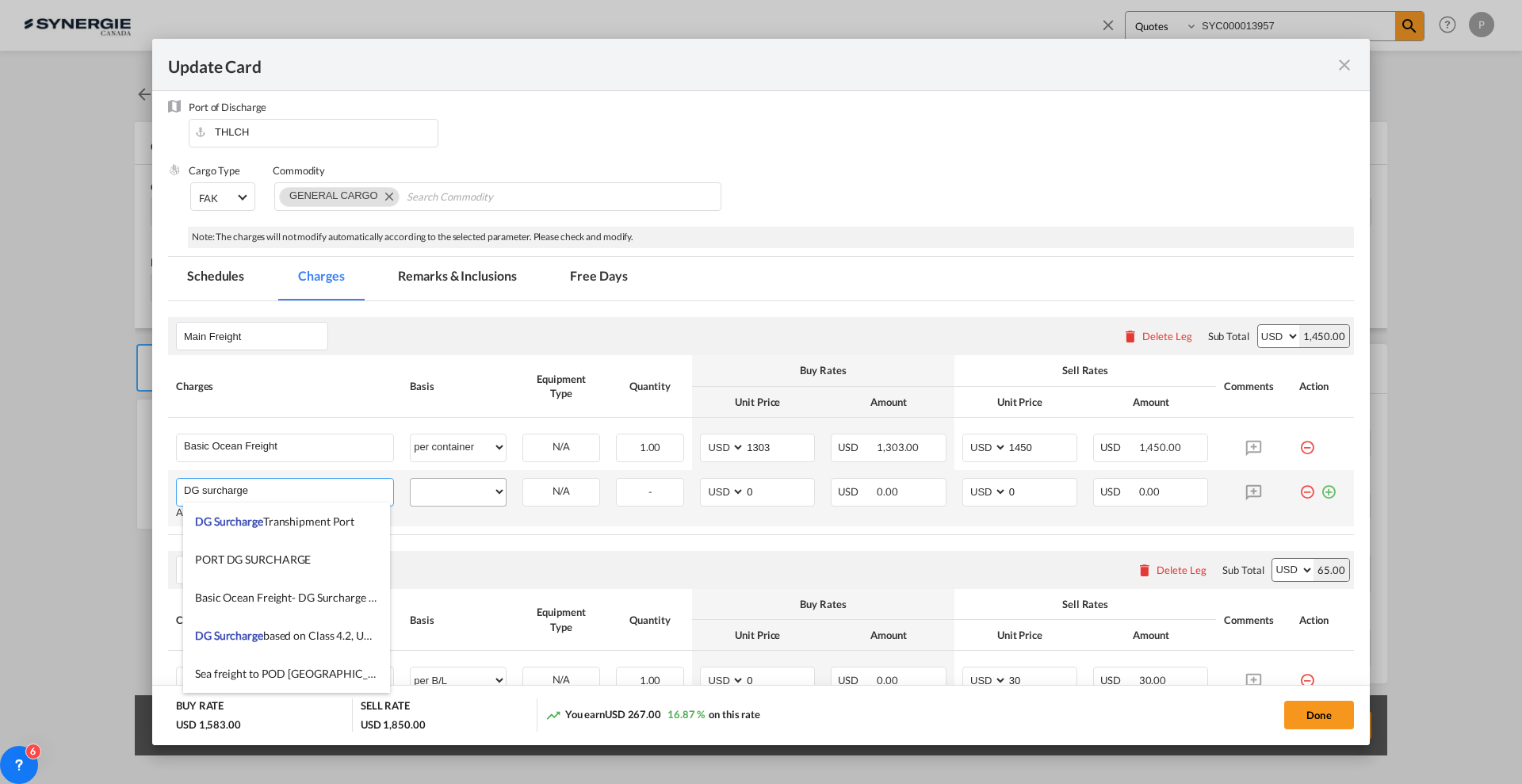
type input "DG surcharge"
click at [449, 497] on select "per equipment per container per B/L per shipping bill per shipment % on freight…" at bounding box center [458, 492] width 95 height 25
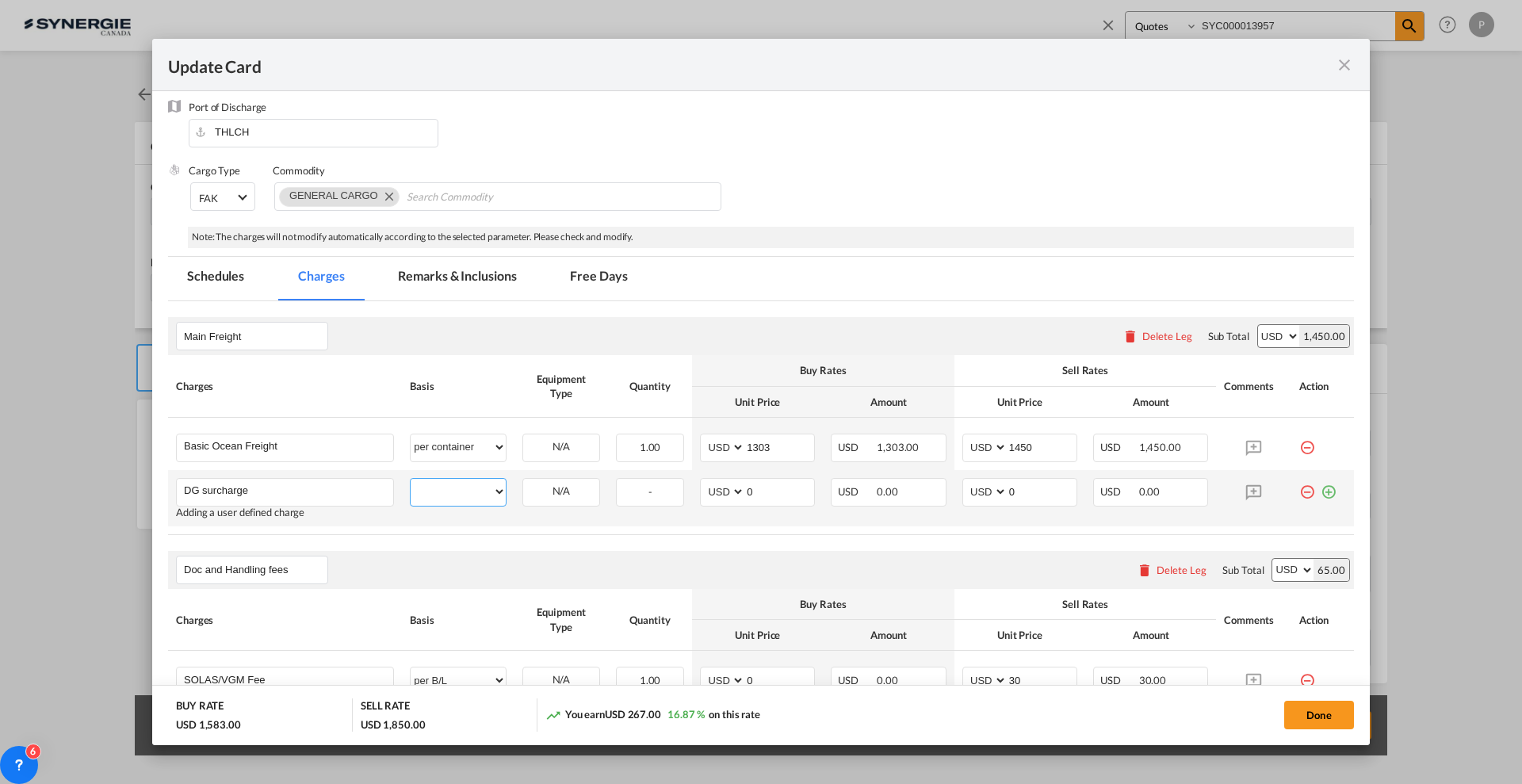
select select "per container"
click at [410, 479] on select "per equipment per container per B/L per shipping bill per shipment % on freight…" at bounding box center [458, 492] width 95 height 25
click at [798, 497] on input "0" at bounding box center [780, 491] width 69 height 23
type input "375"
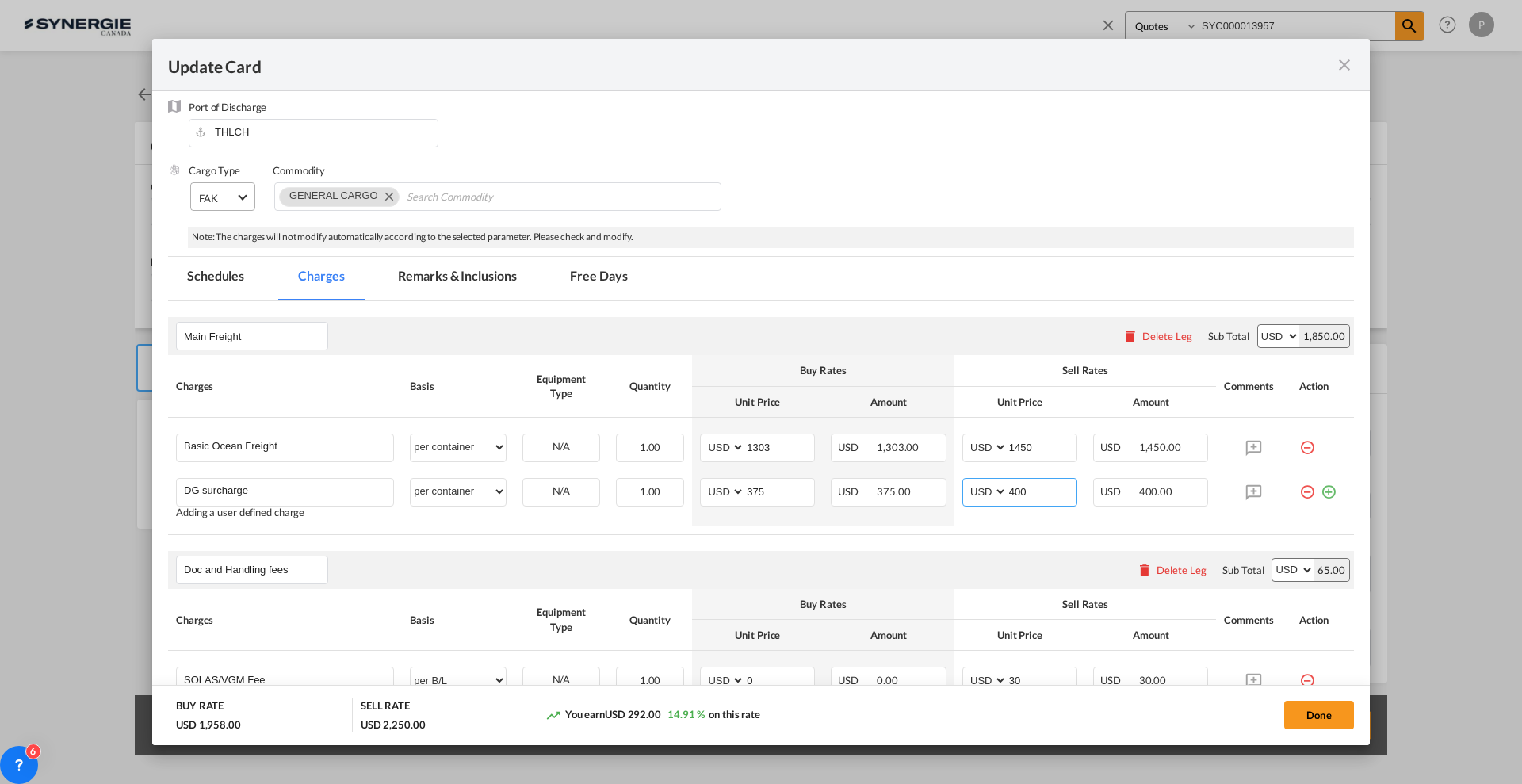
type input "400"
click at [202, 194] on div "FAK" at bounding box center [209, 198] width 19 height 13
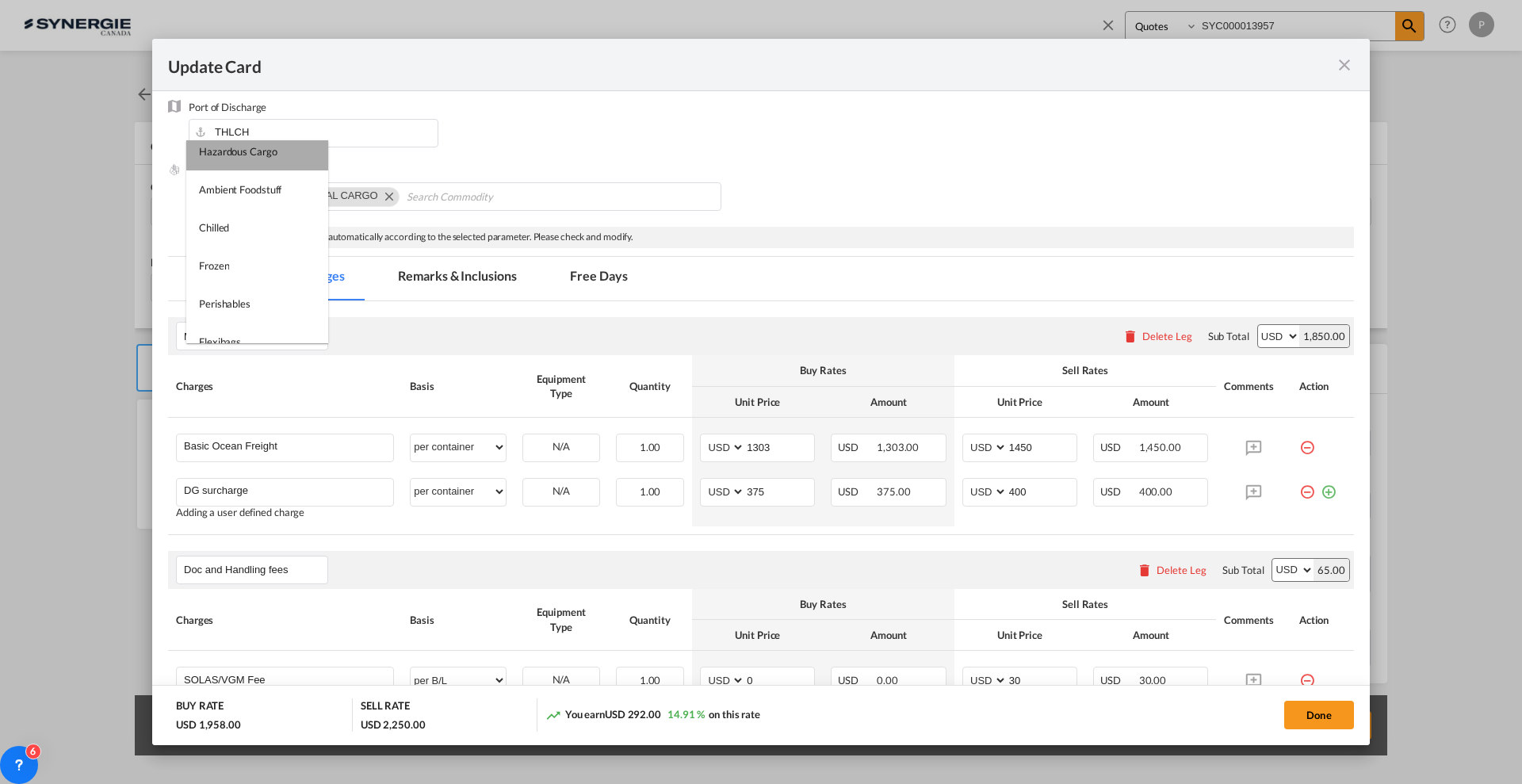
click at [266, 152] on div "Hazardous Cargo" at bounding box center [239, 151] width 79 height 14
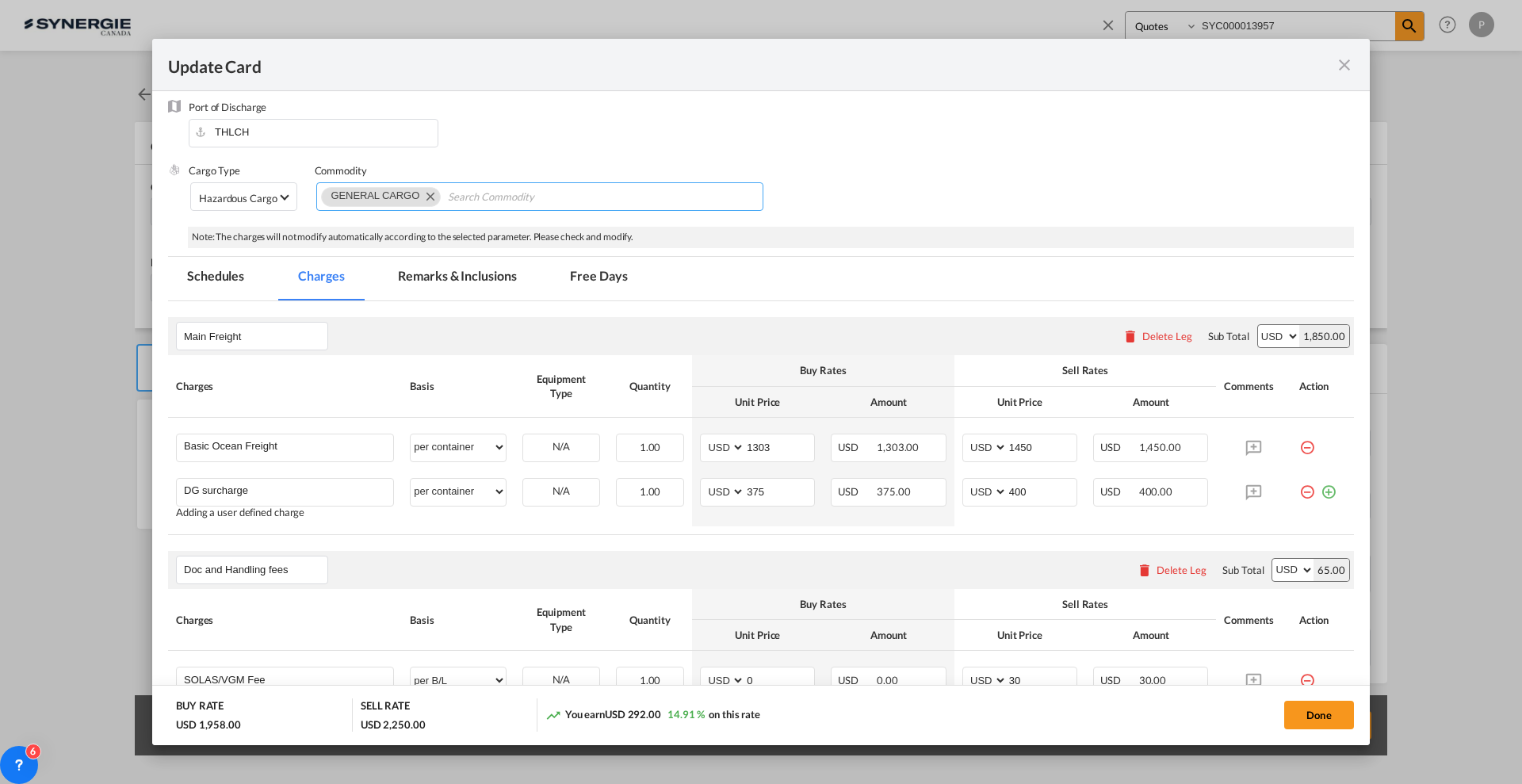
click at [431, 190] on md-icon "Remove GENERAL CARGO" at bounding box center [430, 195] width 19 height 19
click at [431, 193] on input "Chips input." at bounding box center [394, 198] width 145 height 25
paste input "UN 3082 / Class 9 / PG III"
type input "UN 3082 / Class 9 / PG III"
drag, startPoint x: 480, startPoint y: 268, endPoint x: 561, endPoint y: 333, distance: 103.9
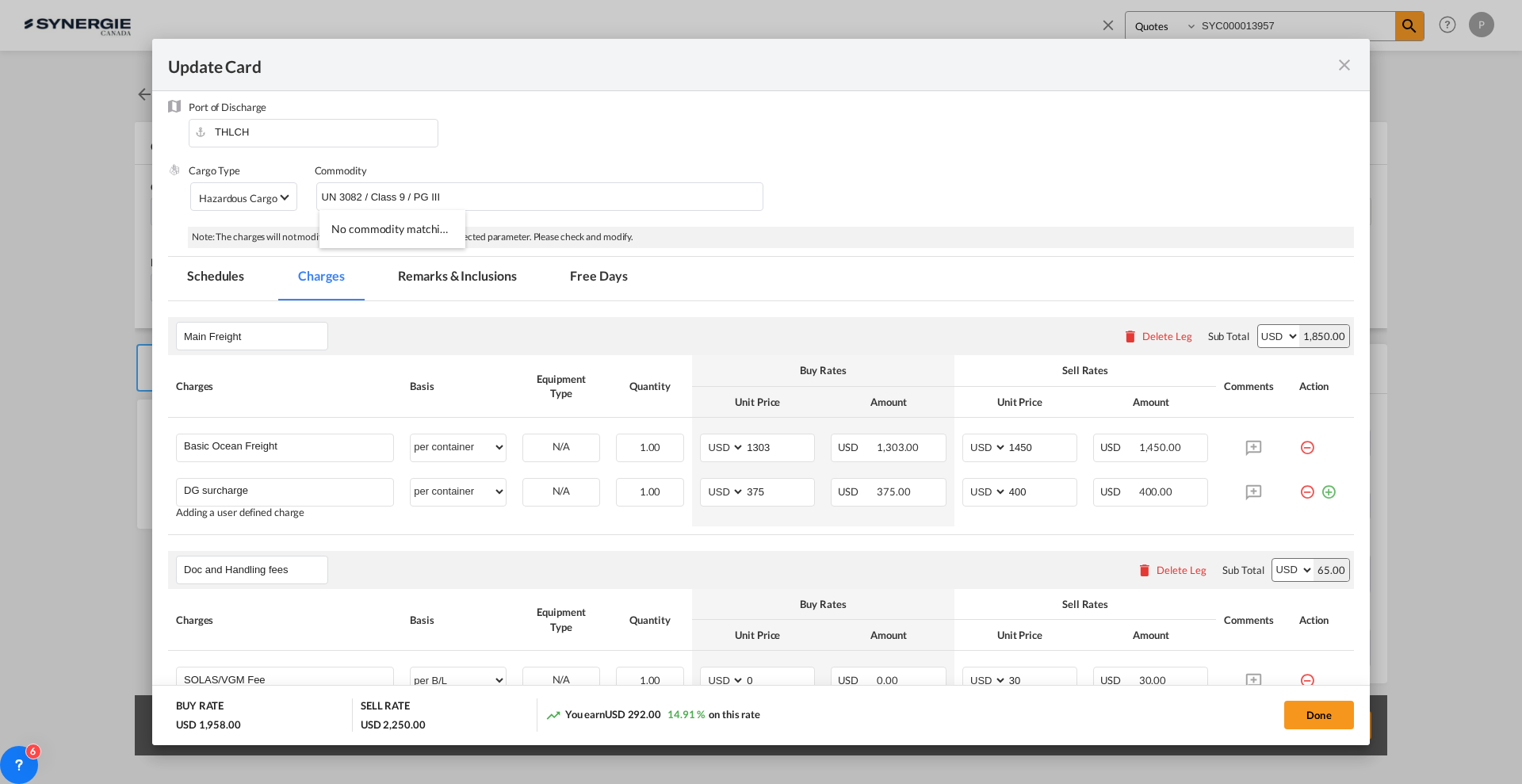
click at [480, 267] on md-tab-item "Remarks & Inclusions" at bounding box center [457, 279] width 156 height 44
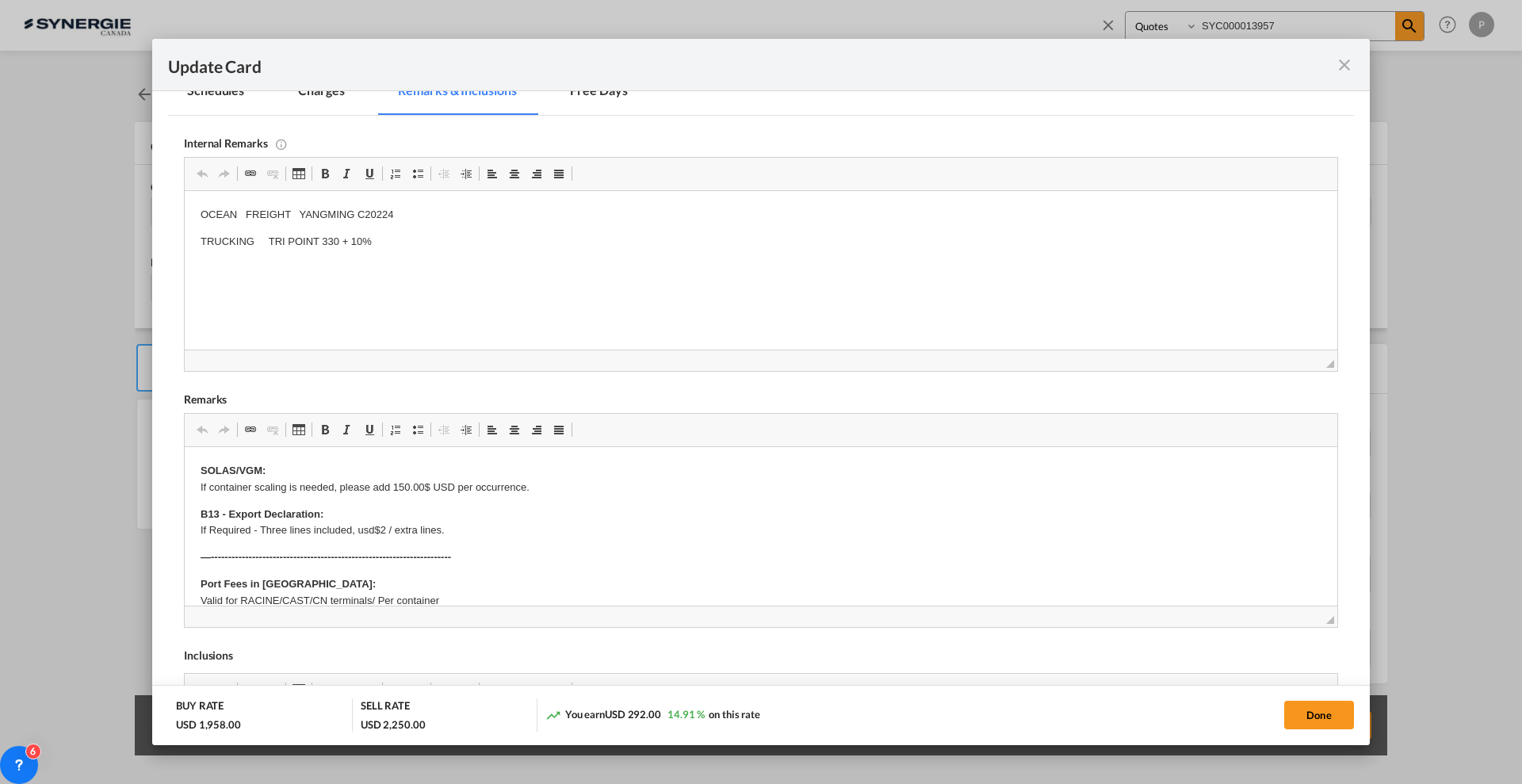
scroll to position [396, 0]
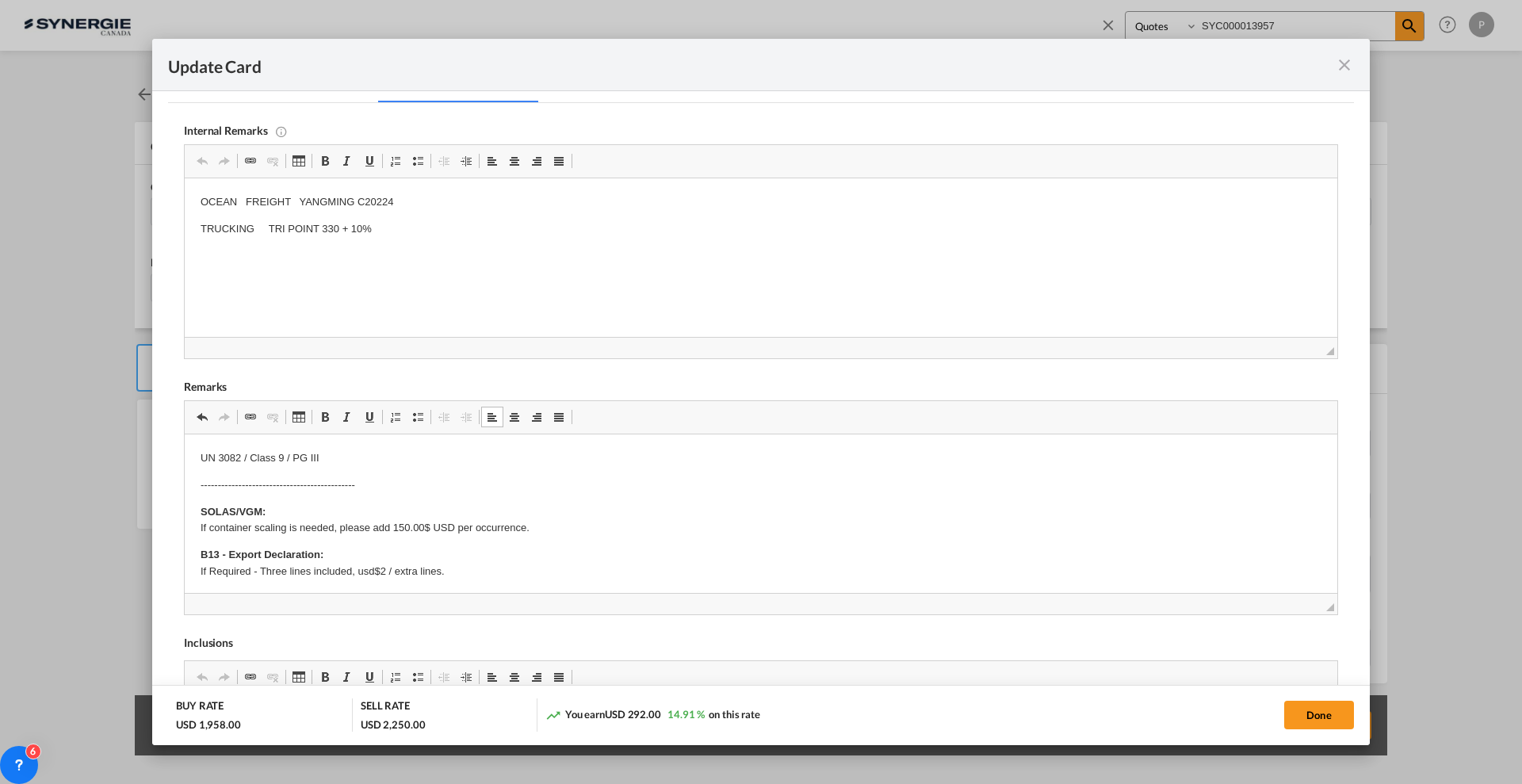
click at [233, 451] on p "UN 3082 / Class 9 / PG III" at bounding box center [761, 459] width 1121 height 17
click at [332, 414] on link "Bold Keyboard shortcut Ctrl+B" at bounding box center [325, 417] width 23 height 21
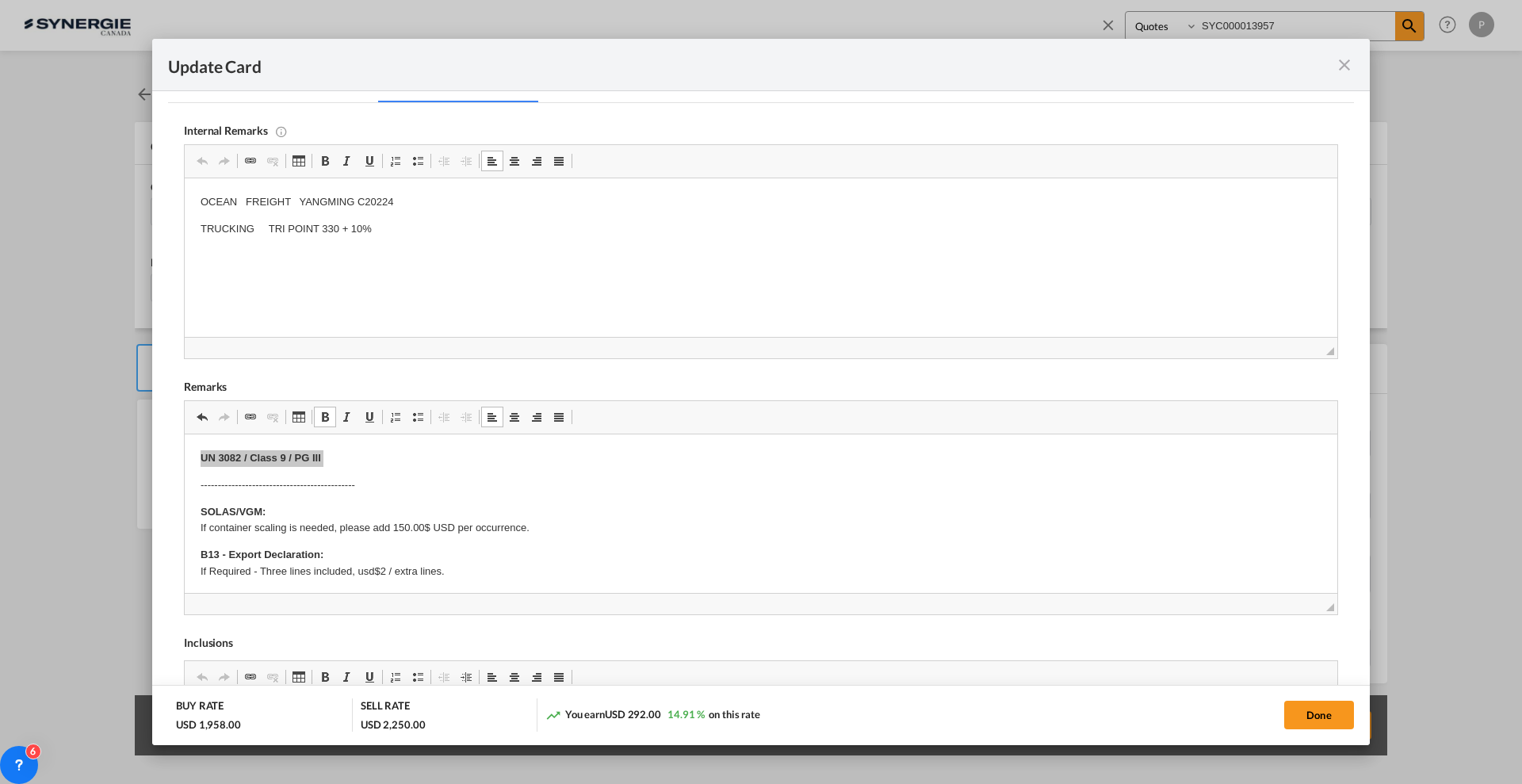
click at [462, 187] on html "OCEAN FREIGHT YANGMING C20224 TRUCKING TRI POINT 330 + 10%" at bounding box center [761, 216] width 1153 height 75
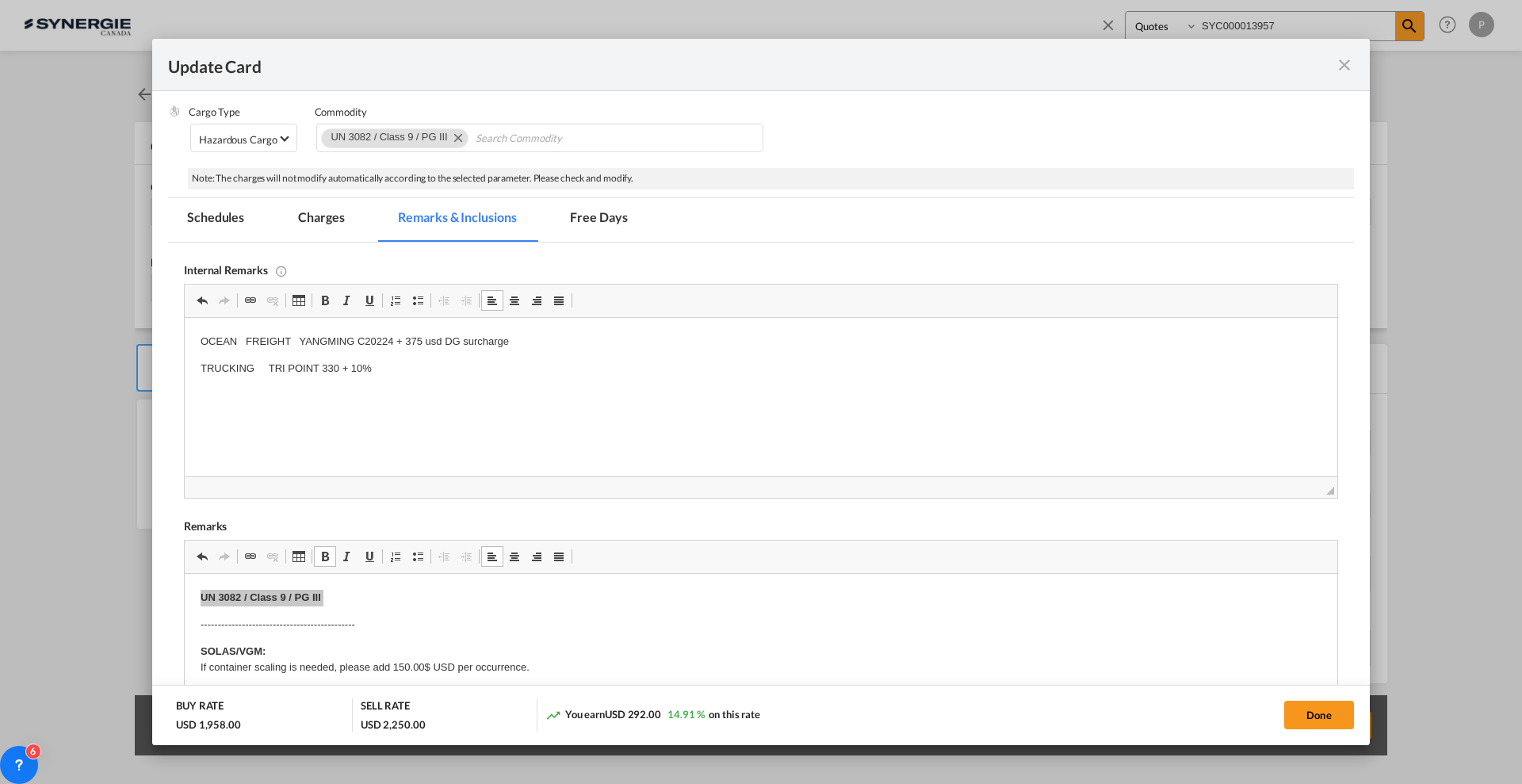
scroll to position [99, 0]
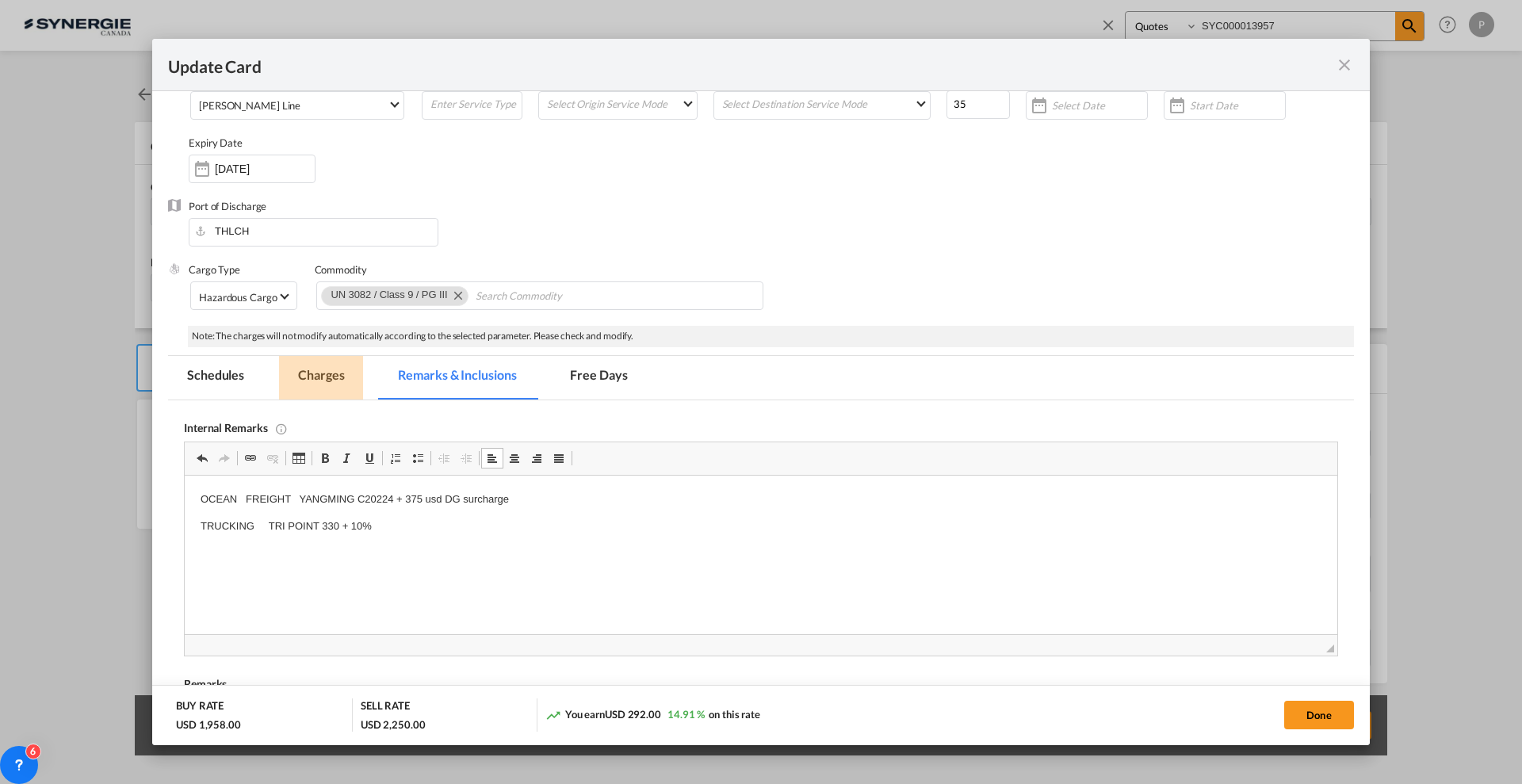
drag, startPoint x: 348, startPoint y: 371, endPoint x: 307, endPoint y: 94, distance: 280.0
click at [348, 371] on md-tab-item "Charges" at bounding box center [321, 378] width 84 height 44
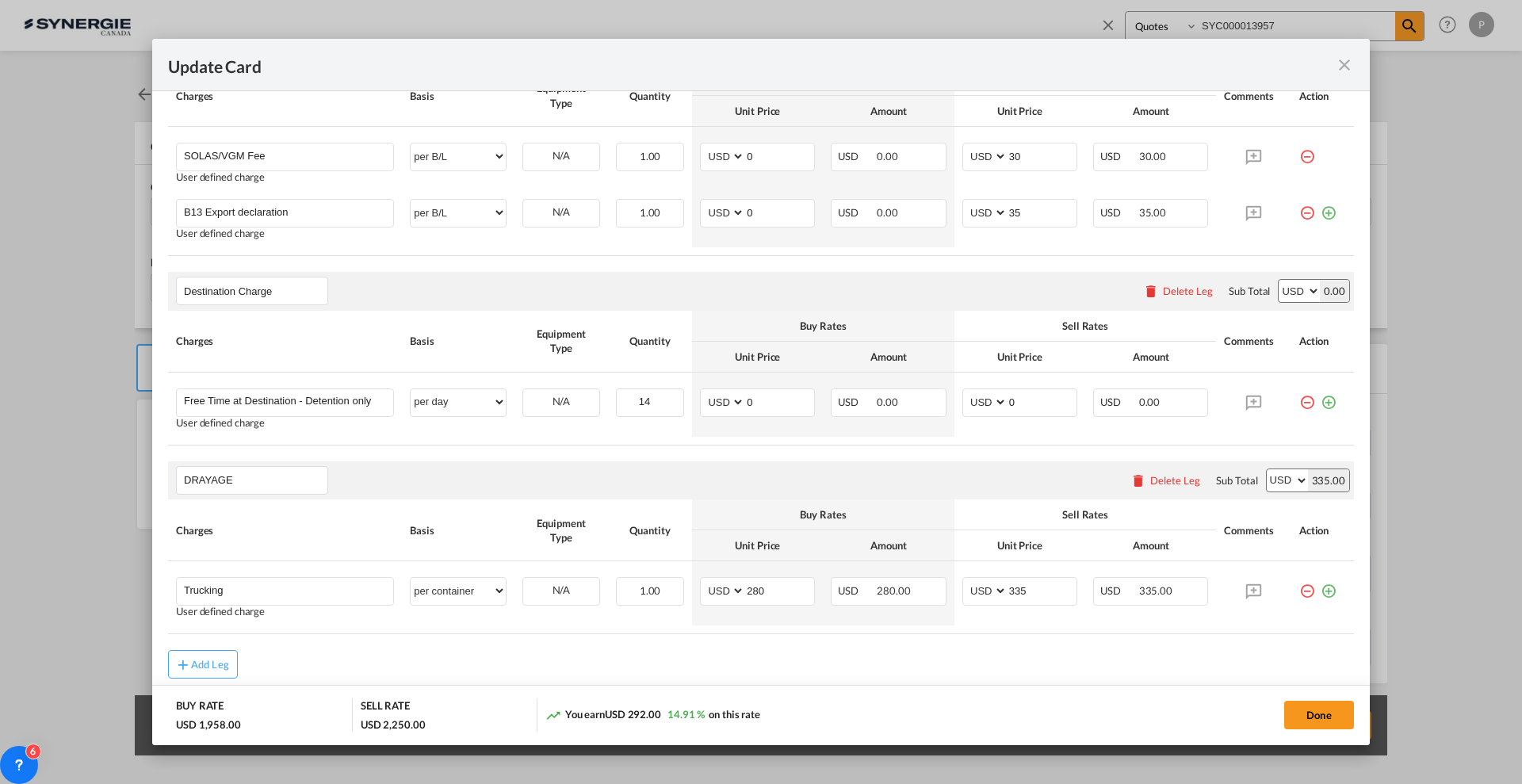
scroll to position [778, 0]
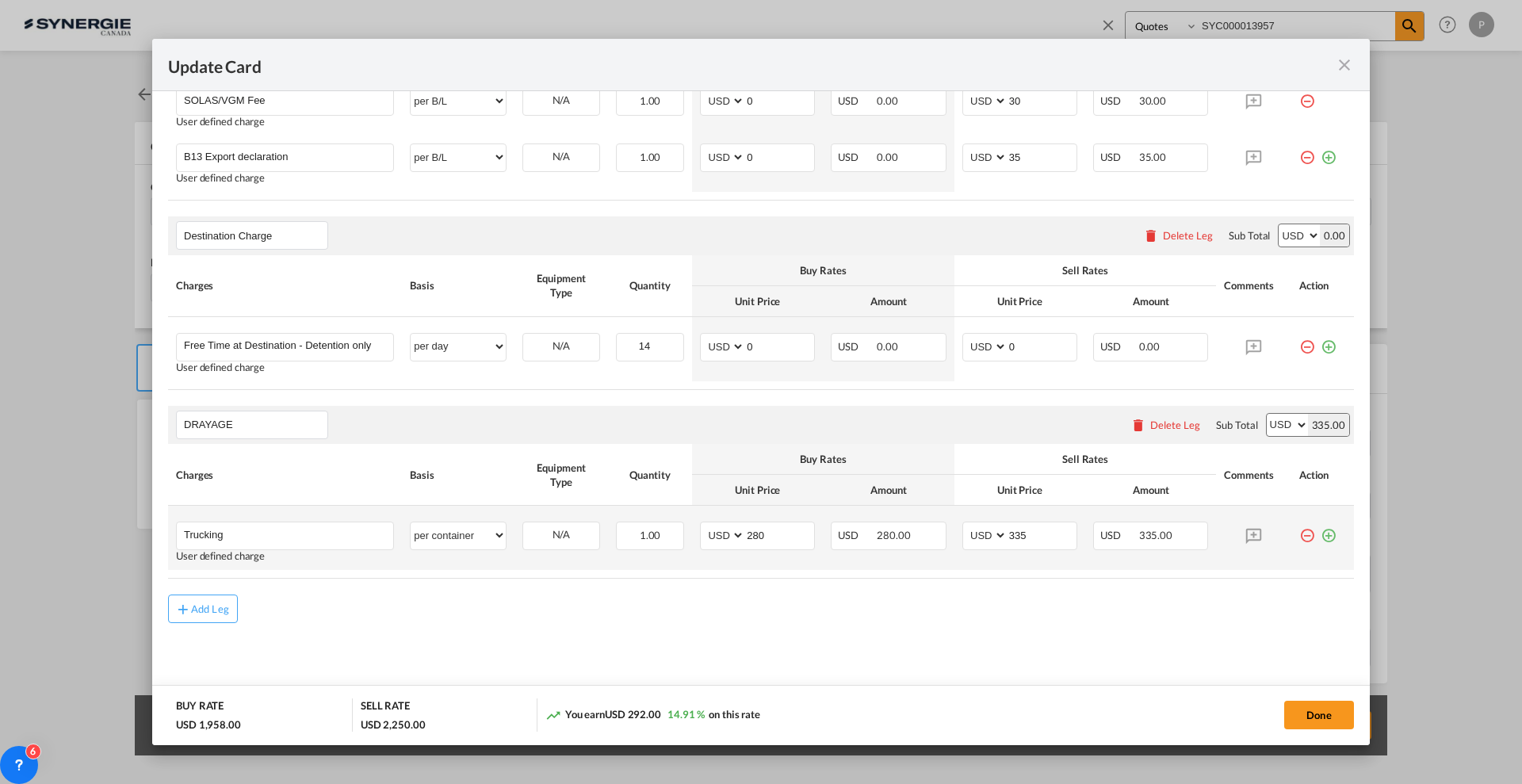
drag, startPoint x: 1313, startPoint y: 536, endPoint x: 1279, endPoint y: 543, distance: 34.7
click at [1321, 535] on md-icon "icon-plus-circle-outline green-400-fg" at bounding box center [1329, 529] width 16 height 16
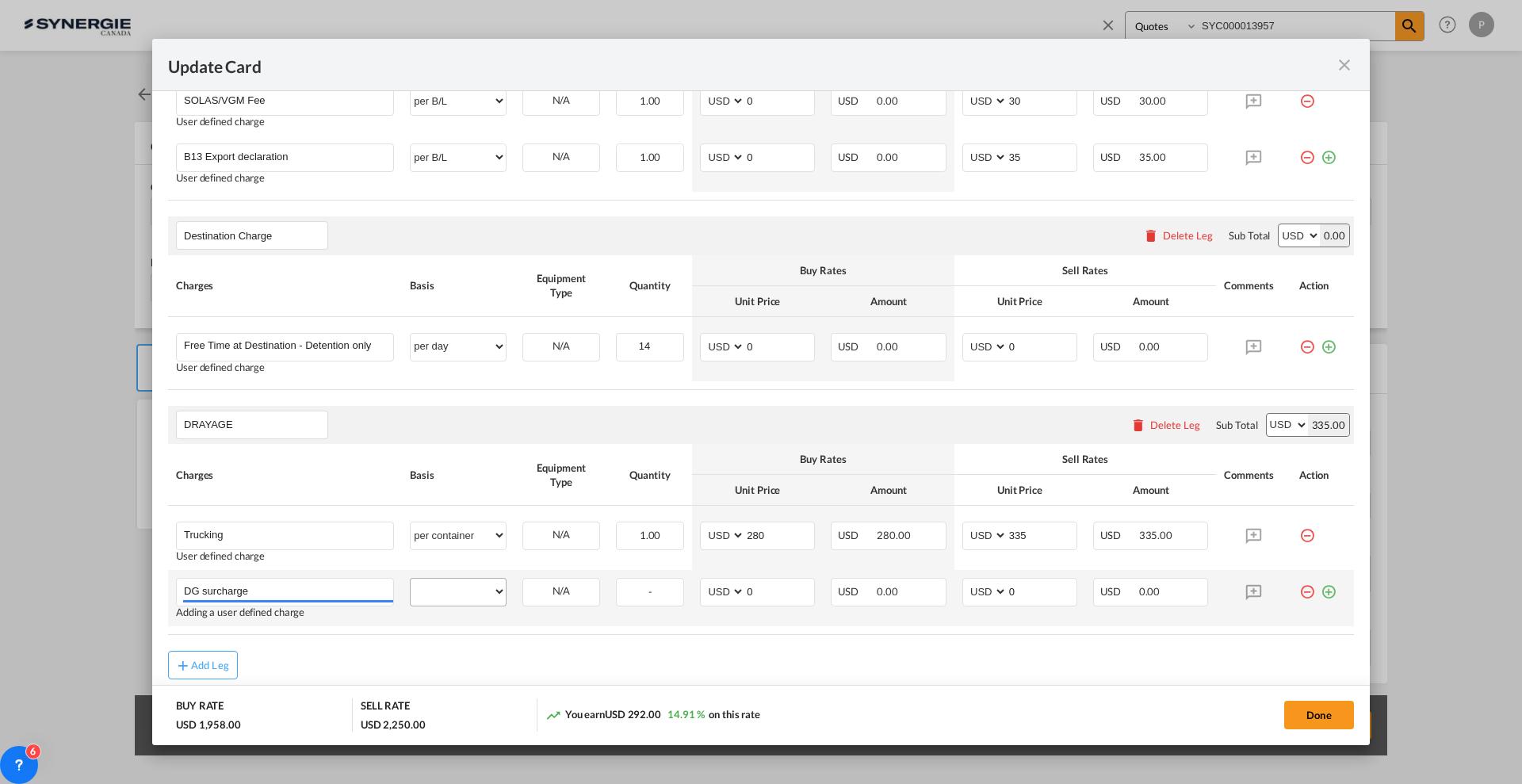
type input "DG surcharge"
click at [483, 585] on select "per equipment per container per B/L per shipping bill per shipment per pallet p…" at bounding box center [458, 591] width 95 height 25
select select "per container"
click at [410, 579] on select "per equipment per container per B/L per shipping bill per shipment per pallet p…" at bounding box center [458, 591] width 95 height 25
click at [782, 601] on md-input-container "0" at bounding box center [779, 592] width 70 height 27
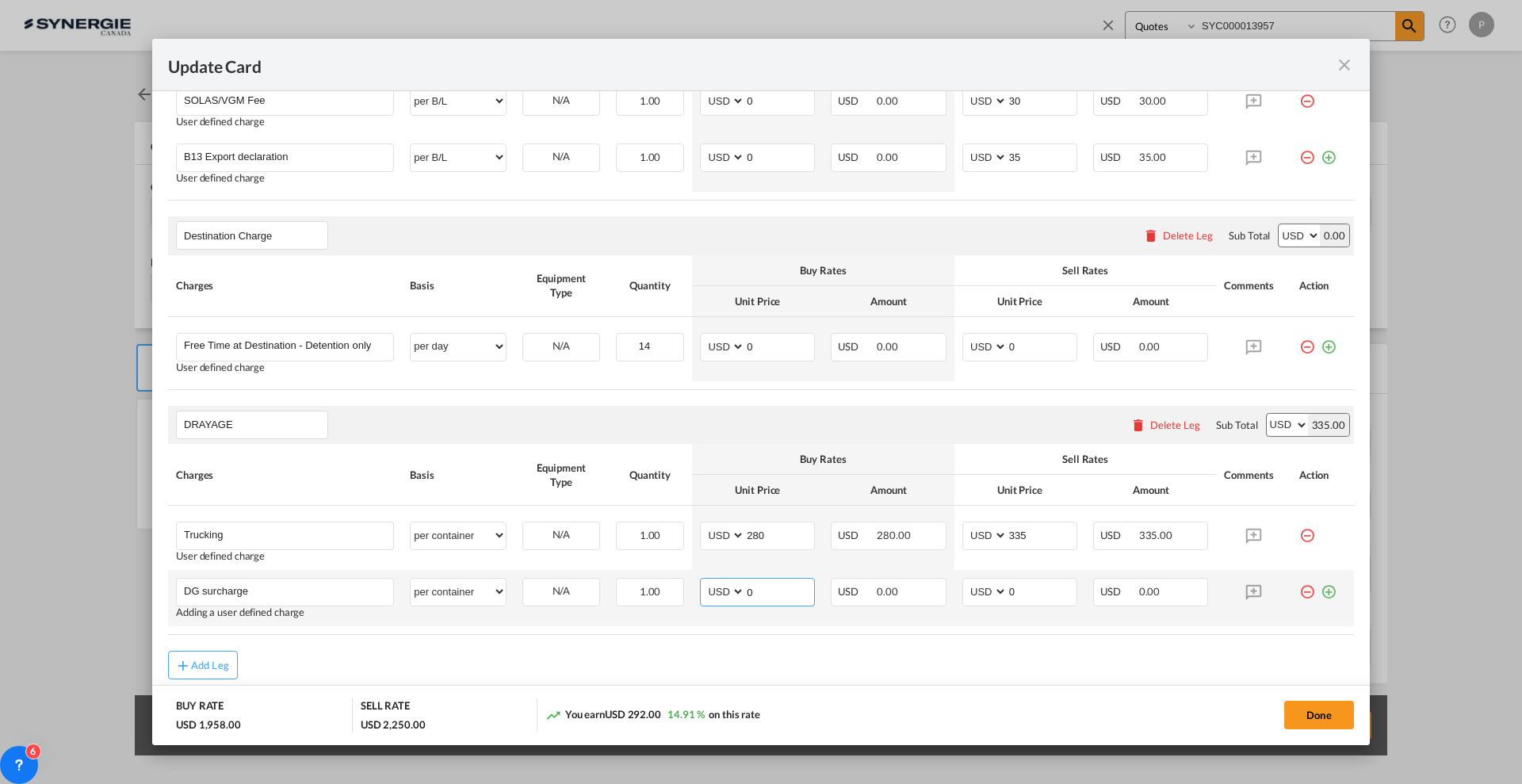
click at [777, 592] on input "0" at bounding box center [780, 591] width 69 height 23
click at [776, 591] on input "0" at bounding box center [780, 591] width 69 height 23
type input "75"
type input "100"
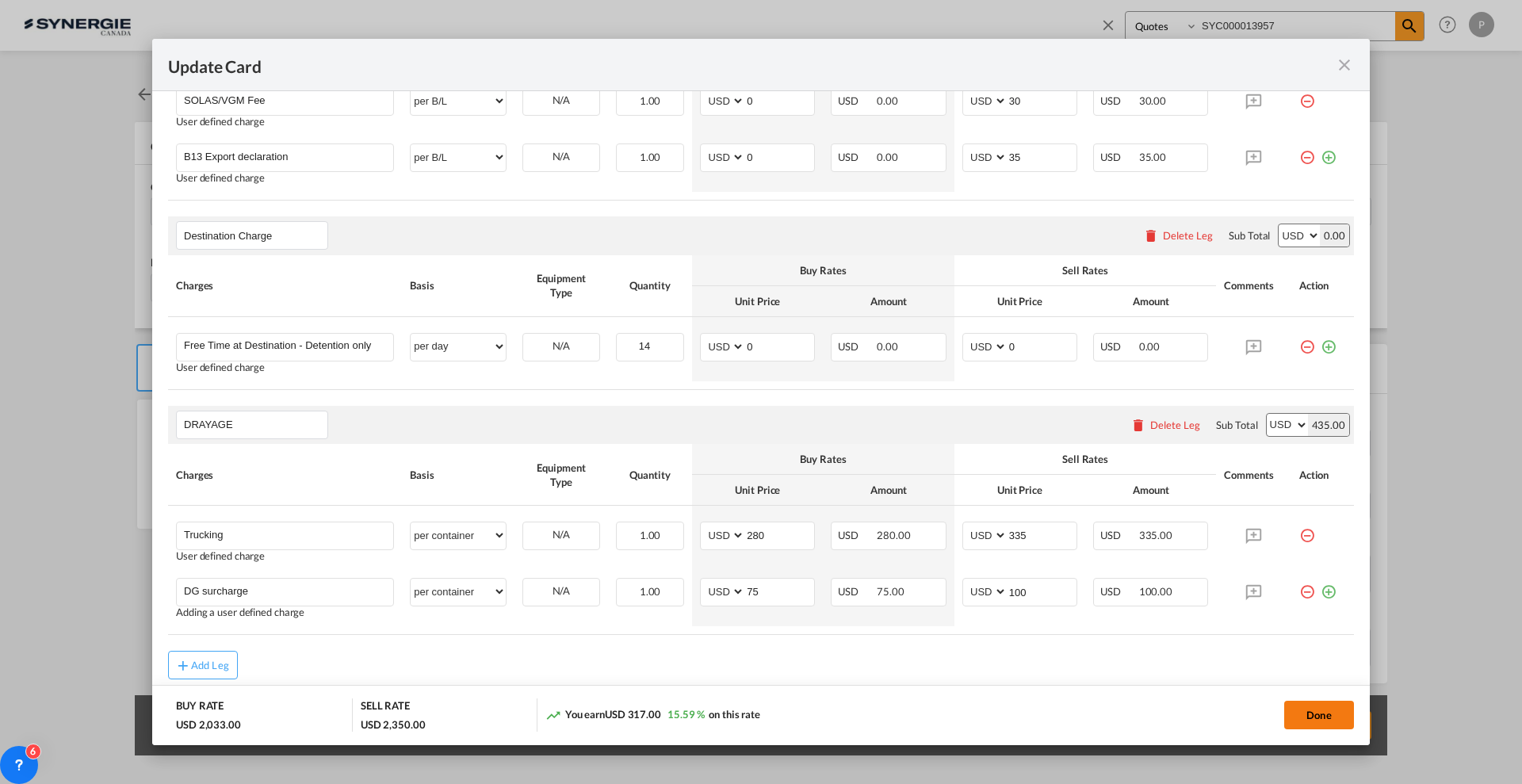
click at [1314, 704] on button "Done" at bounding box center [1318, 715] width 70 height 28
type input "06 Sep 2025"
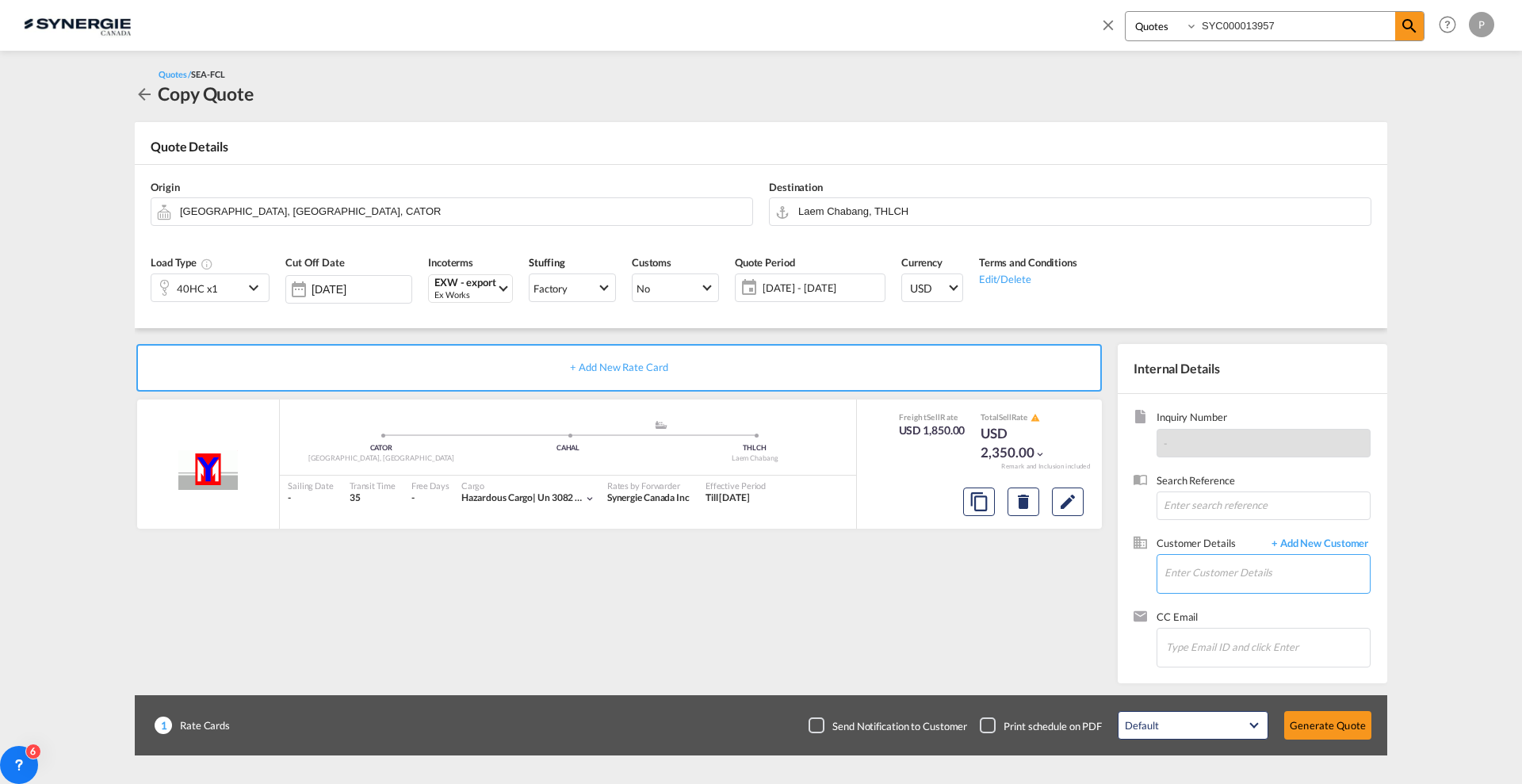
click at [1189, 583] on input "Enter Customer Details" at bounding box center [1267, 573] width 205 height 36
paste input "[EMAIL_ADDRESS][PERSON_NAME][DOMAIN_NAME]"
click at [1244, 601] on div "Rushadol Panjapatkul tha.rushadol.panjapatkul@lam-world.com | LAM WORLD" at bounding box center [1267, 600] width 206 height 43
type input "[PERSON_NAME] WORLD, [PERSON_NAME], [EMAIL_ADDRESS][PERSON_NAME][DOMAIN_NAME]"
click at [1328, 730] on button "Generate Quote" at bounding box center [1328, 725] width 87 height 28
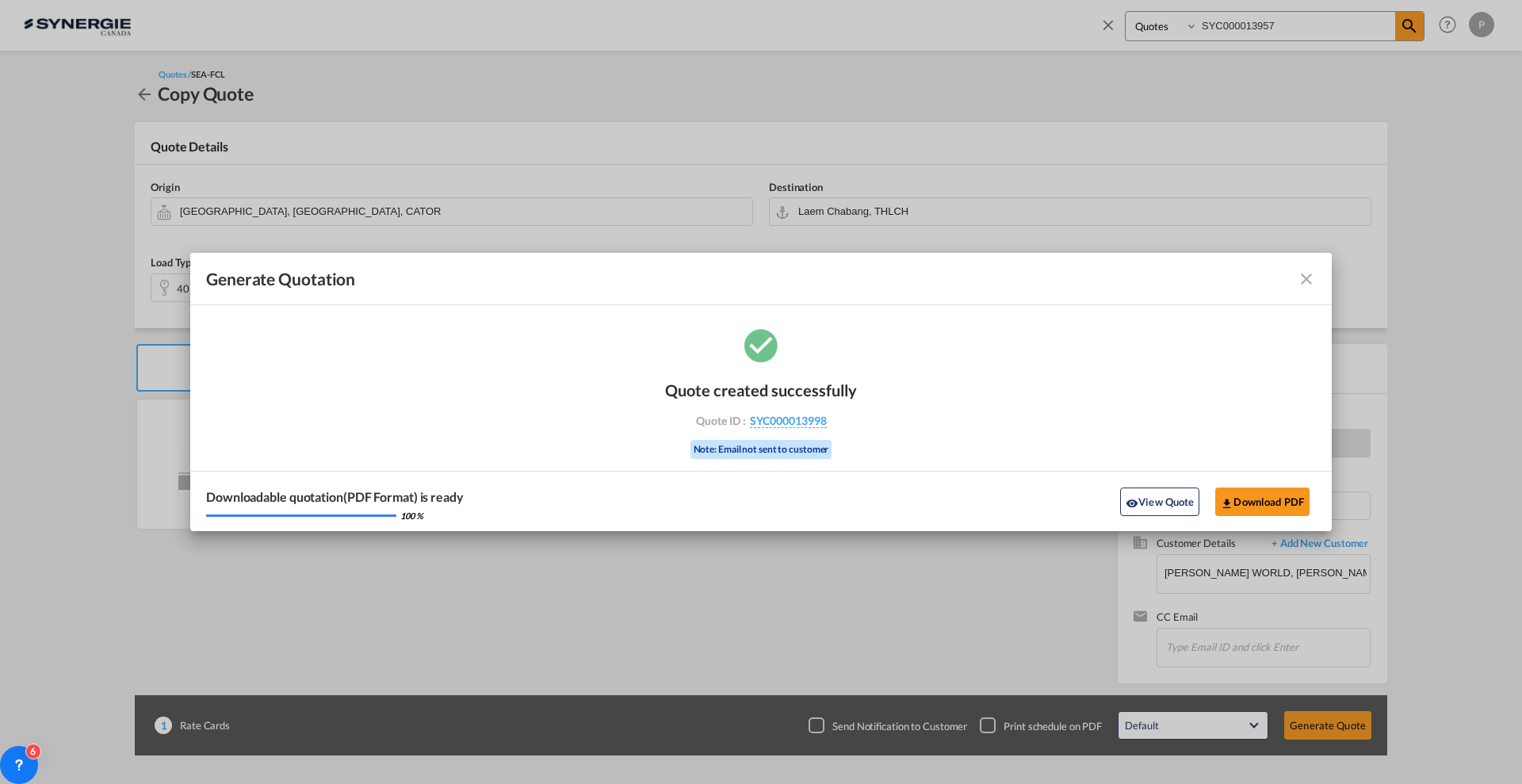
drag, startPoint x: 853, startPoint y: 426, endPoint x: 829, endPoint y: 427, distance: 24.0
click at [829, 427] on div "Quote created successfully Quote ID : SYC000013998 Note: Email not sent to cust…" at bounding box center [761, 418] width 192 height 107
copy div "SYC000013998"
click at [1260, 489] on button "Download PDF" at bounding box center [1262, 502] width 95 height 28
click at [1308, 283] on md-icon "icon-close fg-AAA8AD cursor m-0" at bounding box center [1307, 279] width 19 height 19
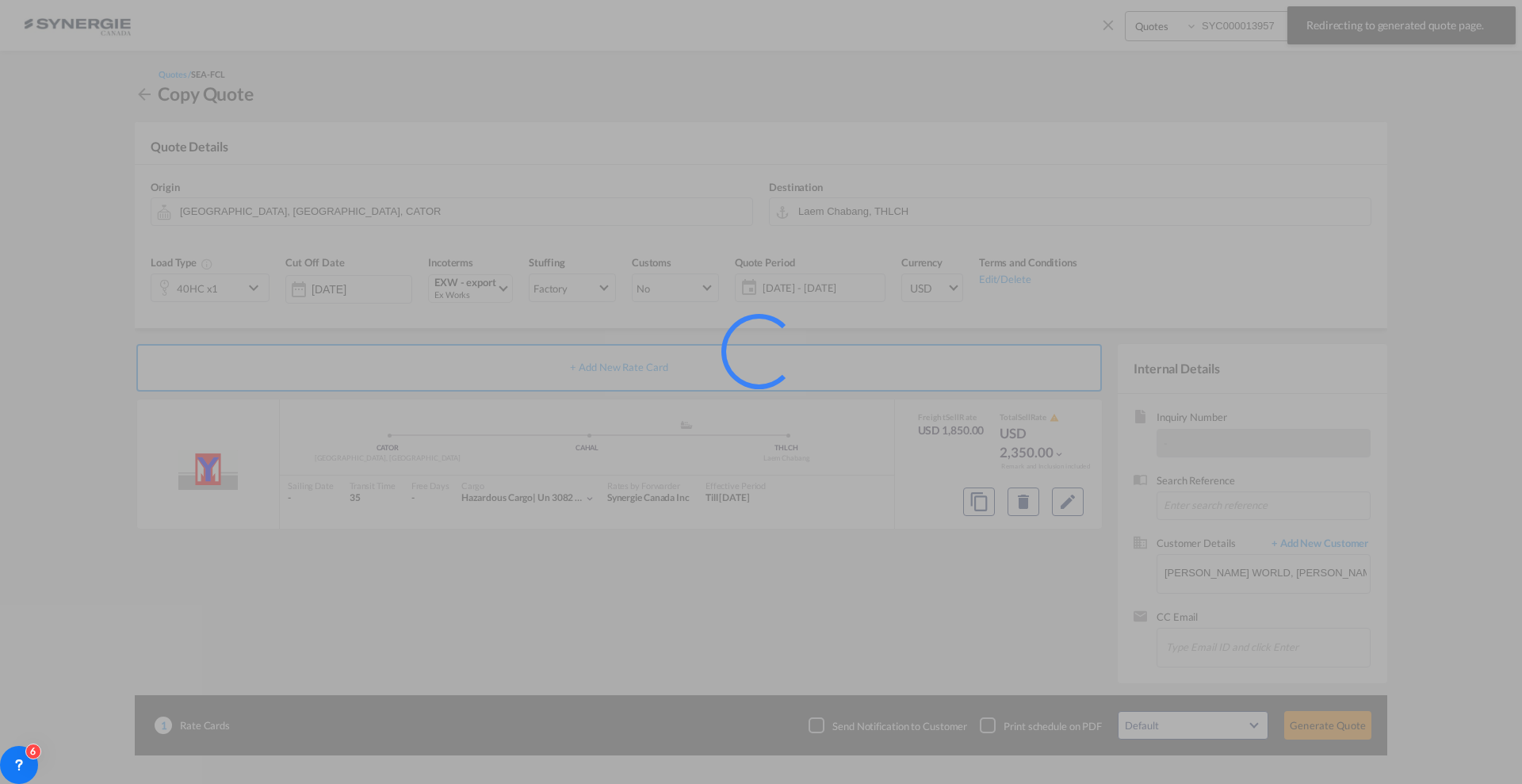
click at [1108, 25] on div at bounding box center [761, 392] width 1522 height 784
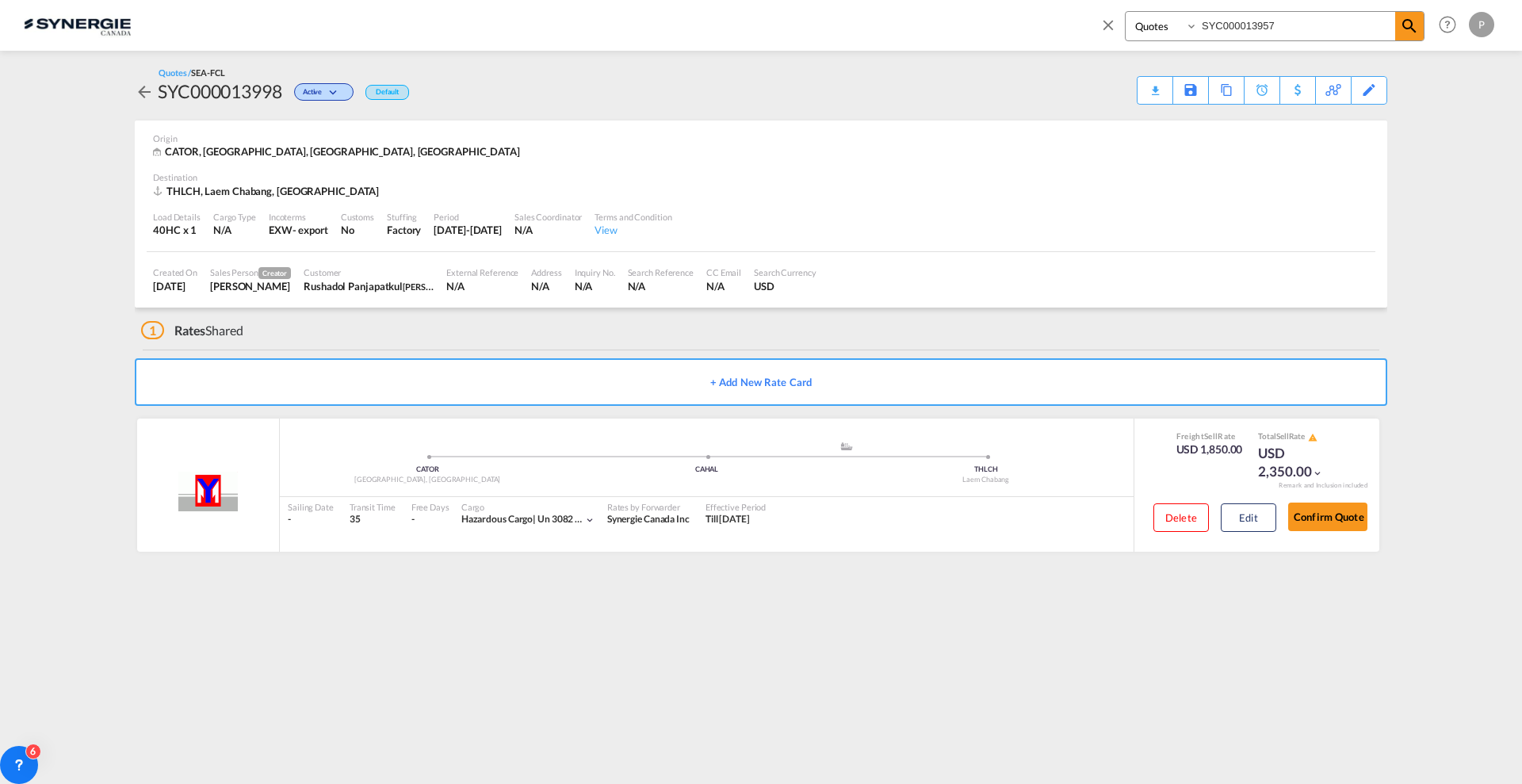
click at [1113, 18] on md-icon "icon-close" at bounding box center [1108, 24] width 18 height 18
click at [1263, 25] on div "Analytics Reports Dashboard Rate Search Enquiries Quotes Bookings" at bounding box center [761, 24] width 1475 height 49
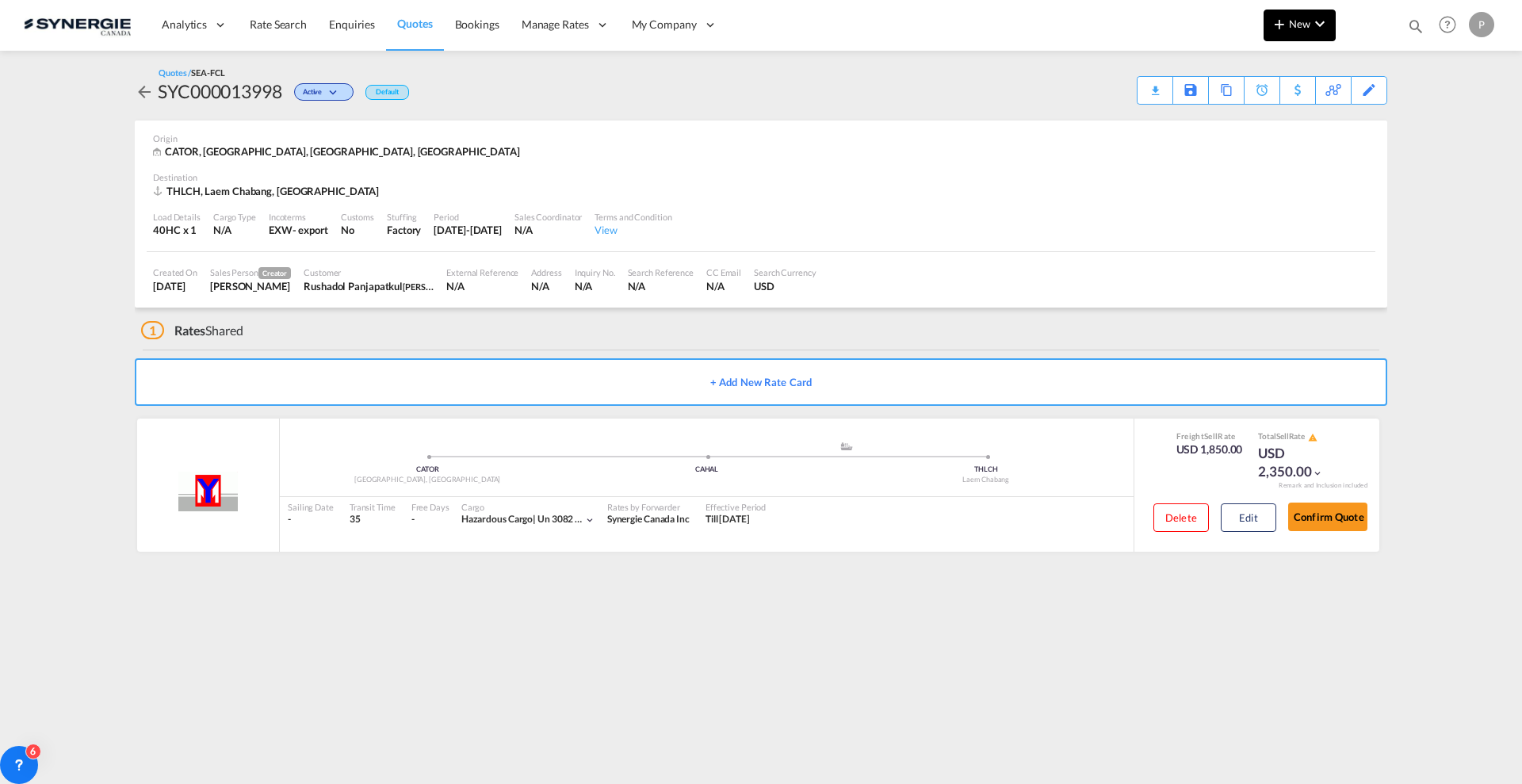
click at [1277, 28] on md-icon "icon-plus 400-fg" at bounding box center [1279, 23] width 19 height 19
click at [1268, 111] on div "Quote" at bounding box center [1277, 118] width 59 height 39
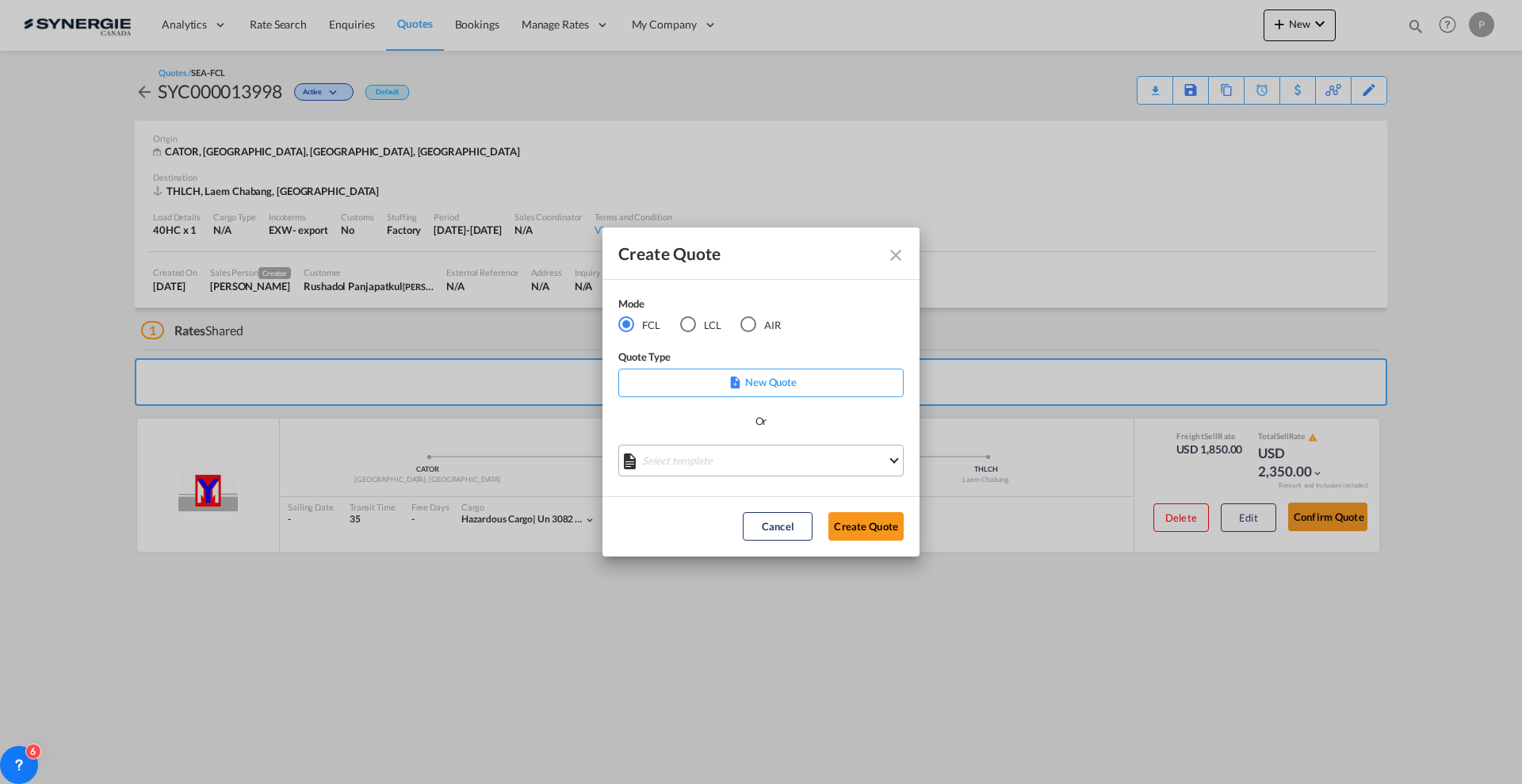
click at [724, 460] on md-select "Select template *NEW* FCL FREEHAND / DAP Pablo Gomez Saldarriaga | 10 Jul 2025 …" at bounding box center [761, 461] width 286 height 32
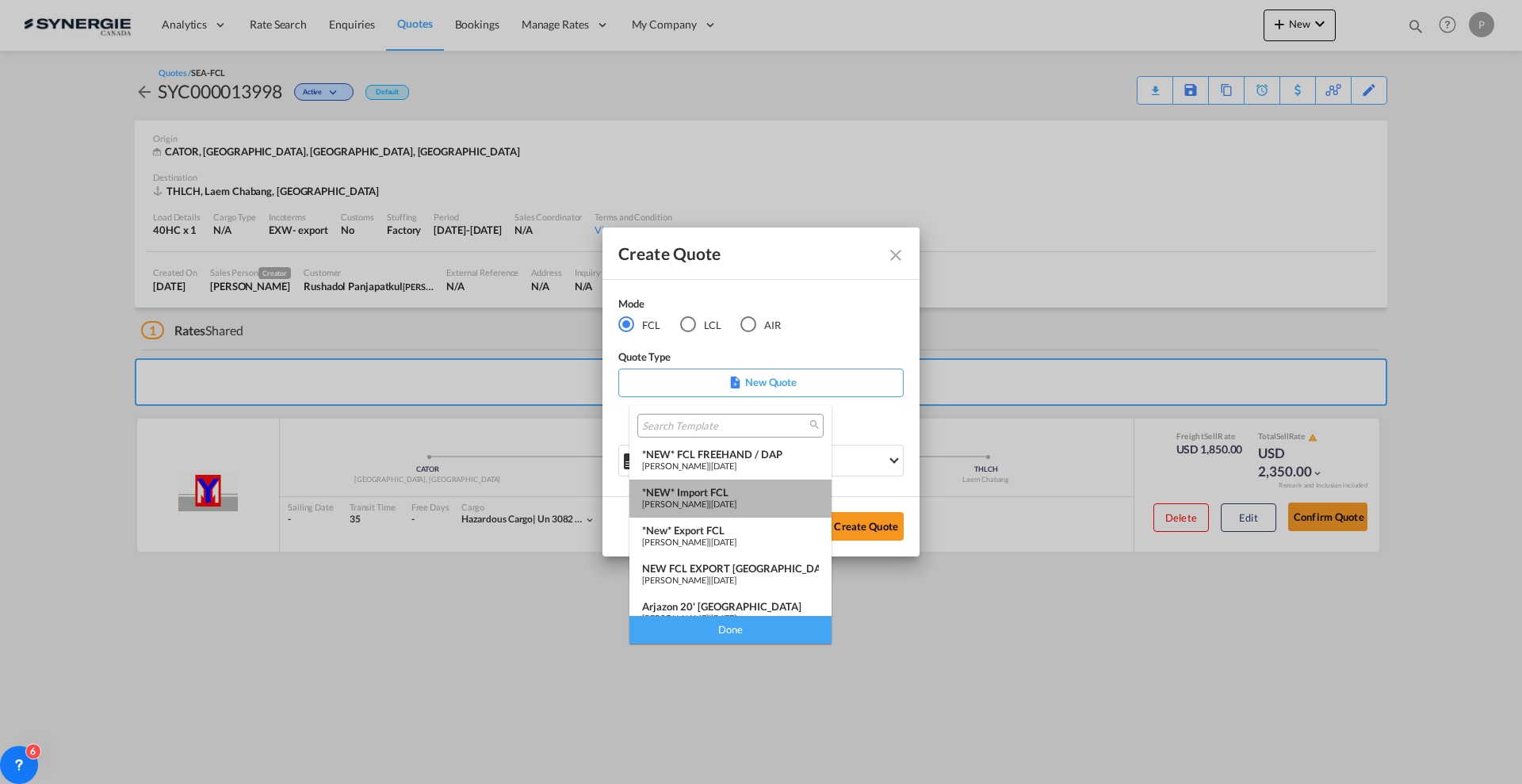
click at [731, 497] on div "*NEW* Import FCL" at bounding box center [730, 492] width 177 height 13
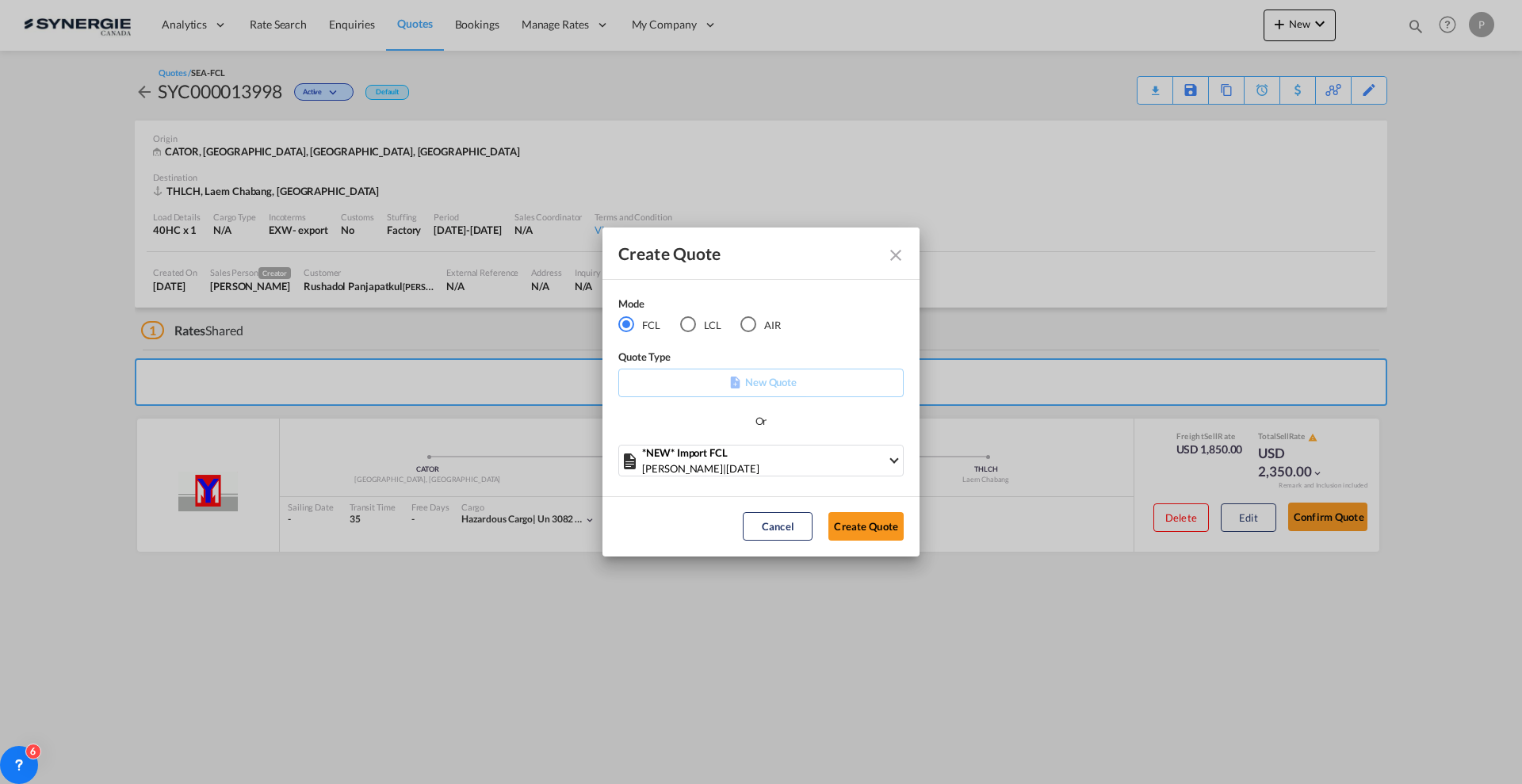
click at [870, 531] on button "Create Quote" at bounding box center [866, 526] width 75 height 28
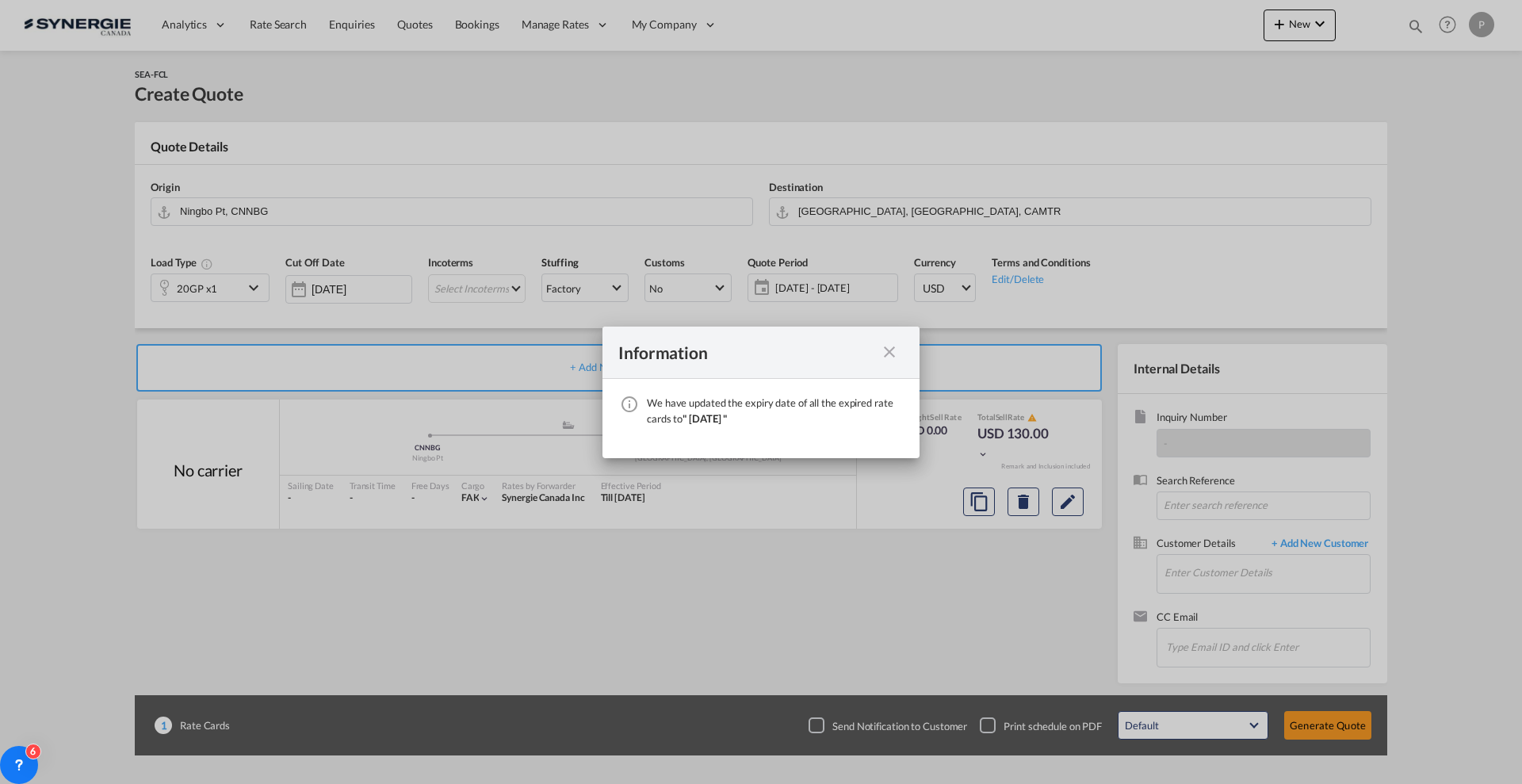
click at [893, 348] on md-icon "icon-close fg-AAA8AD cursor" at bounding box center [890, 352] width 19 height 19
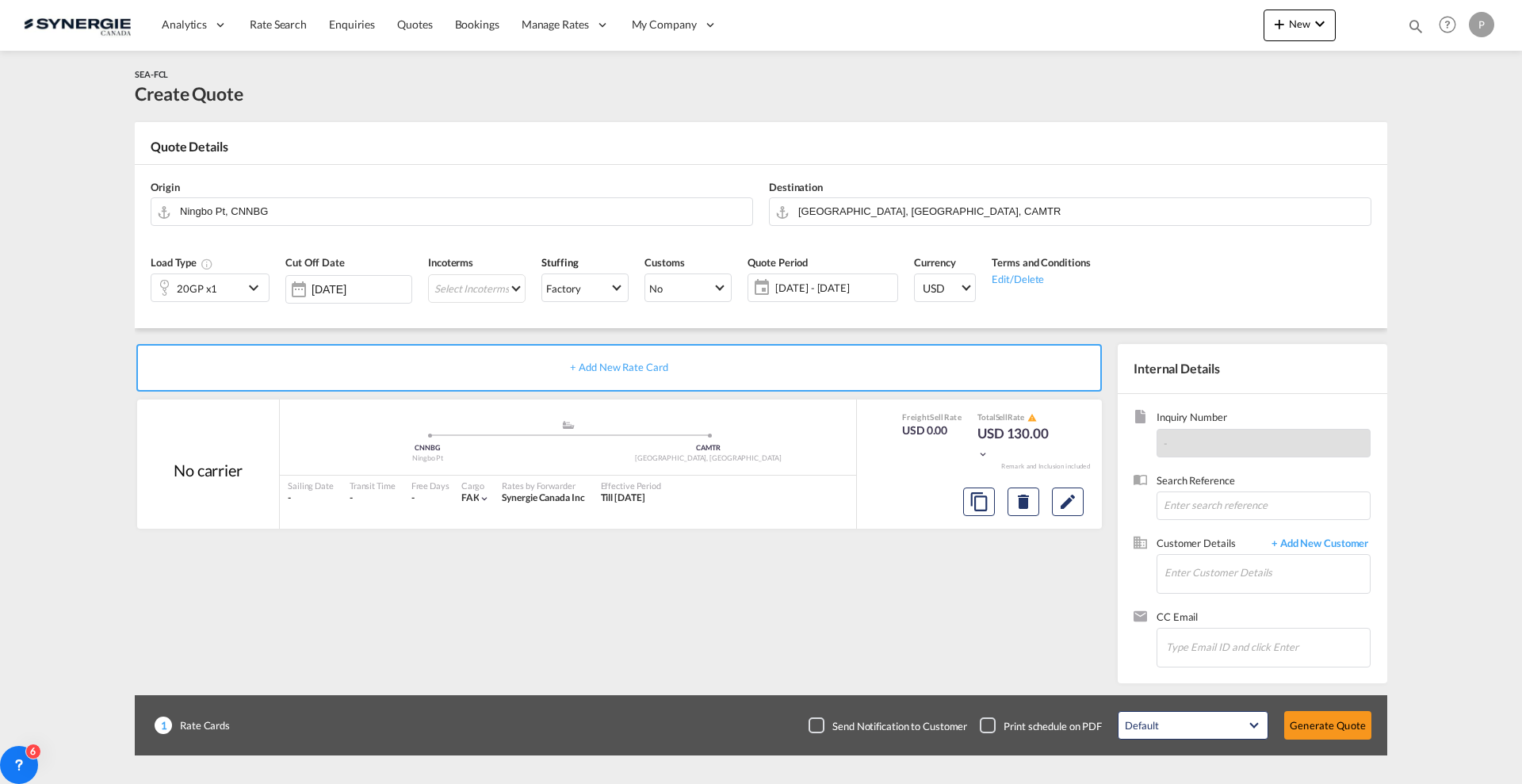
click at [286, 221] on md-autocomplete "Ningbo Pt, CNNBG" at bounding box center [462, 212] width 565 height 28
click at [282, 205] on input "Ningbo Pt, CNNBG" at bounding box center [462, 211] width 565 height 28
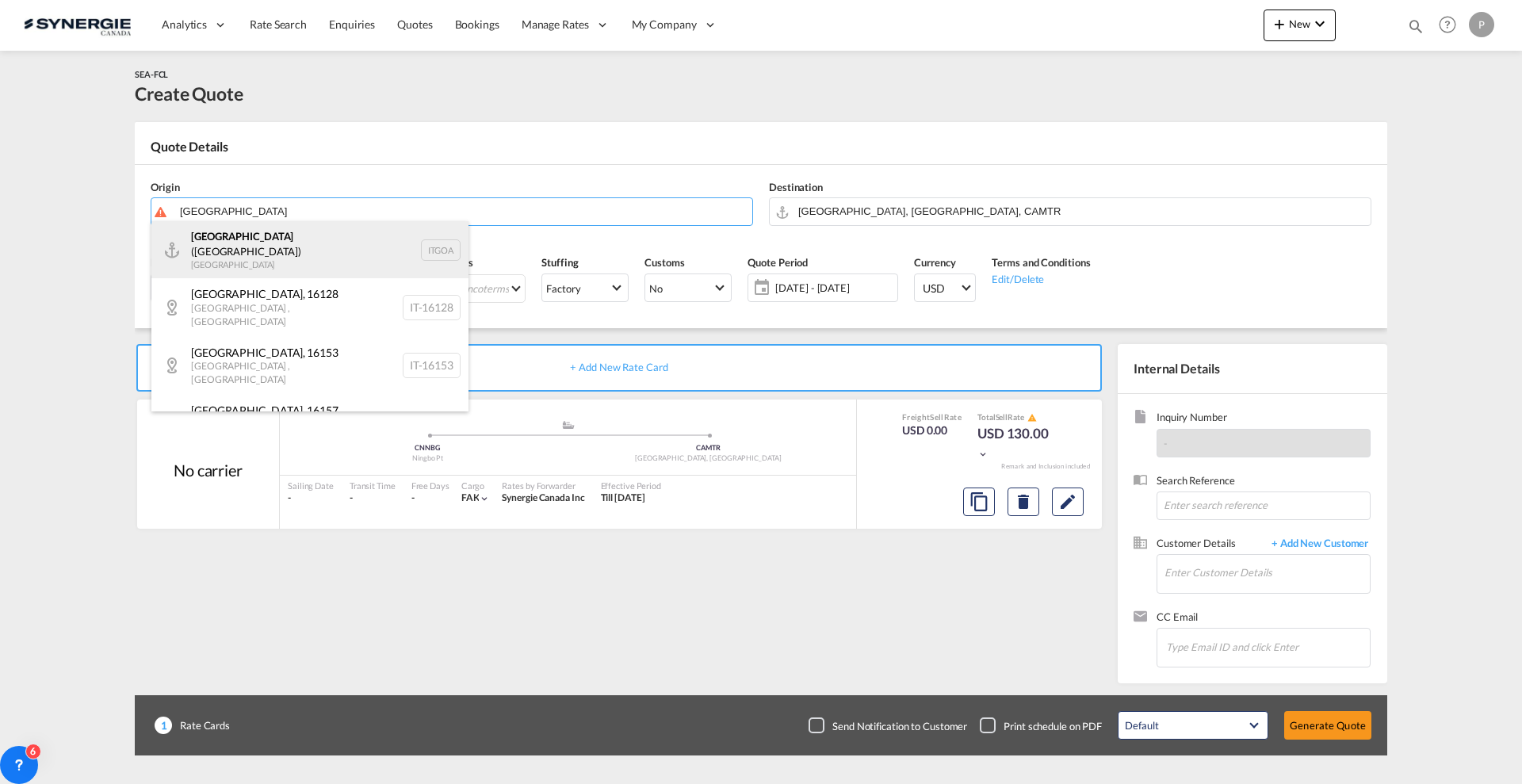
click at [317, 250] on div "Genova (Genoa) Italy ITGOA" at bounding box center [310, 250] width 317 height 57
type input "Genova (Genoa), ITGOA"
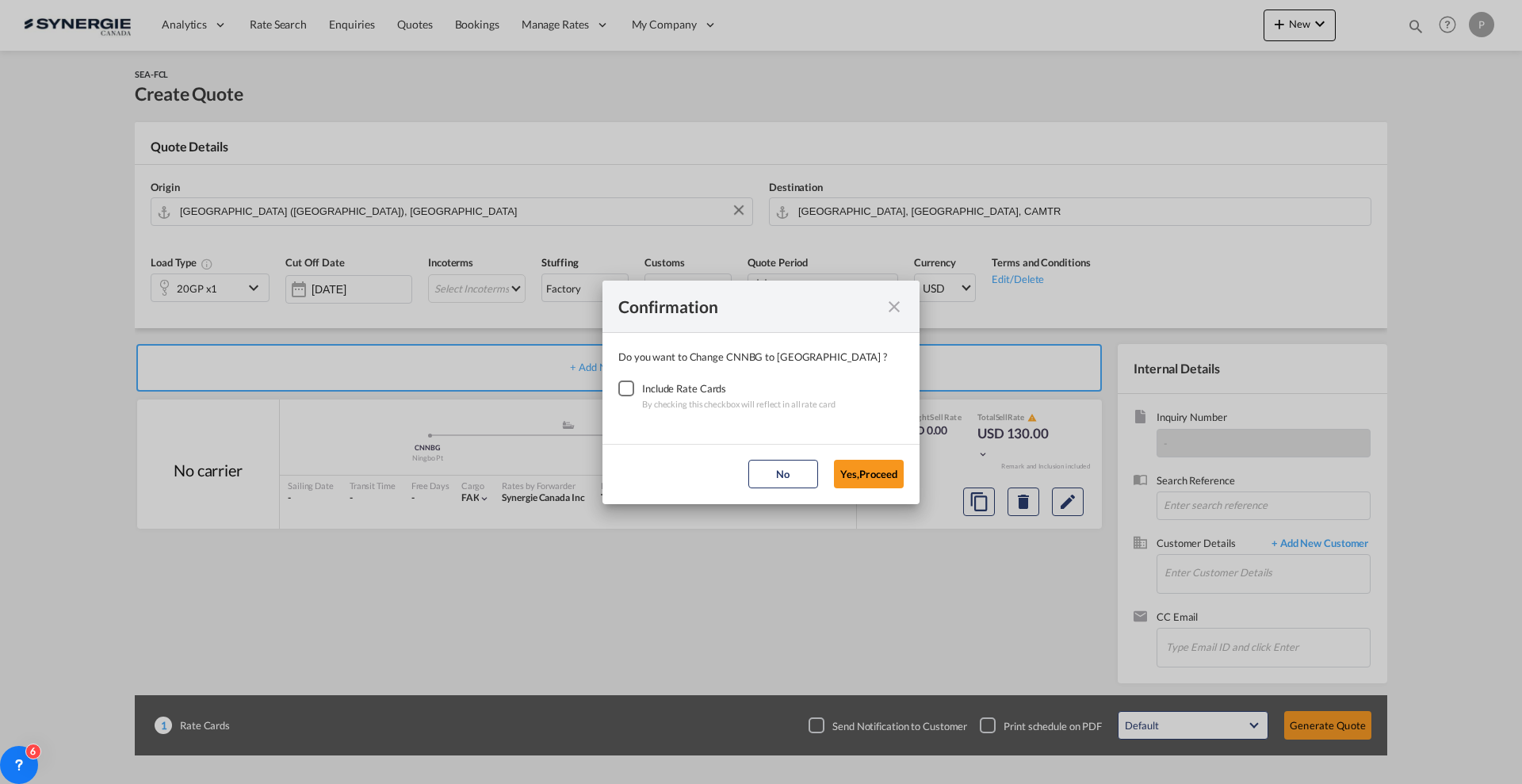
click at [634, 392] on div "Checkbox No Ink" at bounding box center [626, 388] width 16 height 16
click at [853, 462] on button "Yes,Proceed" at bounding box center [869, 474] width 70 height 28
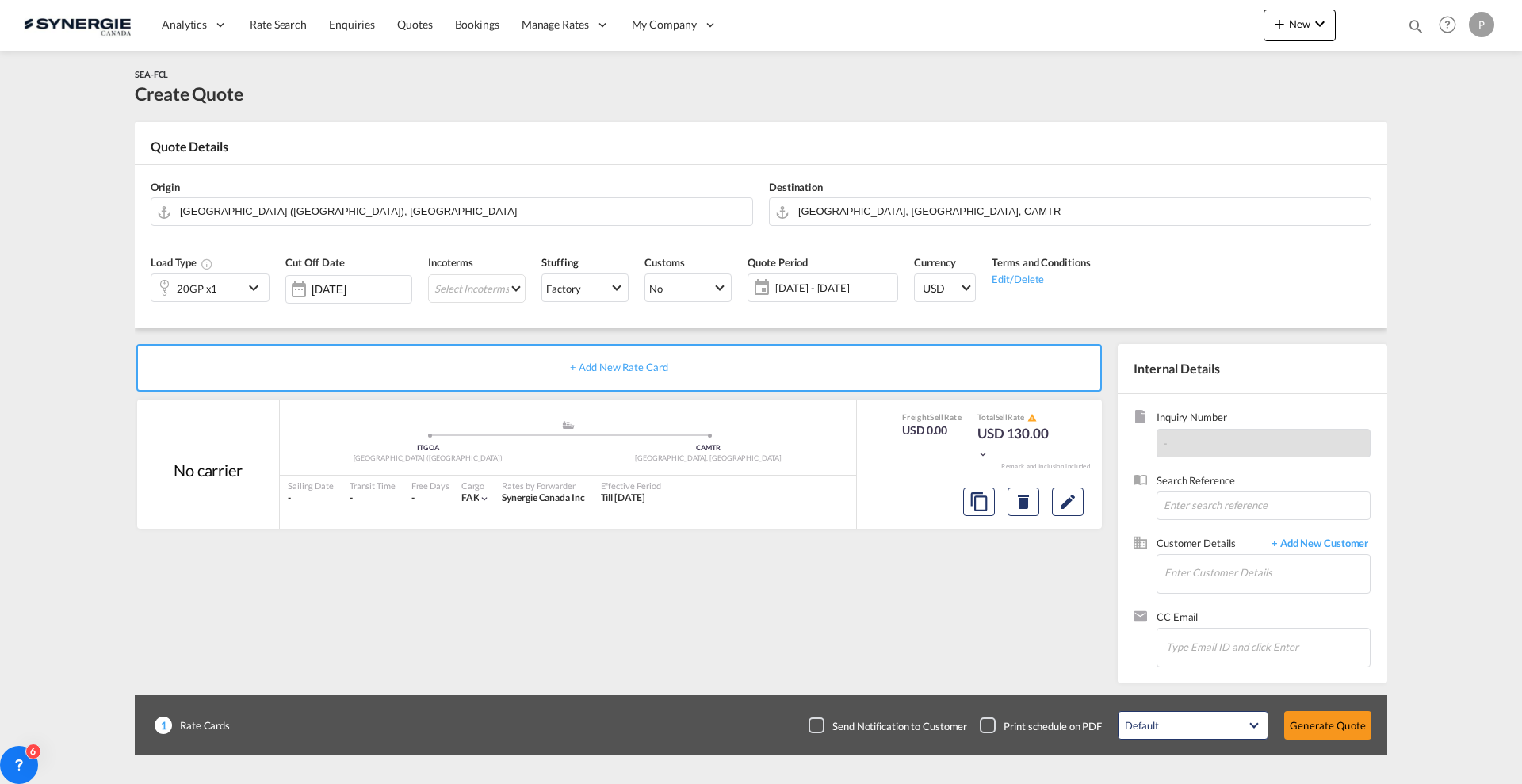
click at [236, 291] on div "20GP x1" at bounding box center [198, 288] width 92 height 27
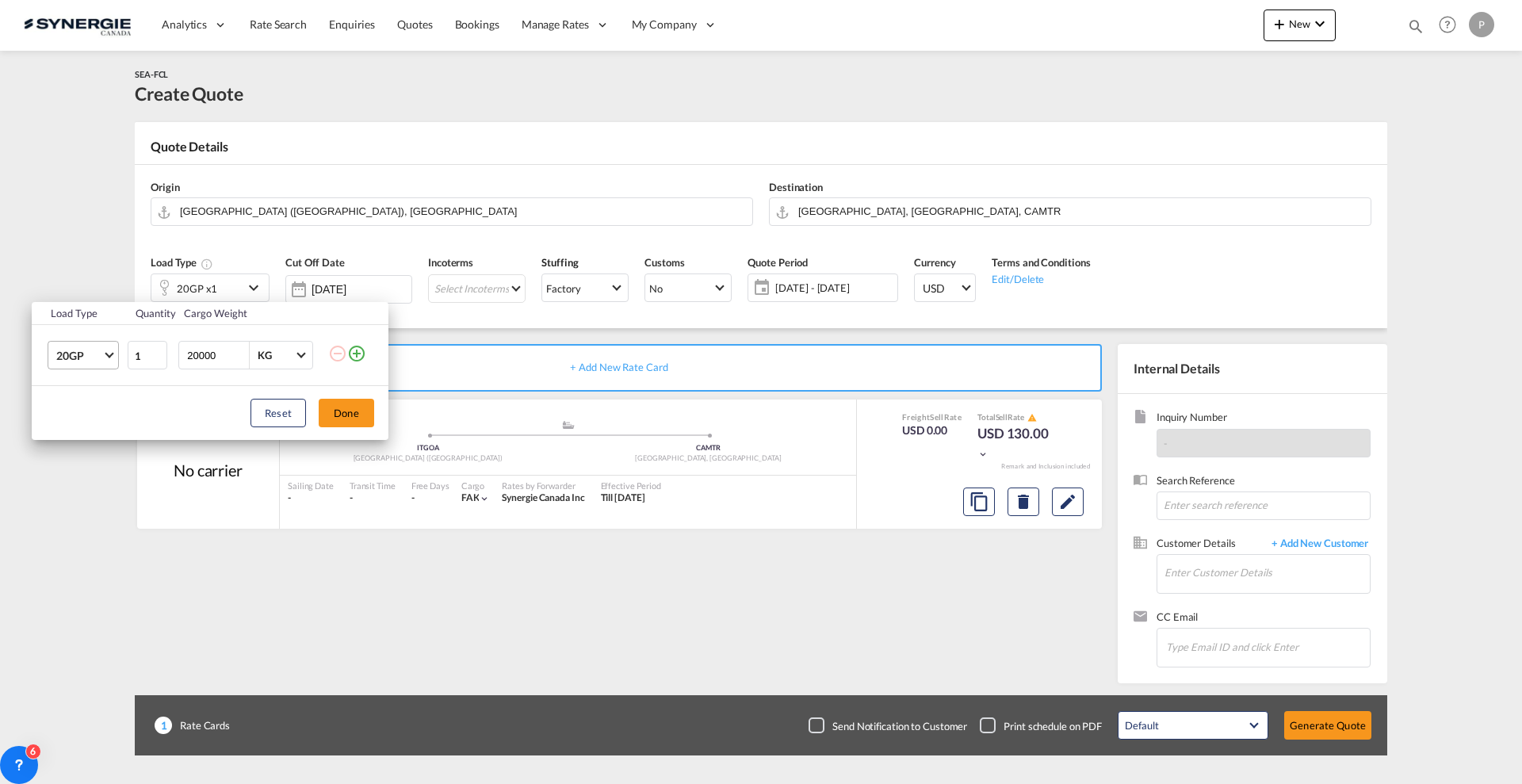
click at [114, 358] on md-select-value "20GP" at bounding box center [86, 355] width 64 height 27
click at [103, 490] on md-option "20FR" at bounding box center [97, 500] width 108 height 38
click at [360, 403] on button "Done" at bounding box center [347, 413] width 55 height 28
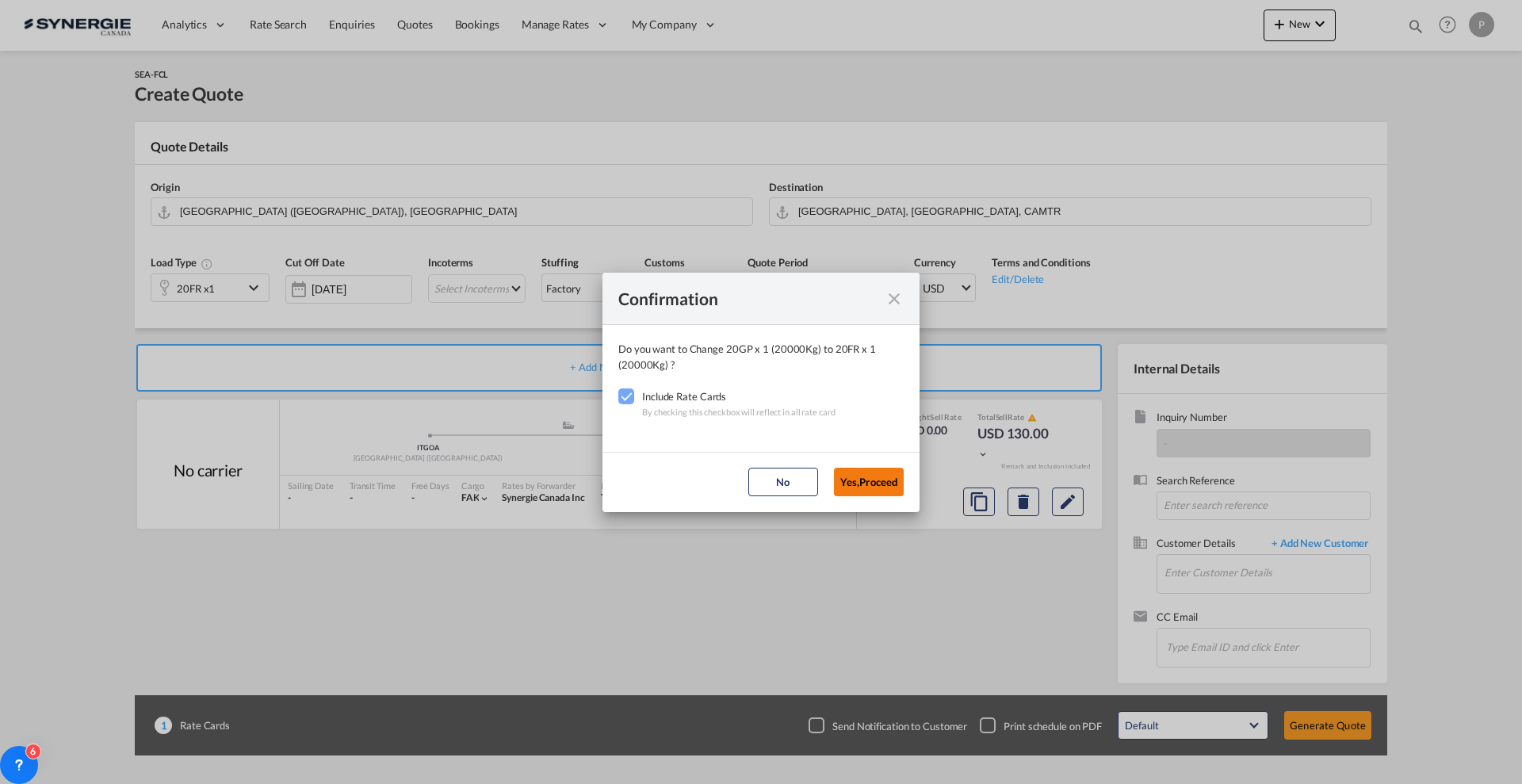
click at [874, 480] on button "Yes,Proceed" at bounding box center [869, 482] width 70 height 28
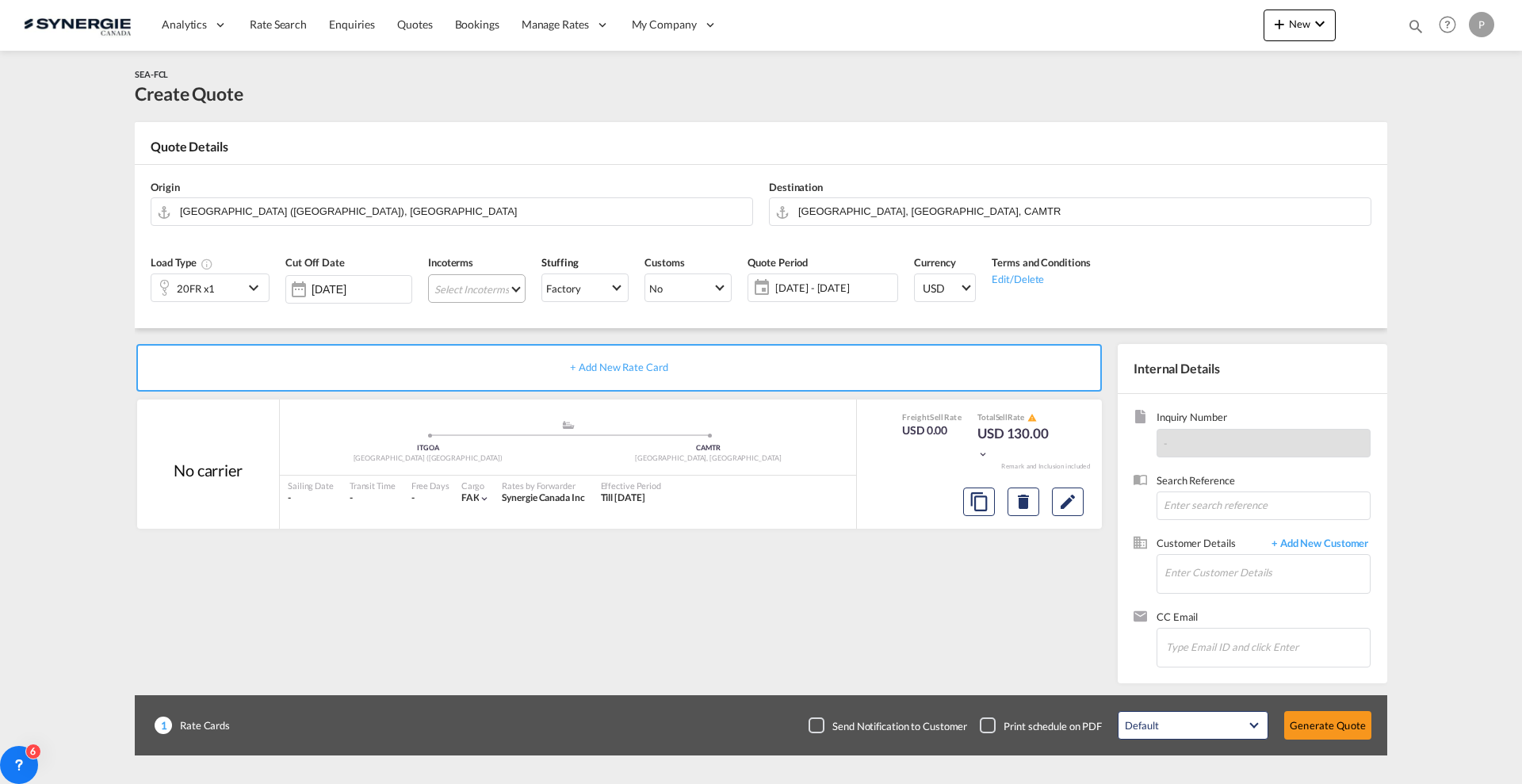
click at [454, 287] on md-select "Select Incoterms EXW - import Ex Works CFR - import Cost and Freight CPT - impo…" at bounding box center [477, 289] width 97 height 28
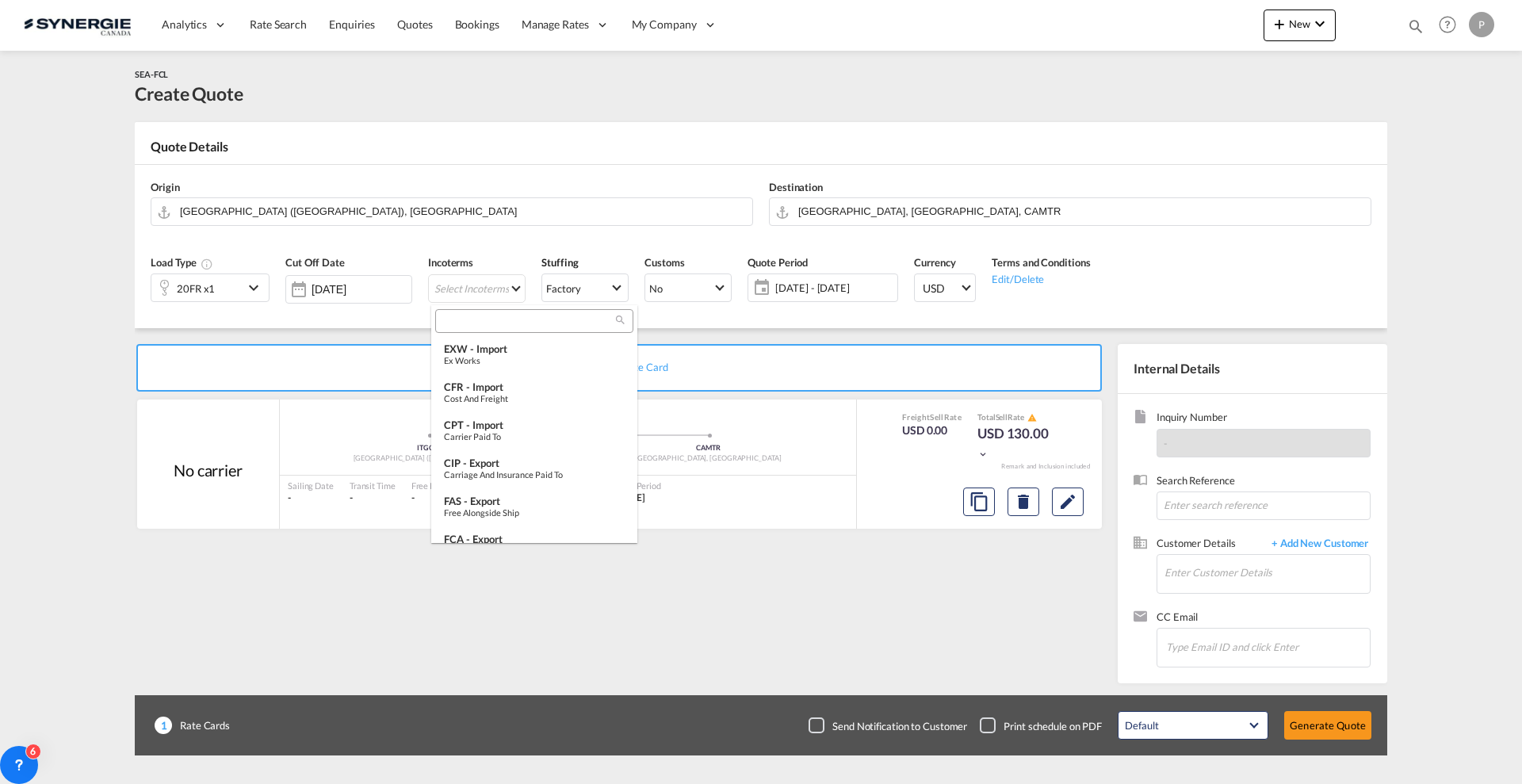
click at [483, 325] on input "search" at bounding box center [528, 321] width 176 height 14
click at [495, 348] on div "EXW - import" at bounding box center [534, 348] width 181 height 13
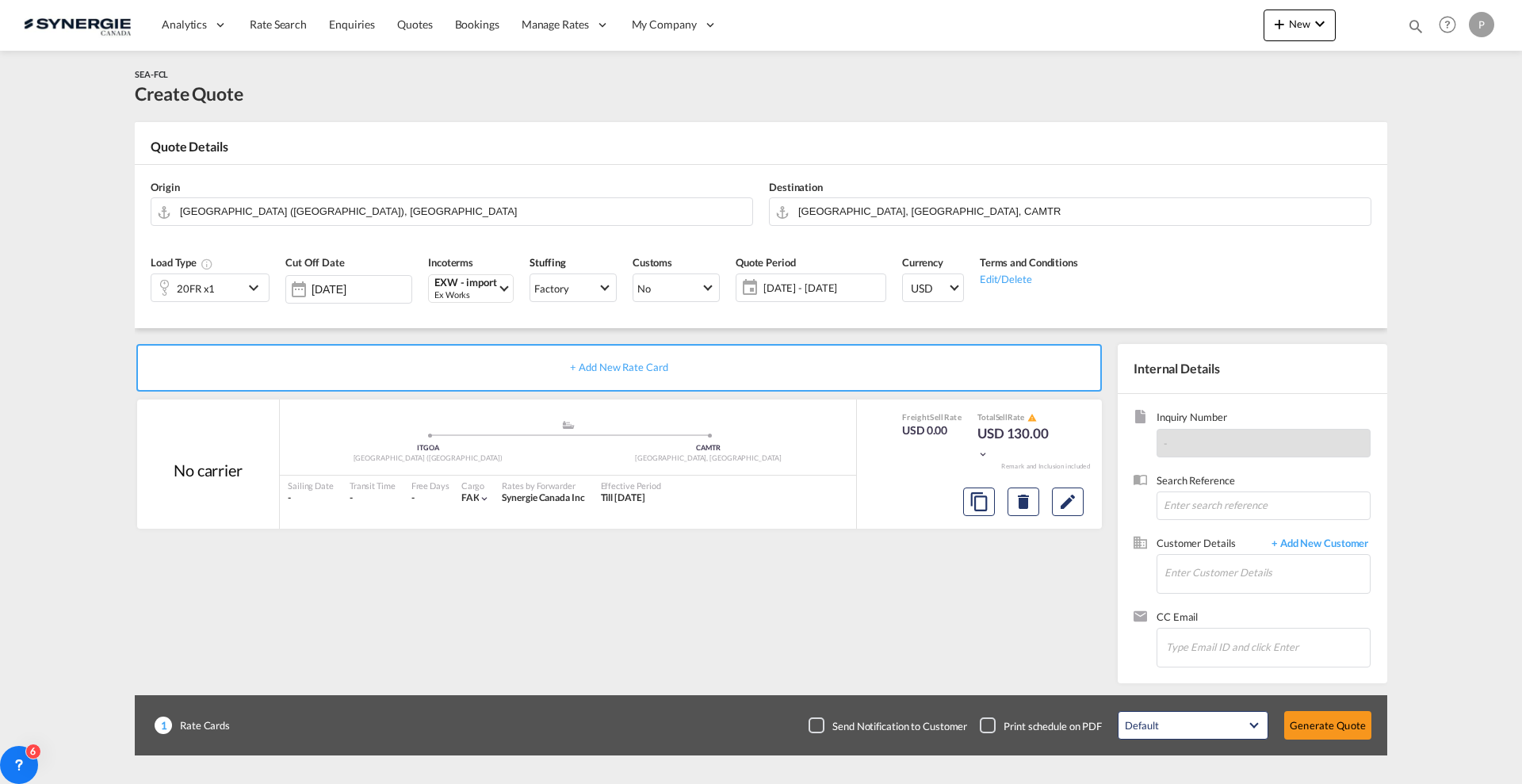
click at [828, 290] on span "12 Aug - 11 Sep 2025" at bounding box center [823, 287] width 118 height 14
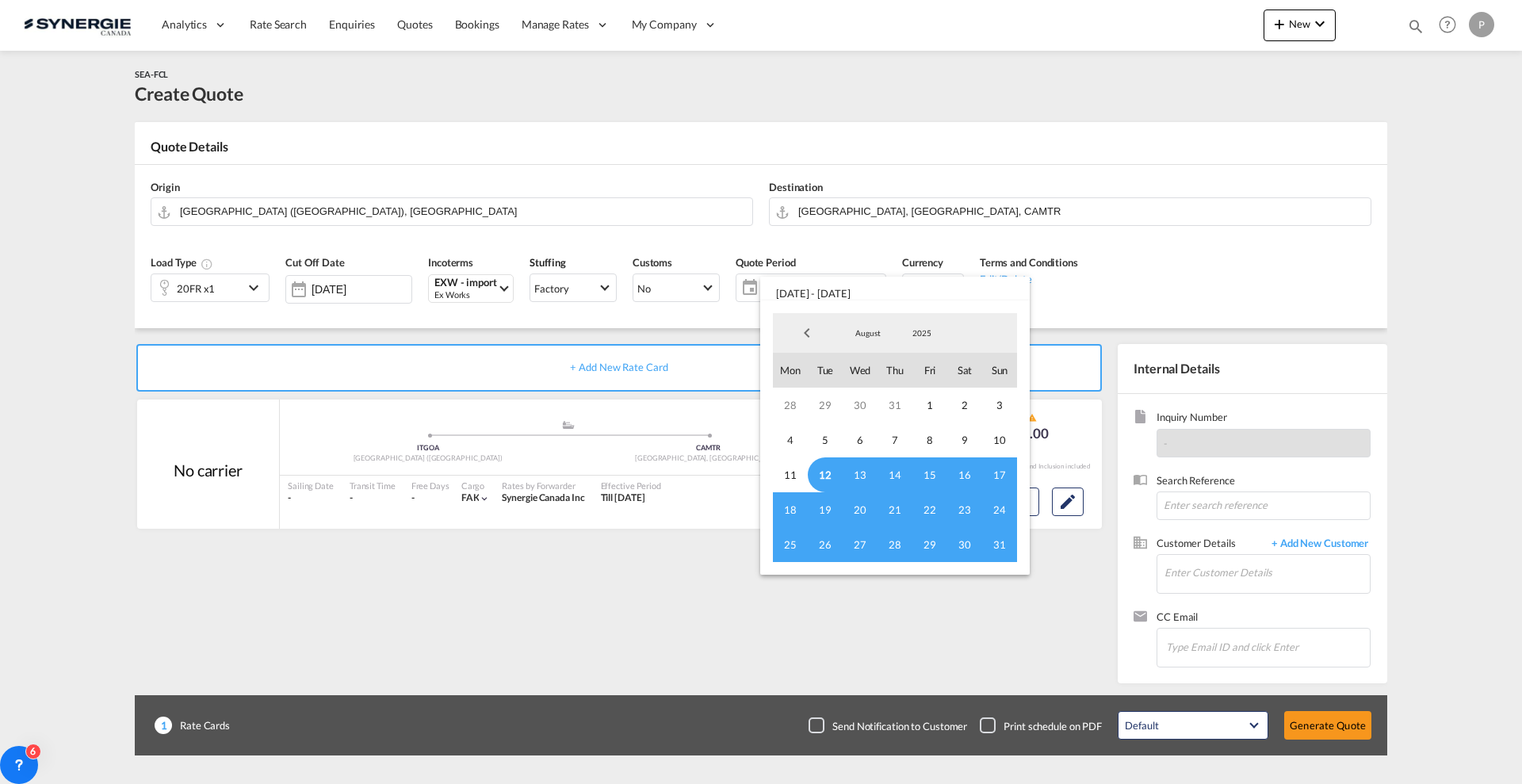
click at [835, 469] on span "12" at bounding box center [826, 475] width 35 height 35
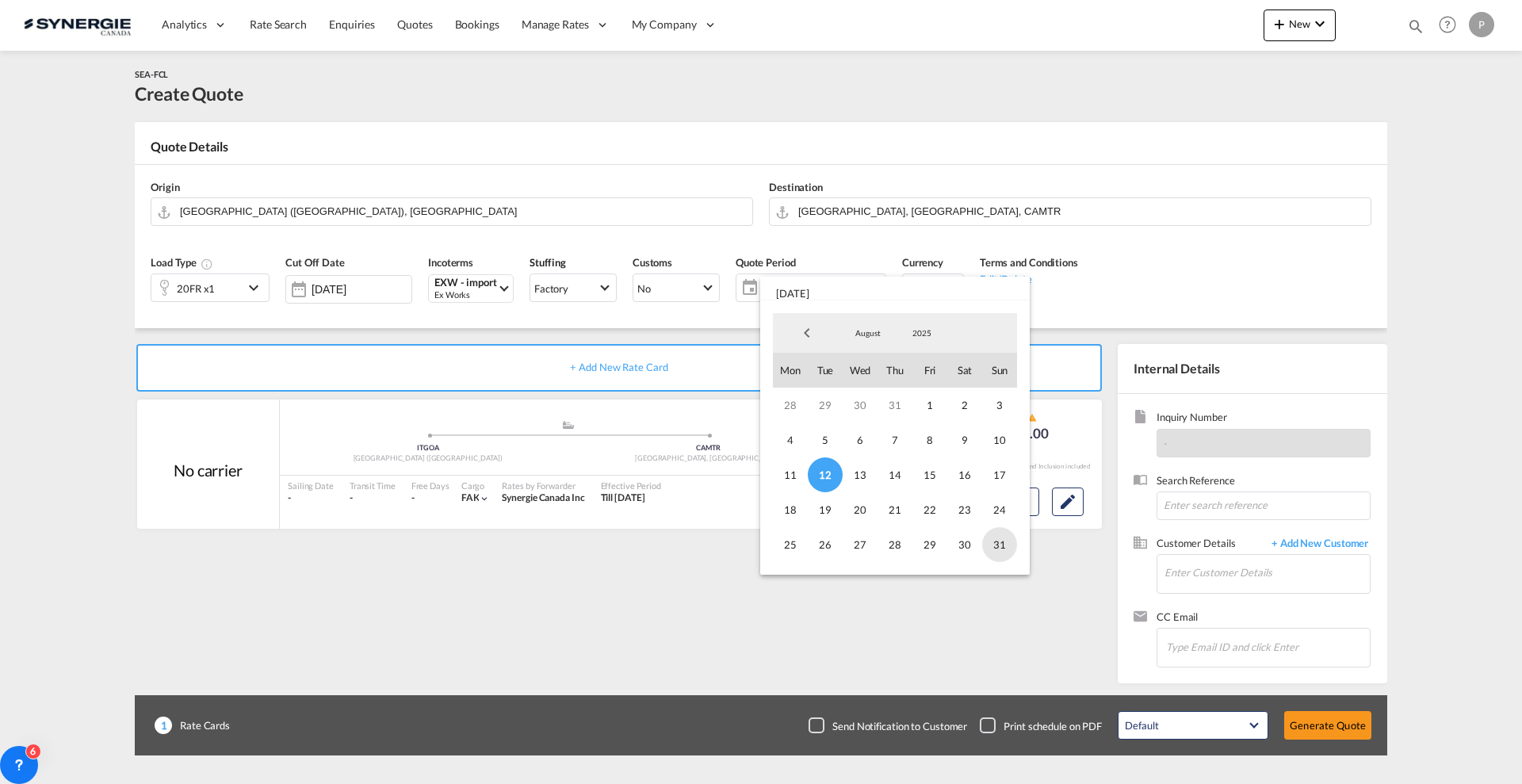
click at [1000, 548] on span "31" at bounding box center [1000, 544] width 35 height 35
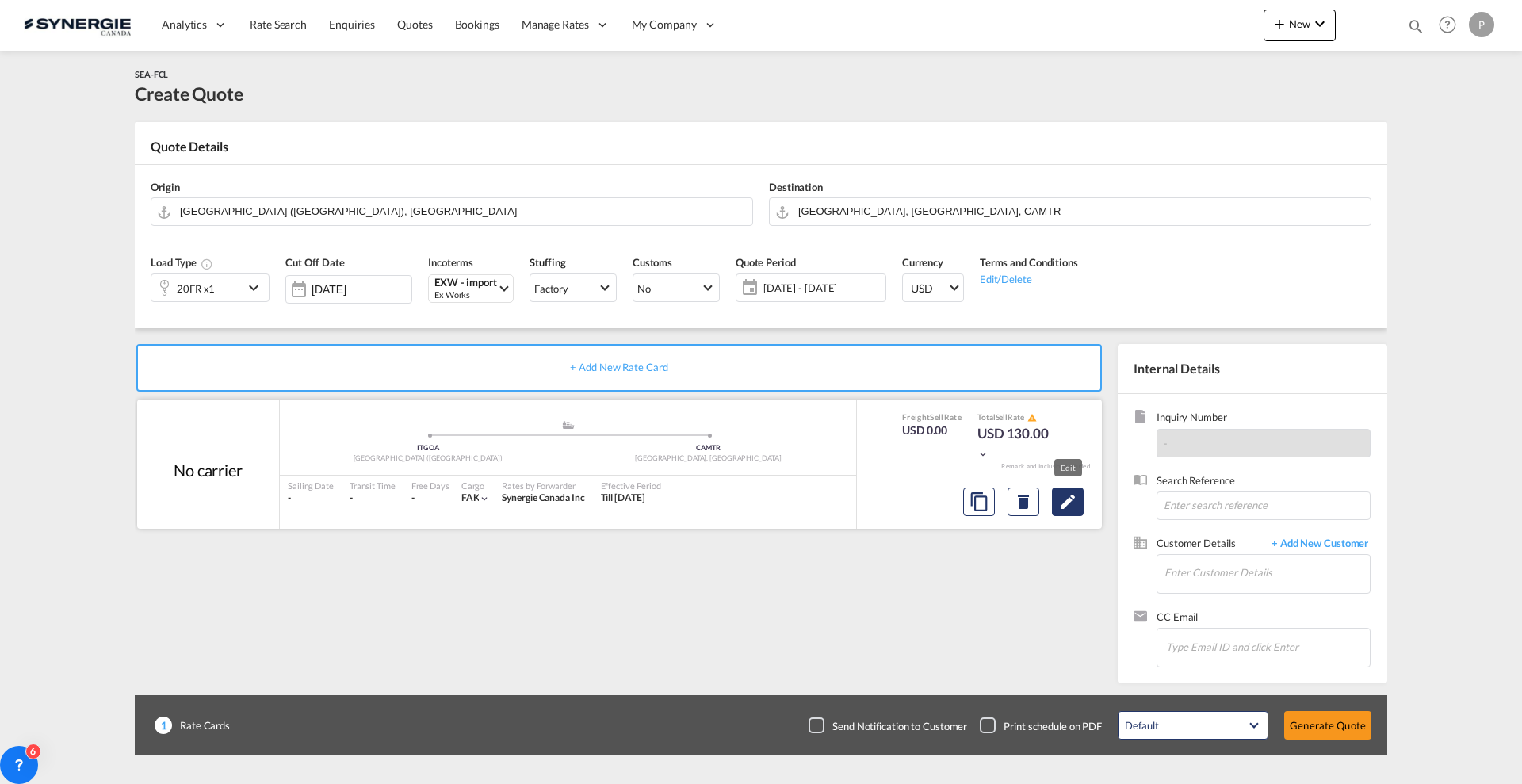
click at [1064, 493] on md-icon "Edit" at bounding box center [1068, 502] width 19 height 19
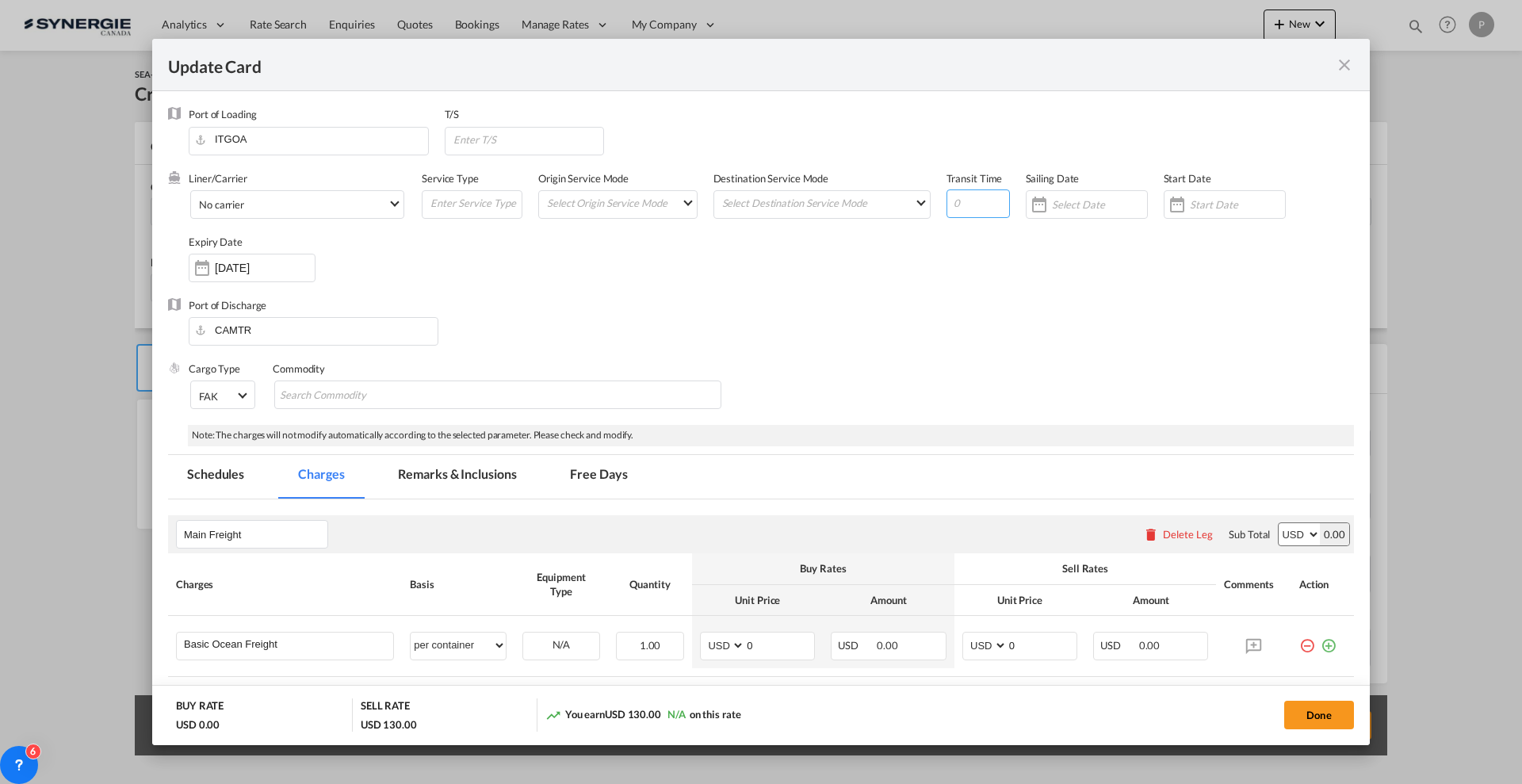
click at [953, 197] on input "Update Card Port ..." at bounding box center [978, 204] width 64 height 28
type input "20"
click at [732, 286] on div "Liner/Carrier No carrier 2HM LOGISTICS D.O.O AAXL GLOBAL SHIPPING LINES LLC ABD…" at bounding box center [771, 234] width 1165 height 126
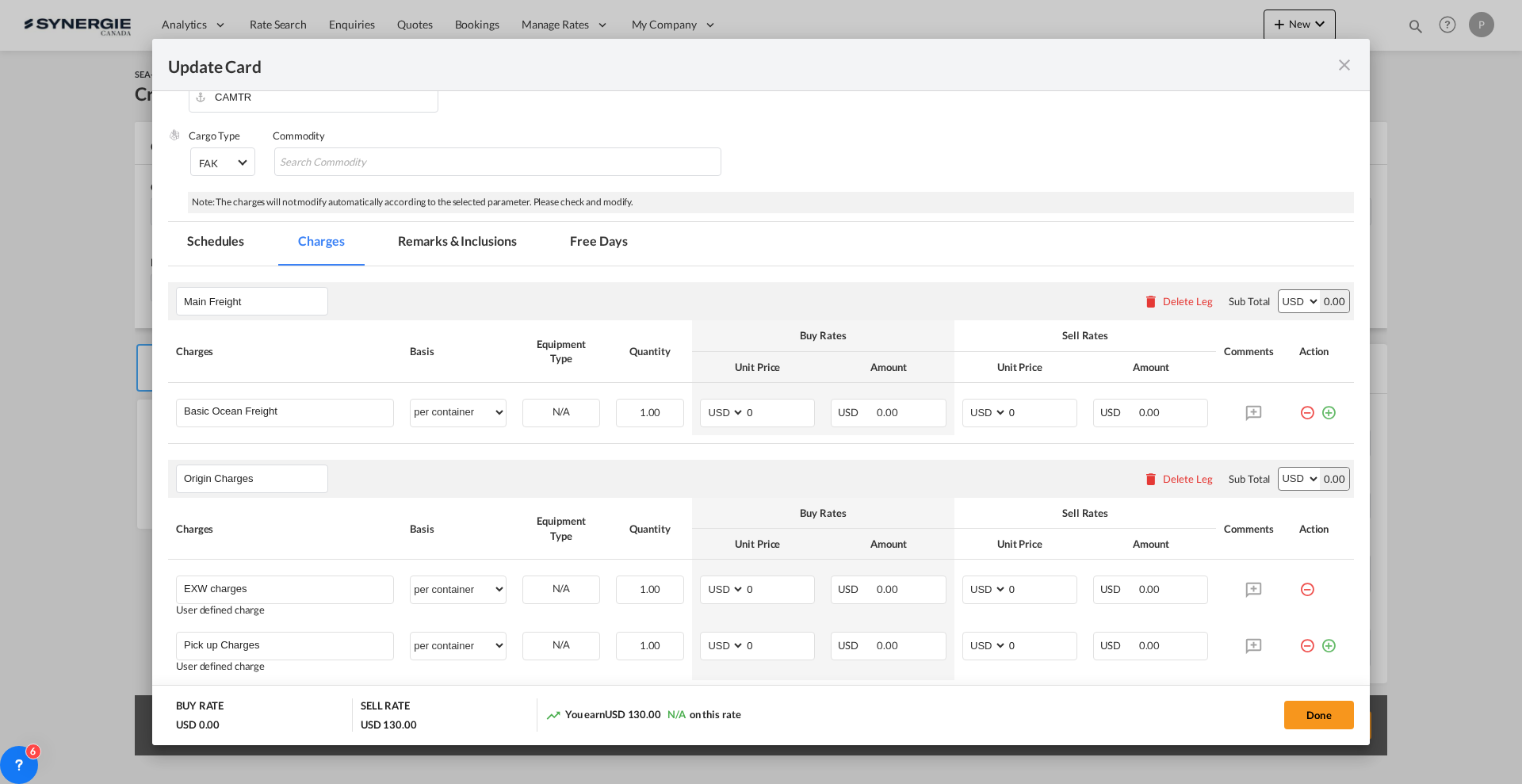
scroll to position [297, 0]
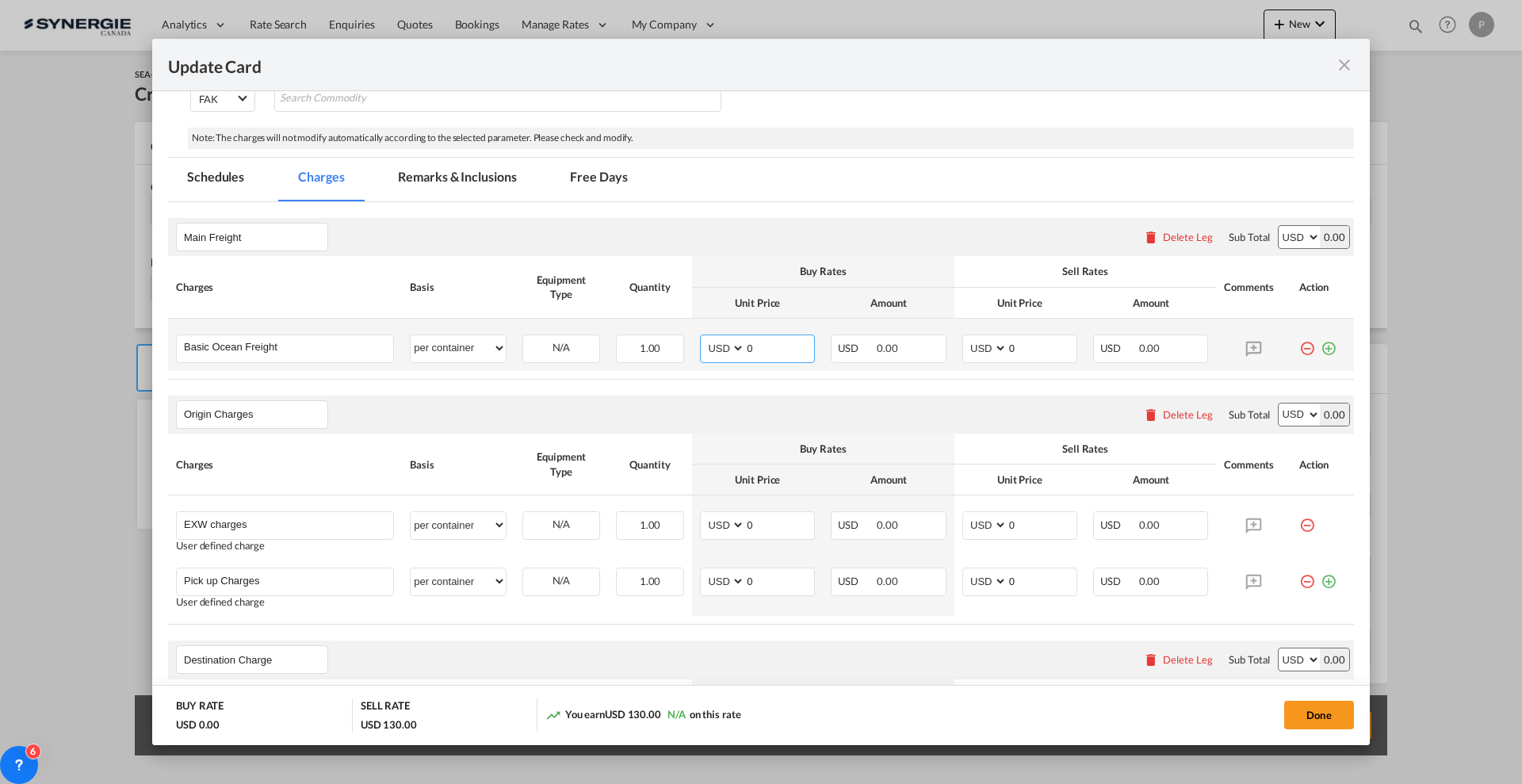
click at [753, 345] on input "0" at bounding box center [780, 347] width 69 height 23
type input "5888"
click at [1034, 335] on input "0" at bounding box center [1042, 347] width 69 height 23
click at [1033, 344] on input "0" at bounding box center [1042, 347] width 69 height 23
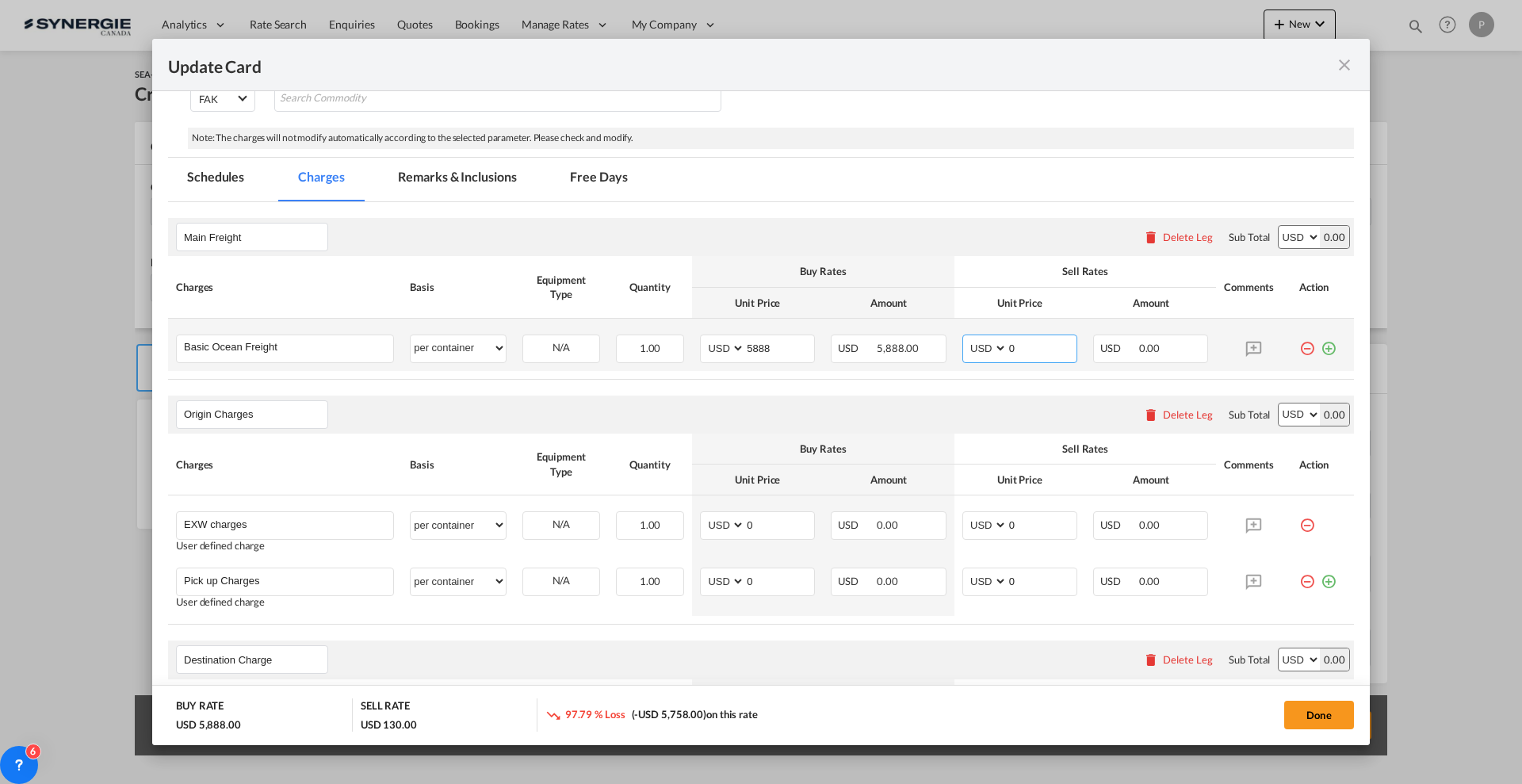
click at [1033, 344] on input "0" at bounding box center [1042, 347] width 69 height 23
type input "6490"
click at [1024, 245] on div "Main Freight Please enter leg name Leg Name Already Exists Delete Leg Sub Total…" at bounding box center [761, 236] width 1186 height 38
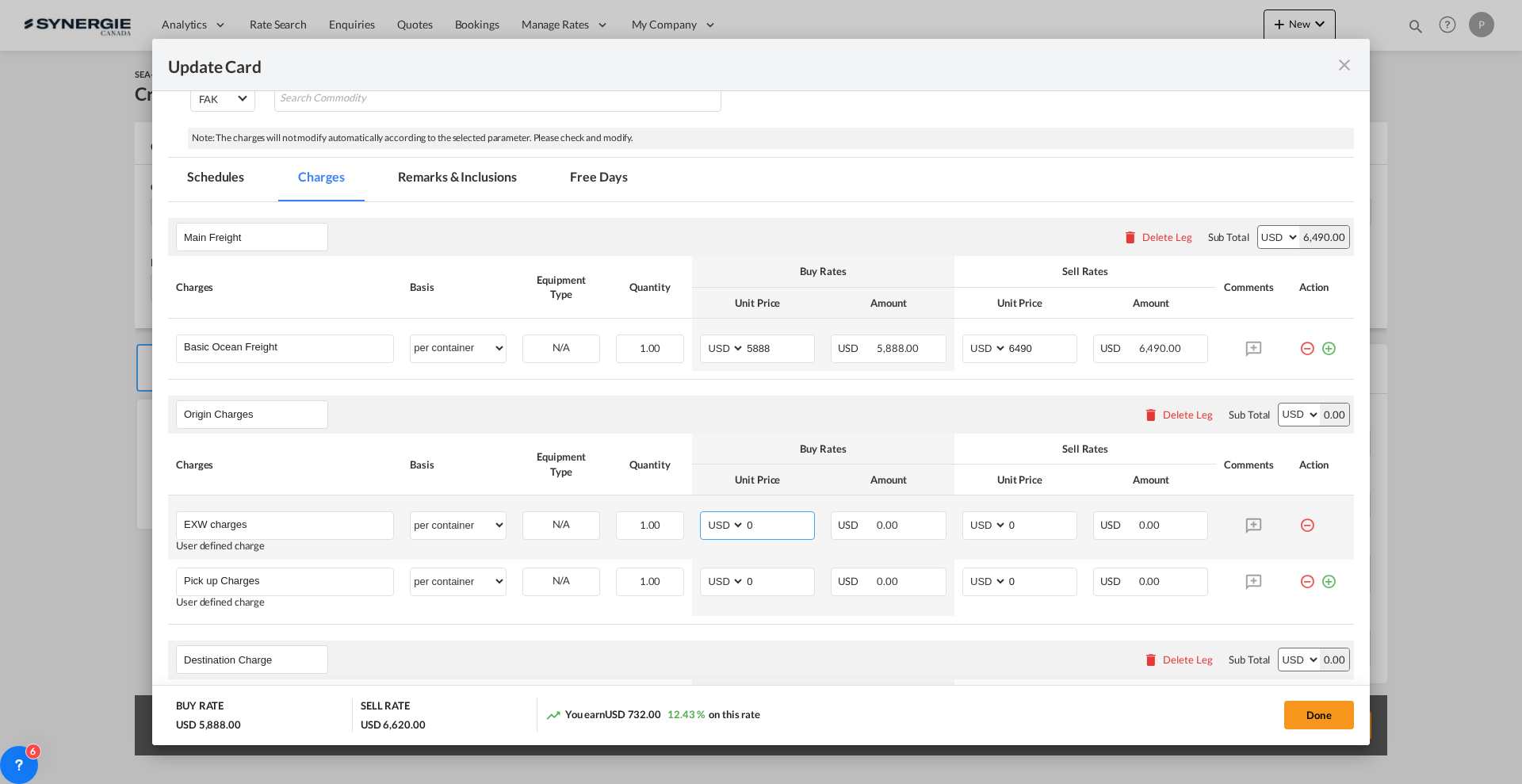
click at [779, 515] on input "0" at bounding box center [780, 524] width 69 height 23
type input "570"
click at [1045, 529] on input "0" at bounding box center [1042, 524] width 69 height 23
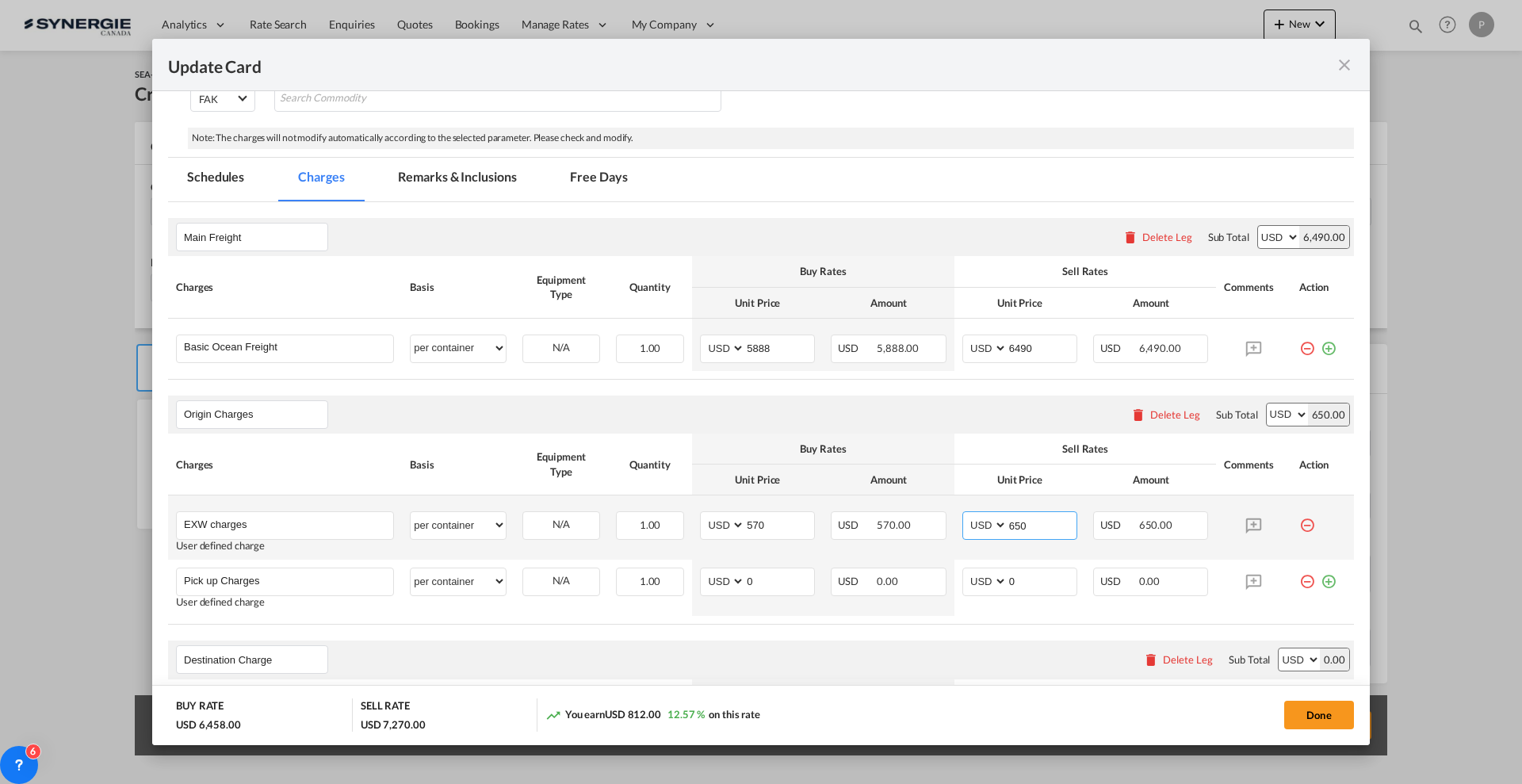
type input "650"
click at [787, 583] on input "0" at bounding box center [780, 580] width 69 height 23
click at [787, 582] on input "0" at bounding box center [780, 580] width 69 height 23
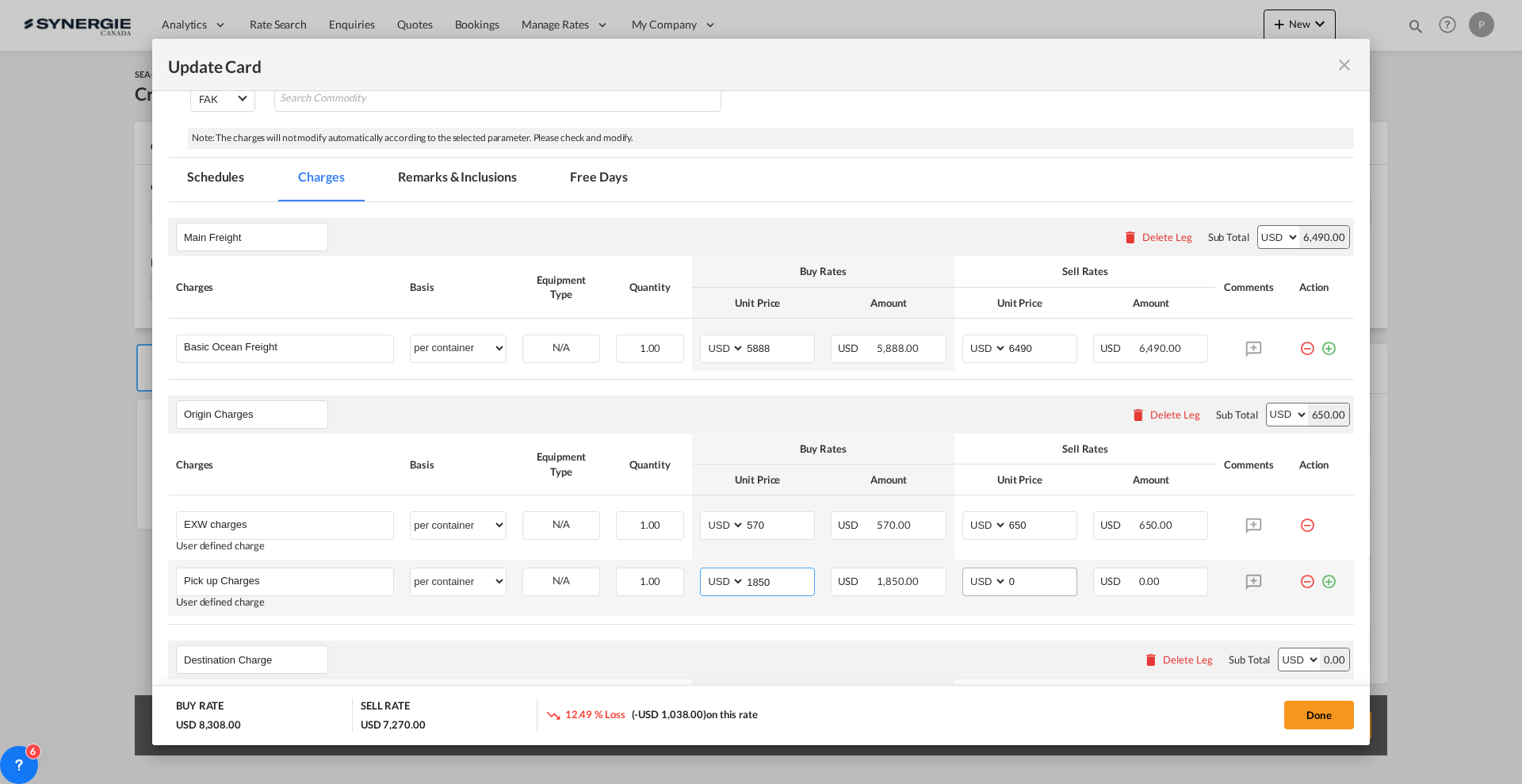
type input "1850"
click at [1025, 582] on input "0" at bounding box center [1042, 580] width 69 height 23
click at [1014, 574] on input "0" at bounding box center [1042, 580] width 69 height 23
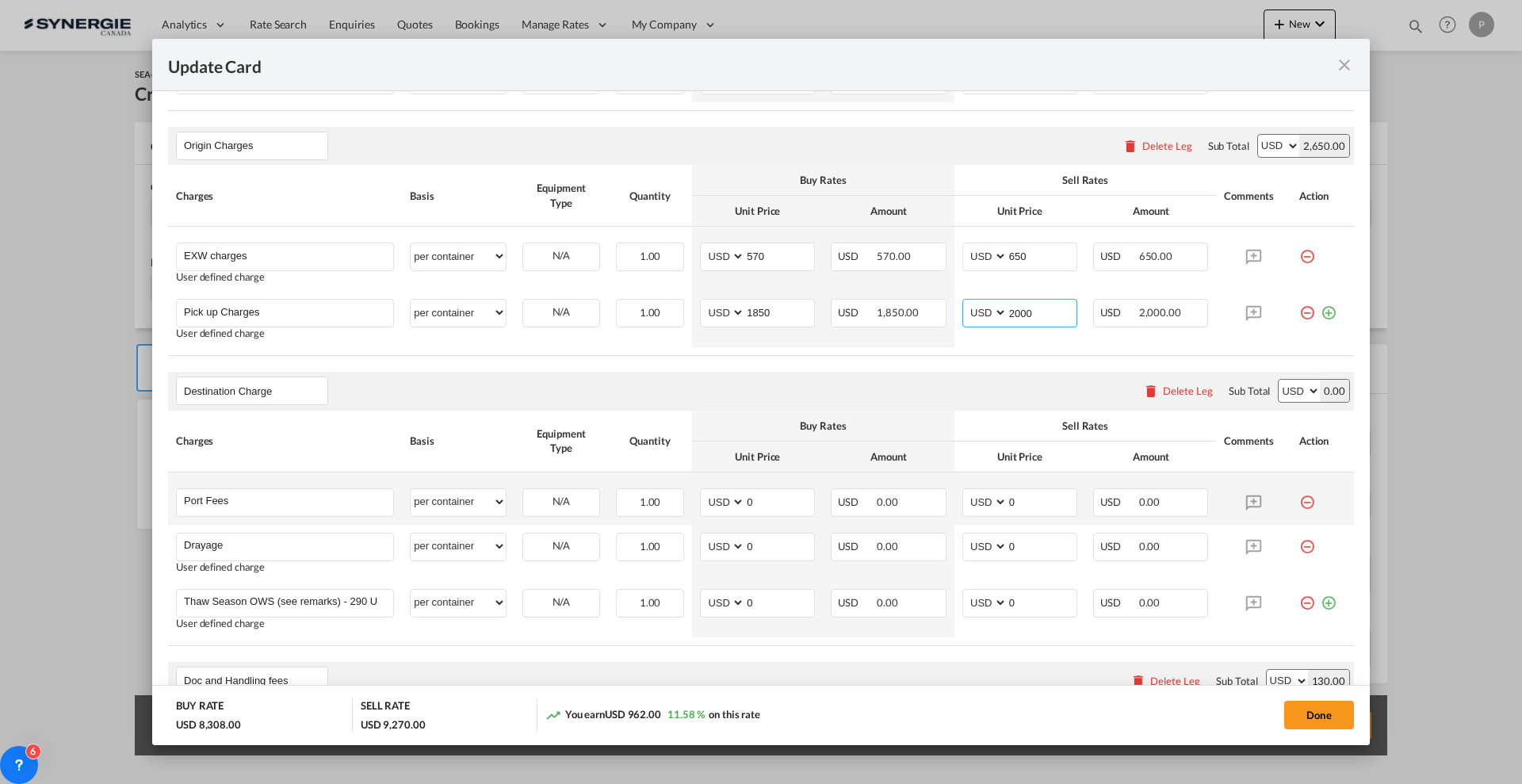
scroll to position [595, 0]
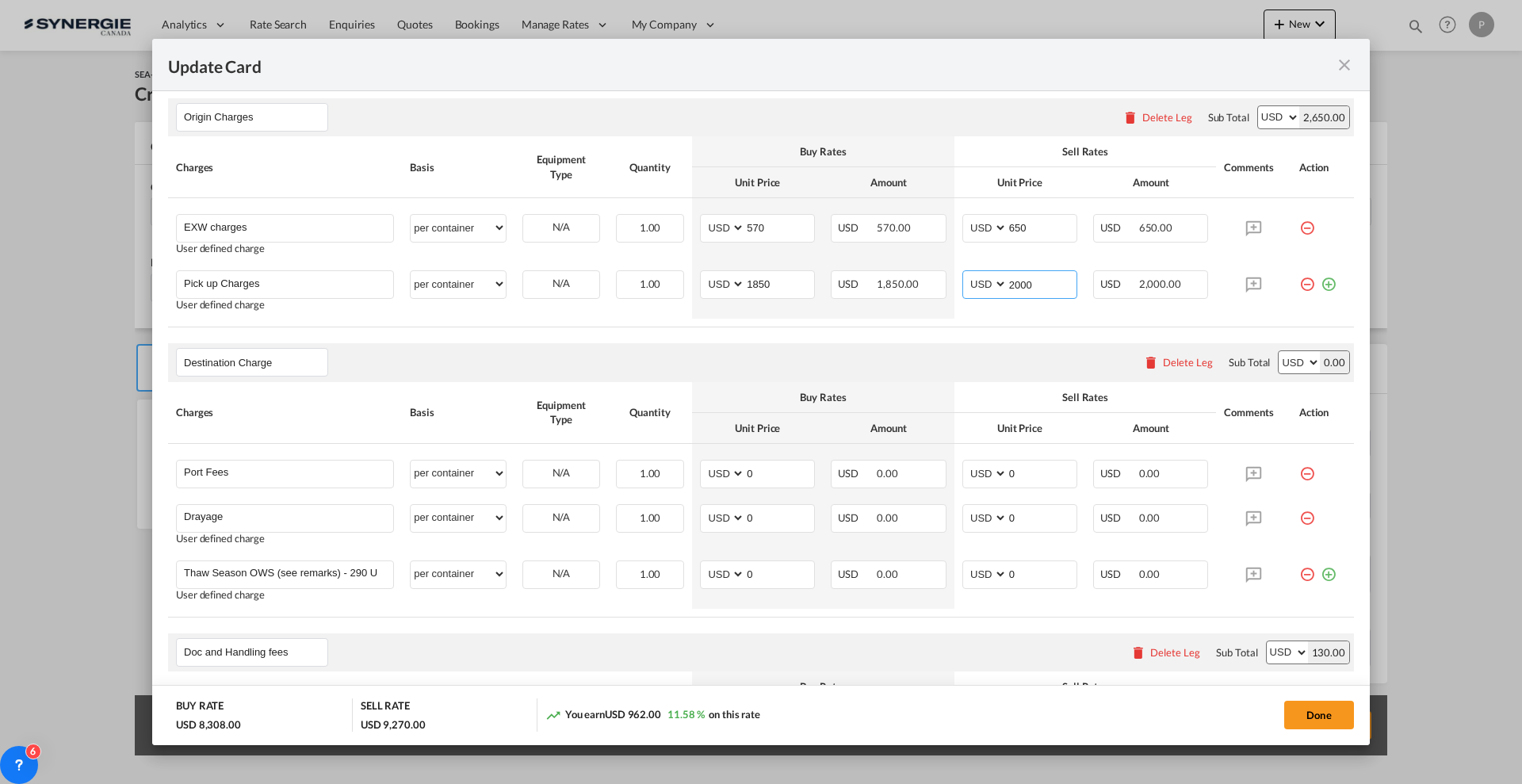
type input "2000"
click at [780, 478] on input "0" at bounding box center [780, 472] width 69 height 23
type input "50"
click at [1014, 474] on input "0" at bounding box center [1042, 472] width 69 height 23
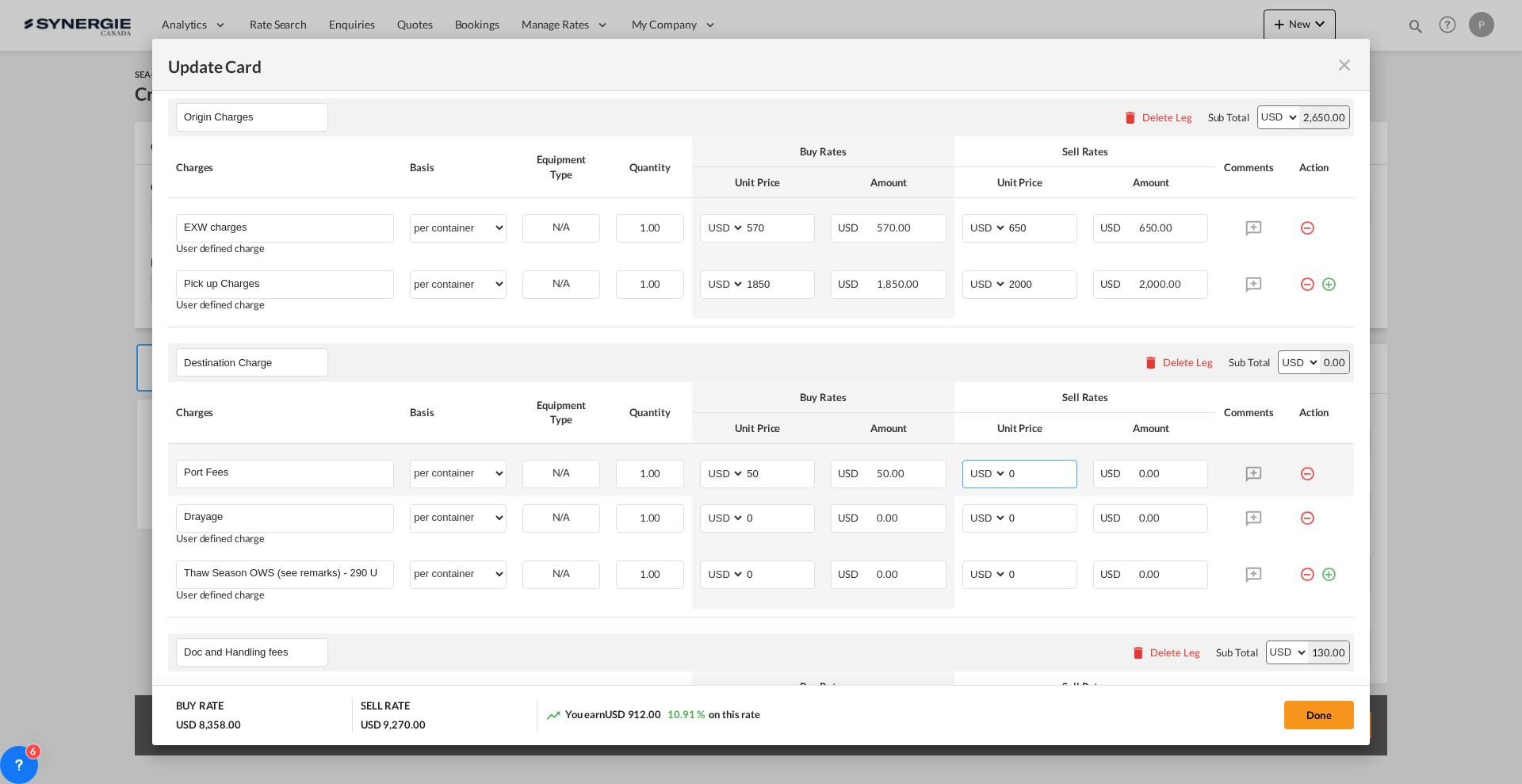
click at [1014, 474] on input "0" at bounding box center [1042, 472] width 69 height 23
type input "65"
click at [326, 295] on div "Pick up Charges" at bounding box center [285, 285] width 218 height 28
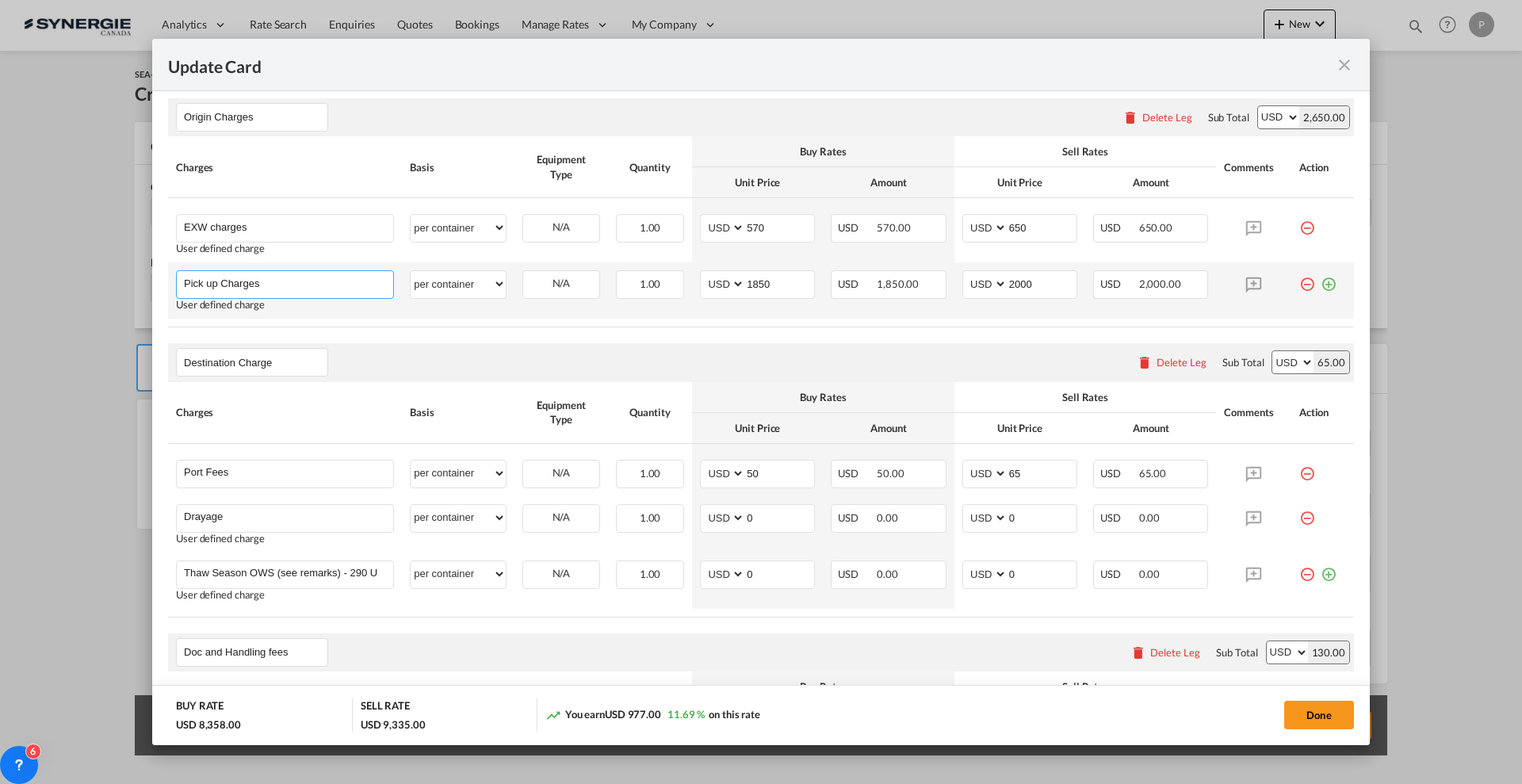
click at [333, 275] on input "Pick up Charges" at bounding box center [289, 283] width 209 height 23
type input "Pick up Charges + Lashing on 20FR"
click at [385, 135] on div "Origin Charges Please enter leg name Leg Name Already Exists Delete Leg Sub Tot…" at bounding box center [761, 213] width 1186 height 230
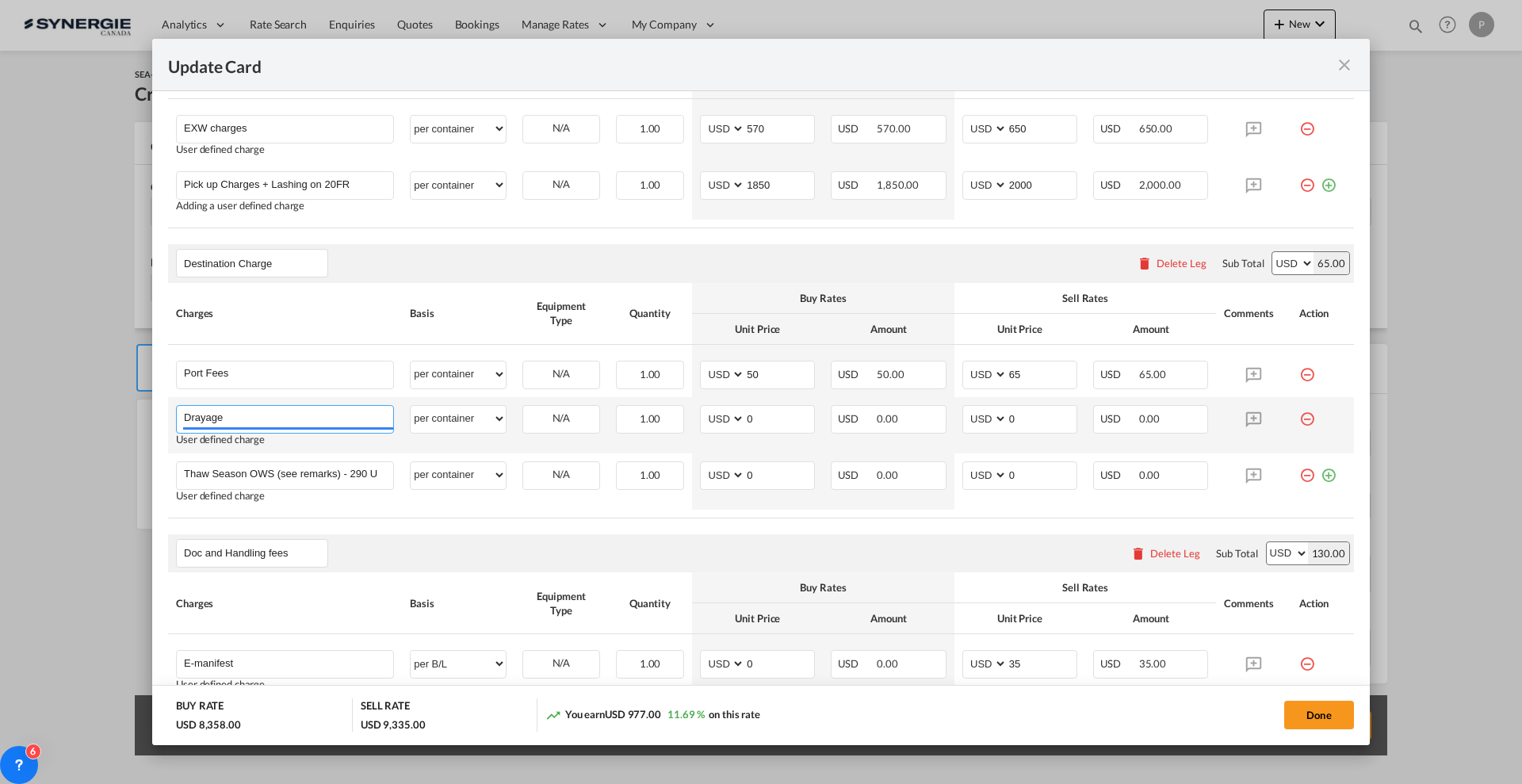
click at [315, 421] on input "Drayage" at bounding box center [289, 418] width 209 height 23
click at [321, 409] on input "Drayage" at bounding box center [289, 418] width 209 height 23
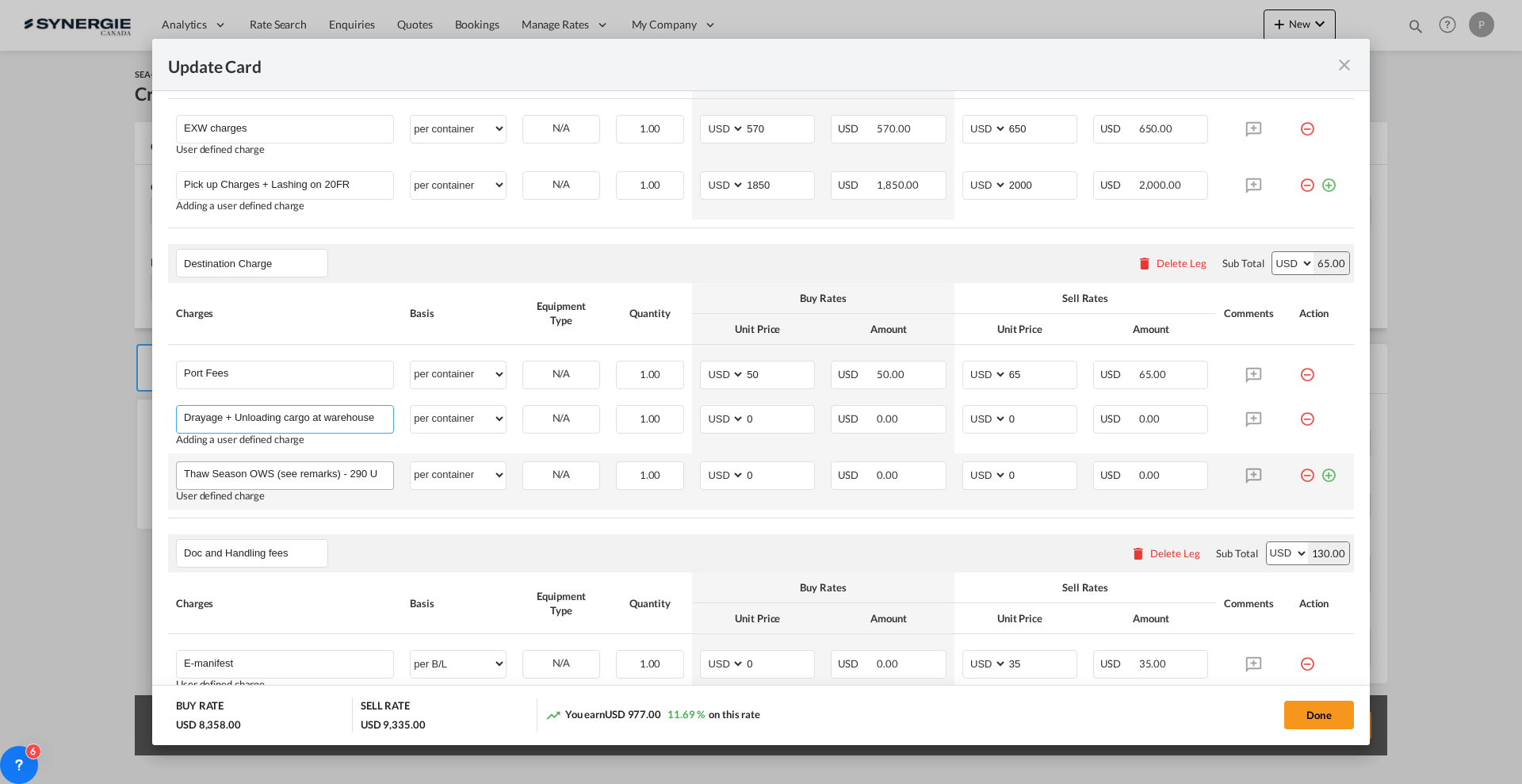
type input "Drayage + Unloading cargo at warehouse"
click at [302, 467] on input "Thaw Season OWS (see remarks) - 290 USD if applicable" at bounding box center [289, 474] width 209 height 23
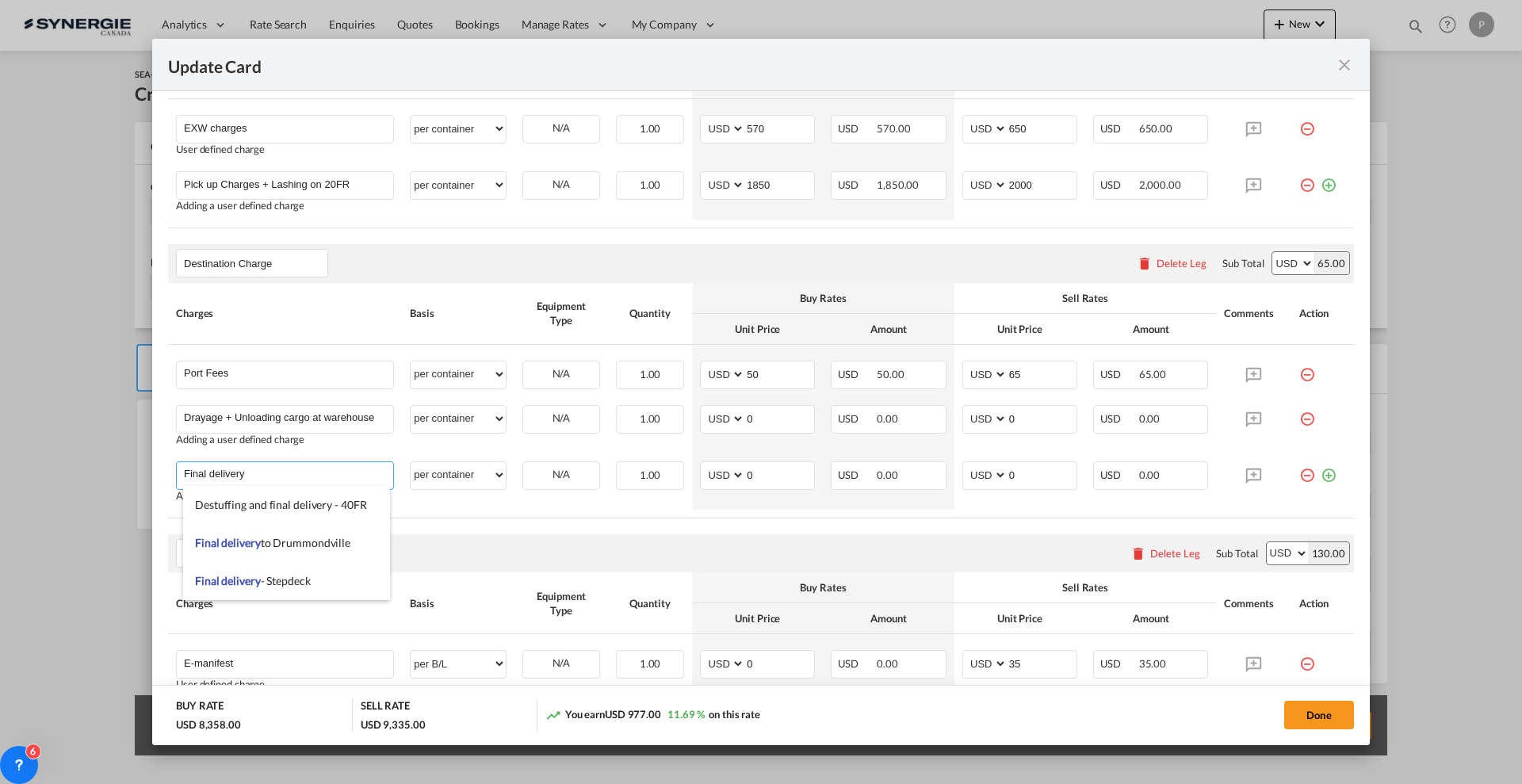
type input "Final delivery"
click at [388, 292] on th "Charges" at bounding box center [285, 314] width 234 height 62
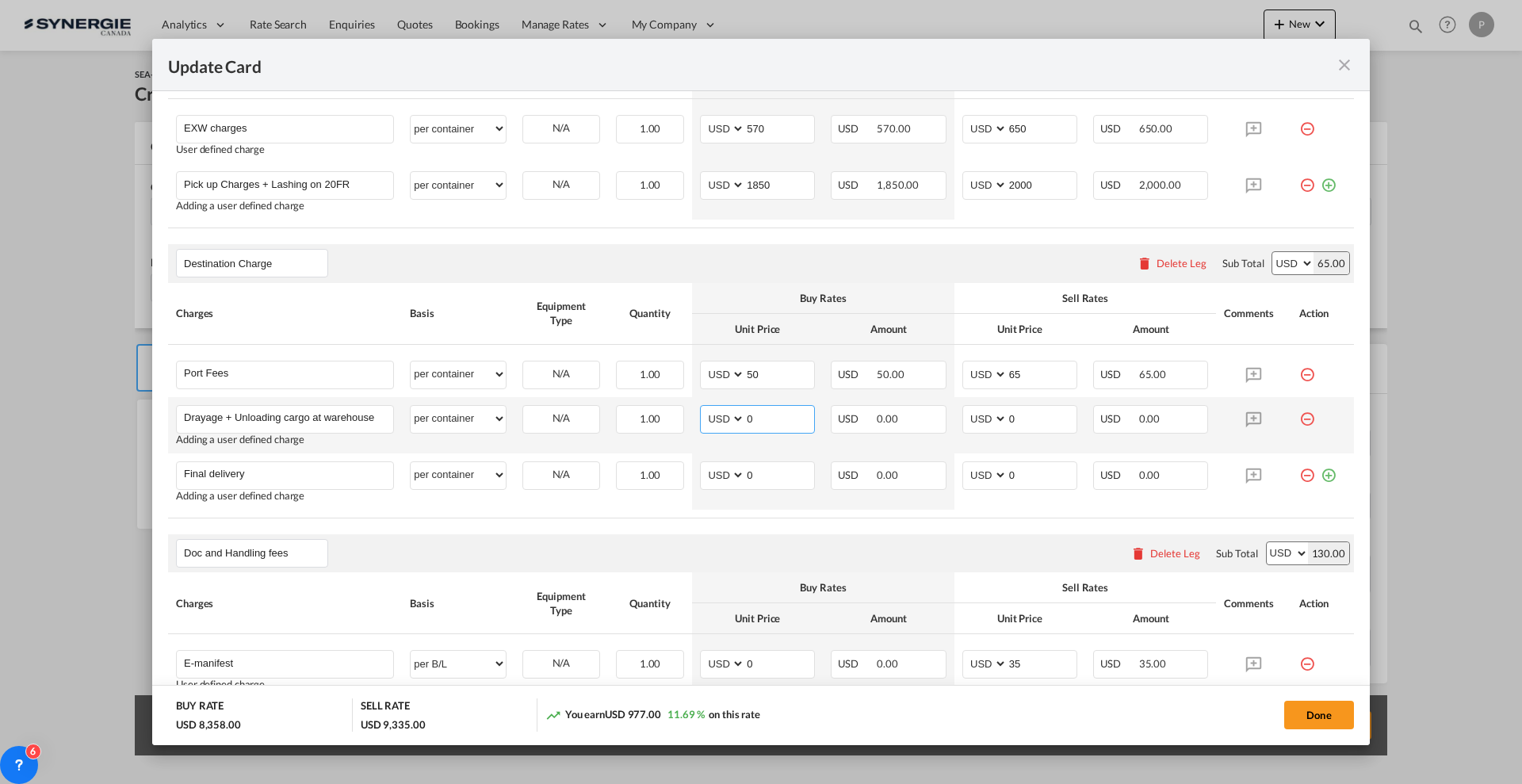
click at [760, 415] on input "0" at bounding box center [780, 418] width 69 height 23
type input "725"
click at [1063, 412] on input "0" at bounding box center [1042, 418] width 69 height 23
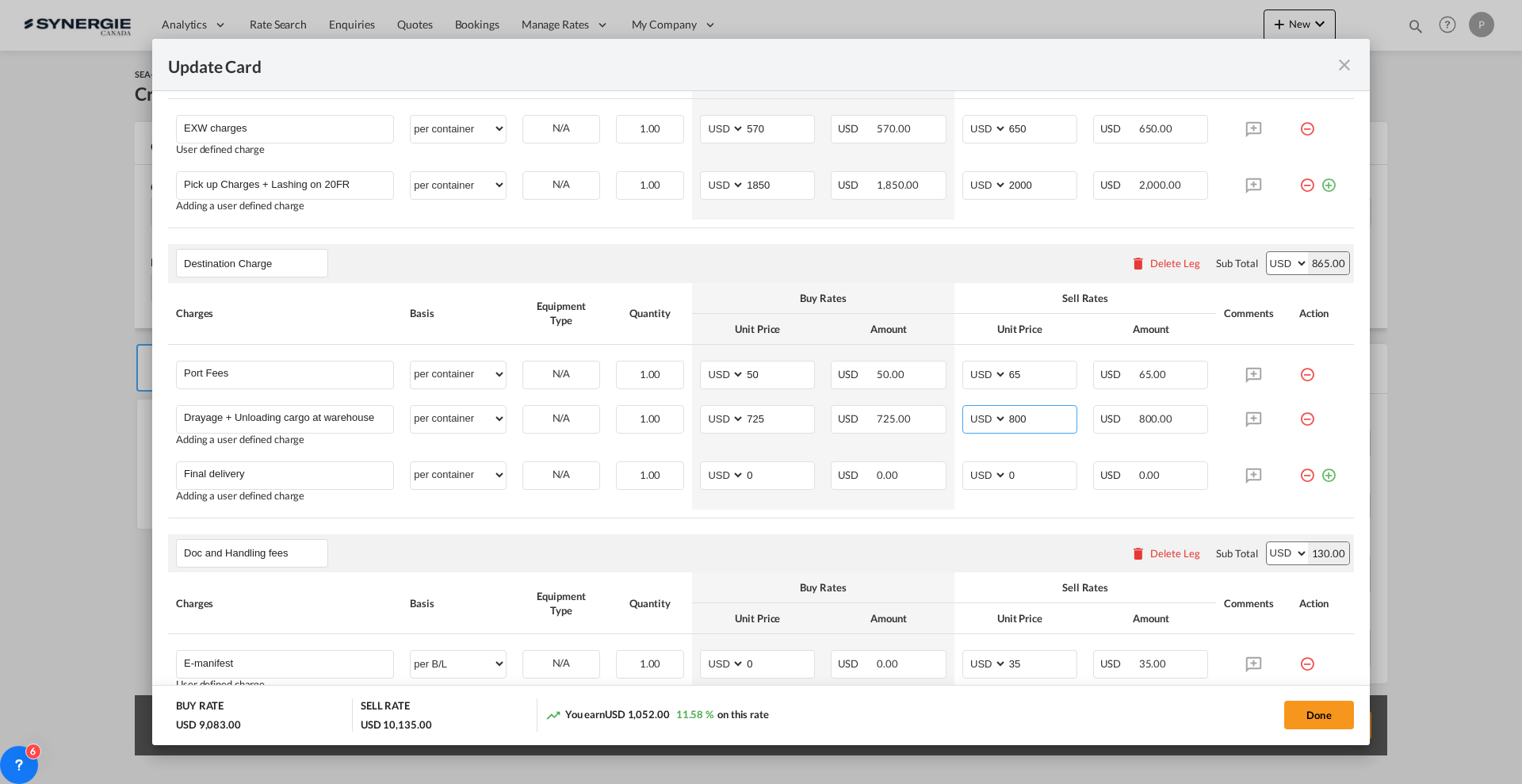
type input "800"
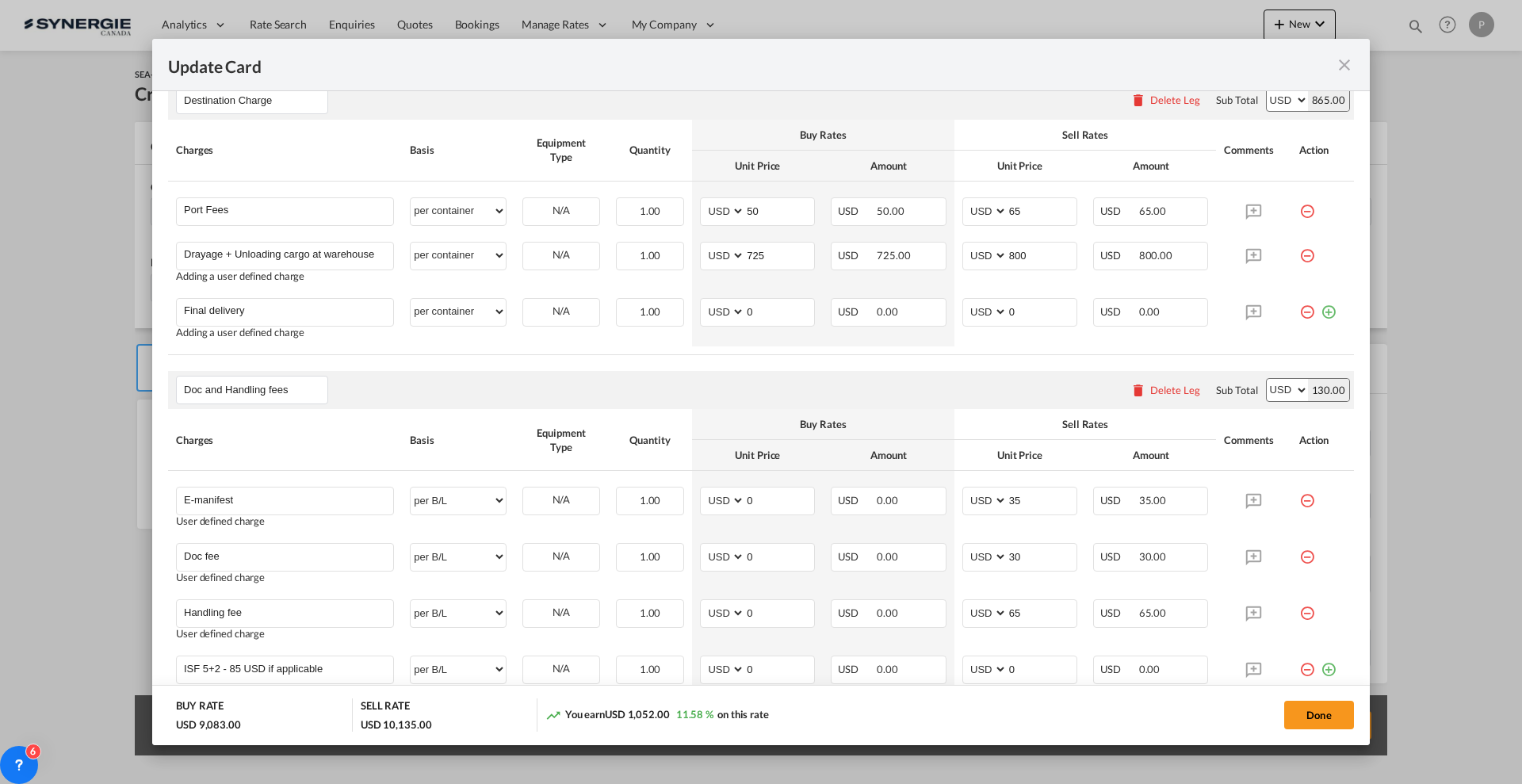
scroll to position [892, 0]
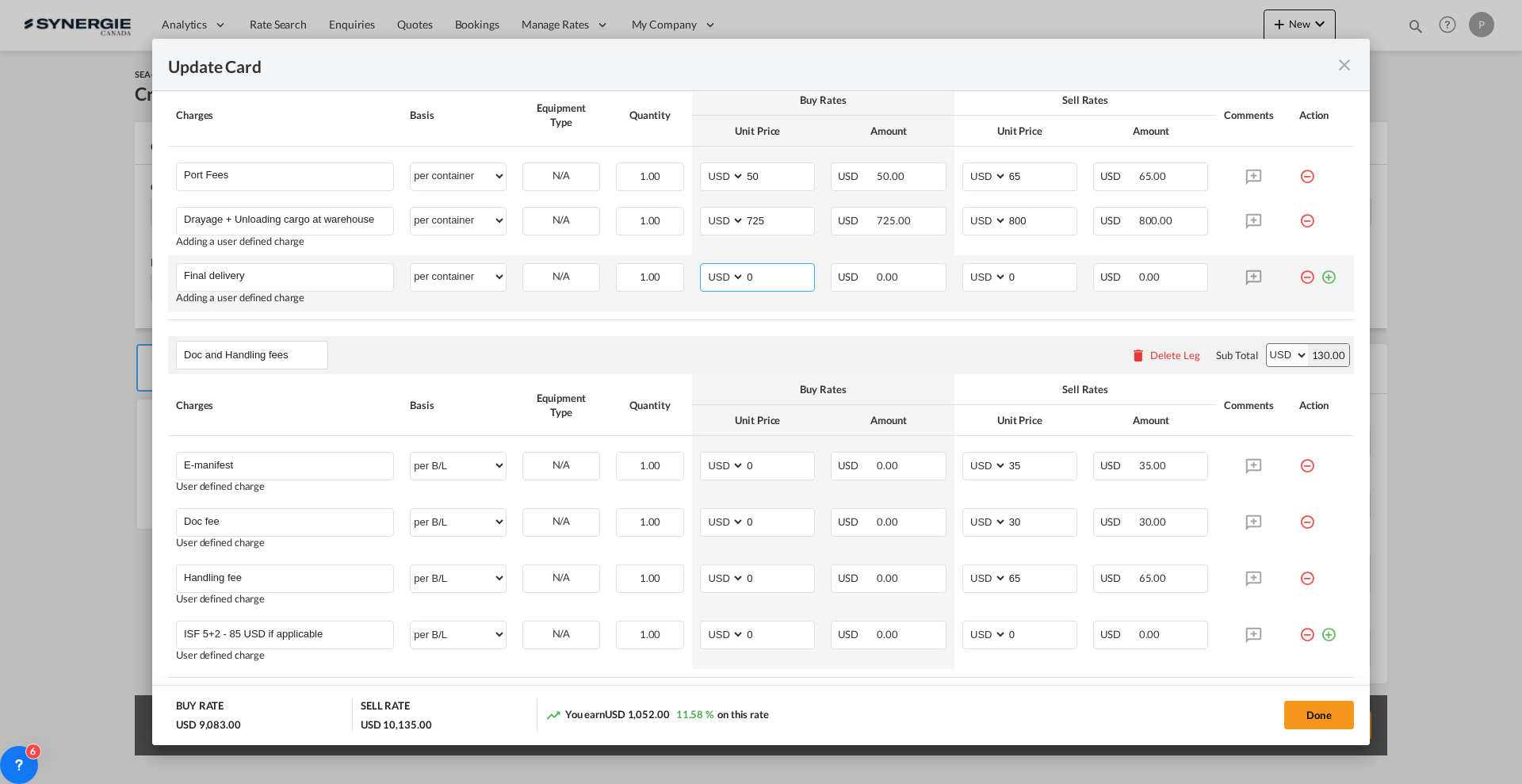
click at [761, 275] on input "0" at bounding box center [780, 276] width 69 height 23
type input "5316"
click at [1055, 272] on input "0" at bounding box center [1042, 276] width 69 height 23
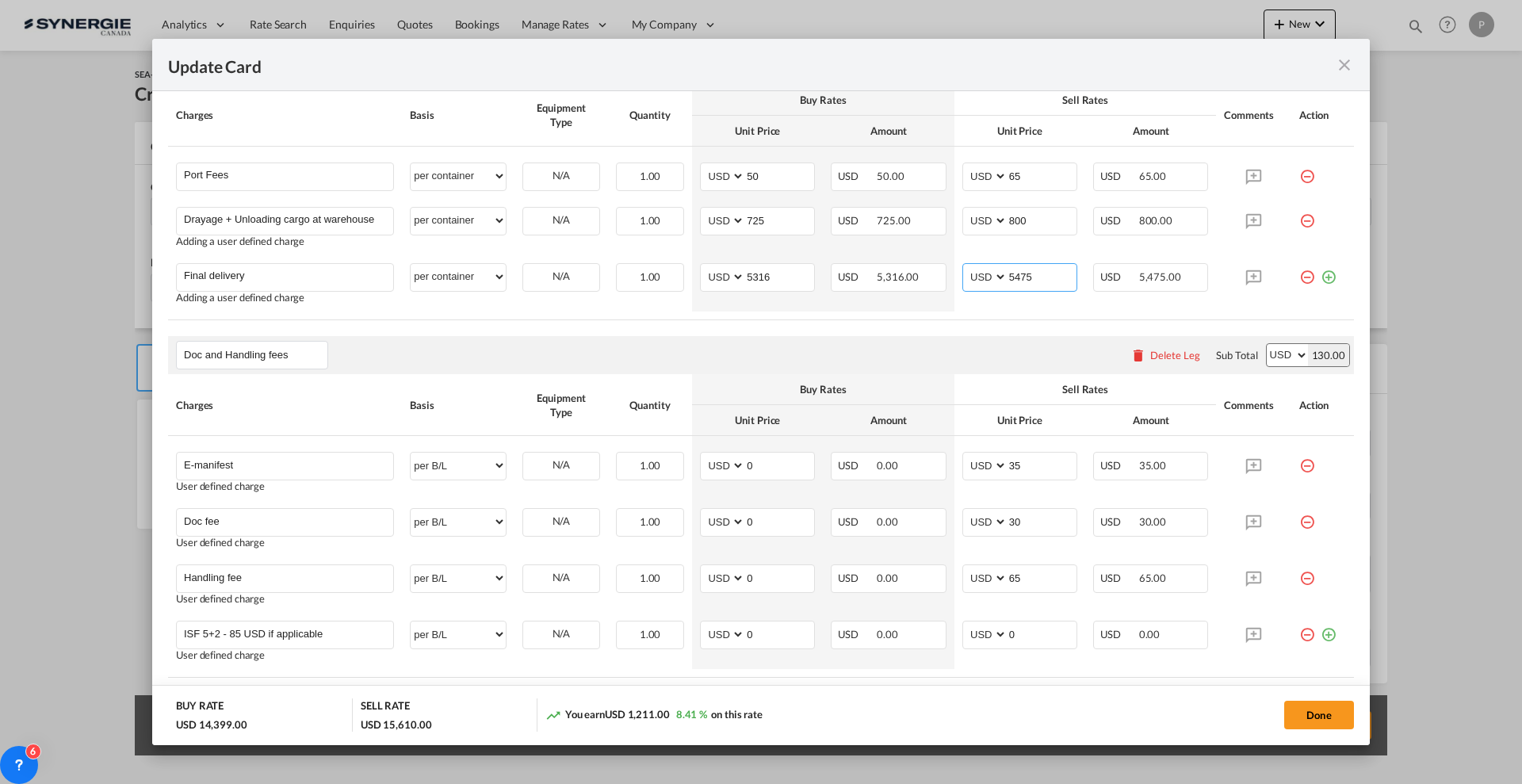
type input "5475"
click at [1055, 322] on rate-modification "Main Freight Please enter leg name Leg Name Already Exists Delete Leg Sub Total…" at bounding box center [761, 259] width 1186 height 1304
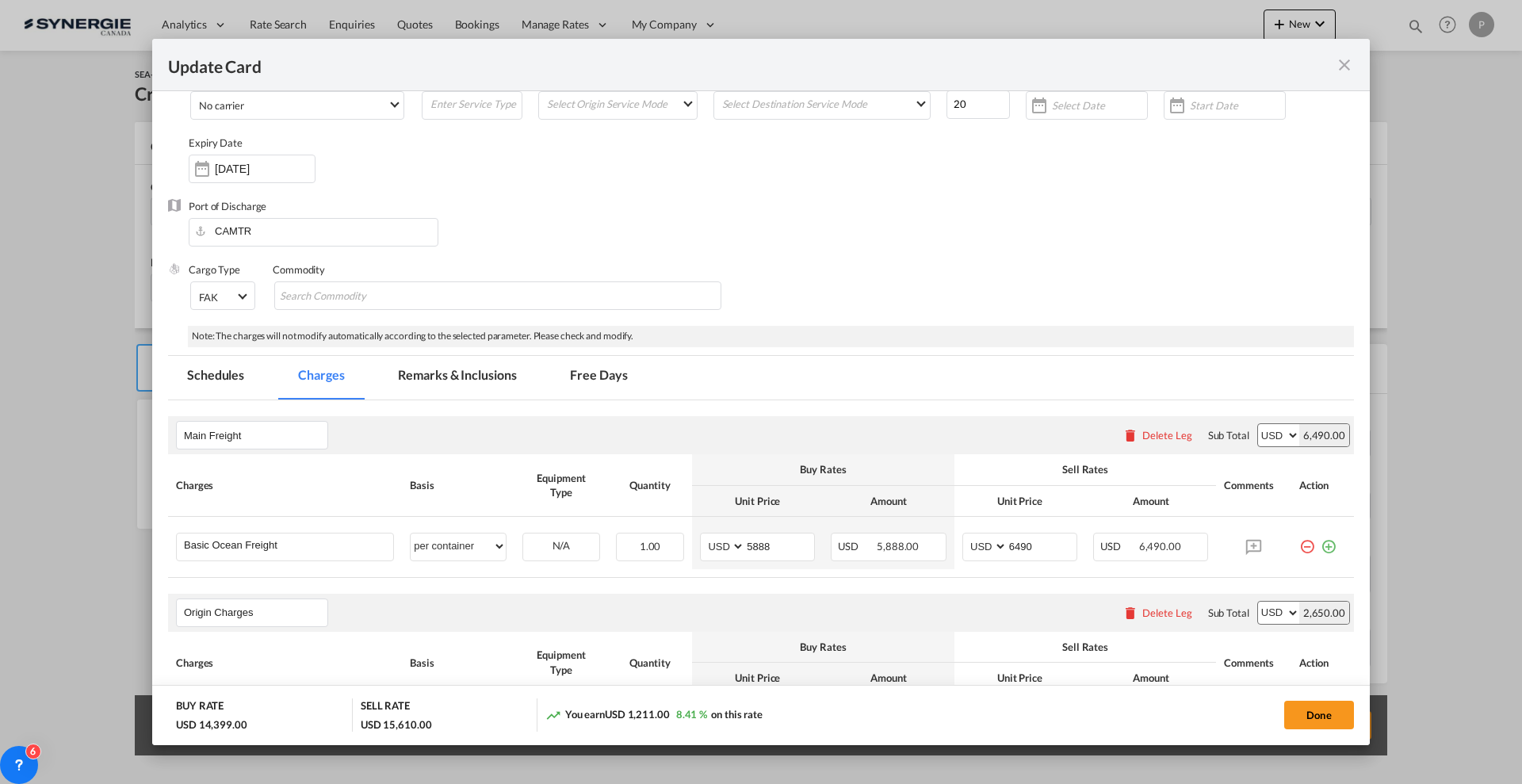
scroll to position [0, 0]
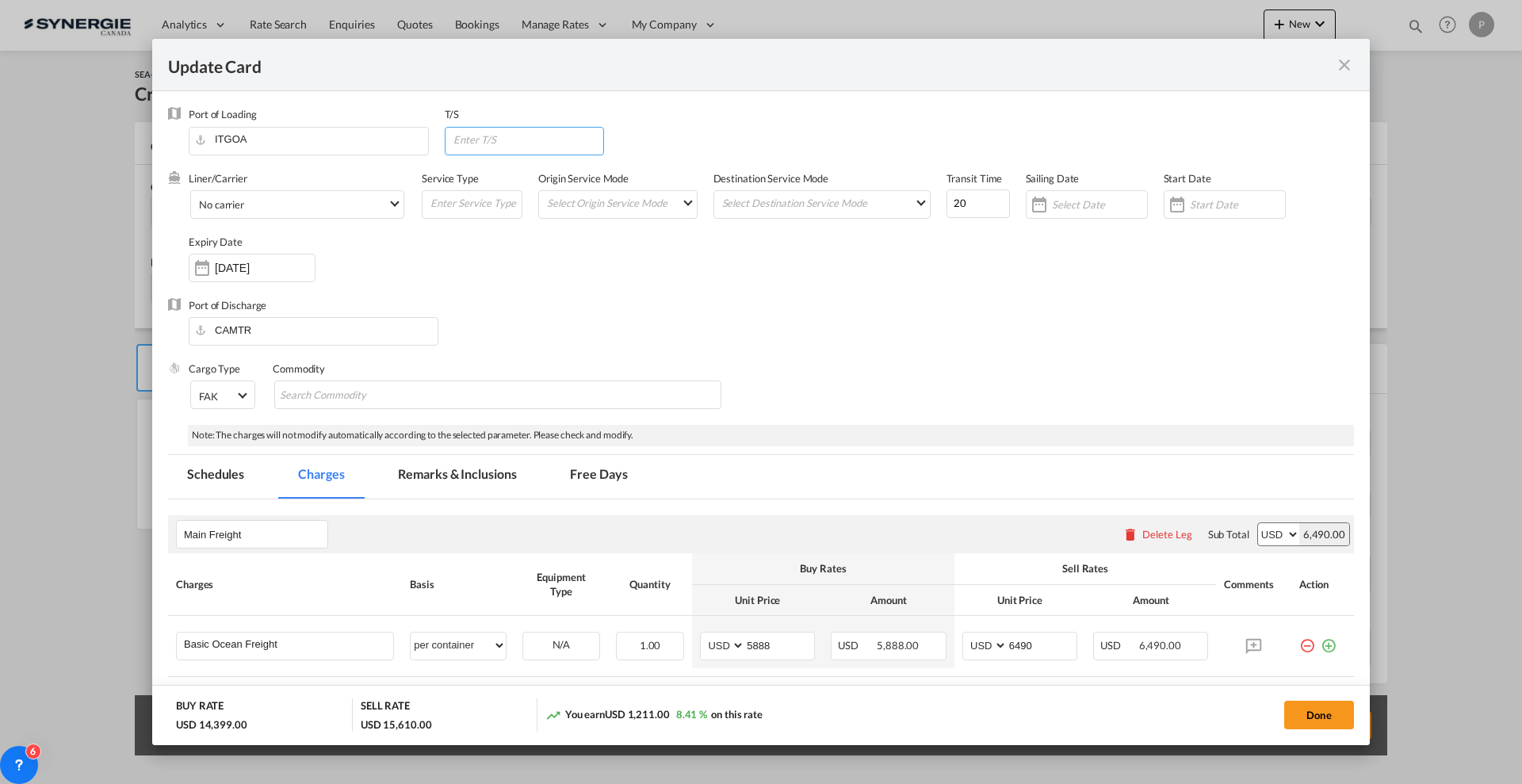
click at [519, 143] on input "Update Card Port ..." at bounding box center [529, 139] width 152 height 23
drag, startPoint x: 972, startPoint y: 198, endPoint x: 948, endPoint y: 193, distance: 24.5
click at [948, 193] on input "20" at bounding box center [978, 204] width 64 height 28
type input "25"
click at [933, 294] on div "Liner/Carrier No carrier 2HM LOGISTICS D.O.O AAXL GLOBAL SHIPPING LINES LLC ABD…" at bounding box center [771, 234] width 1165 height 126
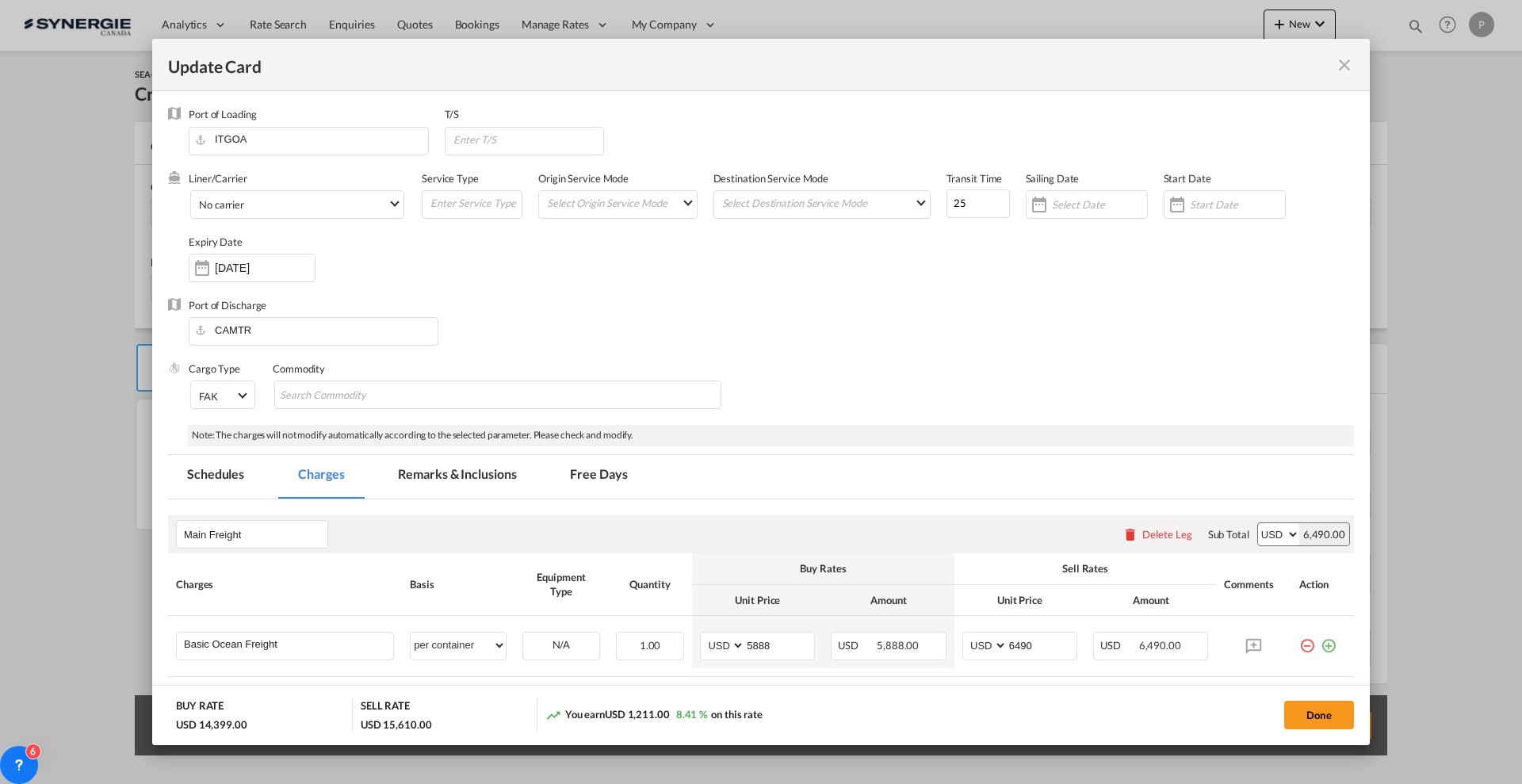
click at [493, 474] on md-tab-item "Remarks & Inclusions" at bounding box center [457, 477] width 156 height 44
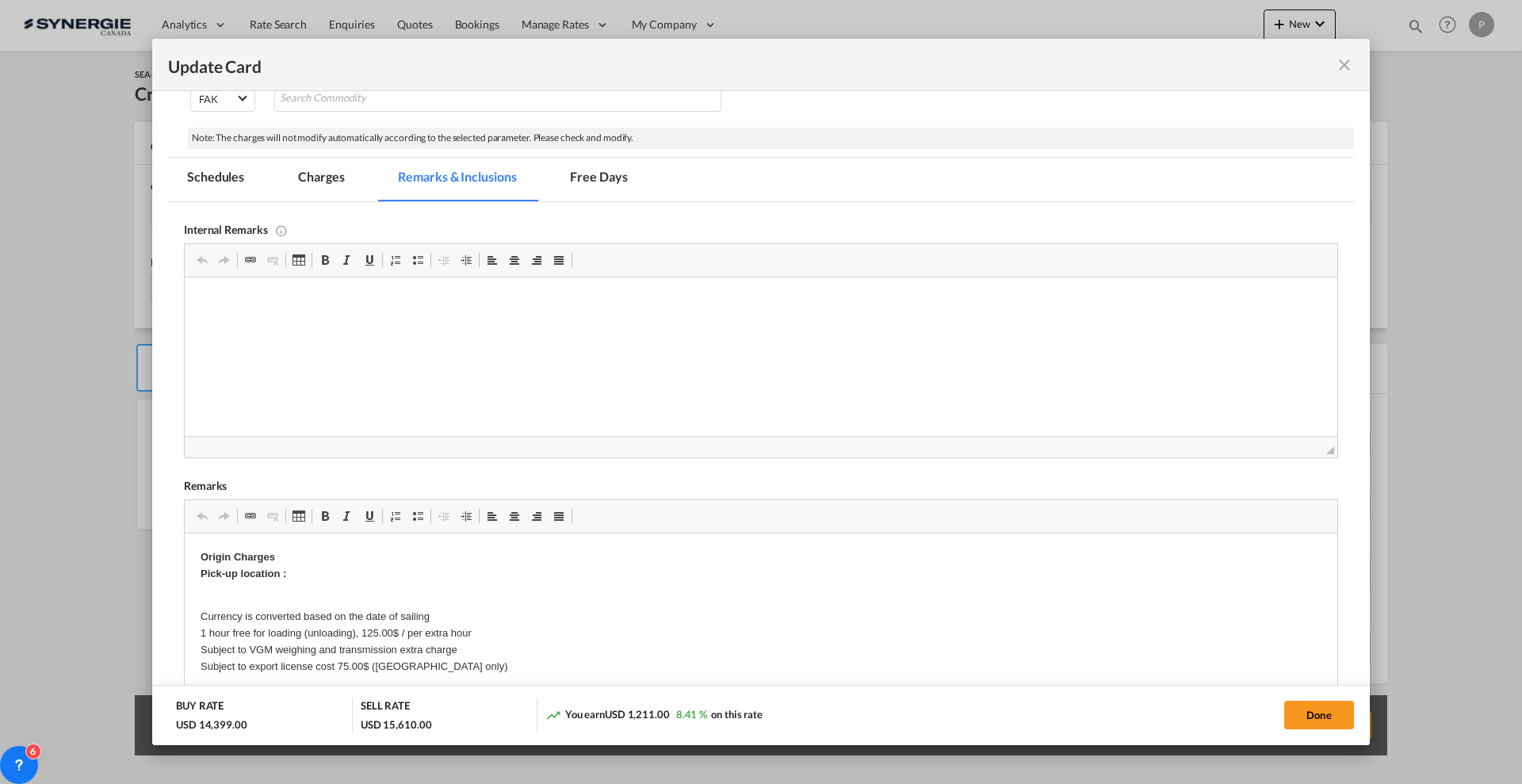
scroll to position [396, 0]
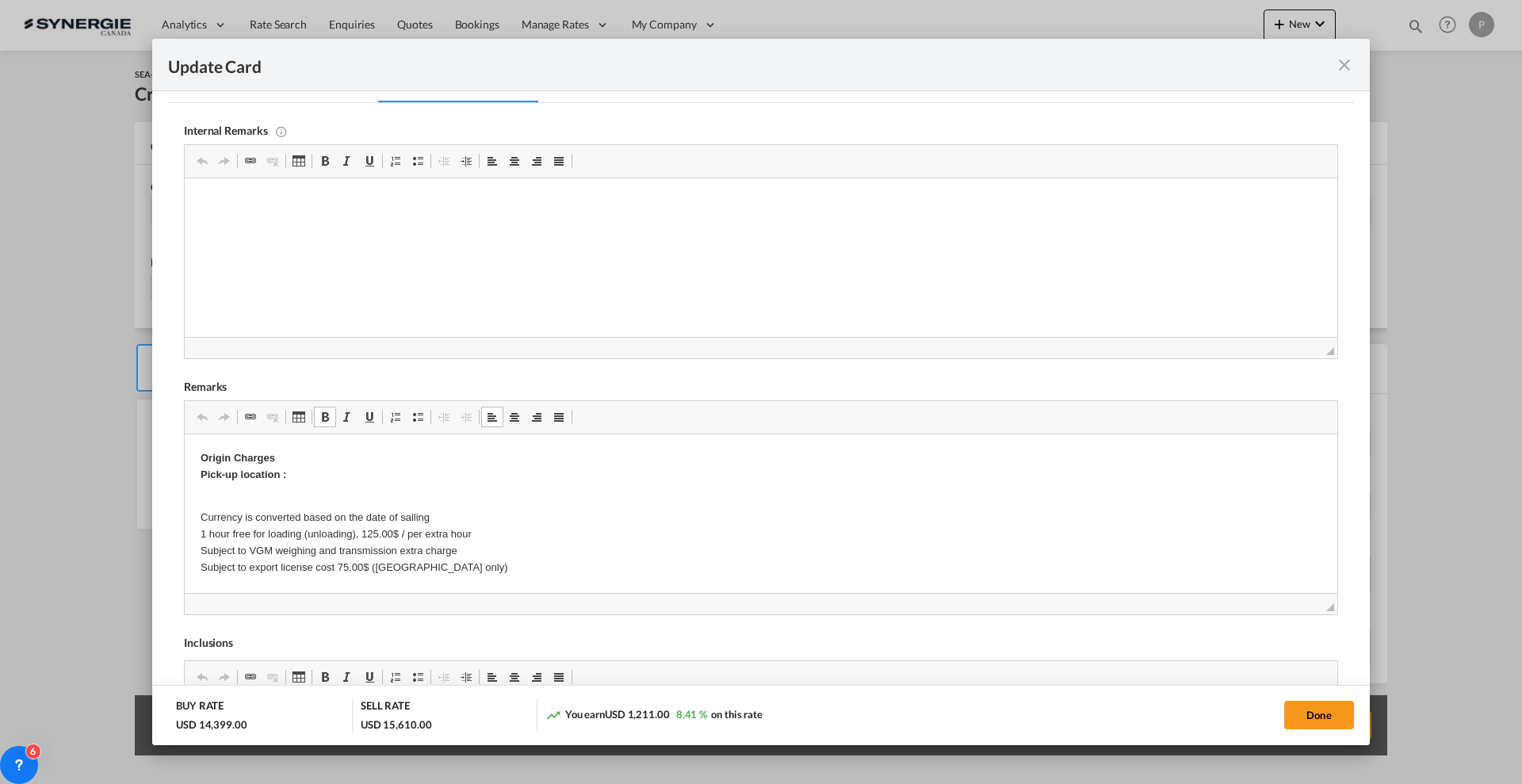
click at [329, 470] on p "Origin Charges Pick-up location :" at bounding box center [761, 467] width 1121 height 34
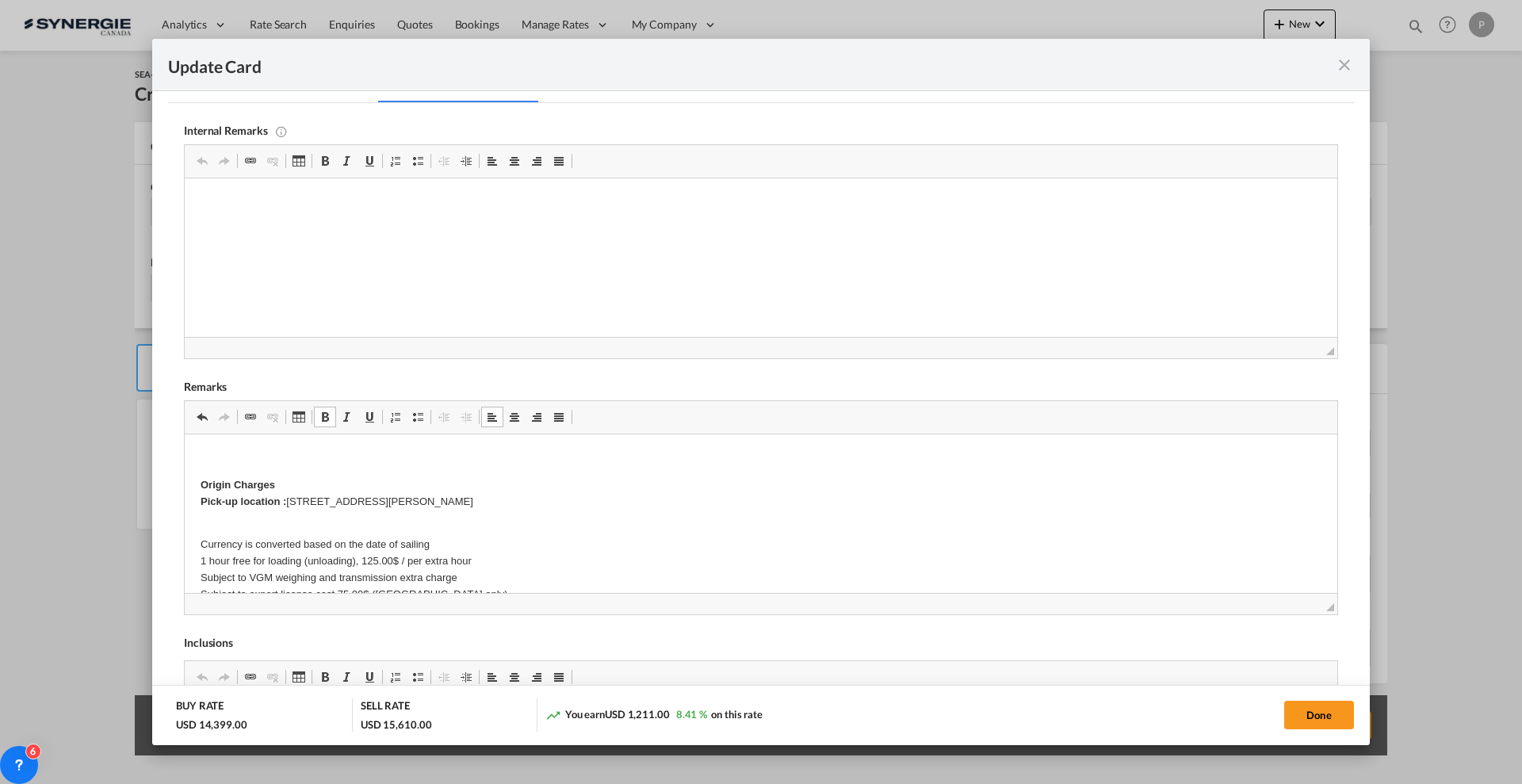
click at [257, 451] on p "Editor, editor11" at bounding box center [761, 459] width 1121 height 17
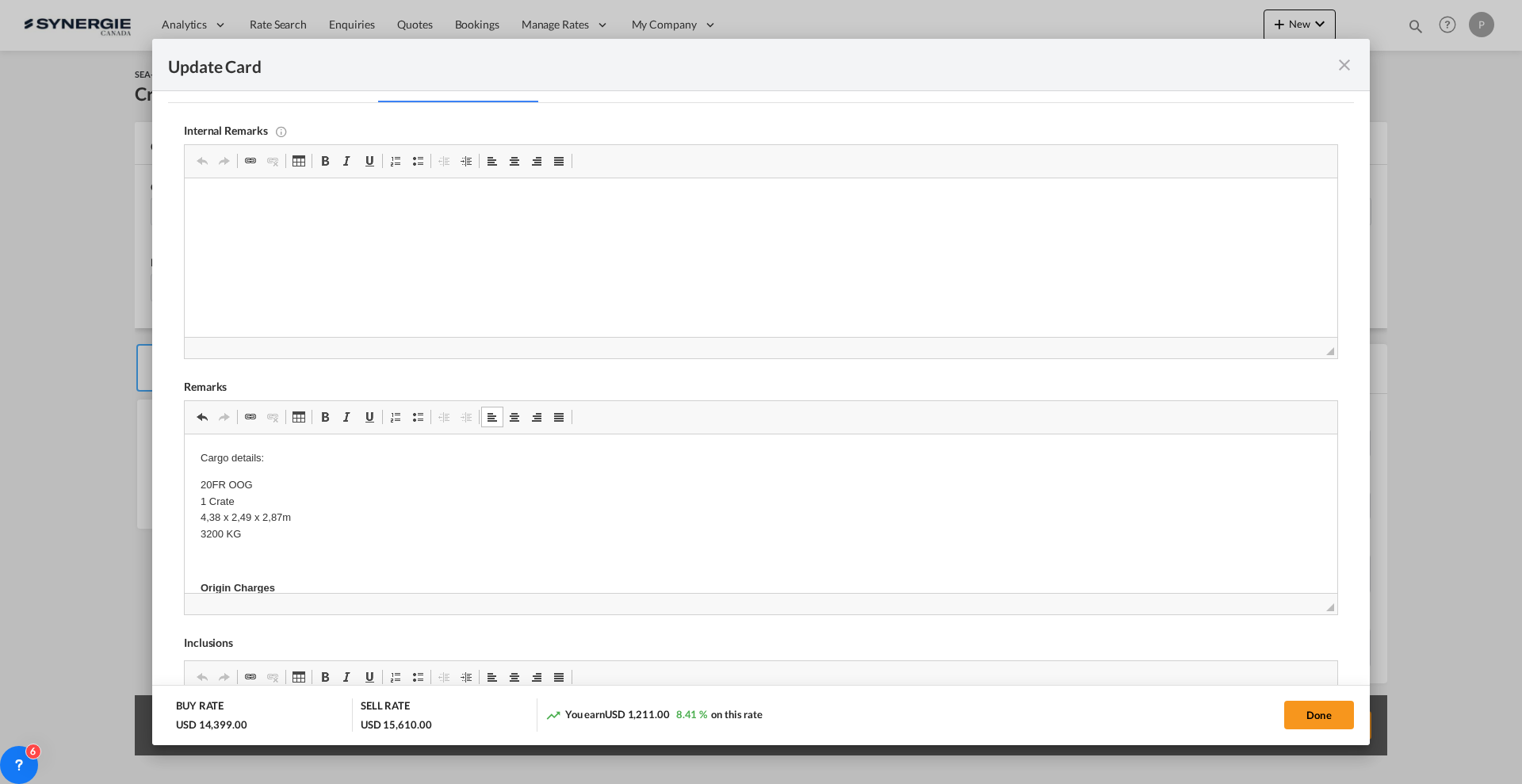
click at [370, 512] on p "20FR OOG 1 Crate 4,38 x 2,49 x 2,87m 3200 KG" at bounding box center [761, 510] width 1121 height 66
click at [363, 495] on p "20FR OOG 1 Crate 4,38 x 2,49 x 2,87m 3200 KG" at bounding box center [761, 510] width 1121 height 66
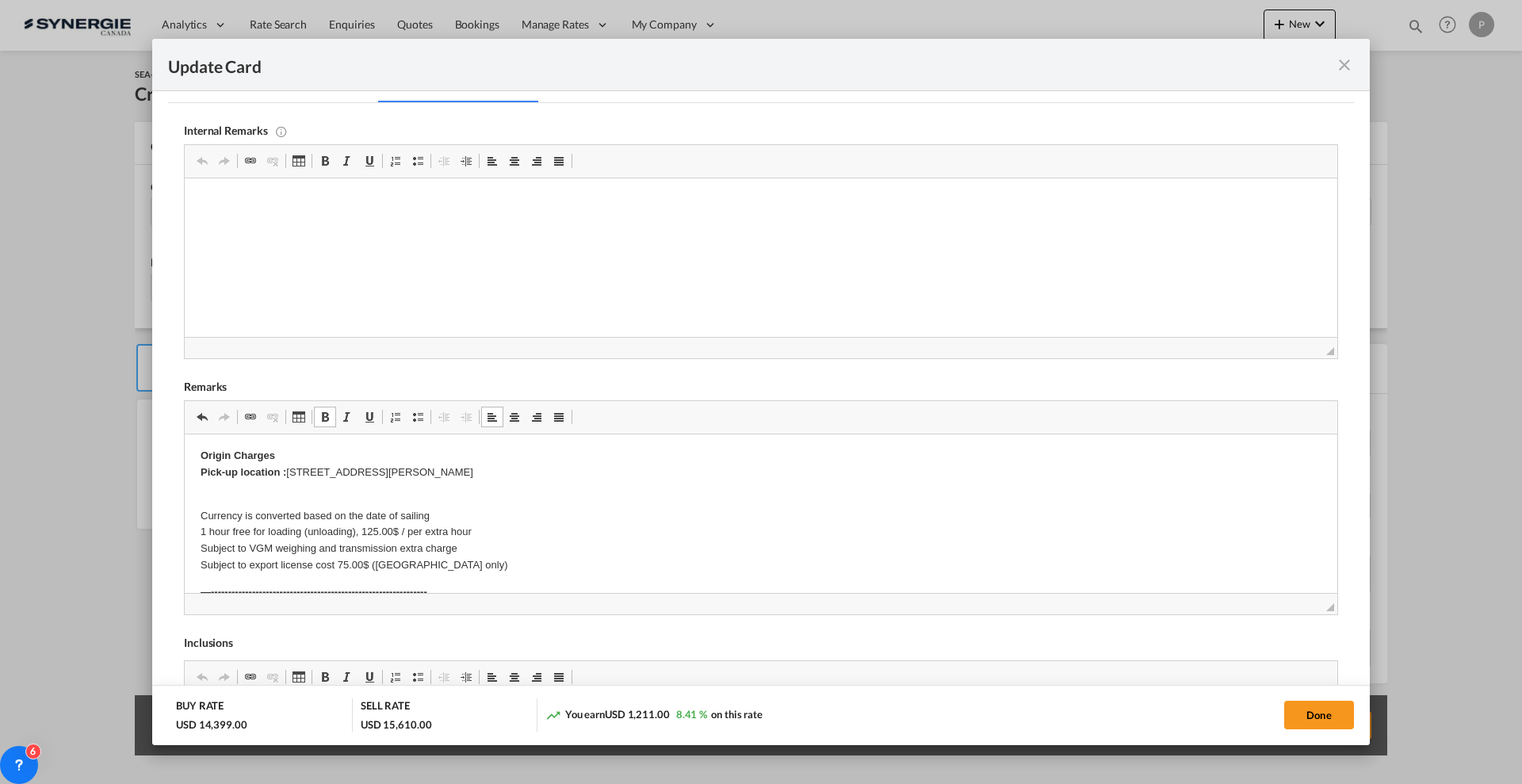
scroll to position [99, 0]
click at [481, 516] on p "Currency is converted based on the date of sailing 1 hour free for loading (unl…" at bounding box center [761, 533] width 1121 height 82
click at [480, 536] on p "Currency is converted based on the date of sailing 1 hour free for loading (unl…" at bounding box center [761, 533] width 1121 height 82
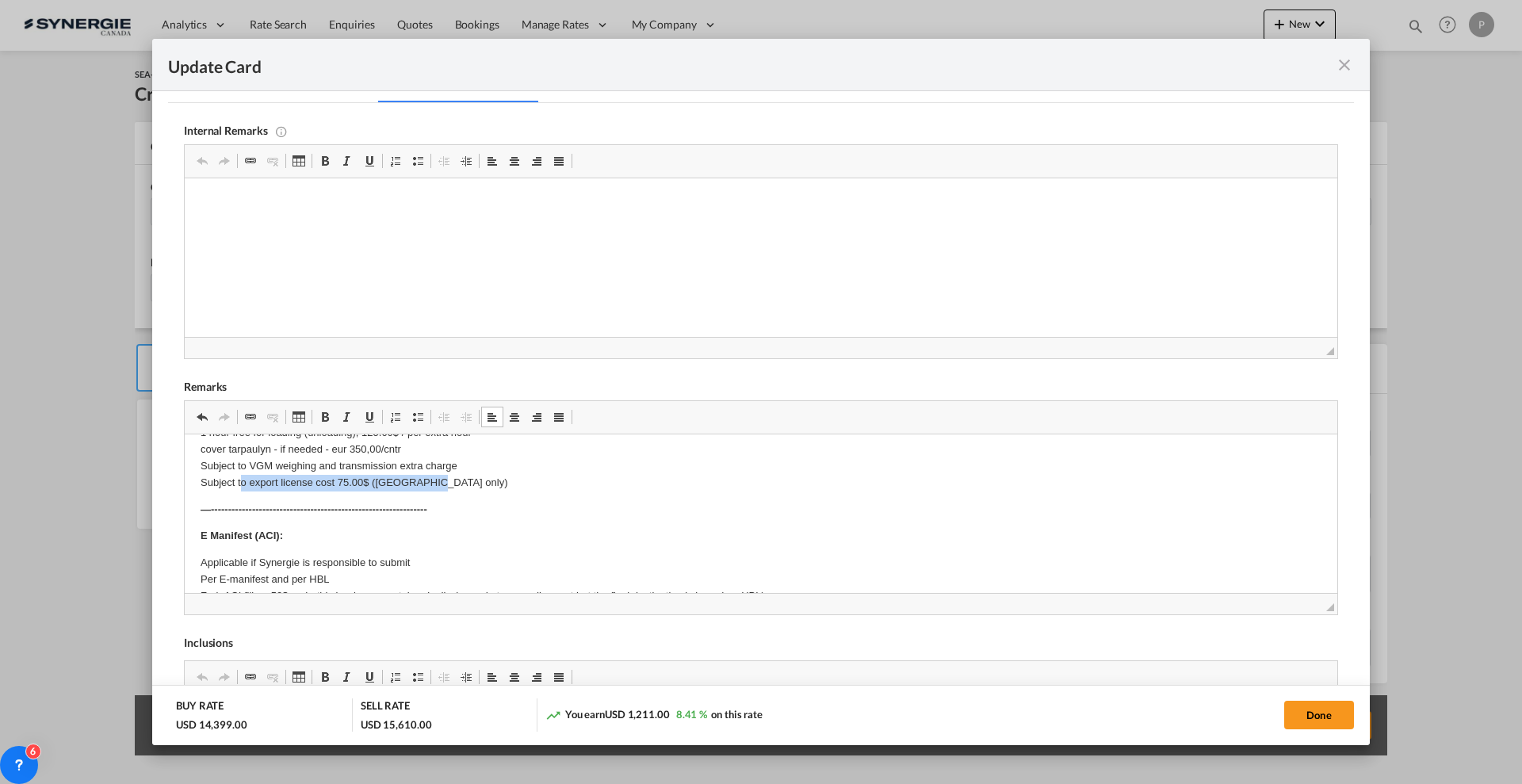
scroll to position [199, 0]
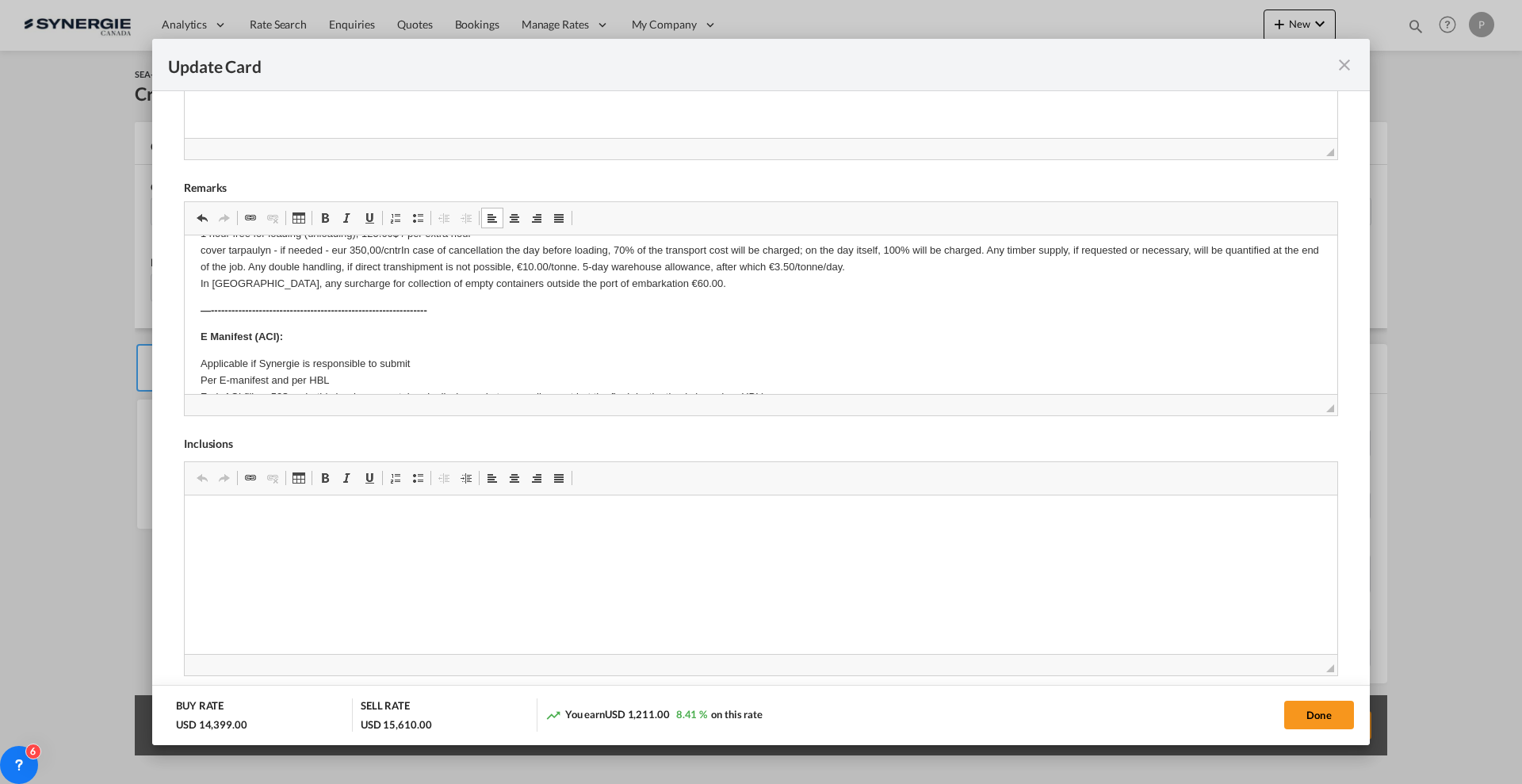
scroll to position [606, 0]
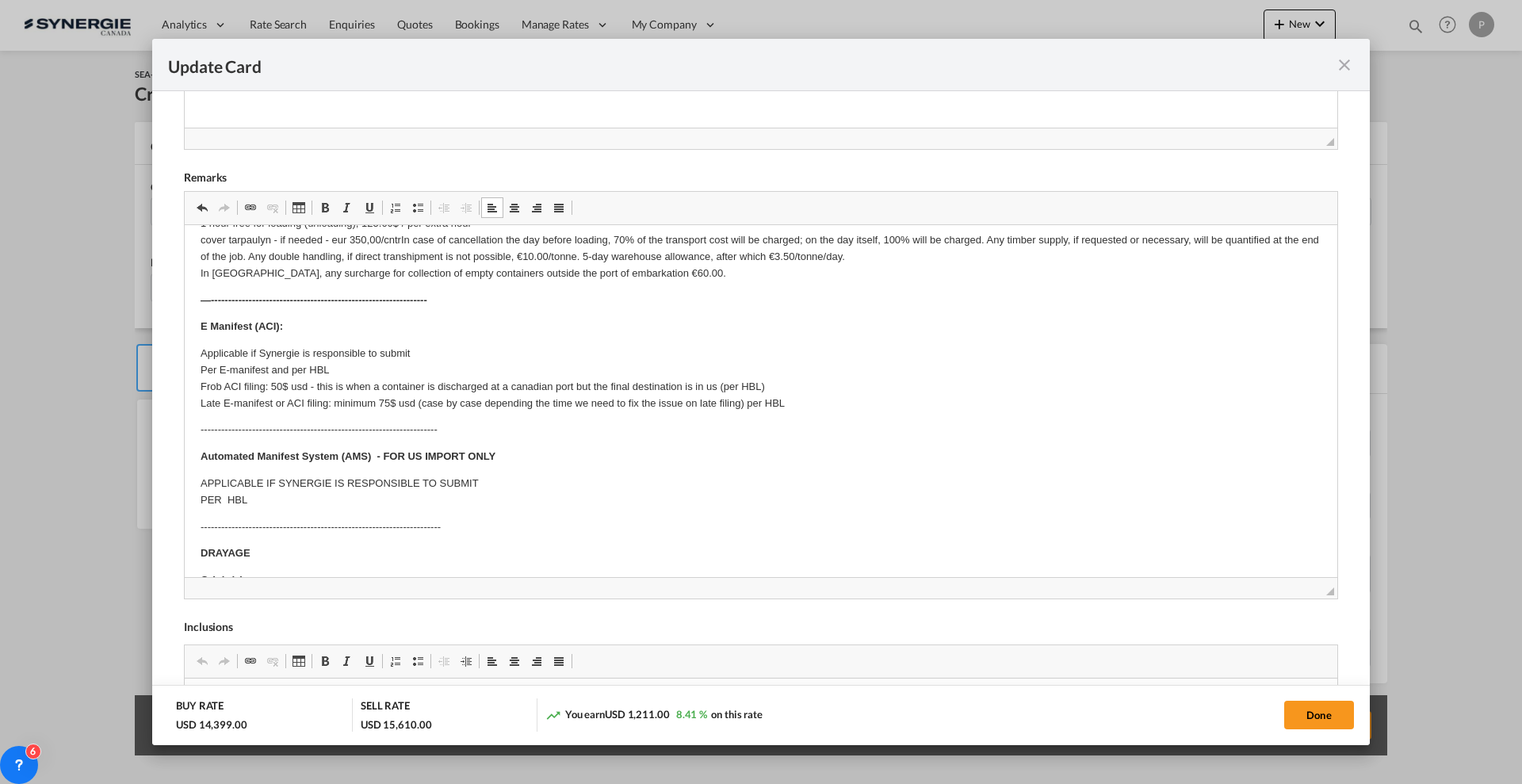
drag, startPoint x: 1315, startPoint y: 398, endPoint x: 1316, endPoint y: 671, distance: 273.0
click at [1318, 671] on div "Internal Remarks Rich Text Editor, editor10 Editor toolbars Clipboard/Undo Undo…" at bounding box center [761, 400] width 1154 height 1014
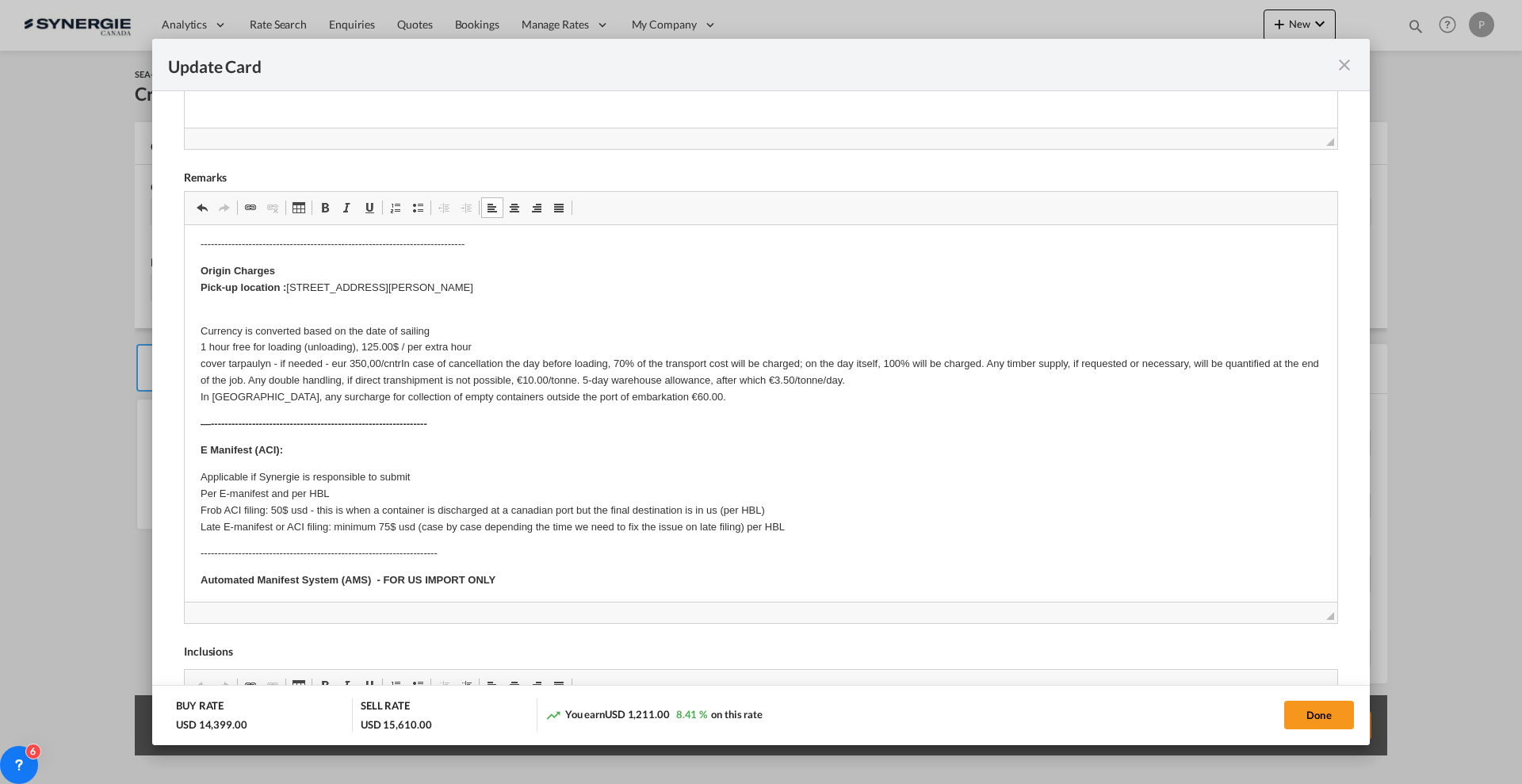
scroll to position [71, 0]
click at [405, 364] on p "Currency is converted based on the date of sailing 1 hour free for loading (unl…" at bounding box center [761, 359] width 1121 height 99
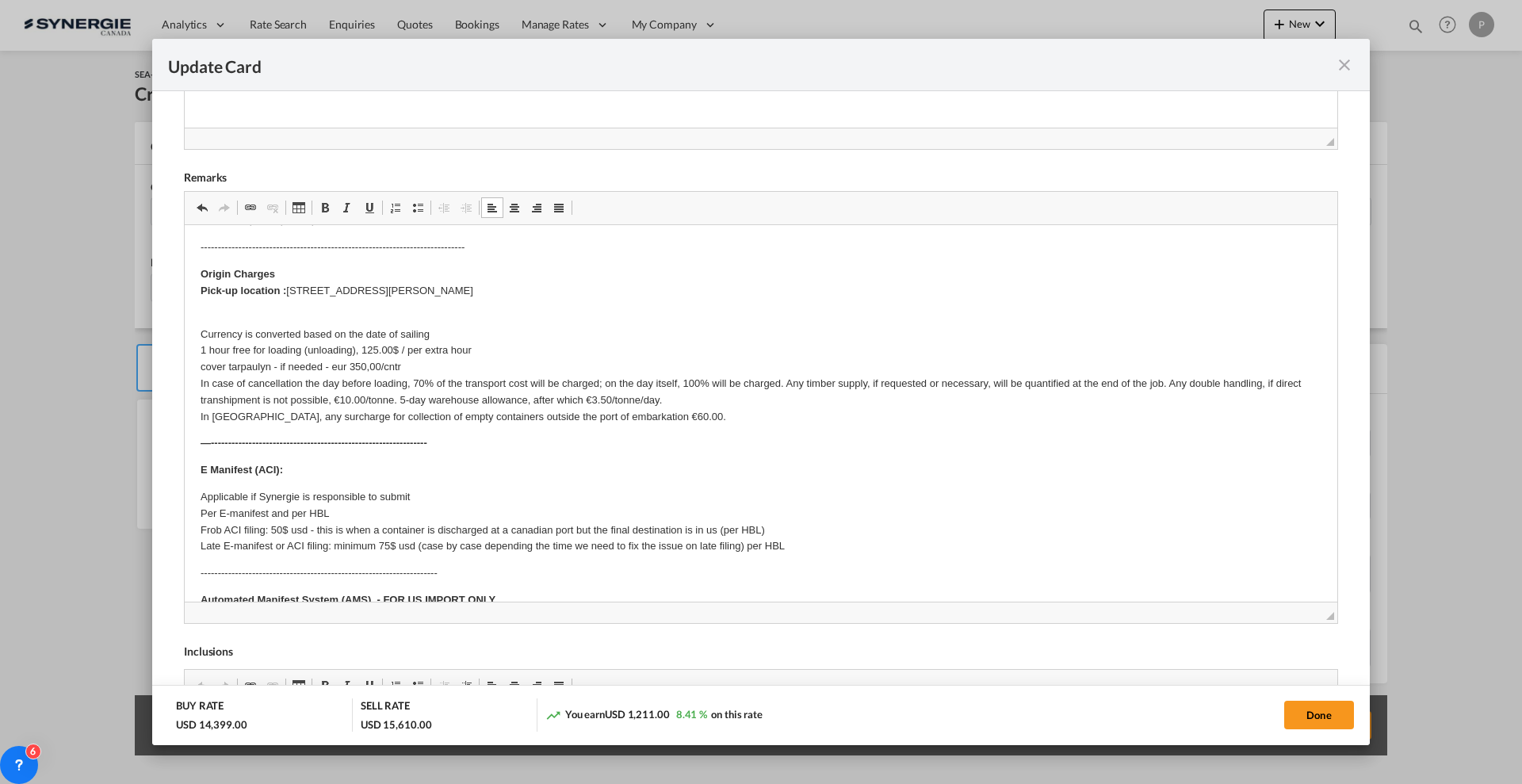
click at [786, 381] on p "Currency is converted based on the date of sailing 1 hour free for loading (unl…" at bounding box center [761, 368] width 1121 height 116
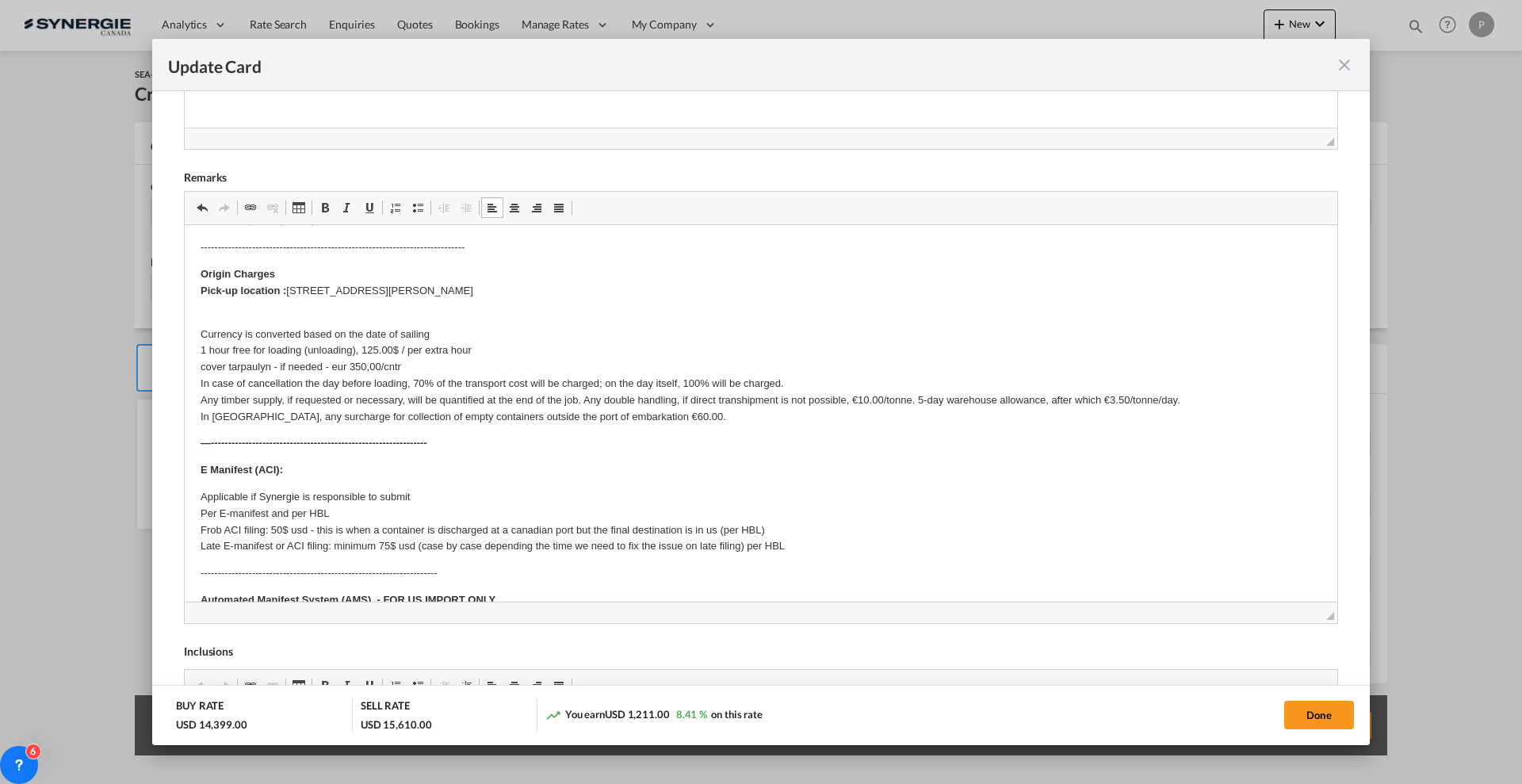
click at [585, 400] on p "Currency is converted based on the date of sailing 1 hour free for loading (unl…" at bounding box center [761, 368] width 1121 height 116
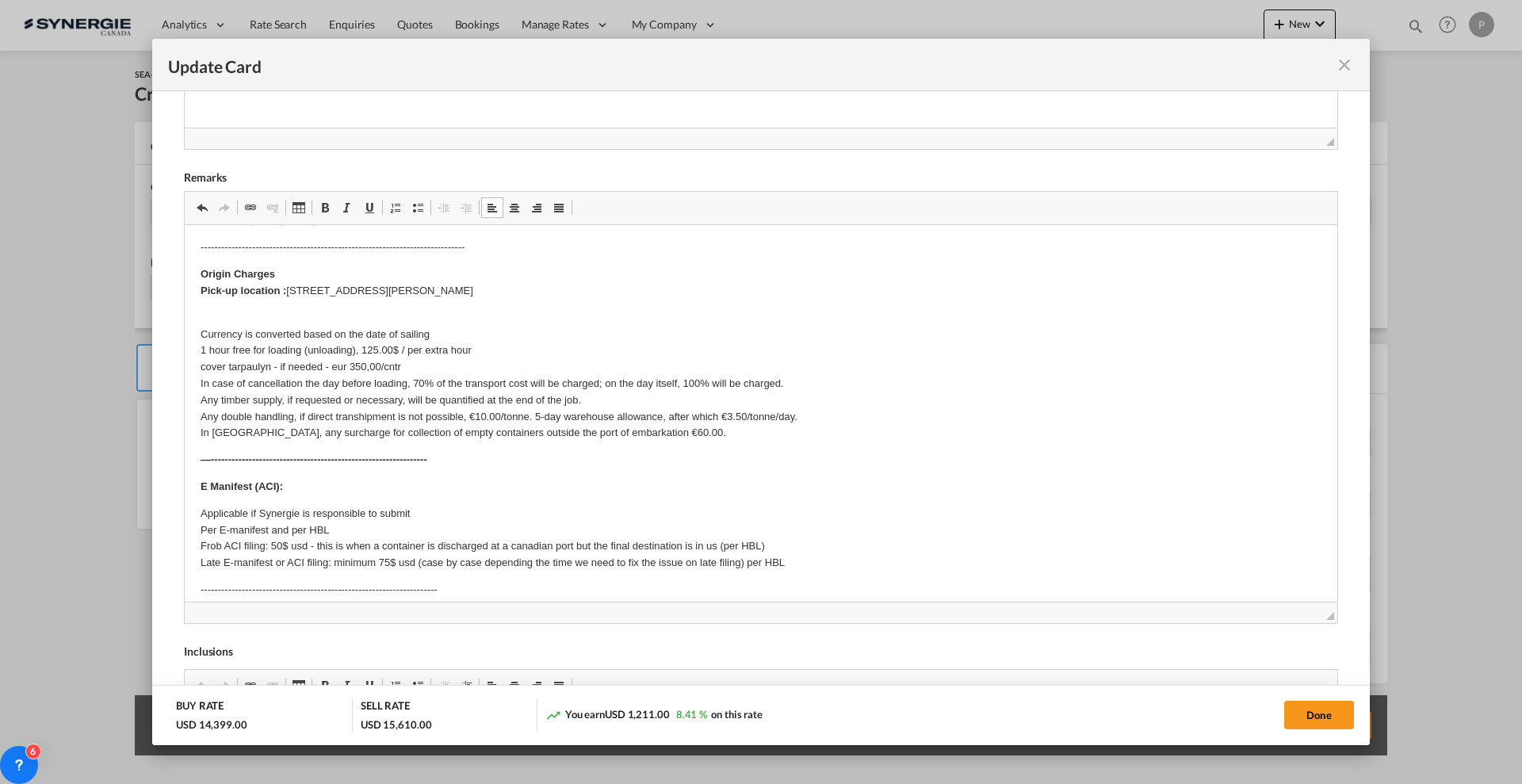
click at [536, 415] on p "Currency is converted based on the date of sailing 1 hour free for loading (unl…" at bounding box center [761, 375] width 1121 height 132
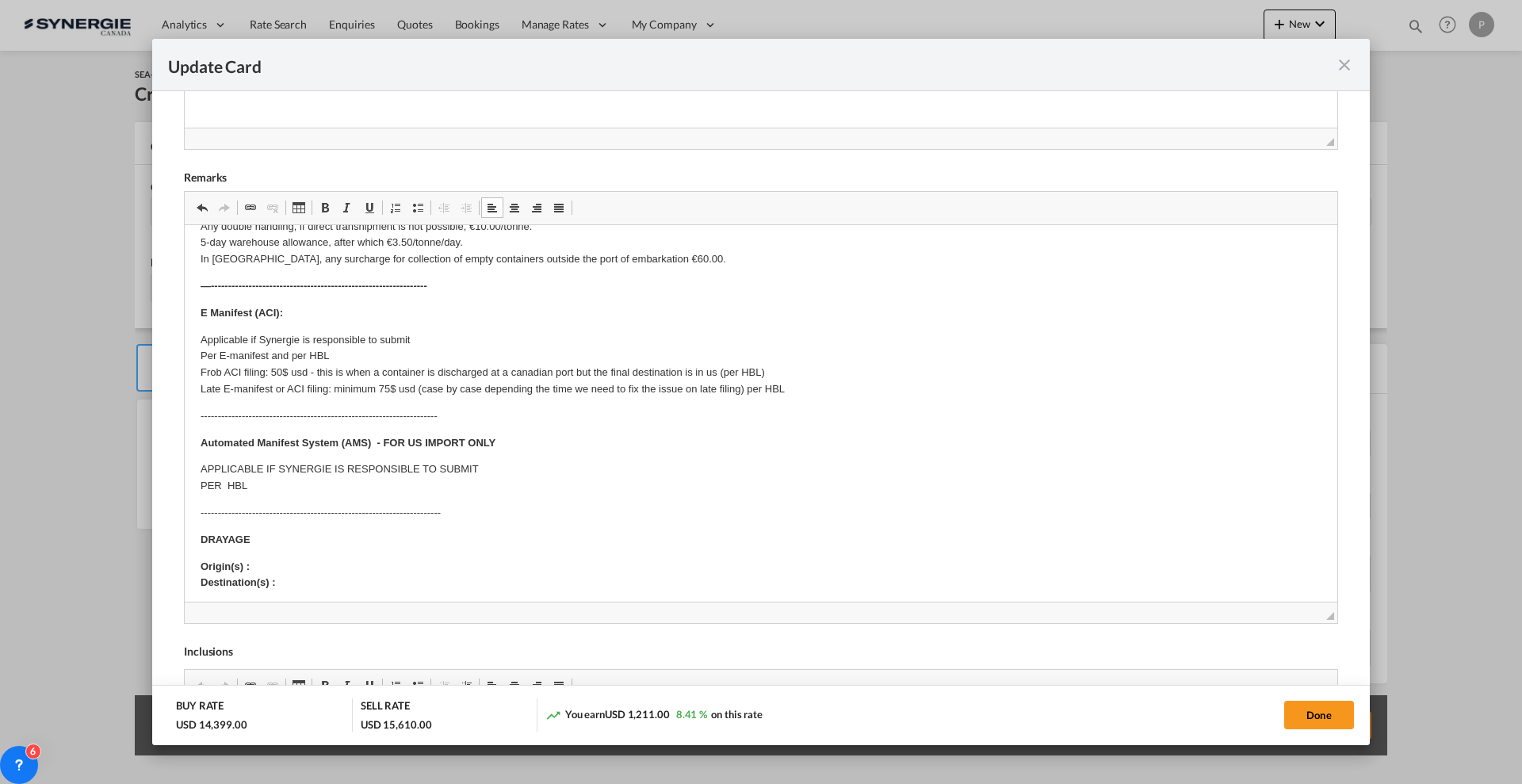
scroll to position [270, 0]
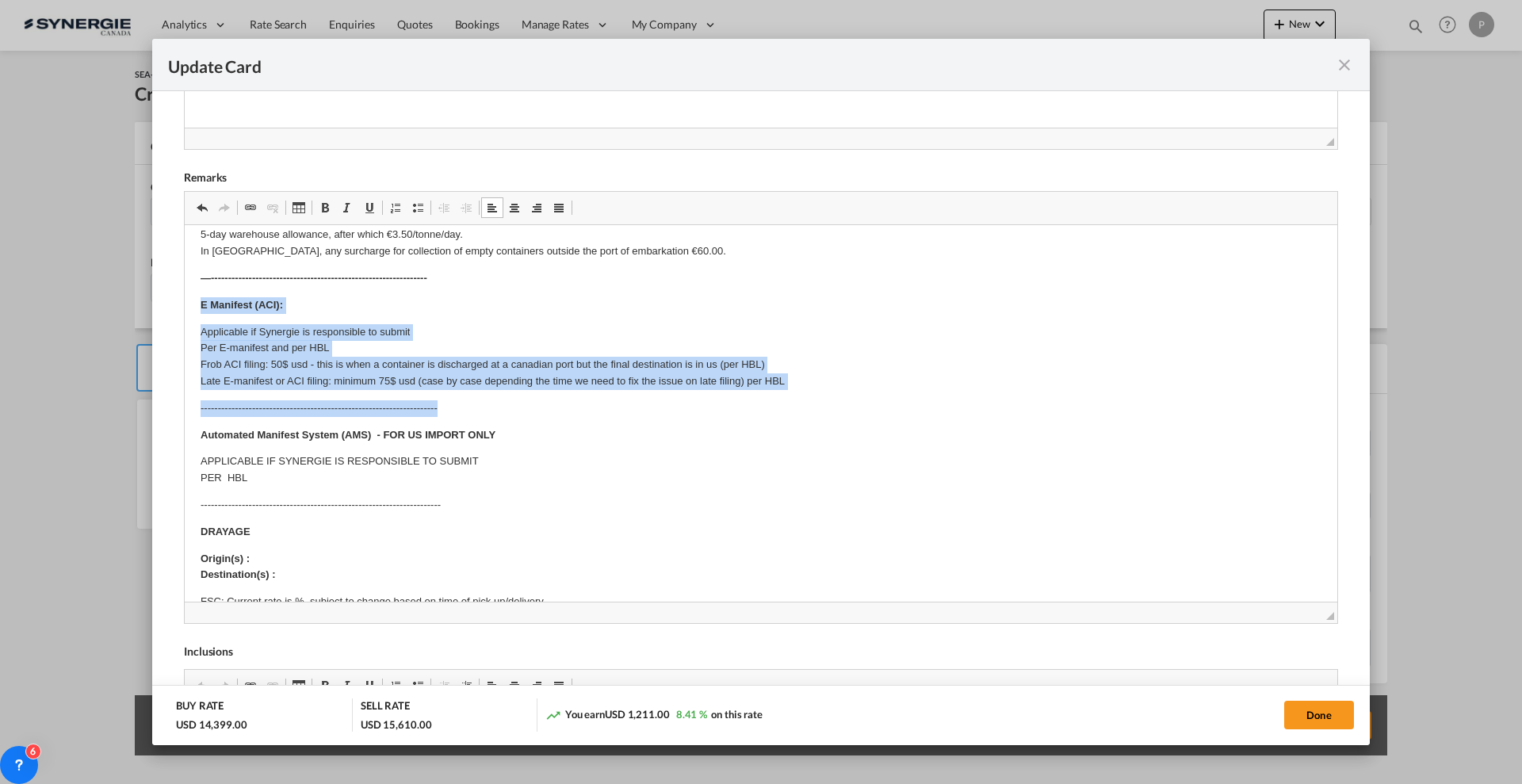
drag, startPoint x: 451, startPoint y: 405, endPoint x: 194, endPoint y: 298, distance: 278.4
click at [194, 298] on html "Cargo details: 20FR OOG 1 Crate - 4,38 x 2,49 x 2,87m - 3200 KG ---------------…" at bounding box center [761, 616] width 1153 height 1320
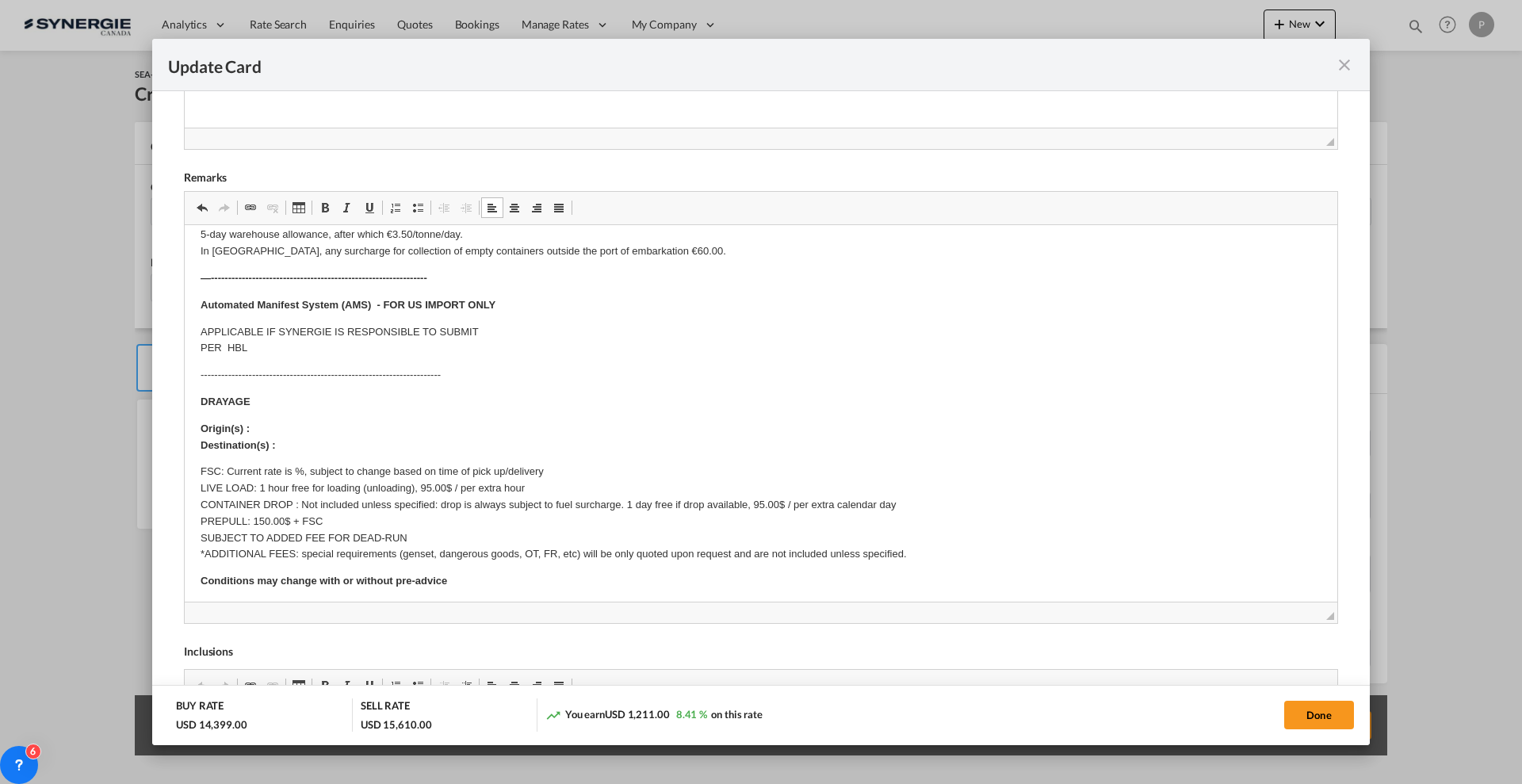
click at [397, 426] on p "Origin(s) : Destination(s) :" at bounding box center [761, 438] width 1121 height 34
click at [390, 399] on p "DRAYAGE" at bounding box center [761, 402] width 1121 height 17
click at [368, 430] on p "Origin(s) : Destination(s) :" at bounding box center [761, 438] width 1121 height 34
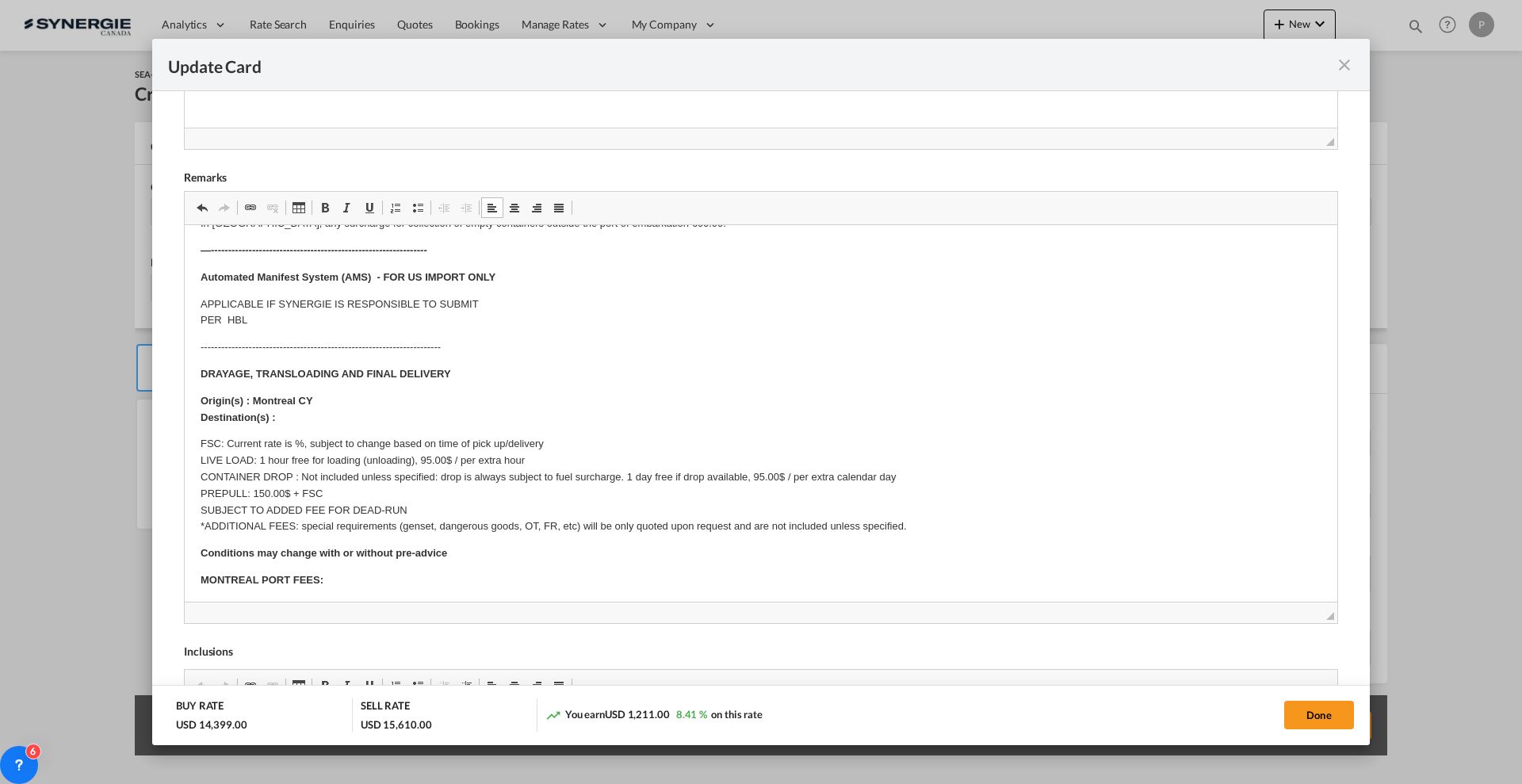
scroll to position [396, 0]
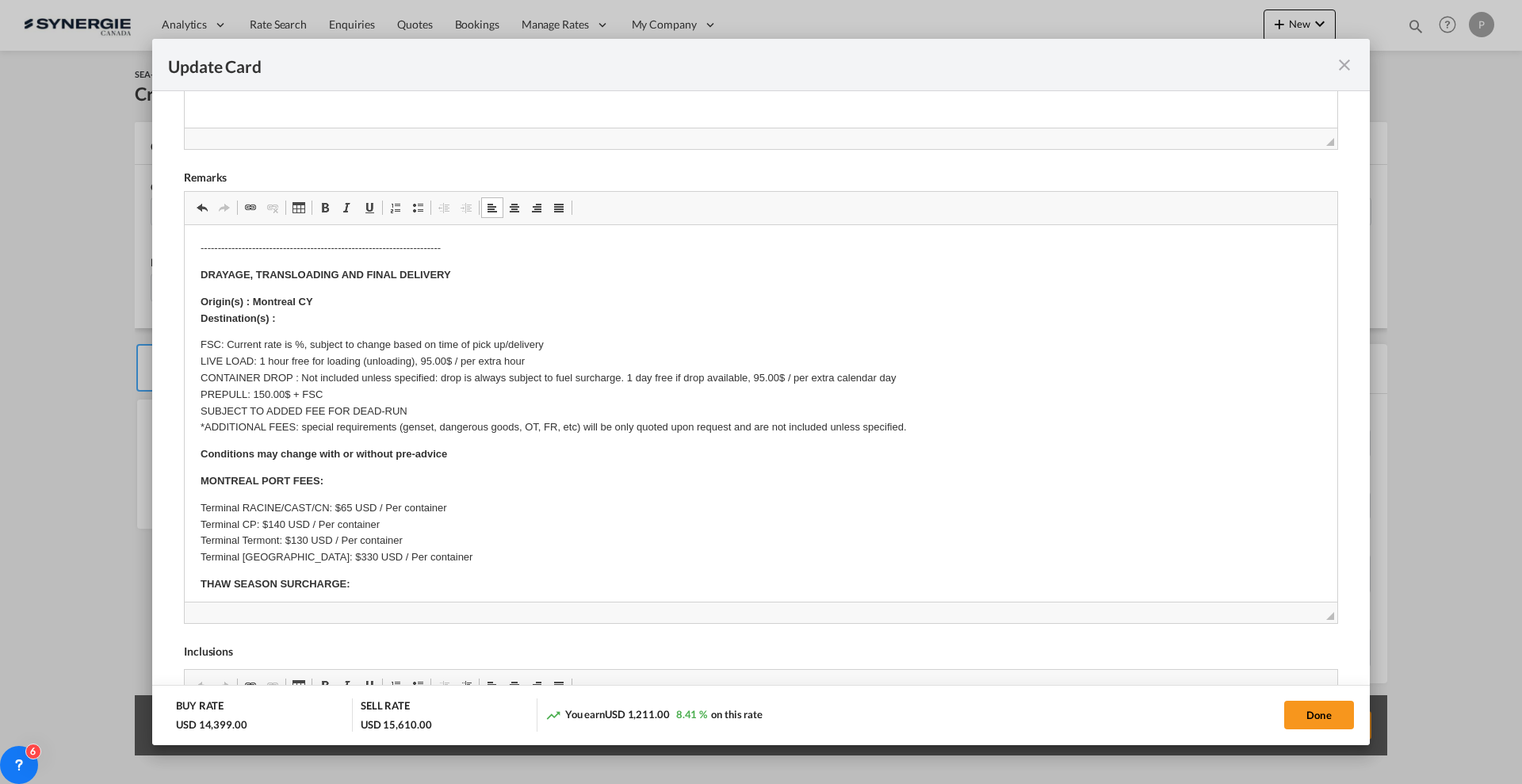
click at [320, 319] on p "Origin(s) : Montreal CY Destination(s) :" at bounding box center [761, 311] width 1121 height 34
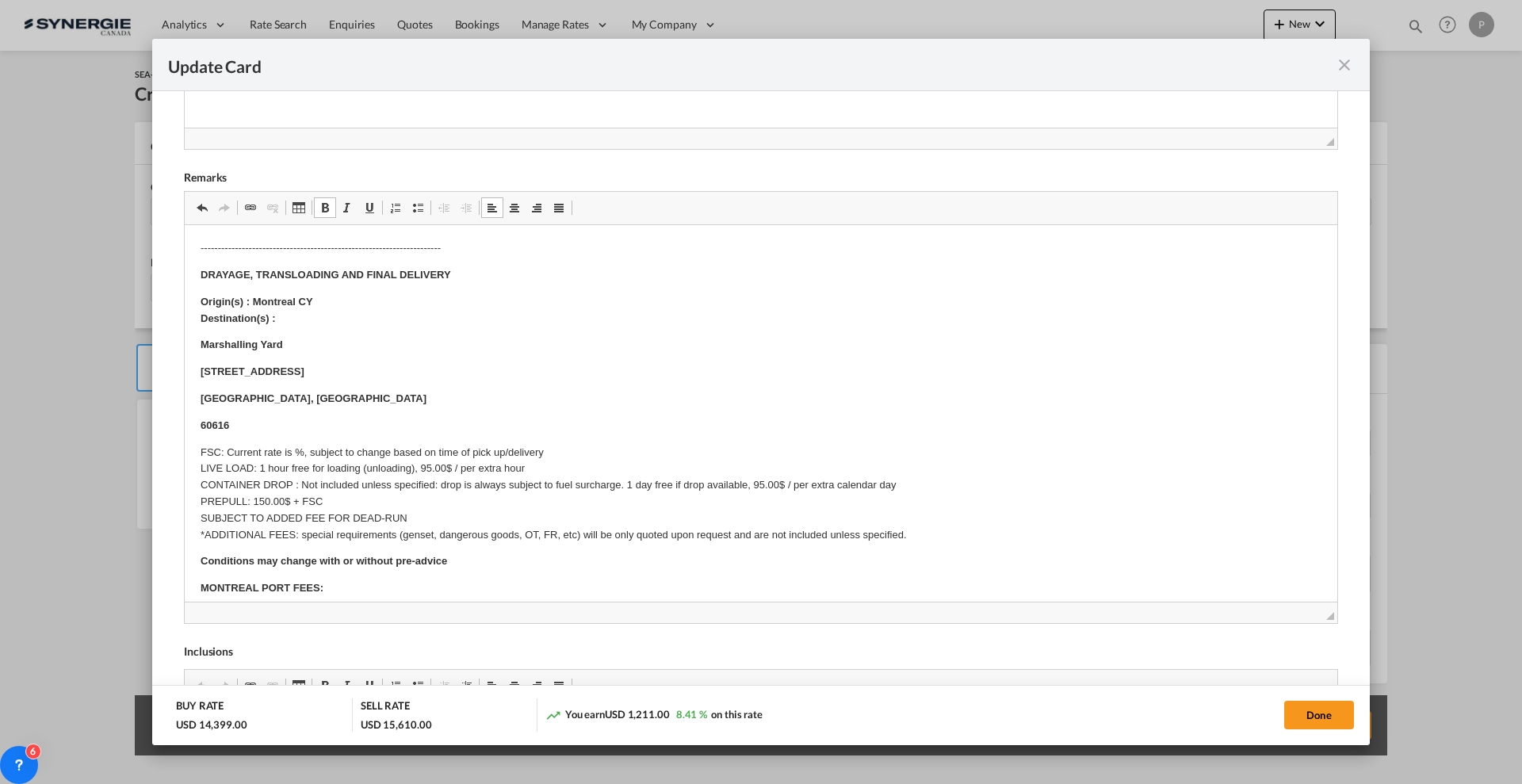
click at [364, 312] on p "Origin(s) : Montreal CY Destination(s) :" at bounding box center [761, 311] width 1121 height 34
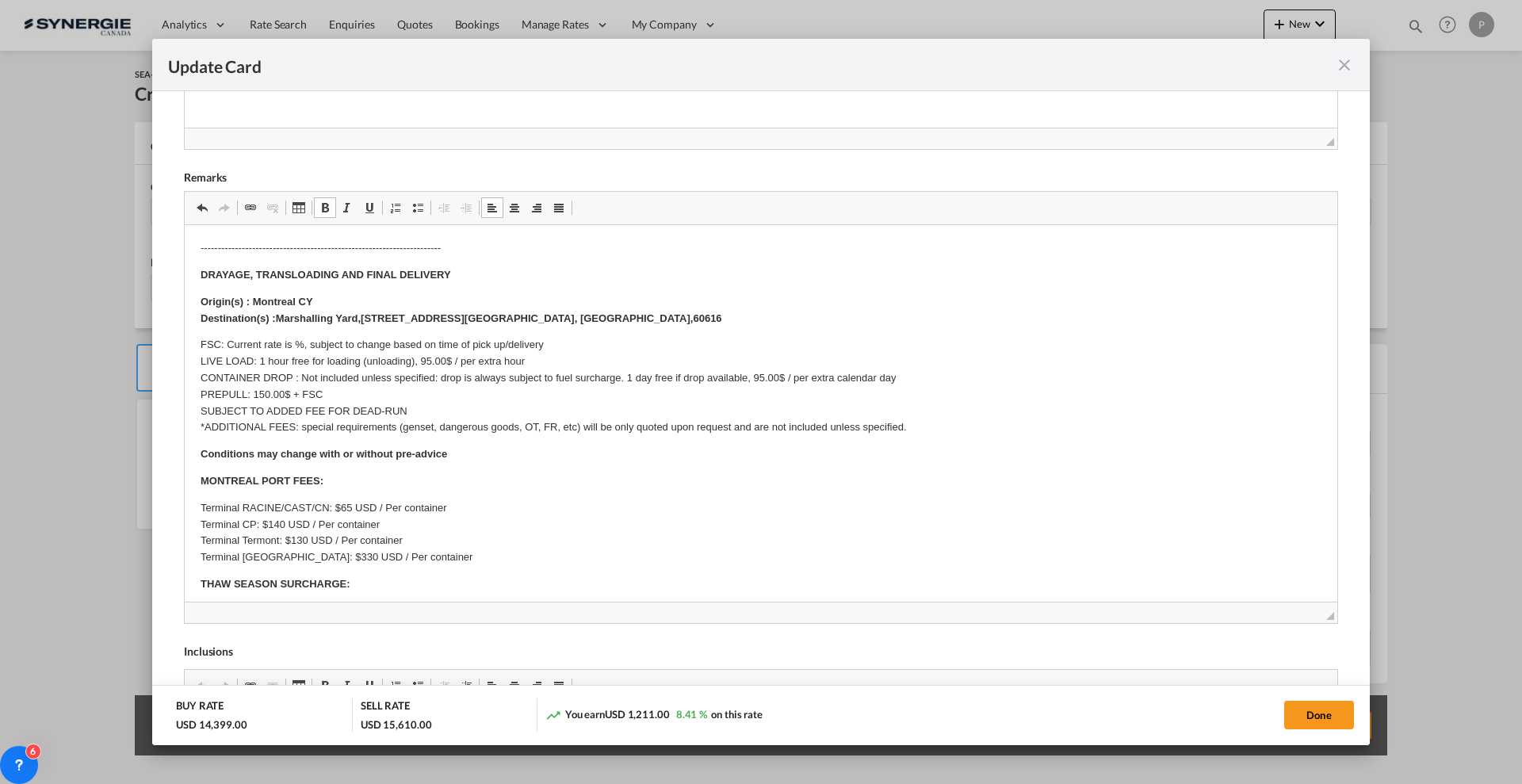
click at [296, 343] on p "FSC: Current rate is %, subject to change based on time of pick up/delivery LIV…" at bounding box center [761, 386] width 1121 height 99
click at [261, 355] on p "FSC: Include, subject to change based on time of pick up/delivery LIVE LOAD: 1 …" at bounding box center [761, 386] width 1121 height 99
click at [569, 320] on p "Origin(s) : Montreal CY Destination(s) : Marshalling Yard, 3050 S Moe Dr, Chica…" at bounding box center [761, 311] width 1121 height 34
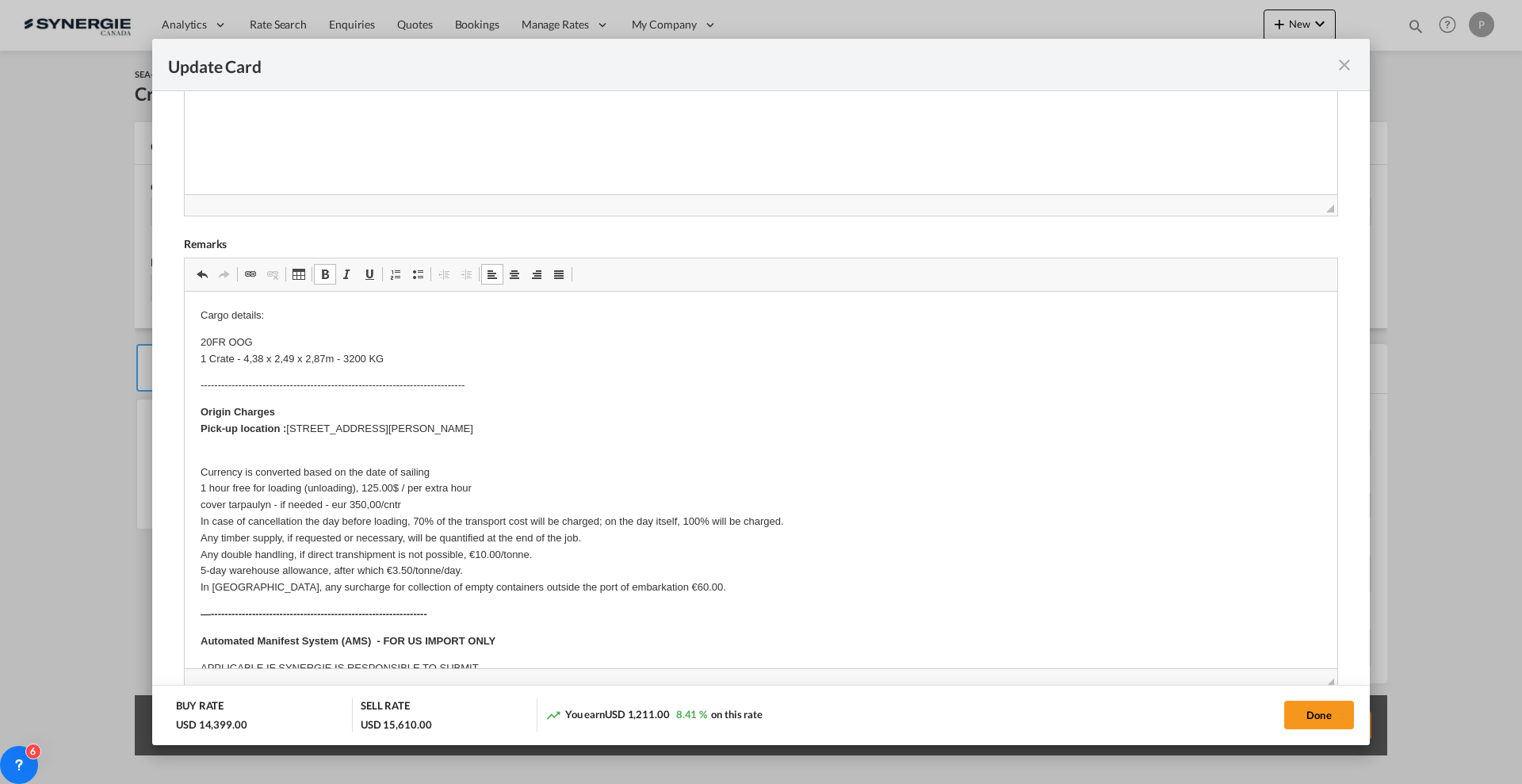
scroll to position [507, 0]
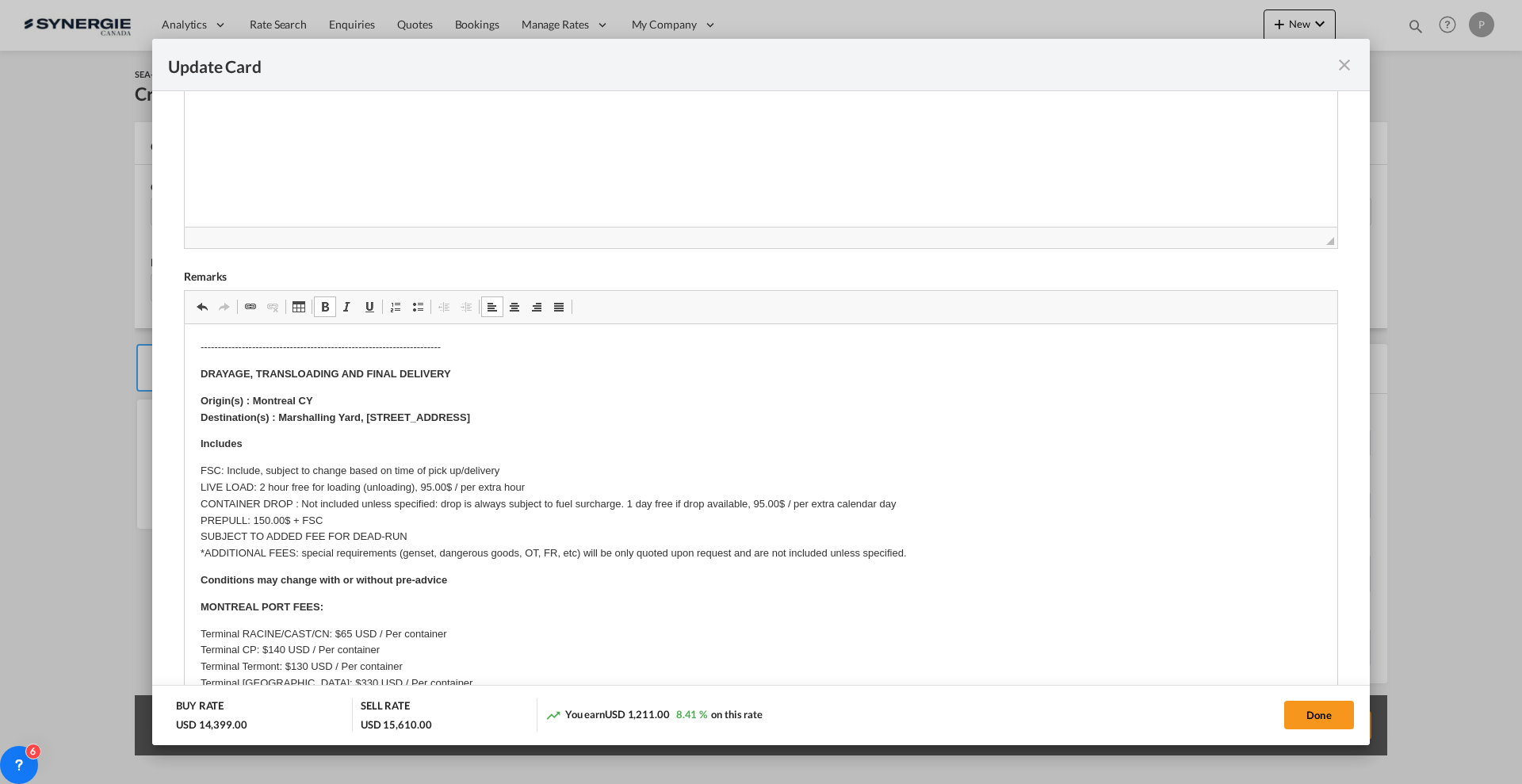
scroll to position [396, 0]
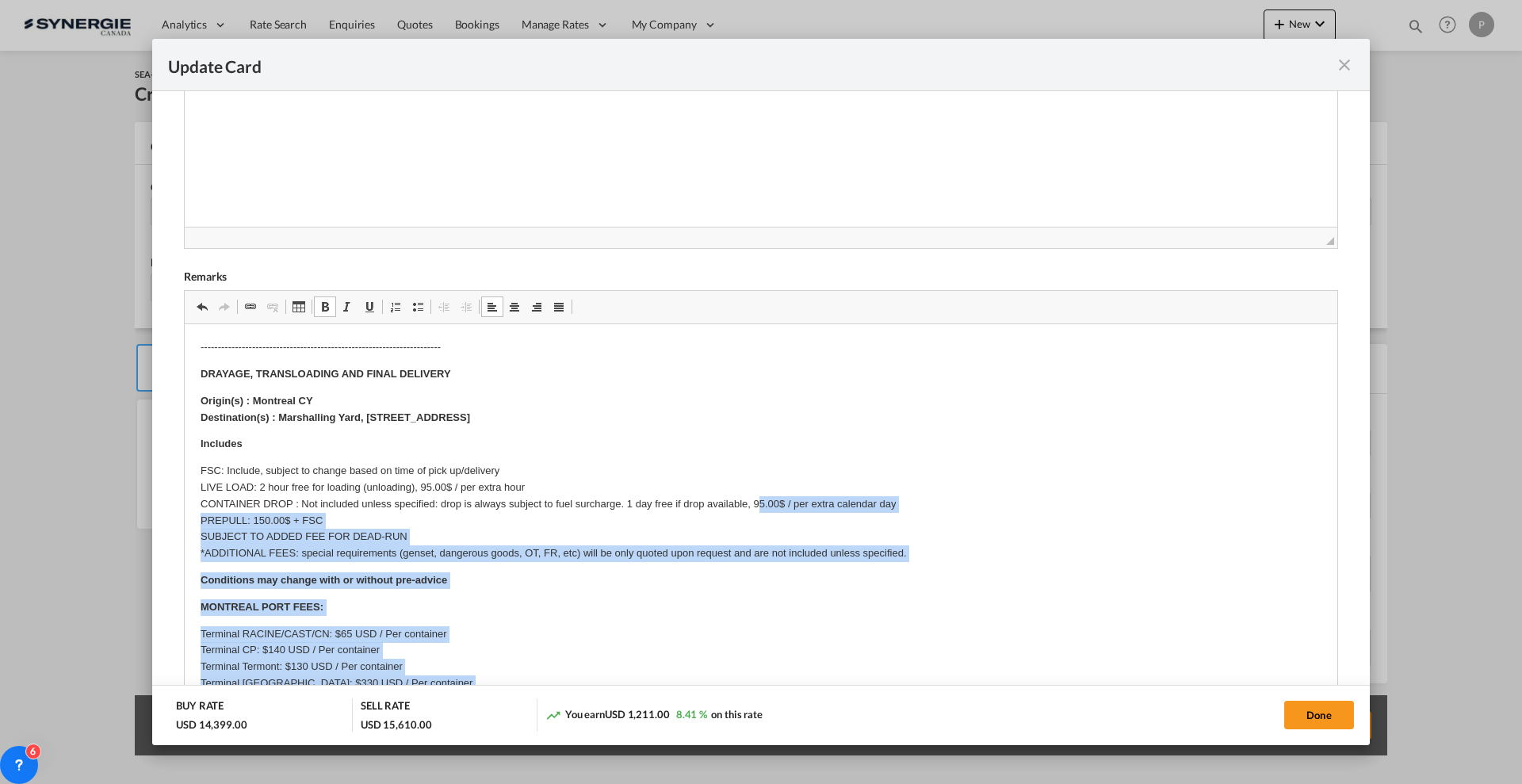
click at [758, 499] on body "Cargo details: 20FR OOG 1 Crate - 4,38 x 2,49 x 2,87m - 3200 KG ---------------…" at bounding box center [761, 536] width 1121 height 1185
click at [758, 499] on p "FSC: Include, subject to change based on time of pick up/delivery LIVE LOAD: 2 …" at bounding box center [761, 513] width 1121 height 99
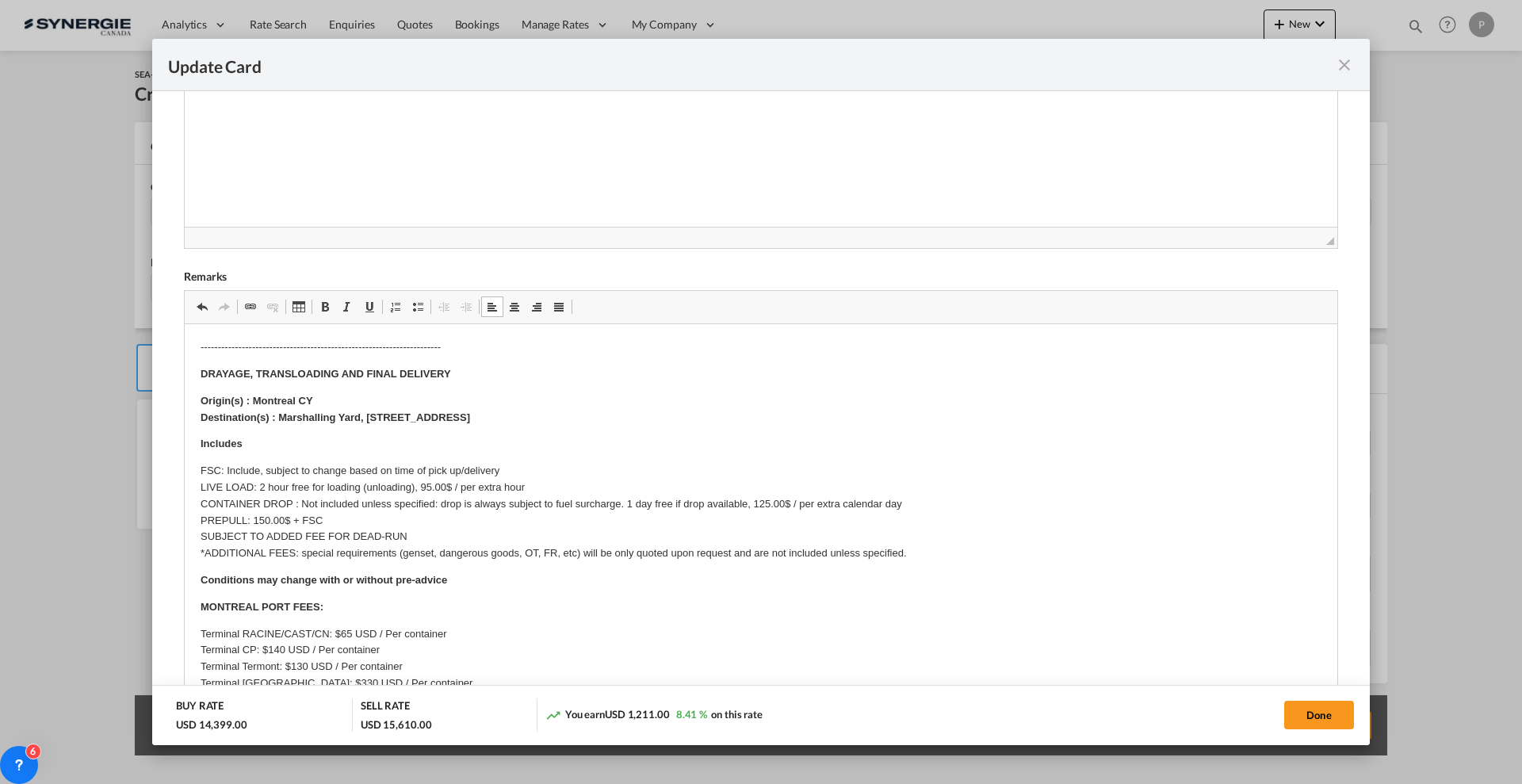
click at [500, 499] on p "FSC: Include, subject to change based on time of pick up/delivery LIVE LOAD: 2 …" at bounding box center [761, 513] width 1121 height 99
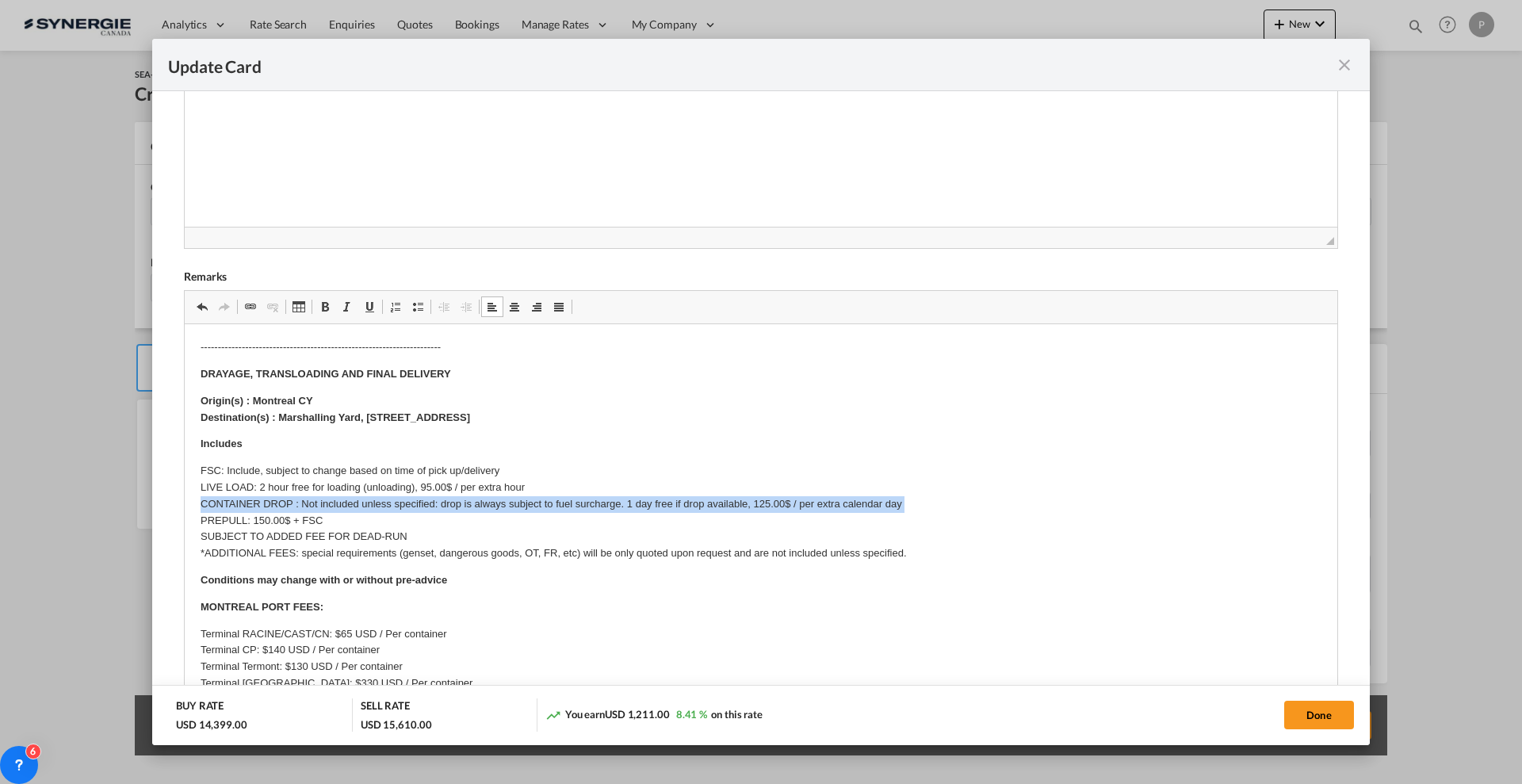
click at [500, 500] on p "FSC: Include, subject to change based on time of pick up/delivery LIVE LOAD: 2 …" at bounding box center [761, 513] width 1121 height 99
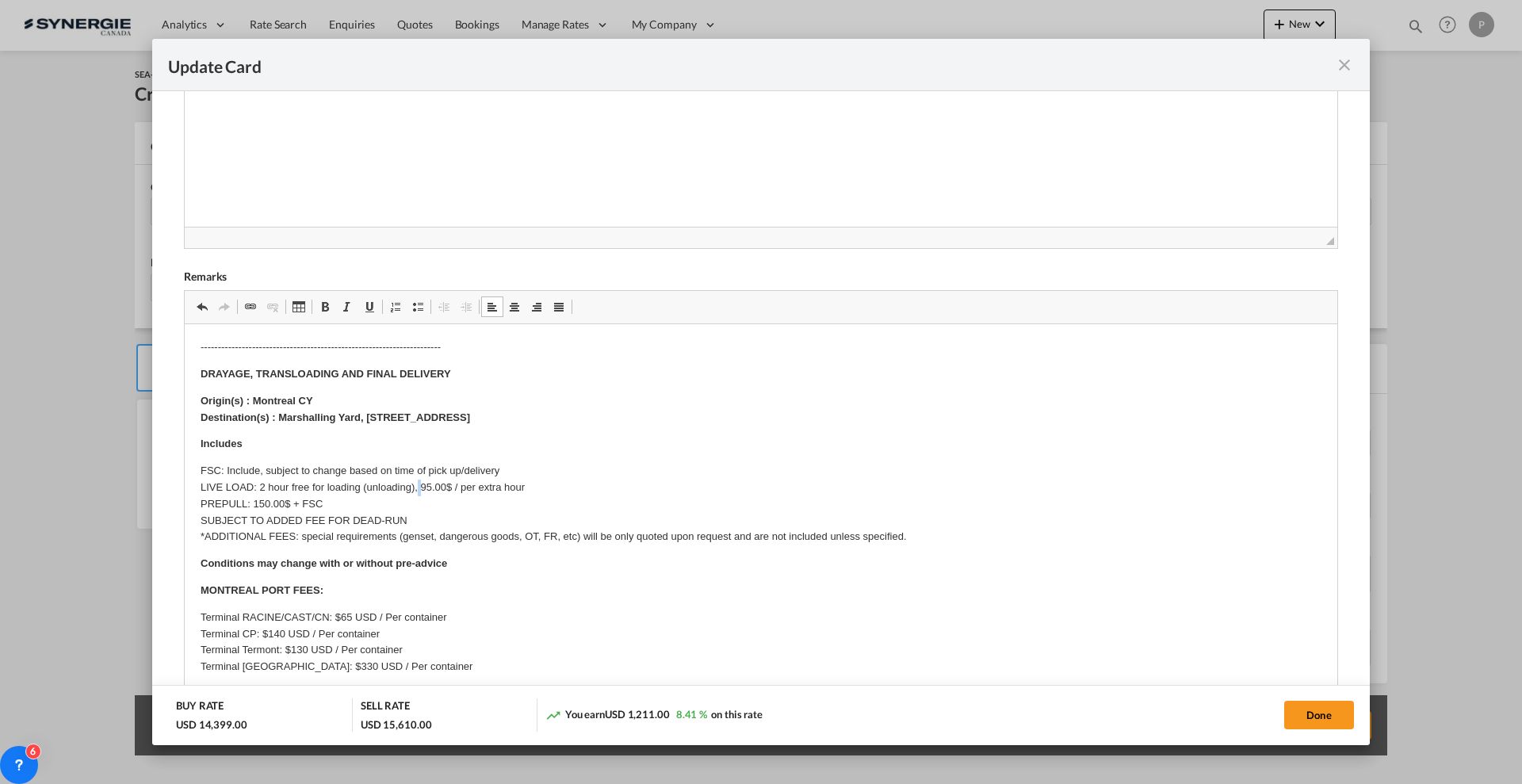
click at [421, 487] on p "FSC: Include, subject to change based on time of pick up/delivery LIVE LOAD: 2 …" at bounding box center [761, 504] width 1121 height 82
click at [400, 502] on p "FSC: Include, subject to change based on time of pick up/delivery LIVE LOAD: 2 …" at bounding box center [761, 504] width 1121 height 82
click at [446, 444] on p "Includes" at bounding box center [761, 445] width 1121 height 17
click at [588, 446] on p "Includes: Drayage to warehouse, cargo transloading and final delivery on" at bounding box center [761, 445] width 1121 height 17
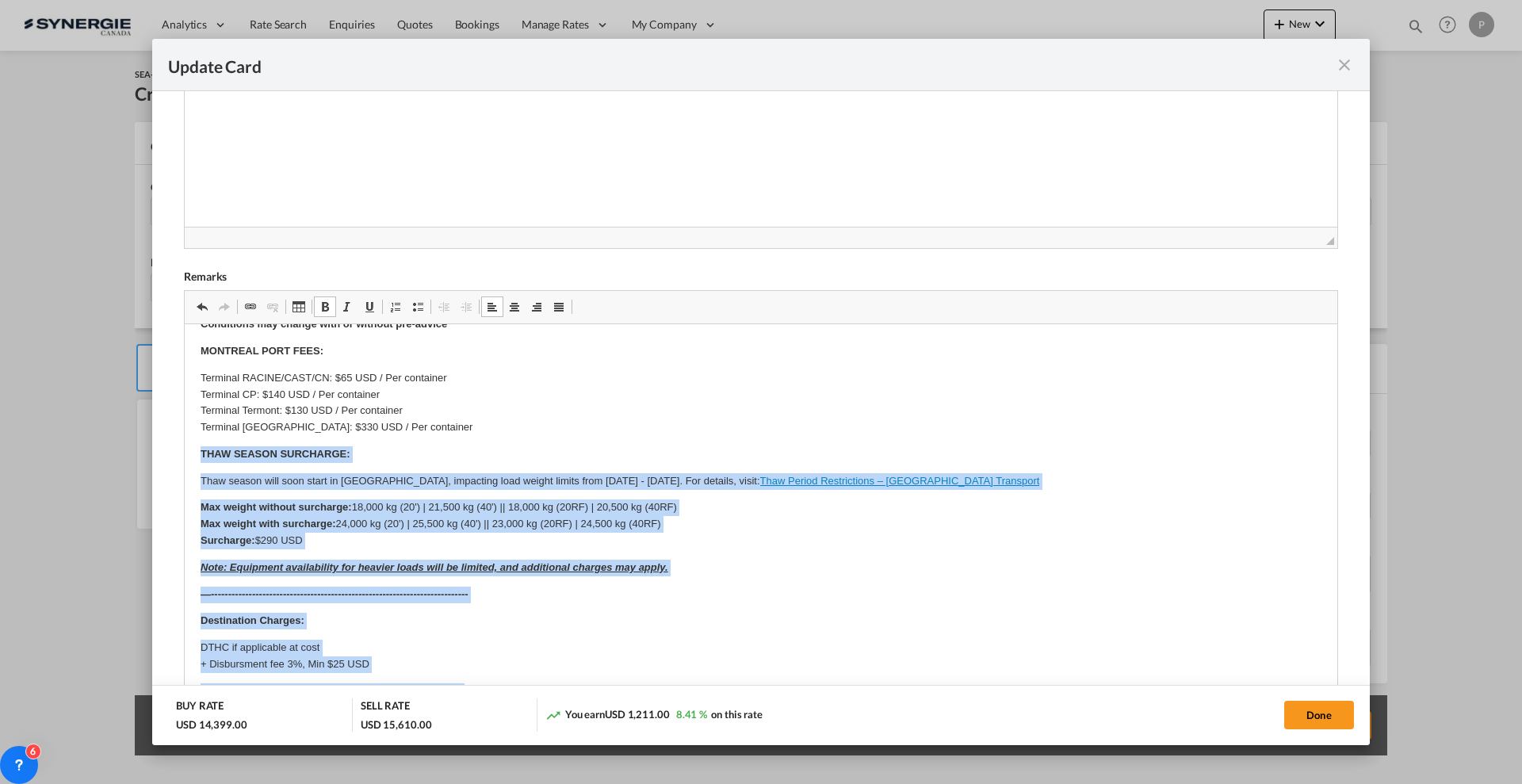
scroll to position [698, 0]
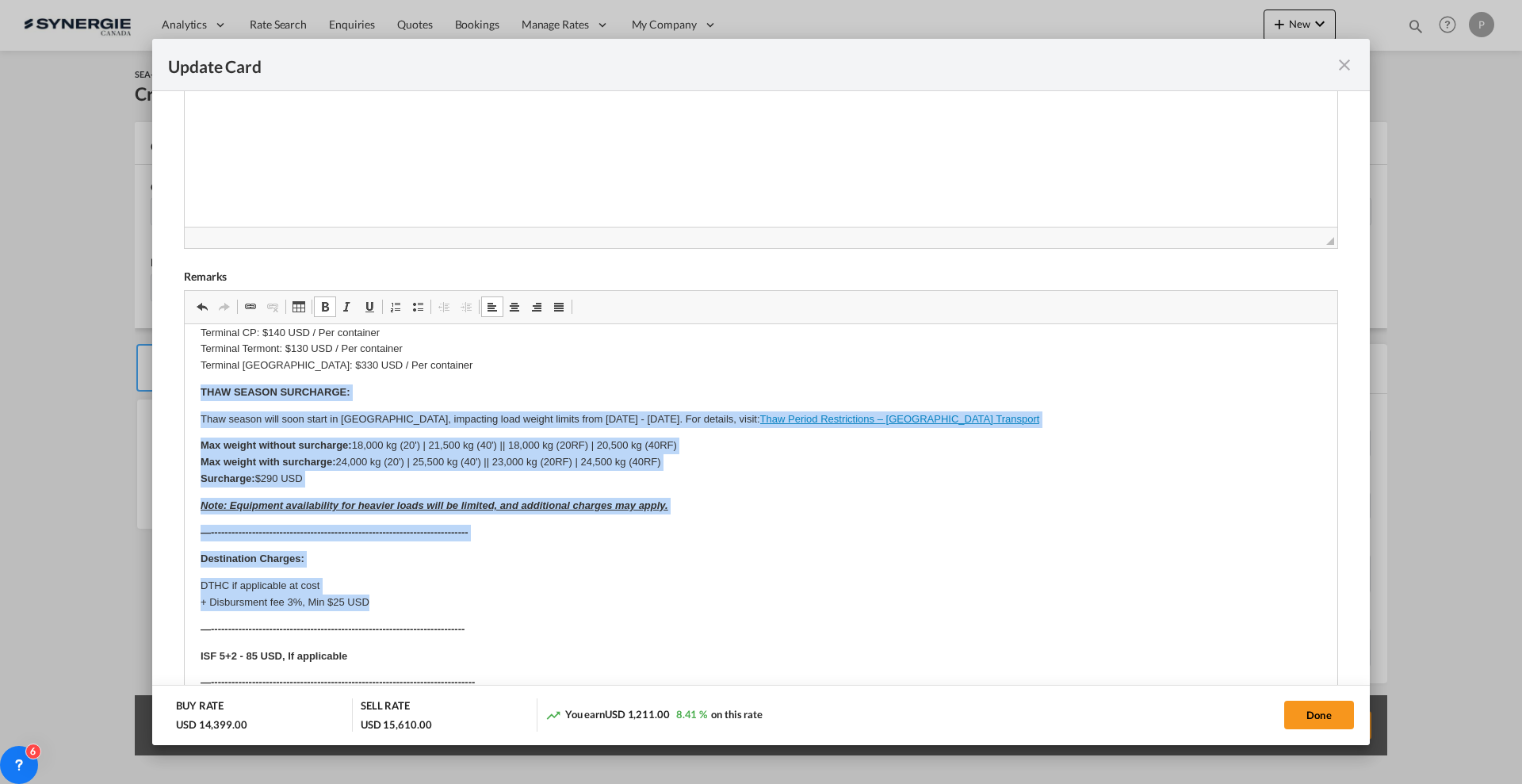
drag, startPoint x: 201, startPoint y: 493, endPoint x: 813, endPoint y: 601, distance: 621.5
click at [813, 601] on body "Cargo details: 20FR OOG 1 Crate - 4,38 x 2,49 x 2,87m - 3200 KG ---------------…" at bounding box center [761, 226] width 1121 height 1168
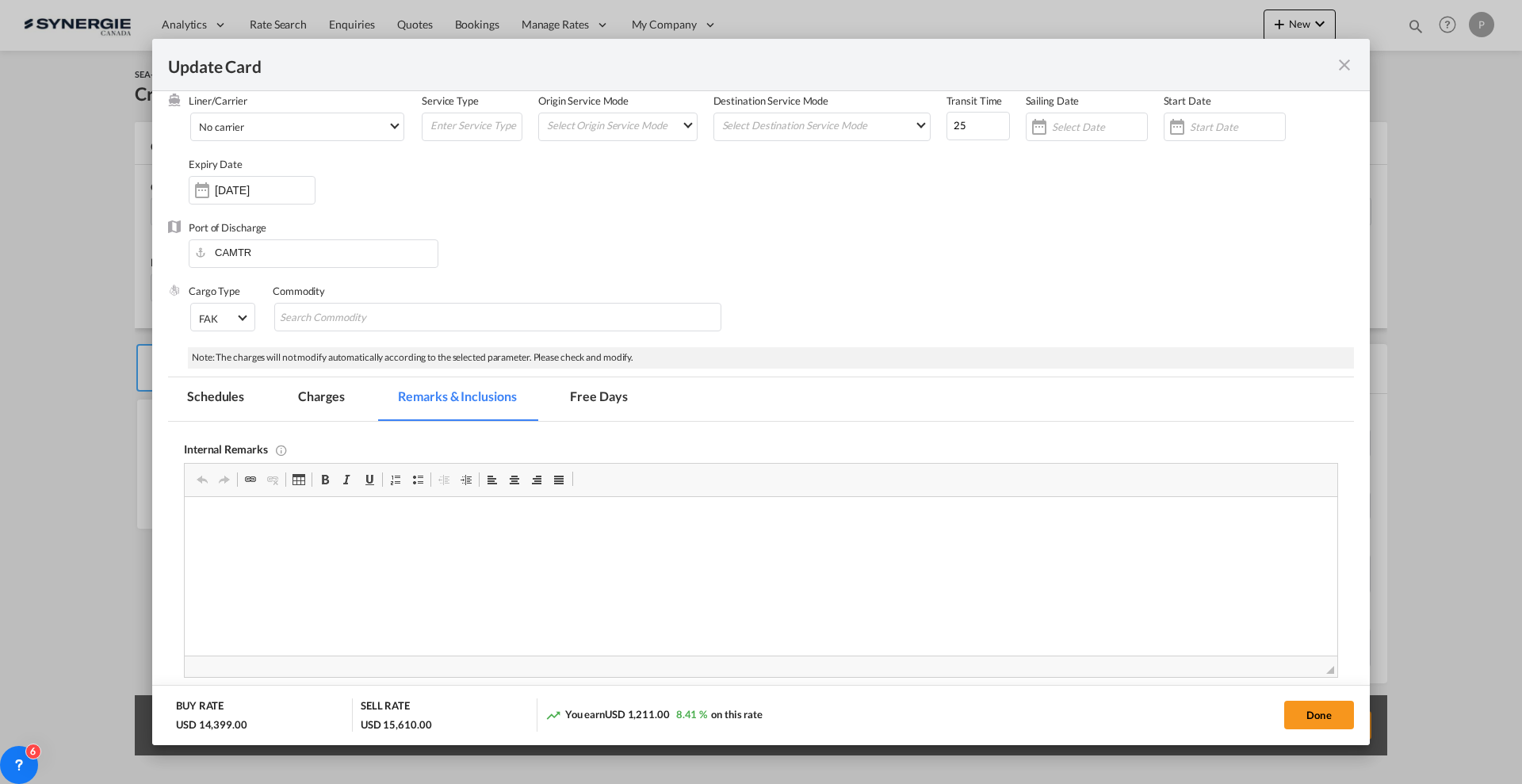
scroll to position [111, 0]
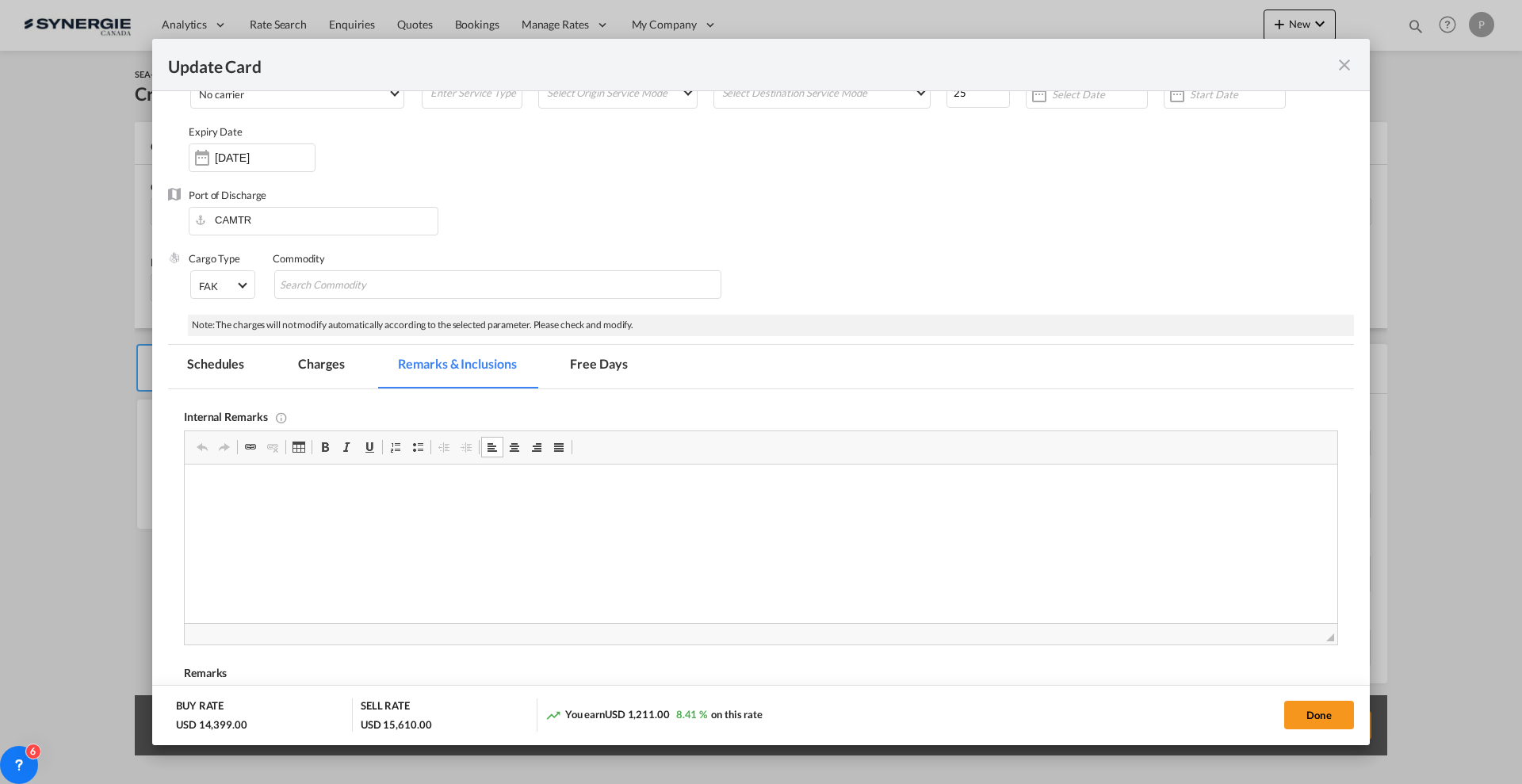
drag, startPoint x: 497, startPoint y: 495, endPoint x: 467, endPoint y: 565, distance: 76.2
click at [467, 513] on html at bounding box center [761, 489] width 1153 height 49
click at [975, 508] on p "Drayage + Translaoding Dickson: https://app.frontapp.com/open/cnv_q4pupan?key=8…" at bounding box center [761, 516] width 1121 height 17
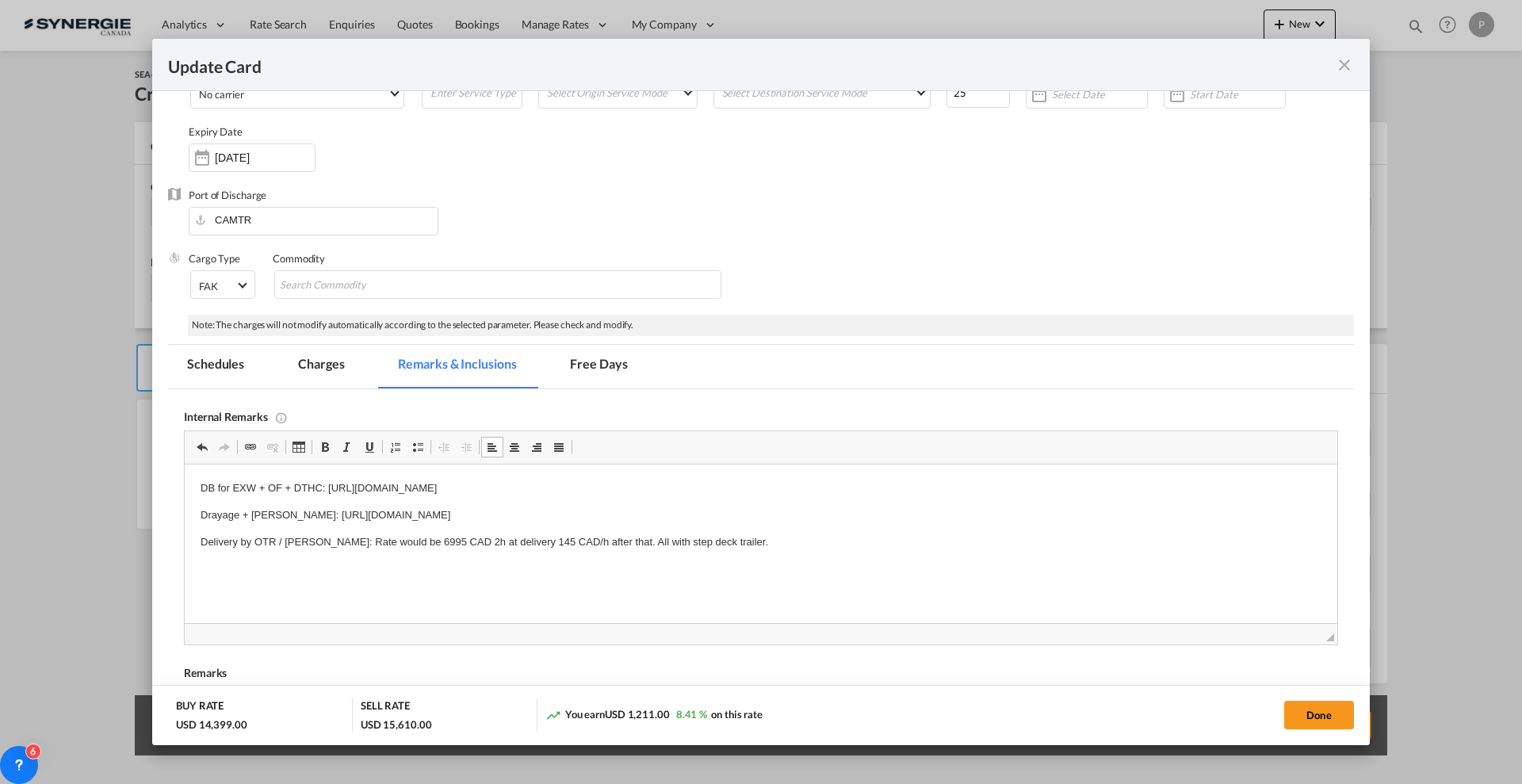
click at [797, 555] on html "DB for EXW + OF + DTHC: https://app.frontapp.com/open/cnv_q50x2hb?key=HeJXQY3fx…" at bounding box center [761, 515] width 1153 height 101
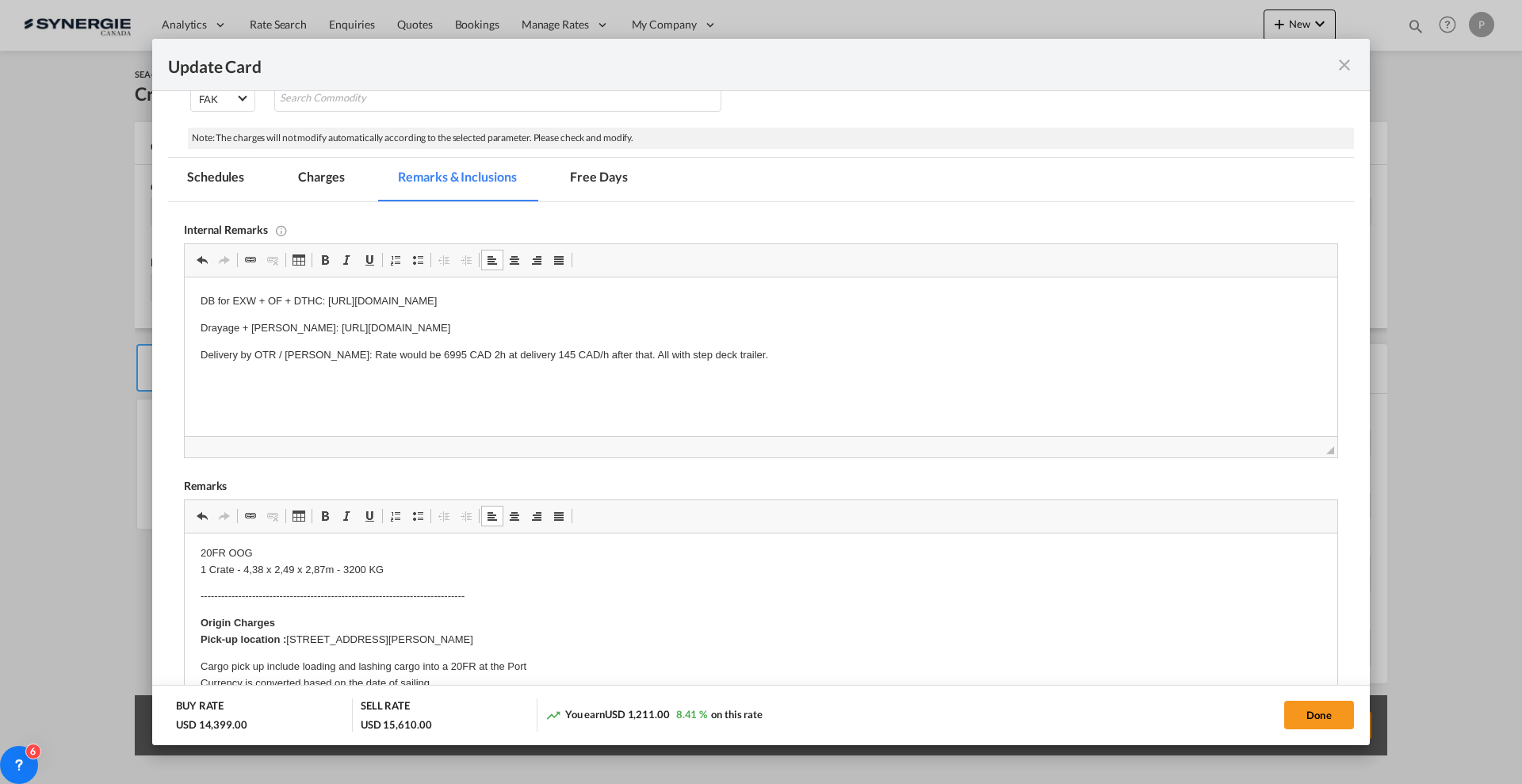
scroll to position [0, 0]
click at [1319, 718] on button "Done" at bounding box center [1318, 715] width 70 height 28
type input "10 Sep 2025"
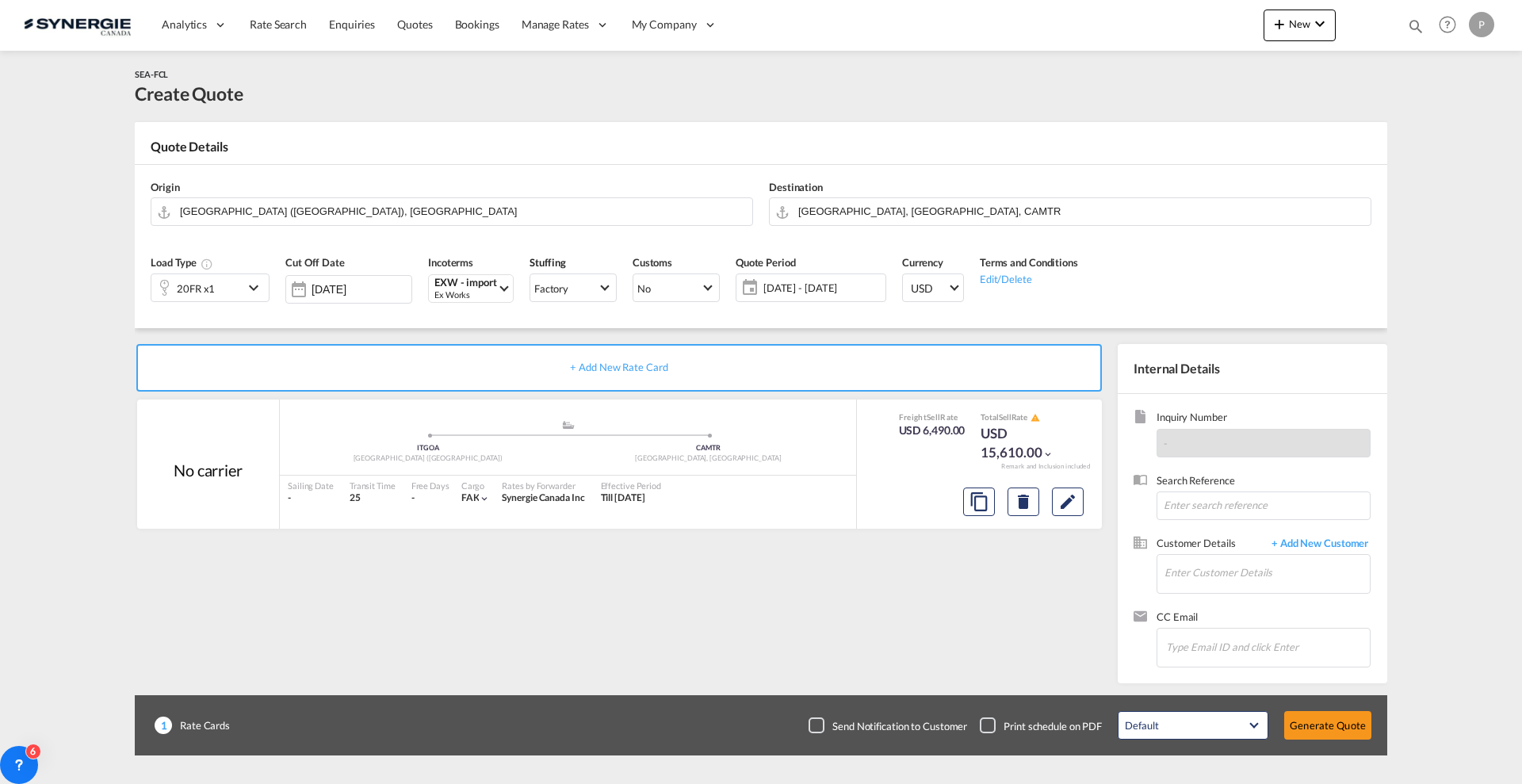
scroll to position [124, 0]
click at [1249, 571] on input "Enter Customer Details" at bounding box center [1267, 573] width 205 height 36
paste input "tanya.guider@nexom.com"
type input "tanya.guider@nexom.com"
click at [1322, 539] on span "+ Add New Customer" at bounding box center [1318, 545] width 107 height 18
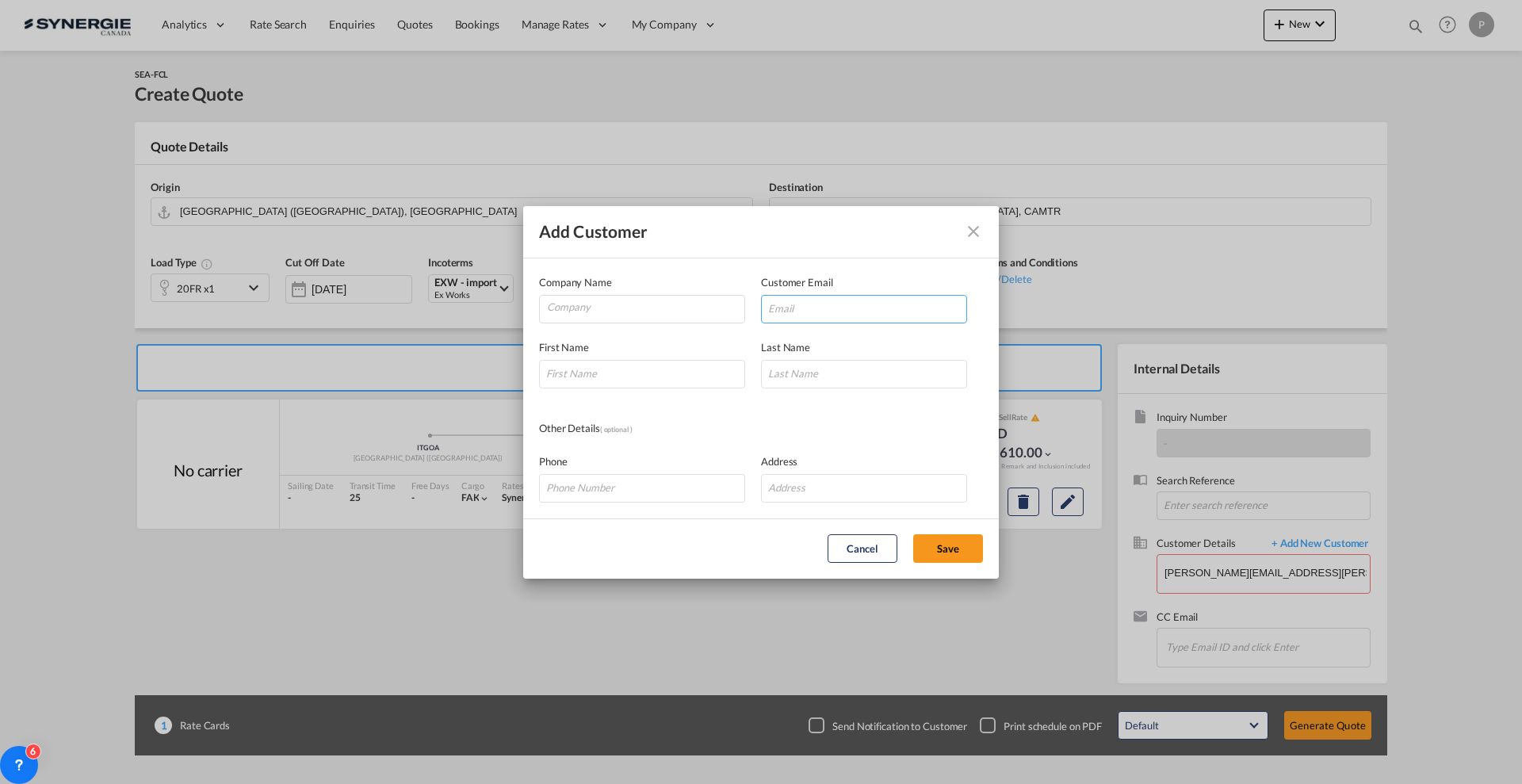
click at [796, 307] on input "Add Customer Company ..." at bounding box center [864, 309] width 206 height 28
paste input "tanya.guider@nexom.com"
type input "tanya.guider@nexom.com"
click at [627, 358] on div "First Name" at bounding box center [650, 364] width 222 height 49
click at [635, 369] on input "Add Customer Company ..." at bounding box center [642, 374] width 206 height 28
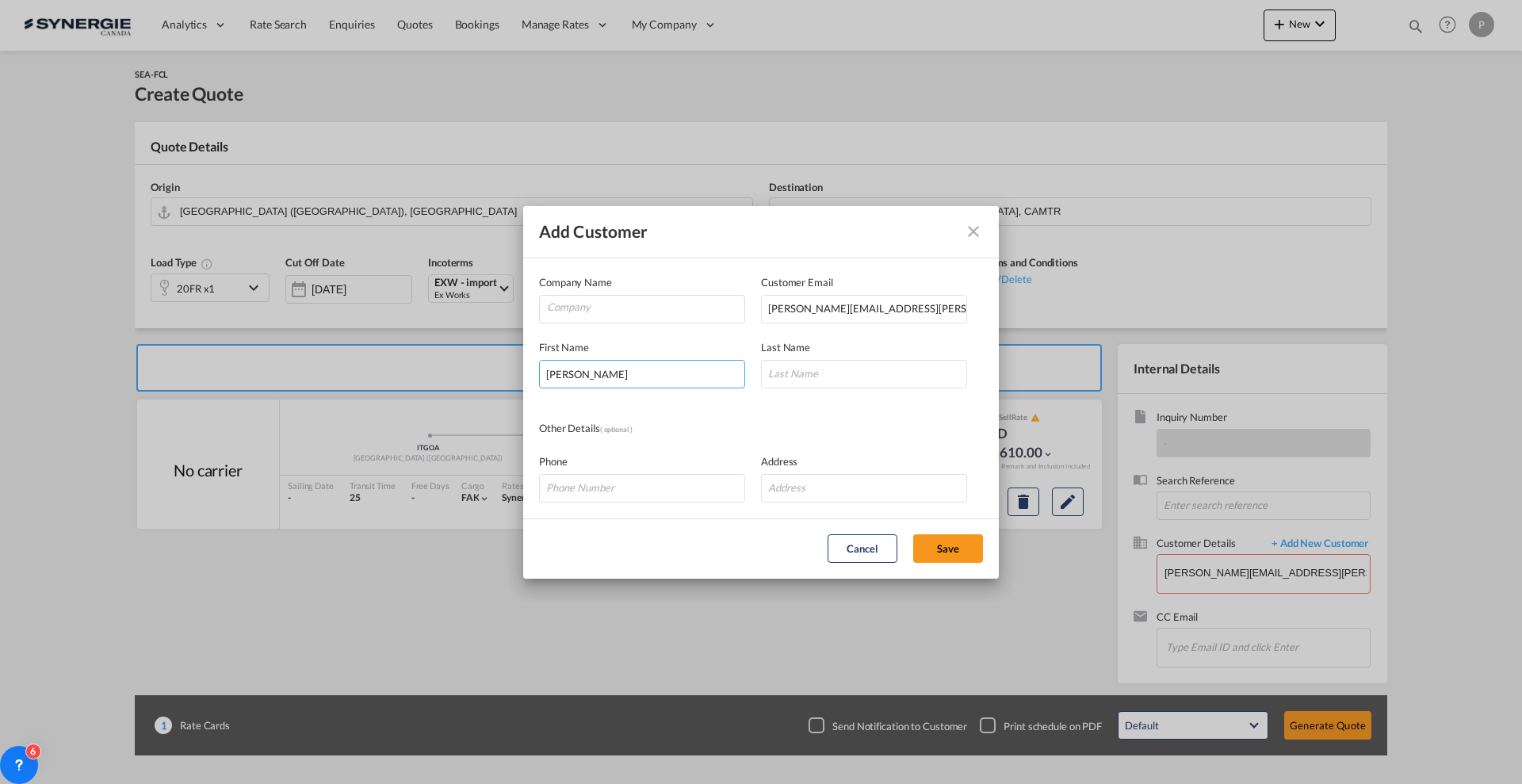
type input "Tanya"
type input "Guider"
type input "Nexom"
type input "Nexon"
paste input "tanya.guider@nexom.c"
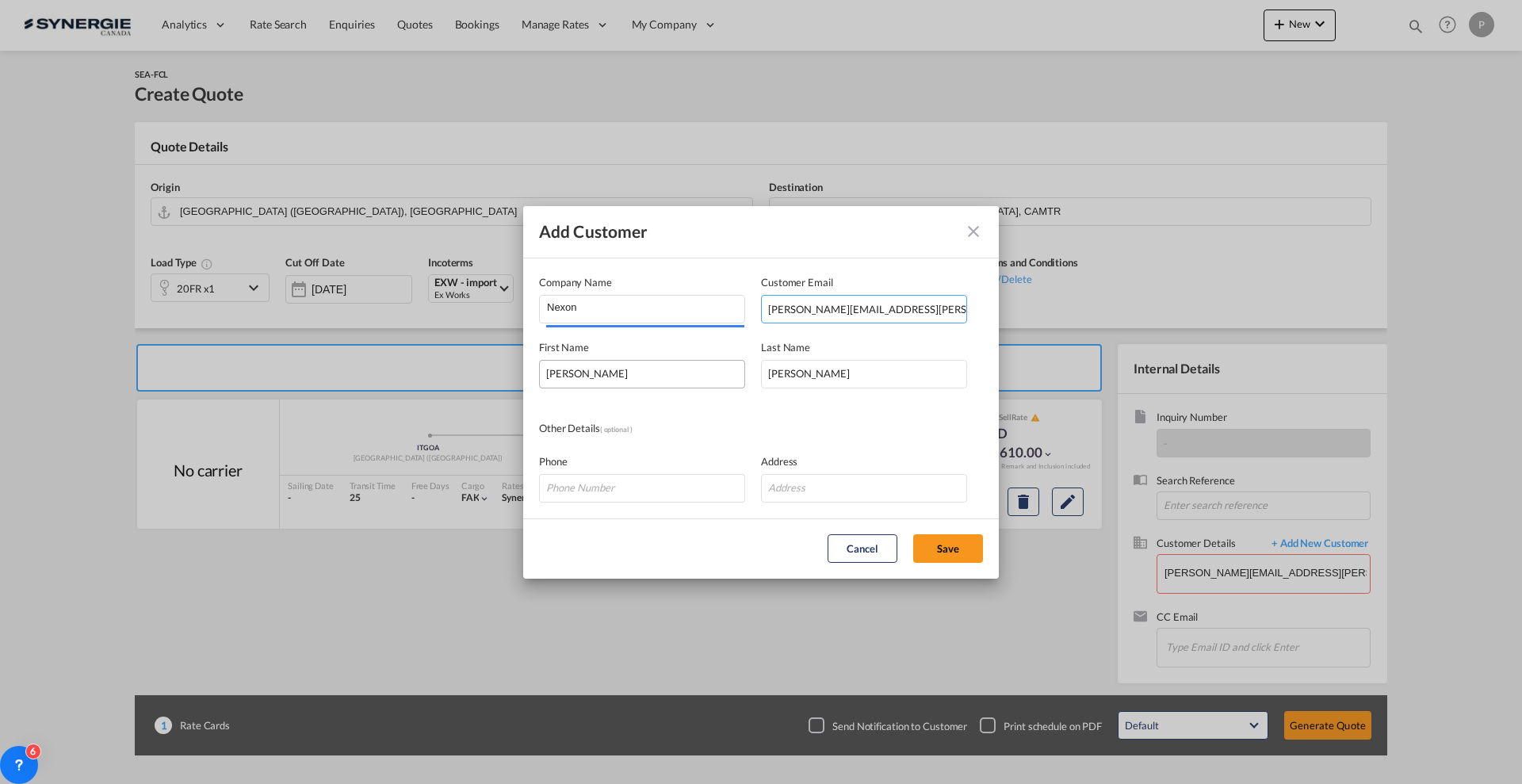
type input "tanya.guider@nexom.com"
type input "Nexom"
click at [809, 425] on div "Other Details ( optional )" at bounding box center [761, 429] width 444 height 18
click at [949, 544] on button "Save" at bounding box center [947, 549] width 70 height 28
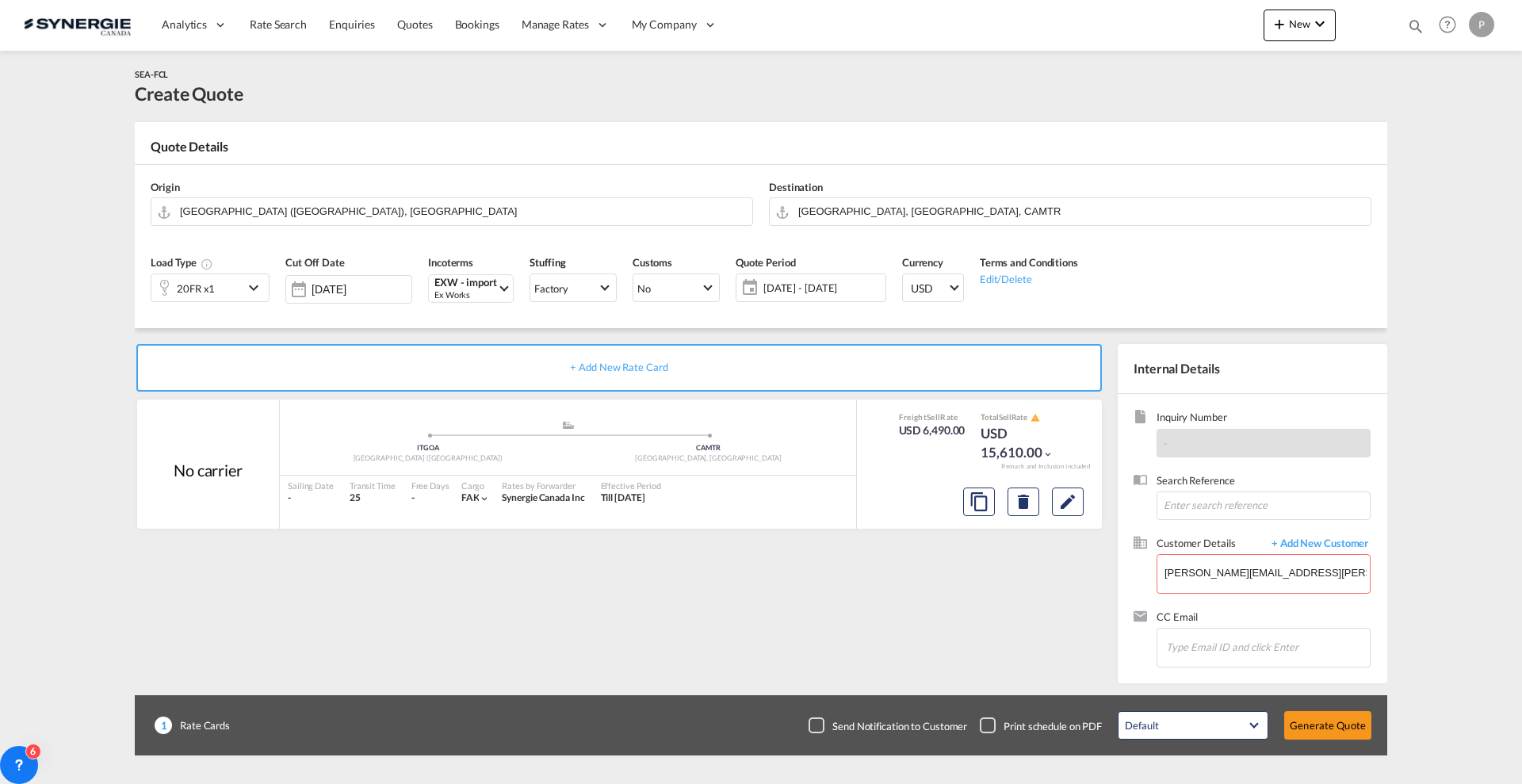
type input "Nexom, Tanya Guider, tanya.guider@nexom.com"
click at [1304, 720] on button "Generate Quote" at bounding box center [1328, 725] width 87 height 28
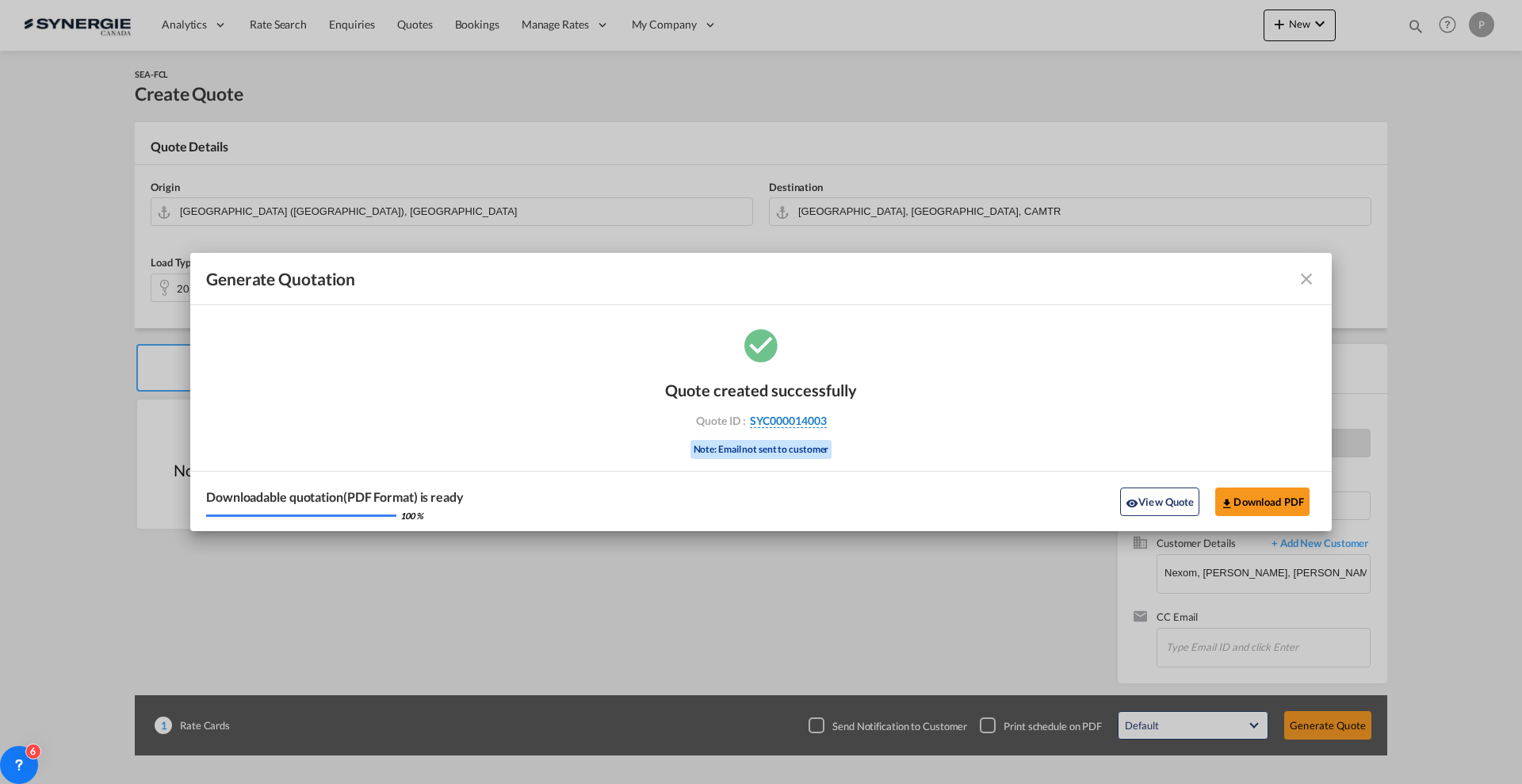
drag, startPoint x: 840, startPoint y: 419, endPoint x: 826, endPoint y: 423, distance: 14.6
click at [826, 423] on div "Quote ID : SYC000014003" at bounding box center [761, 420] width 184 height 14
copy div "SYC000014003"
click at [1260, 496] on button "Download PDF" at bounding box center [1262, 502] width 95 height 28
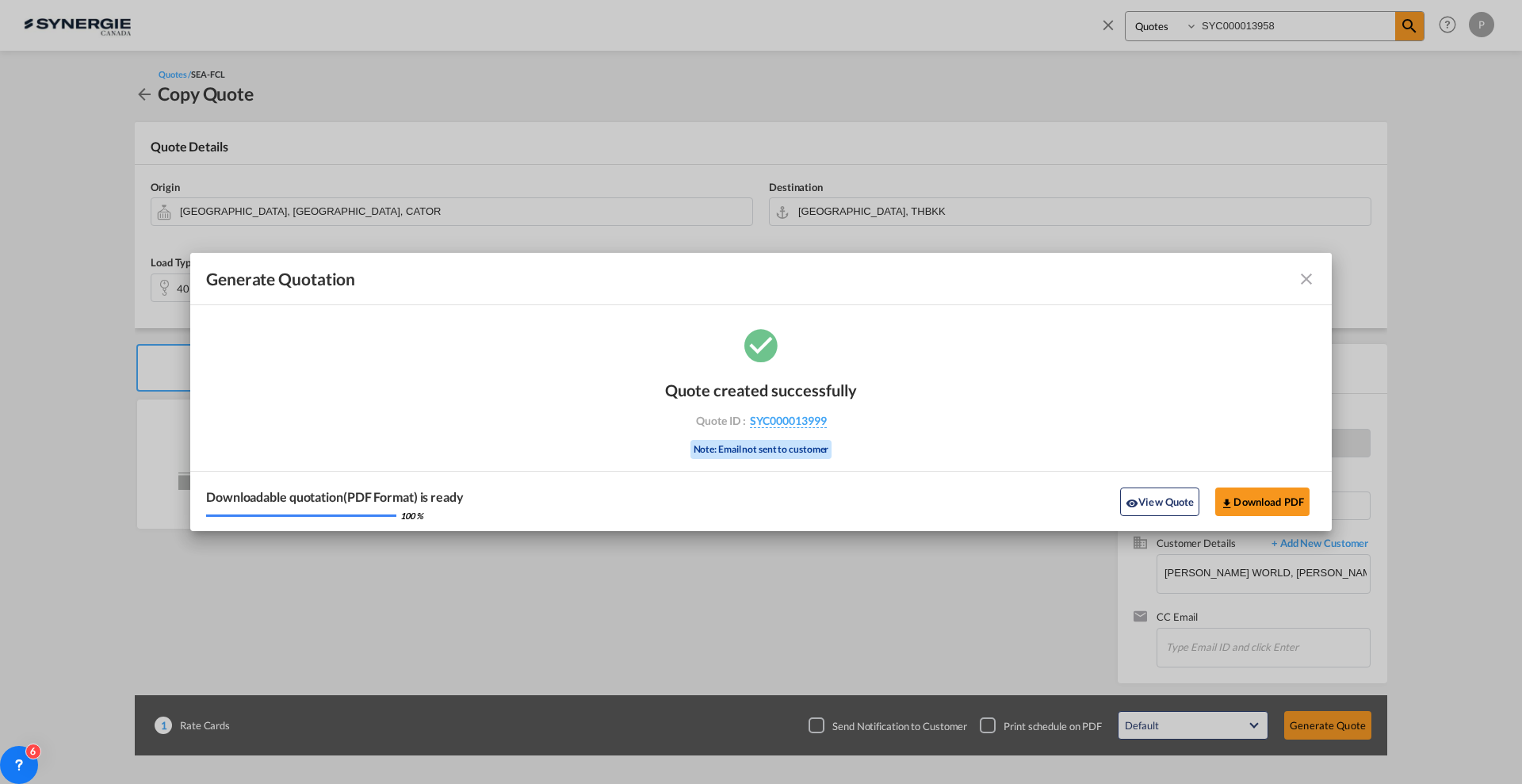
select select "Quotes"
click at [1308, 283] on md-icon "icon-close fg-AAA8AD cursor m-0" at bounding box center [1307, 279] width 19 height 19
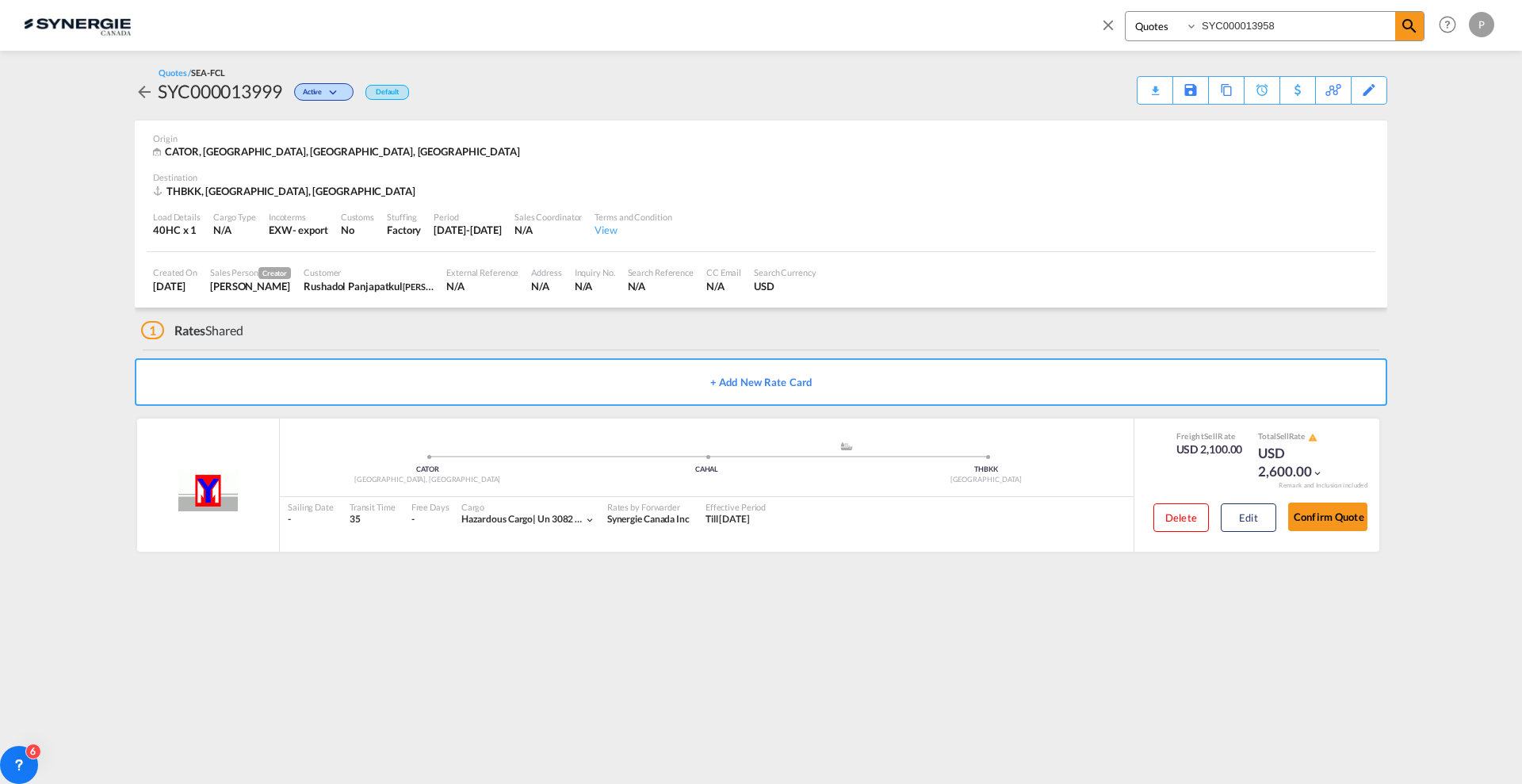
click at [1255, 24] on input "SYC000013958" at bounding box center [1297, 25] width 198 height 28
paste input "06"
type input "SYC000013906"
